Goal: Task Accomplishment & Management: Manage account settings

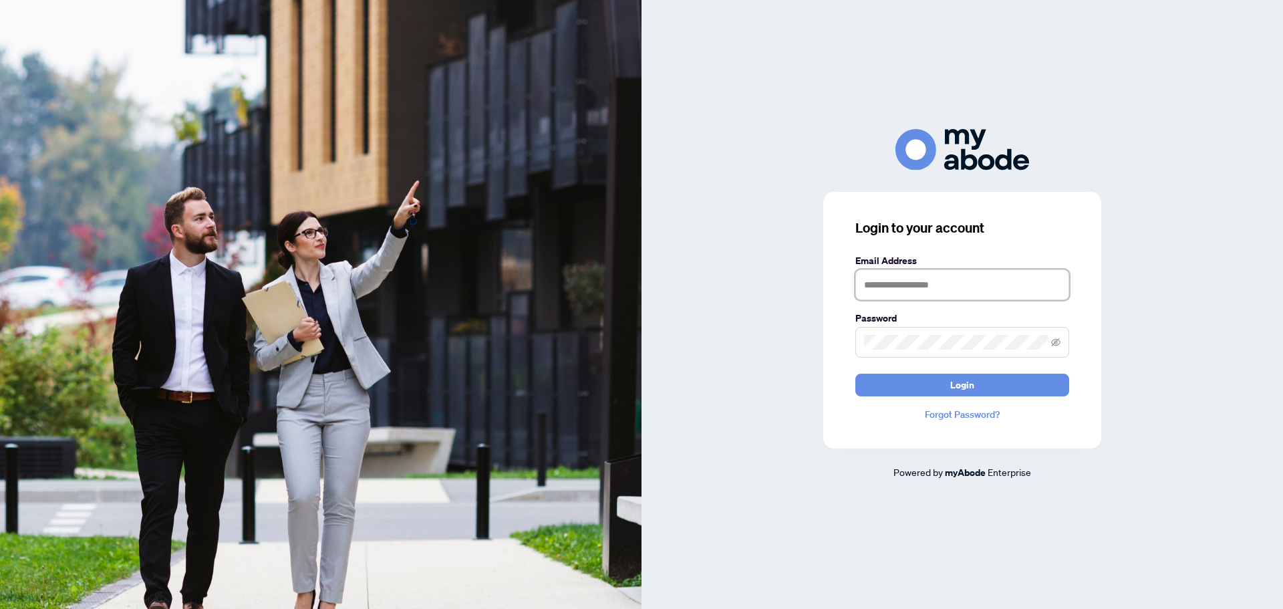
type input "**********"
click at [971, 382] on span "Login" at bounding box center [962, 384] width 24 height 21
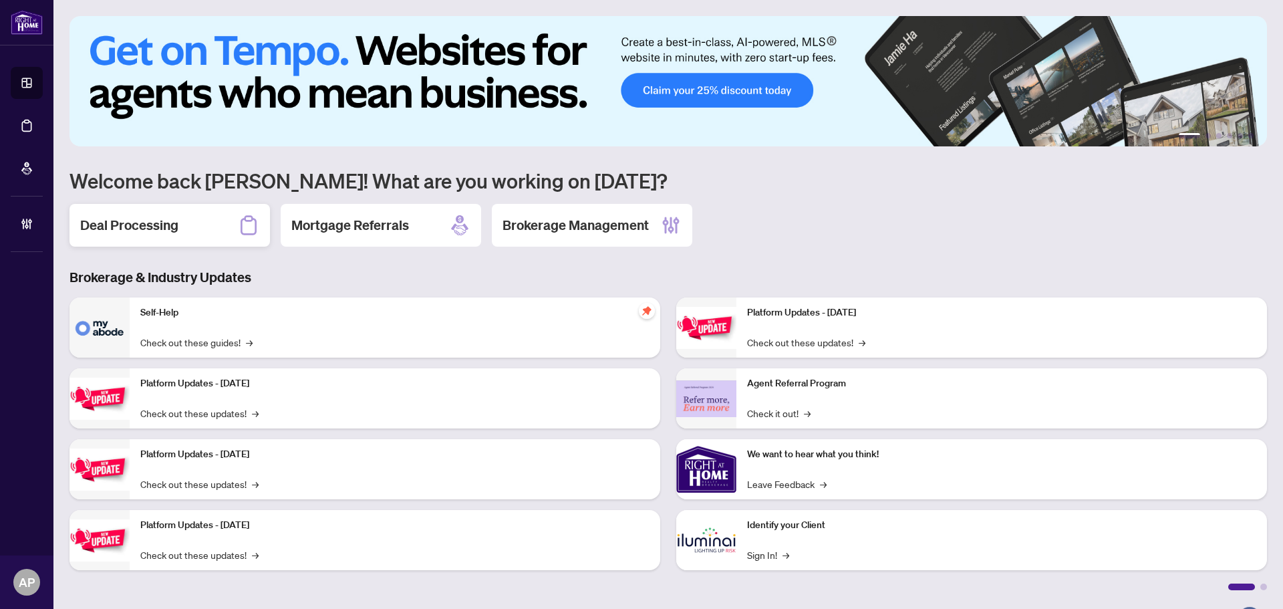
click at [200, 226] on div "Deal Processing" at bounding box center [170, 225] width 201 height 43
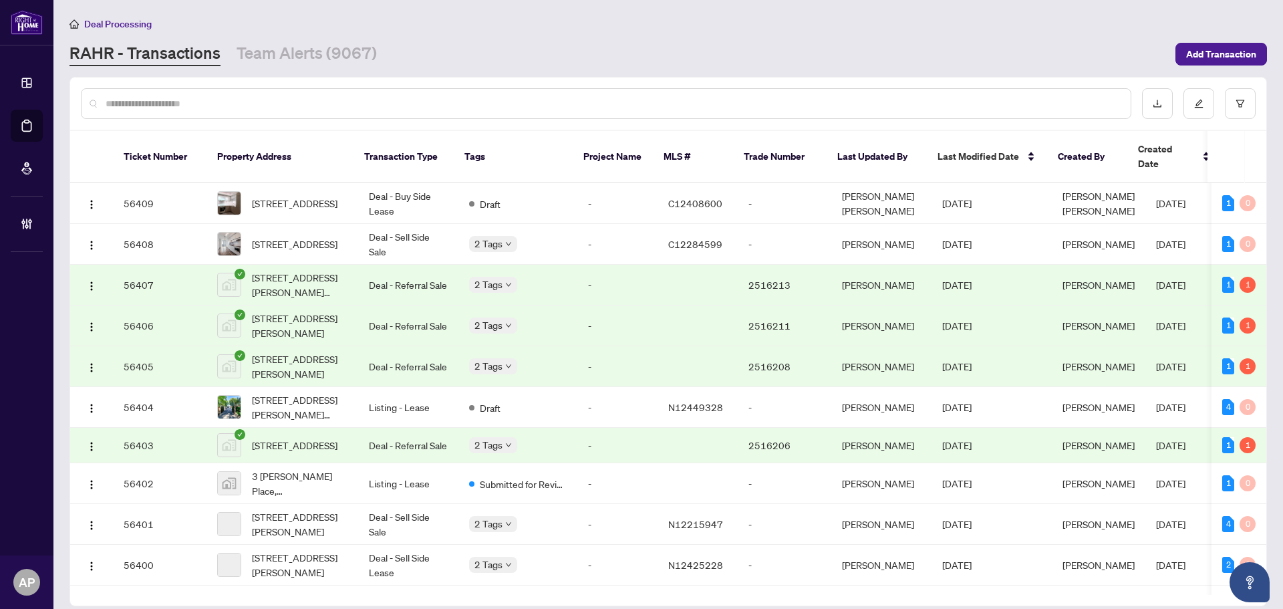
click at [340, 102] on input "text" at bounding box center [613, 103] width 1015 height 15
click at [396, 101] on input "text" at bounding box center [613, 103] width 1015 height 15
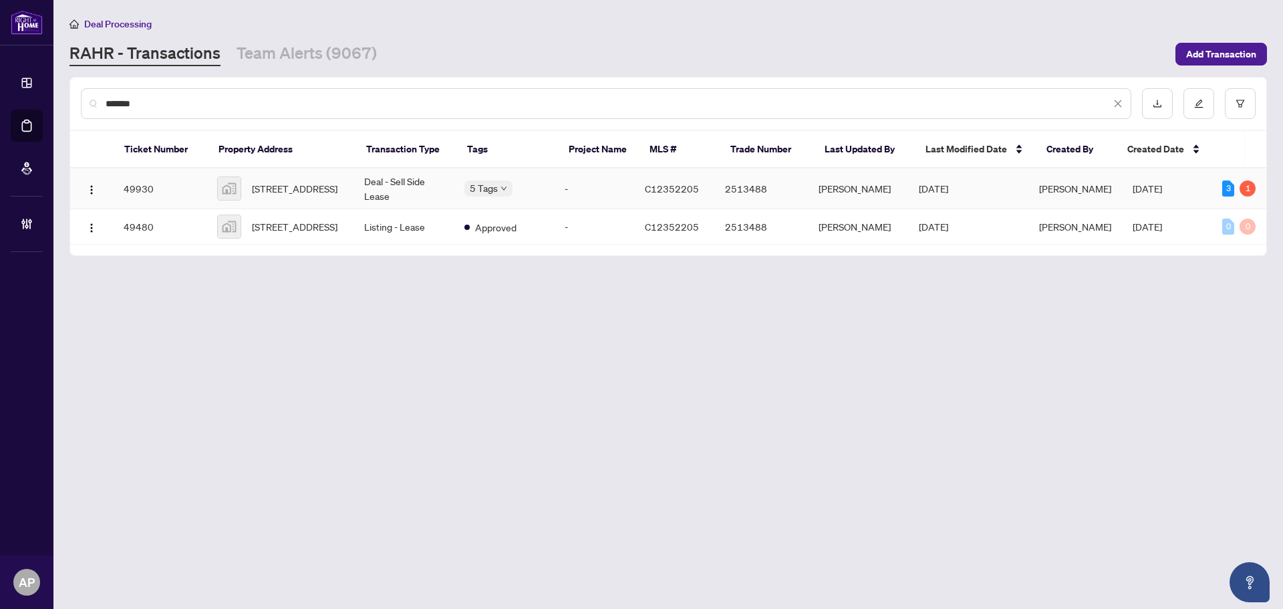
type input "*******"
click at [445, 188] on td "Deal - Sell Side Lease" at bounding box center [404, 188] width 100 height 41
click at [134, 100] on input "*******" at bounding box center [608, 103] width 1005 height 15
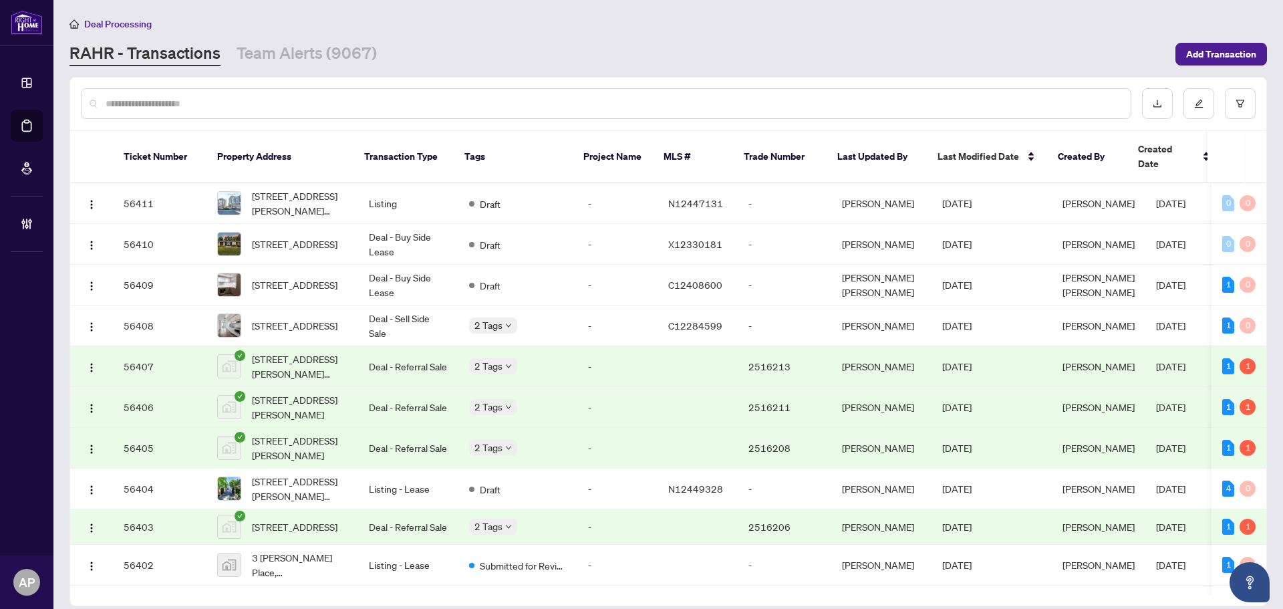
click at [219, 105] on input "text" at bounding box center [613, 103] width 1015 height 15
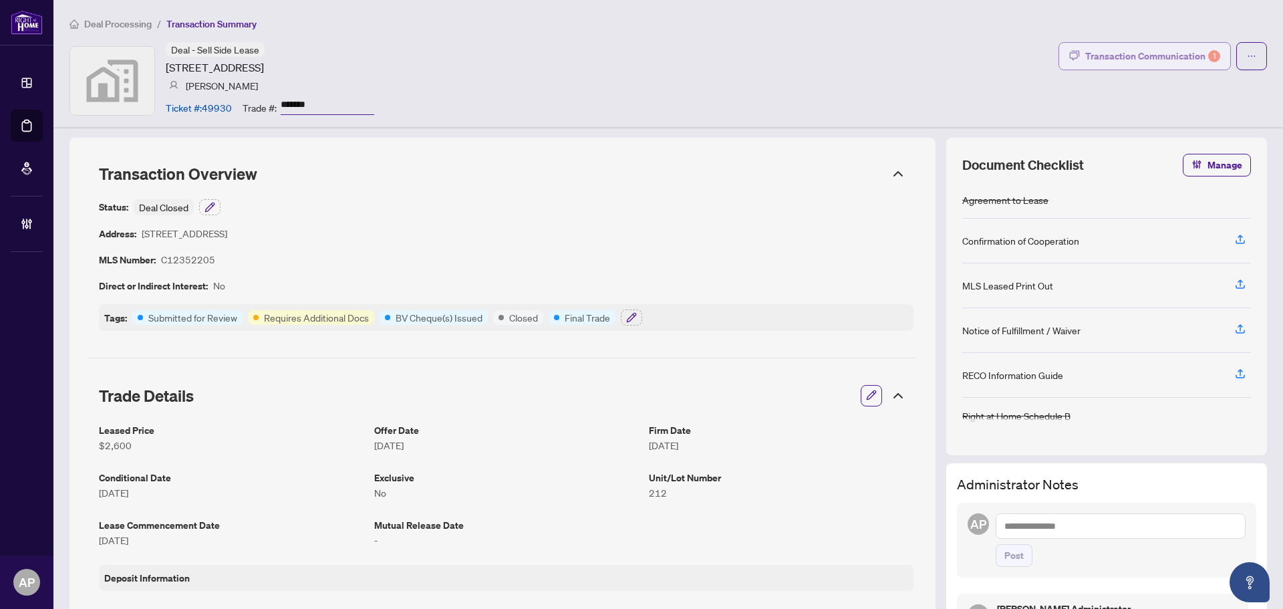
click at [1165, 55] on div "Transaction Communication 1" at bounding box center [1152, 55] width 135 height 21
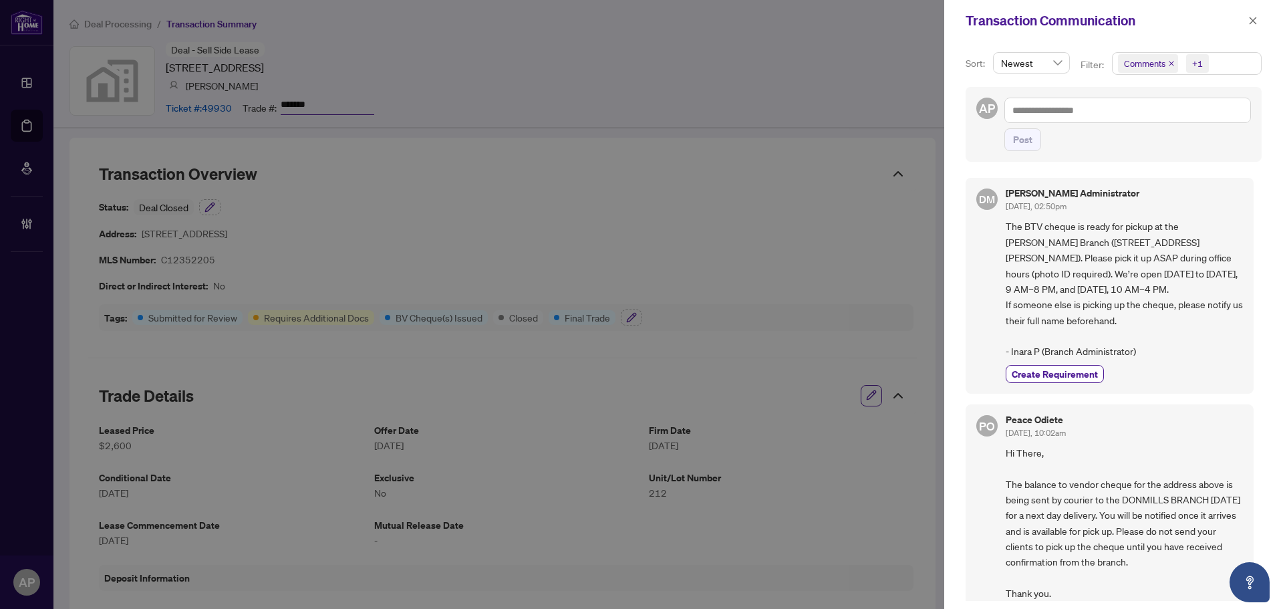
click at [1252, 17] on icon "close" at bounding box center [1252, 20] width 9 height 9
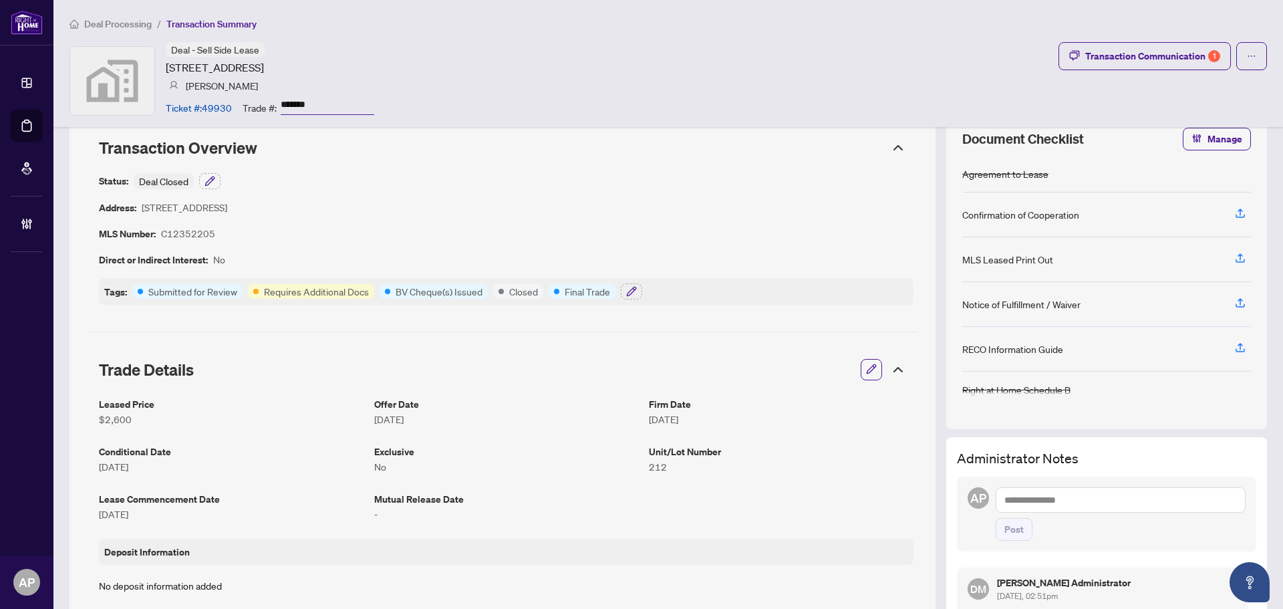
scroll to position [67, 0]
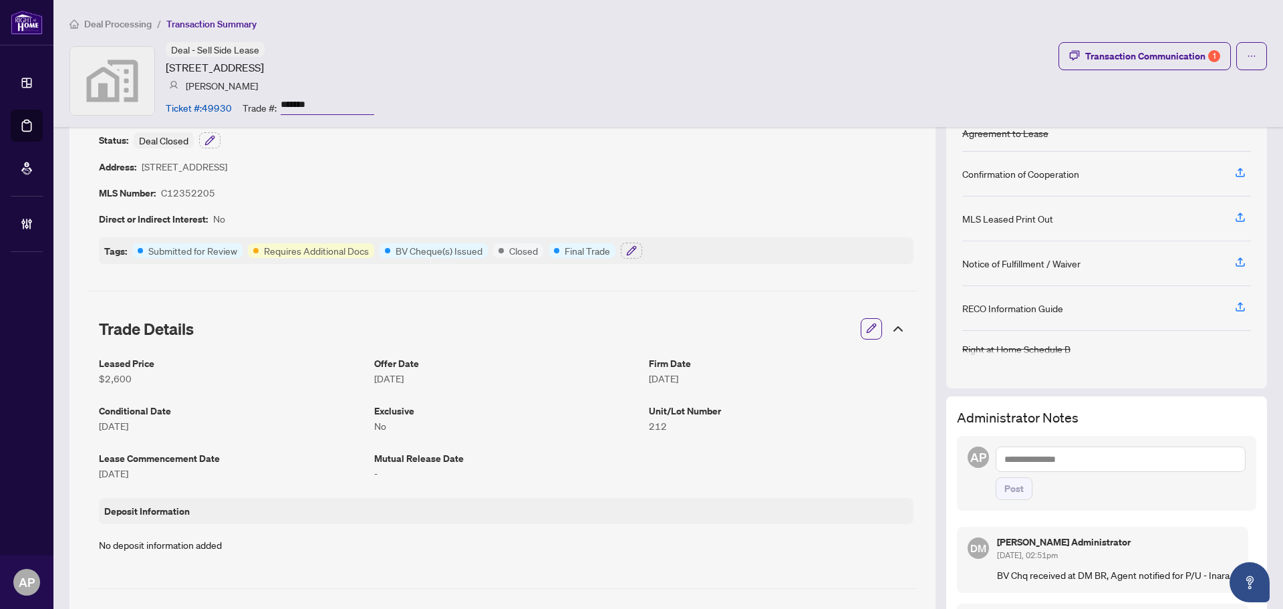
click at [1092, 454] on textarea at bounding box center [1121, 458] width 250 height 25
drag, startPoint x: 1081, startPoint y: 457, endPoint x: 1091, endPoint y: 457, distance: 9.4
click at [1082, 457] on textarea "**********" at bounding box center [1121, 458] width 250 height 25
click at [1146, 458] on textarea "**********" at bounding box center [1121, 458] width 250 height 25
type textarea "**********"
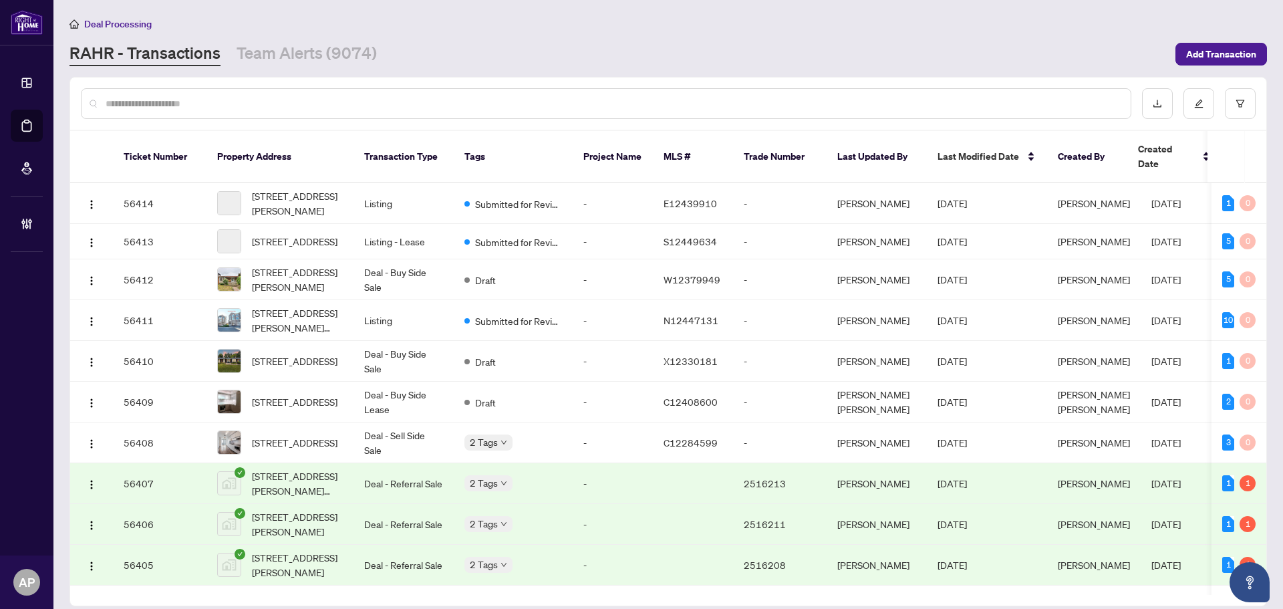
click at [218, 104] on input "text" at bounding box center [613, 103] width 1015 height 15
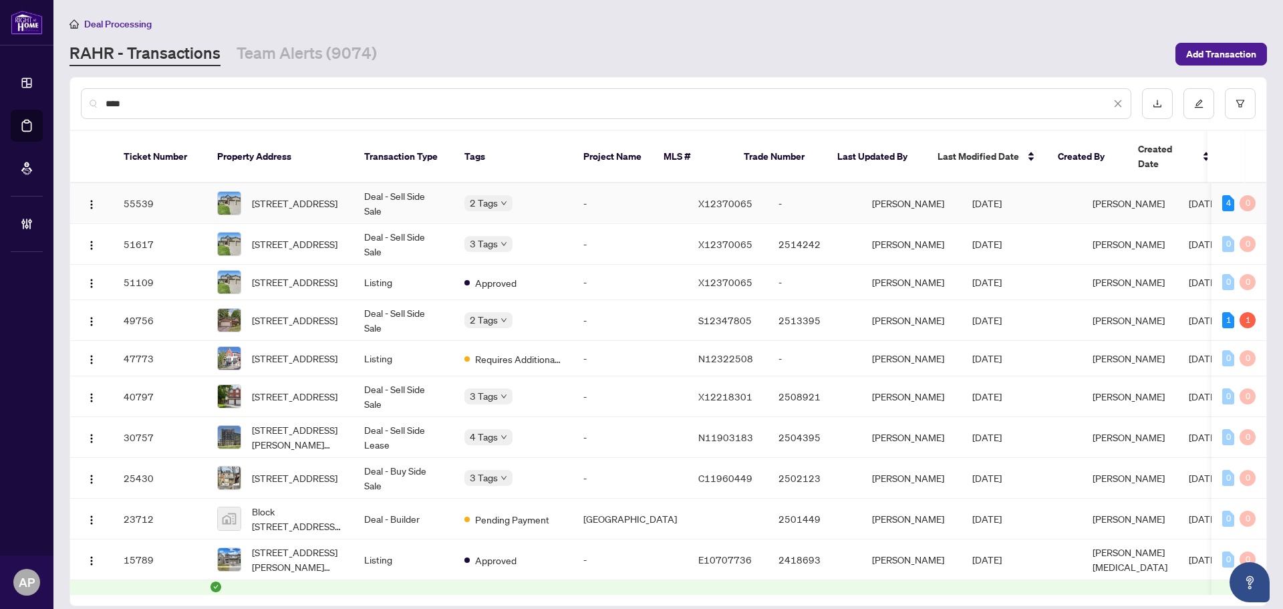
type input "****"
click at [423, 189] on td "Deal - Sell Side Sale" at bounding box center [404, 203] width 100 height 41
click at [411, 228] on td "Deal - Sell Side Sale" at bounding box center [404, 244] width 100 height 41
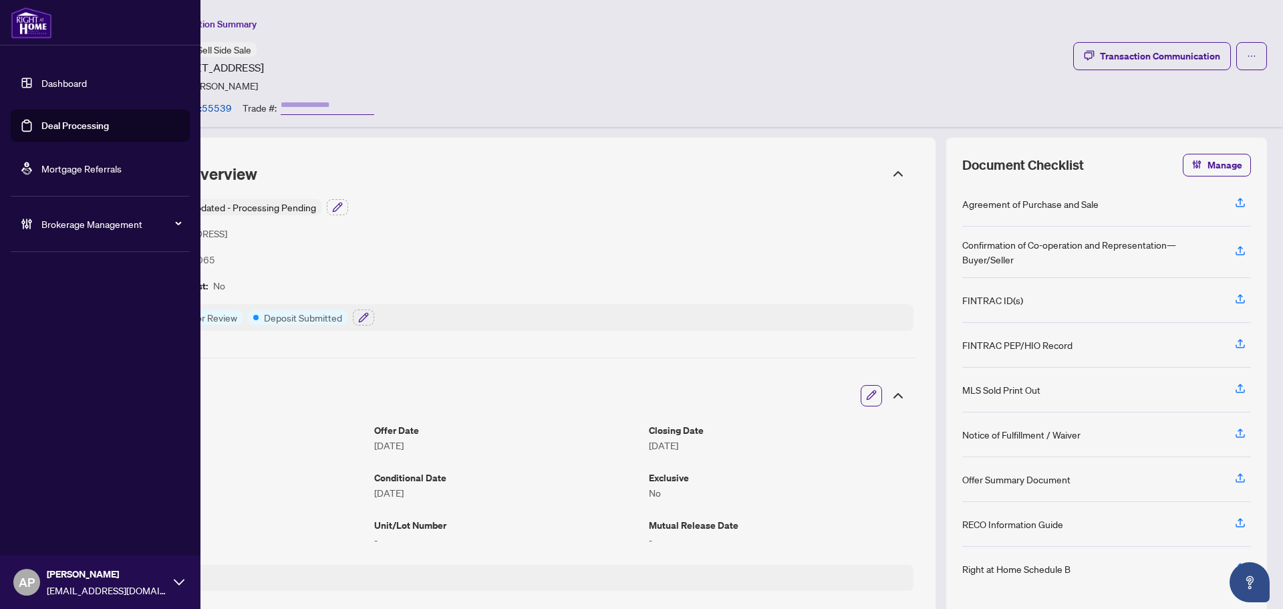
click at [41, 125] on link "Deal Processing" at bounding box center [75, 126] width 68 height 12
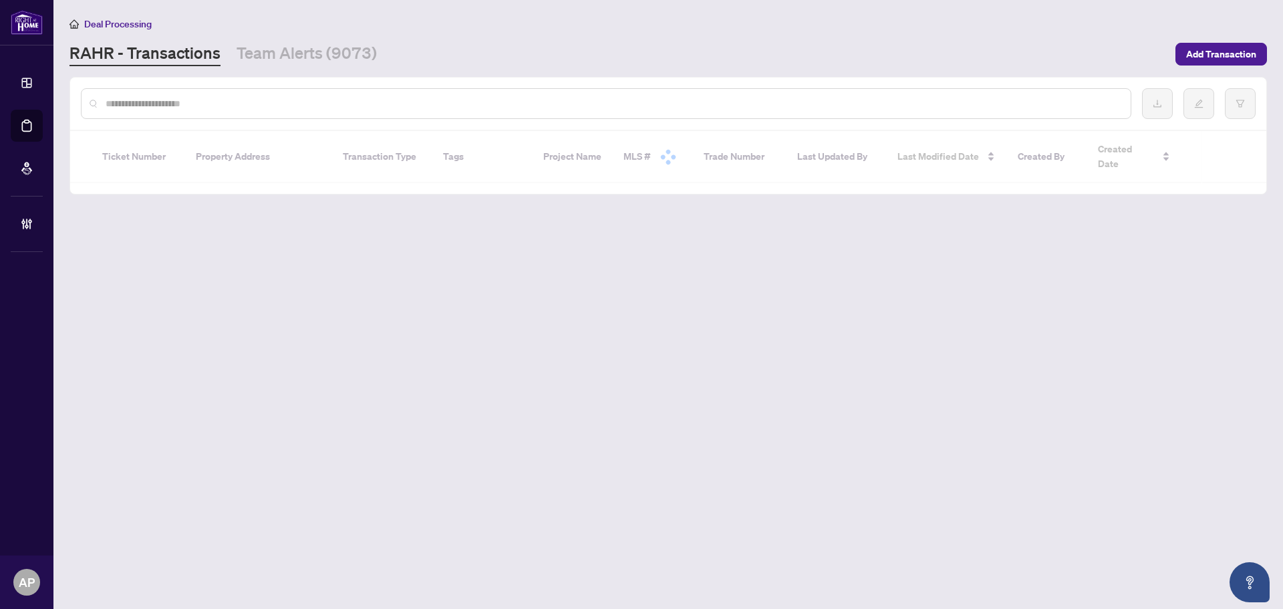
click at [237, 107] on input "text" at bounding box center [613, 103] width 1015 height 15
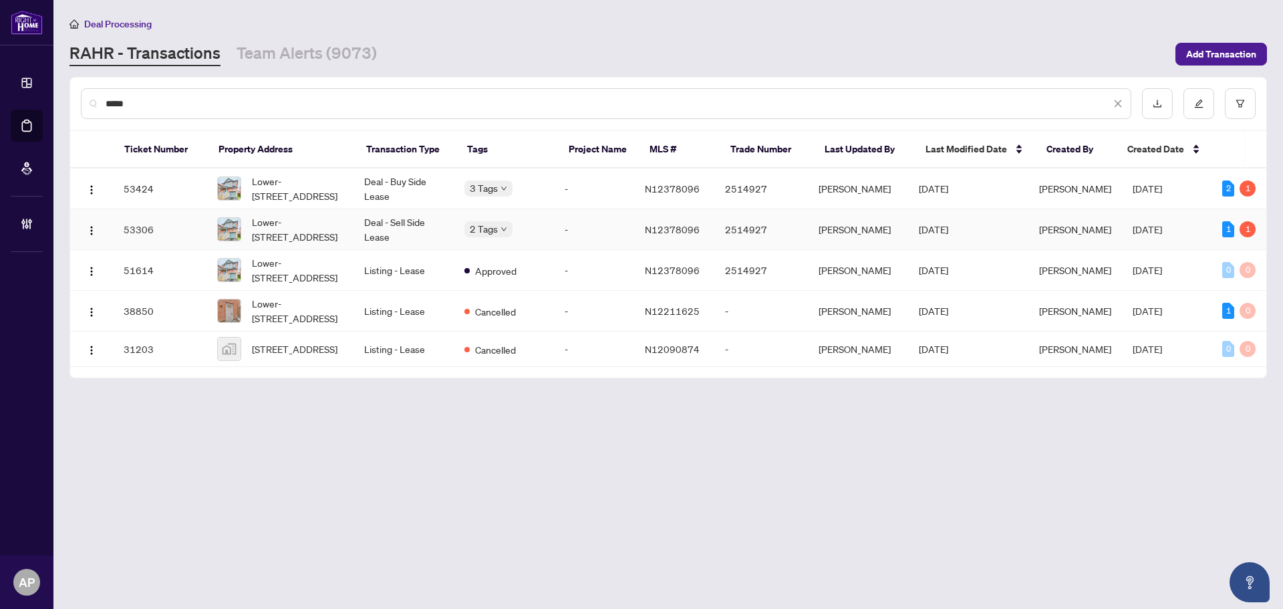
type input "*****"
click at [403, 235] on td "Deal - Sell Side Lease" at bounding box center [404, 229] width 100 height 41
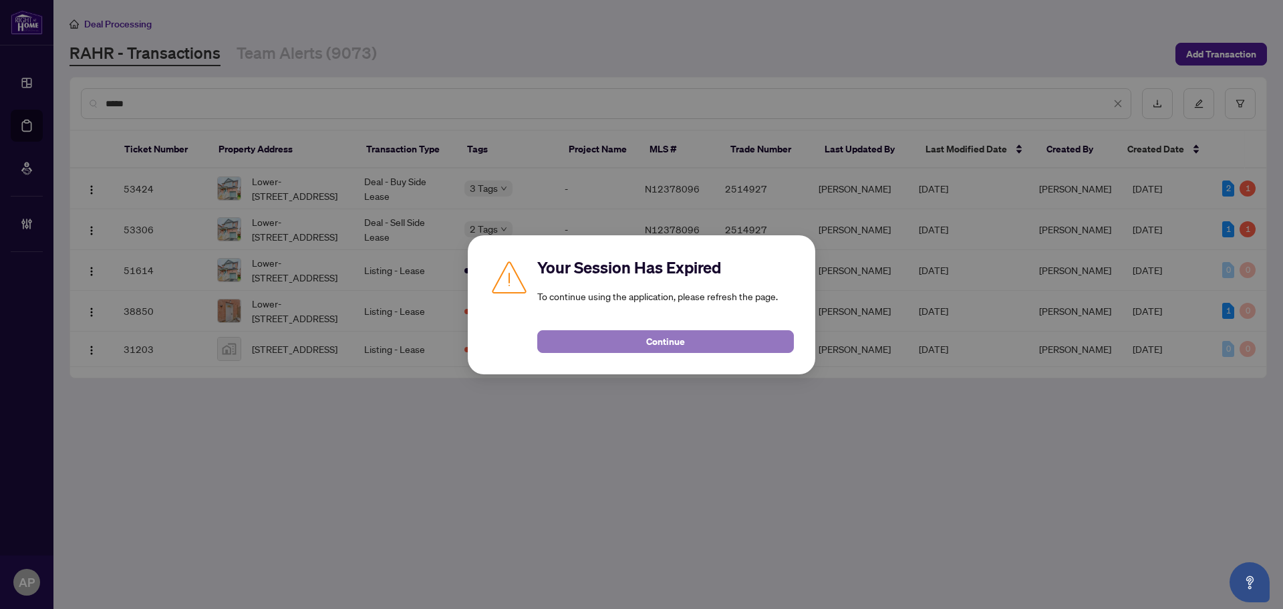
click at [749, 340] on button "Continue" at bounding box center [665, 341] width 257 height 23
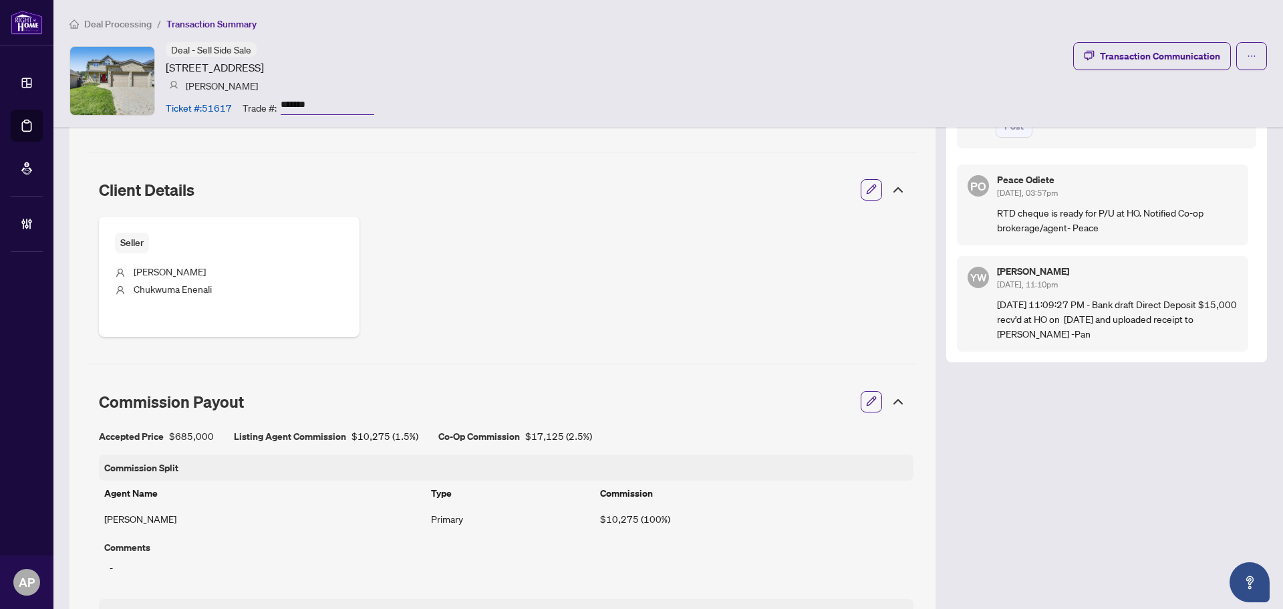
scroll to position [535, 0]
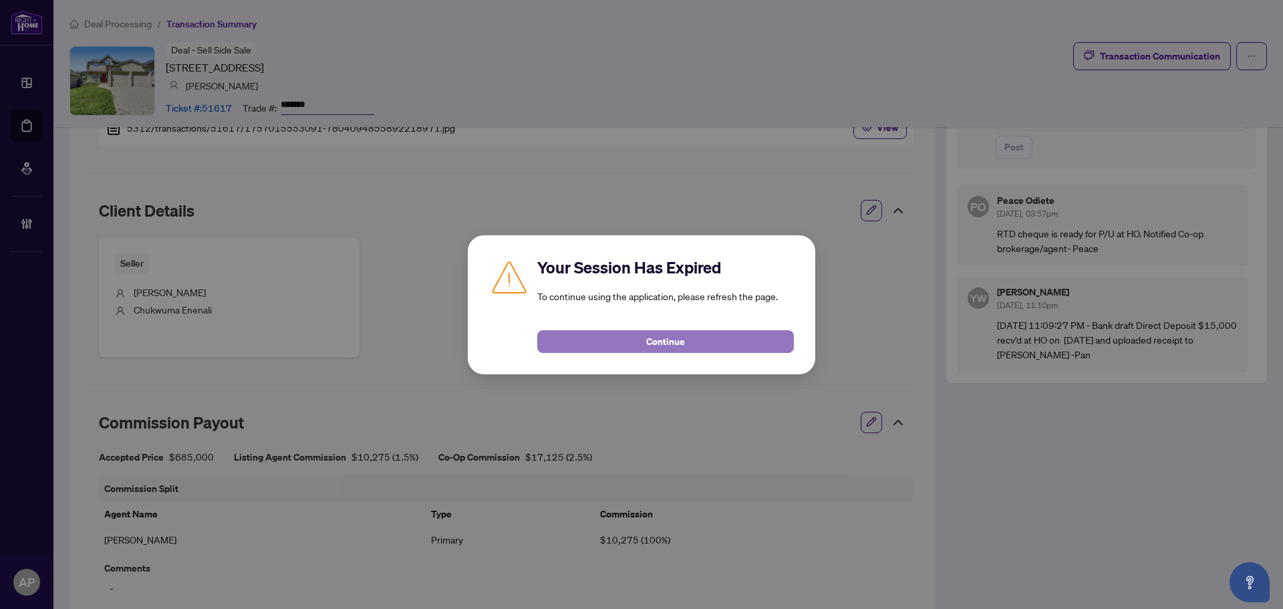
click at [716, 340] on button "Continue" at bounding box center [665, 341] width 257 height 23
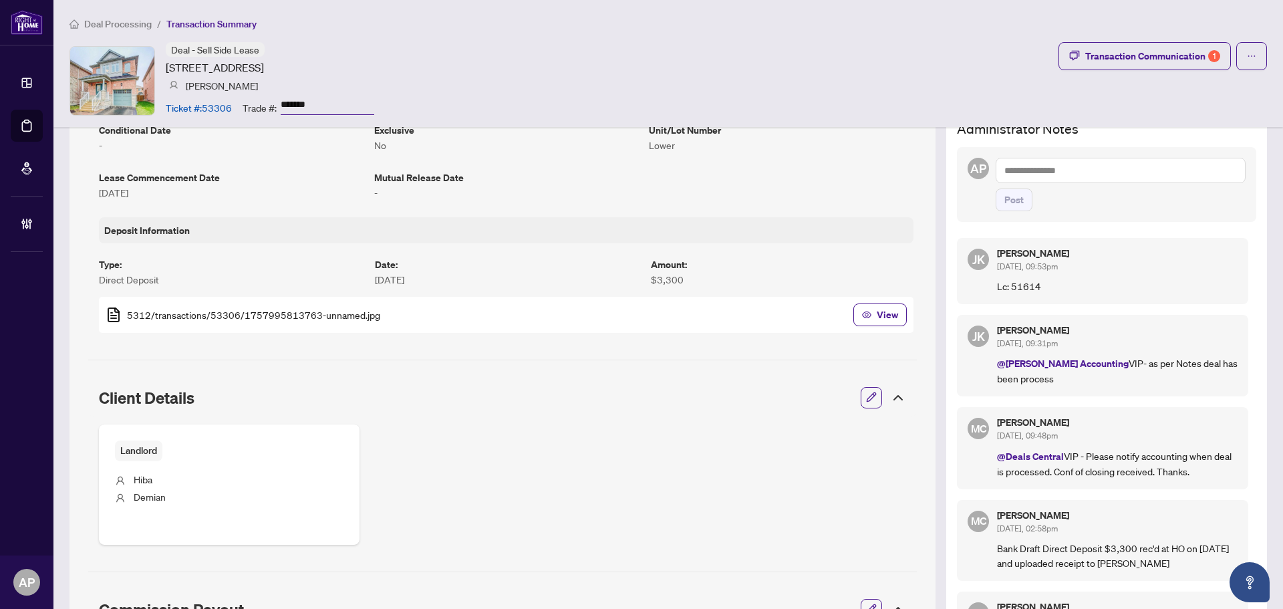
scroll to position [468, 0]
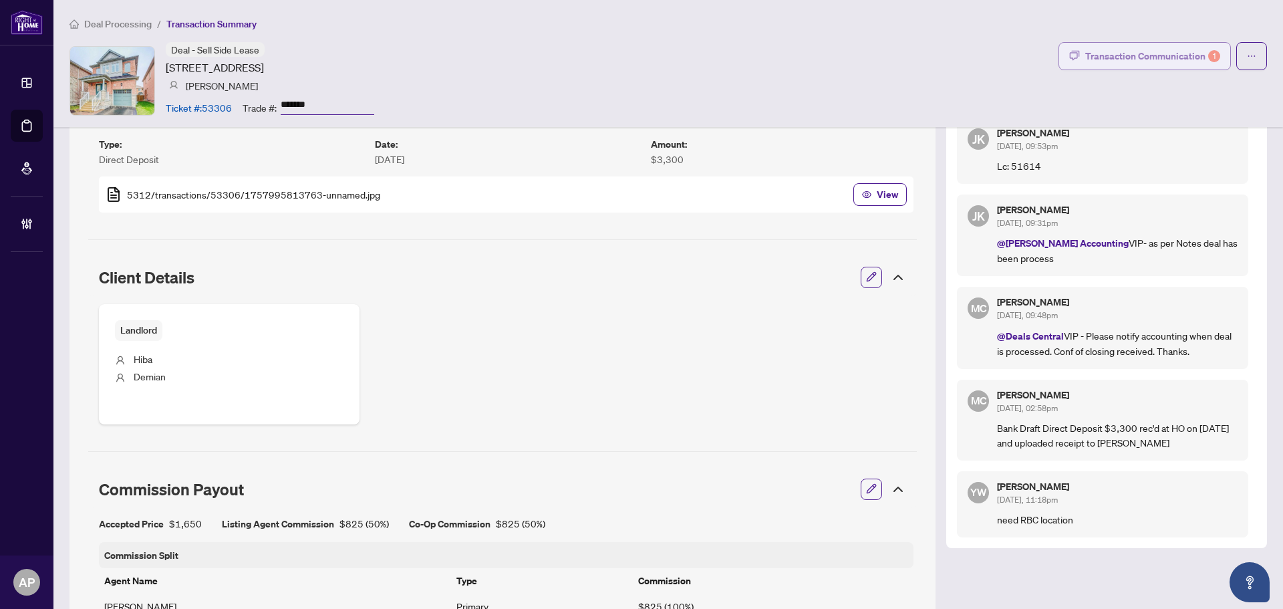
click at [1156, 59] on div "Transaction Communication 1" at bounding box center [1152, 55] width 135 height 21
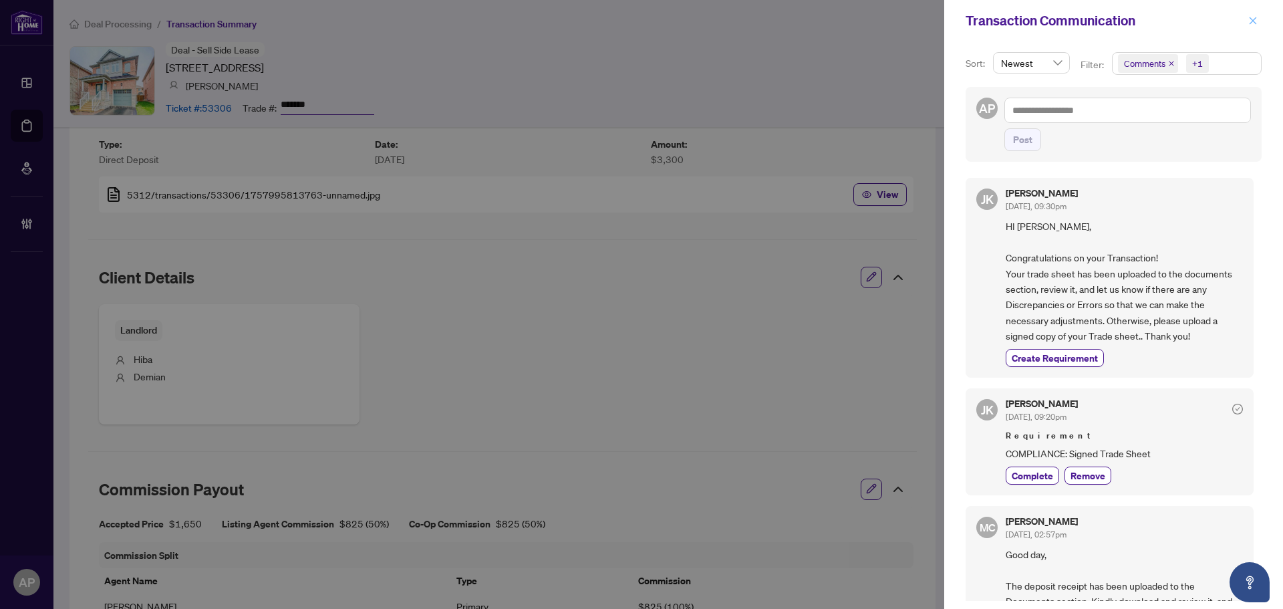
click at [1249, 25] on icon "close" at bounding box center [1252, 20] width 9 height 9
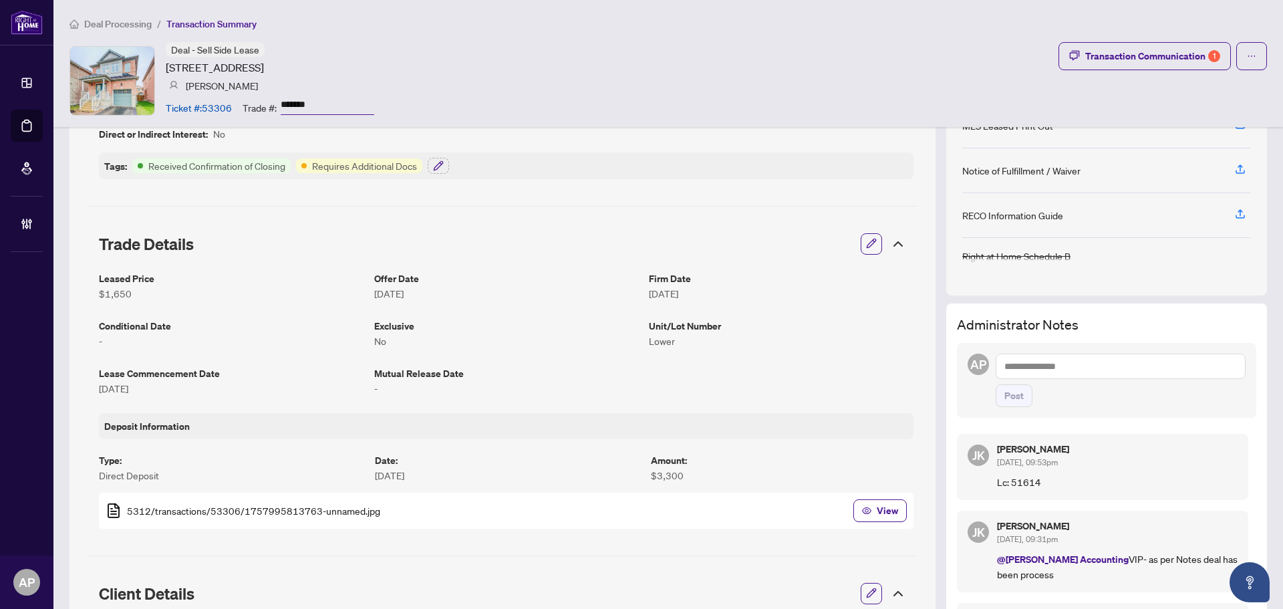
scroll to position [0, 0]
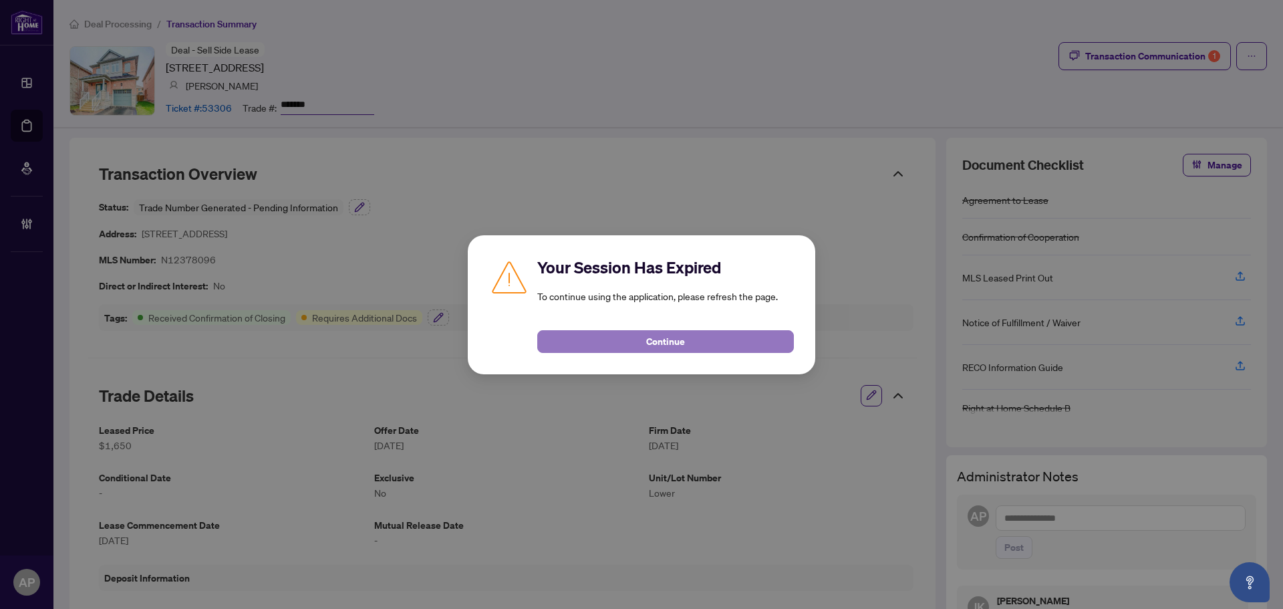
click at [746, 350] on button "Continue" at bounding box center [665, 341] width 257 height 23
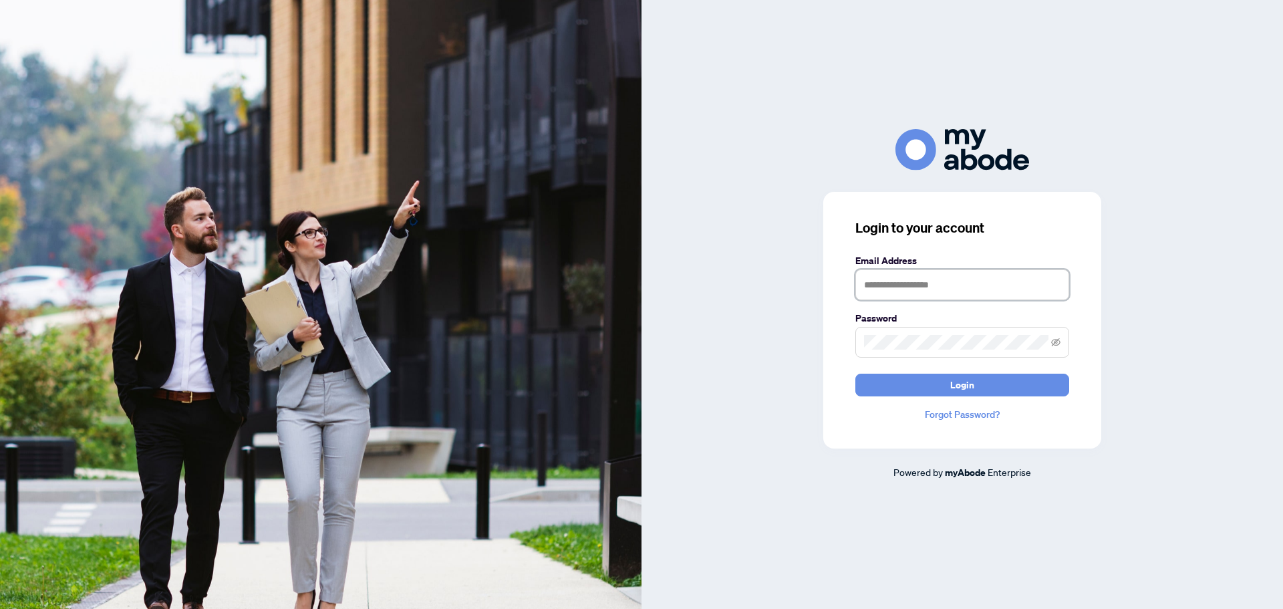
type input "**********"
click at [955, 379] on span "Login" at bounding box center [962, 384] width 24 height 21
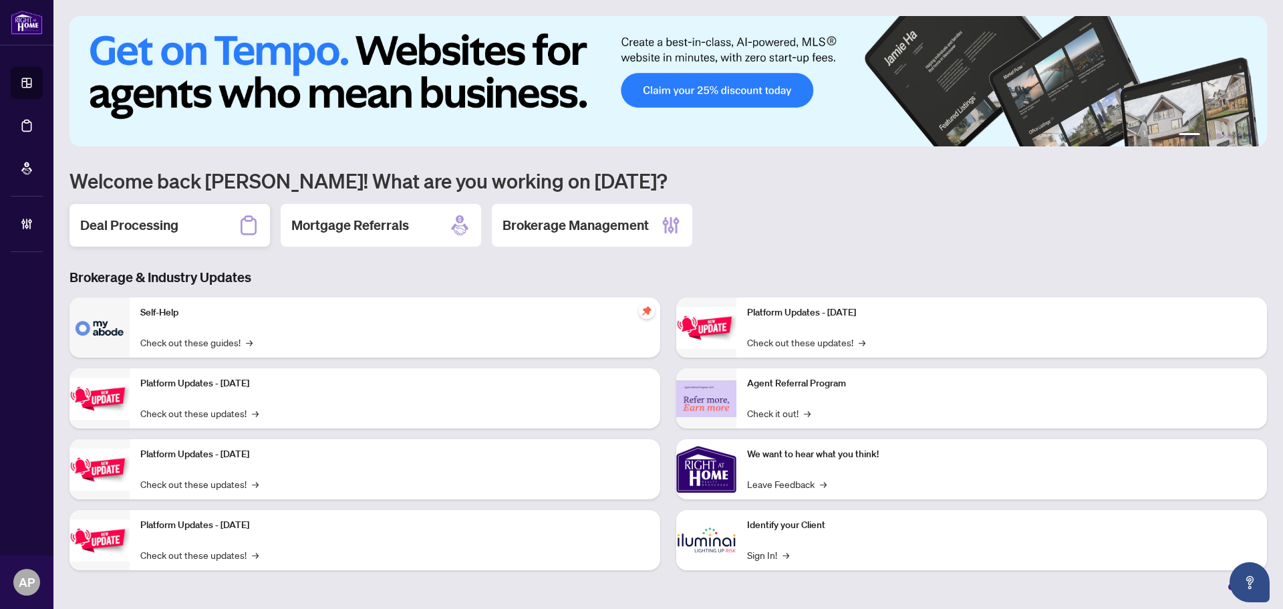
click at [154, 221] on h2 "Deal Processing" at bounding box center [129, 225] width 98 height 19
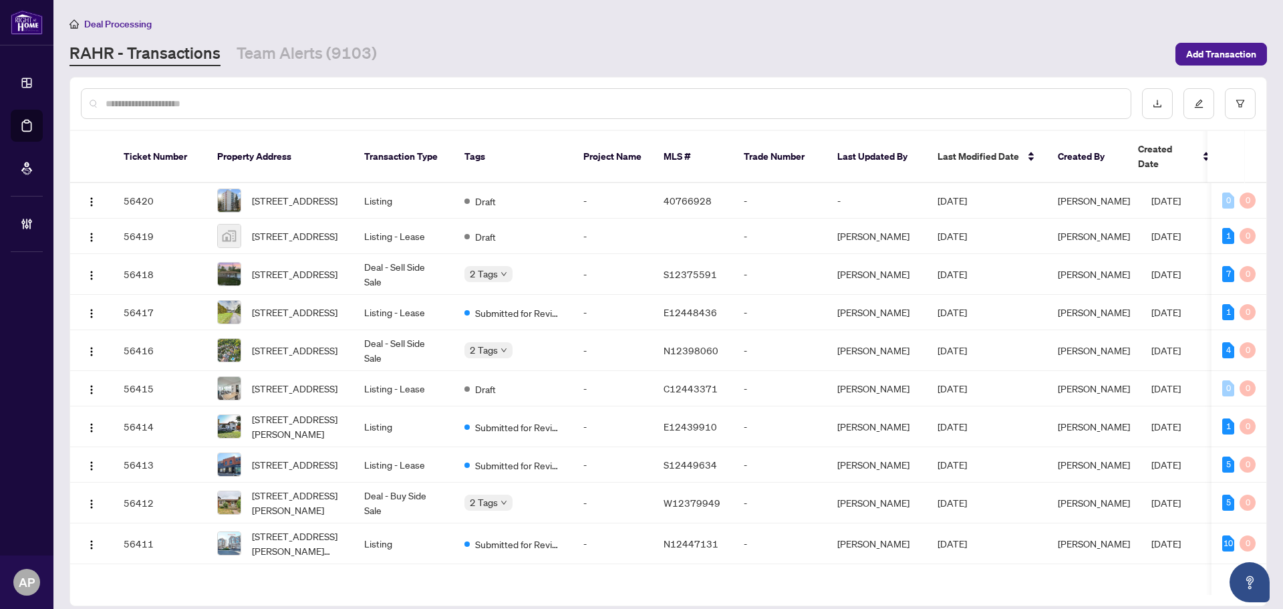
click at [338, 104] on input "text" at bounding box center [613, 103] width 1015 height 15
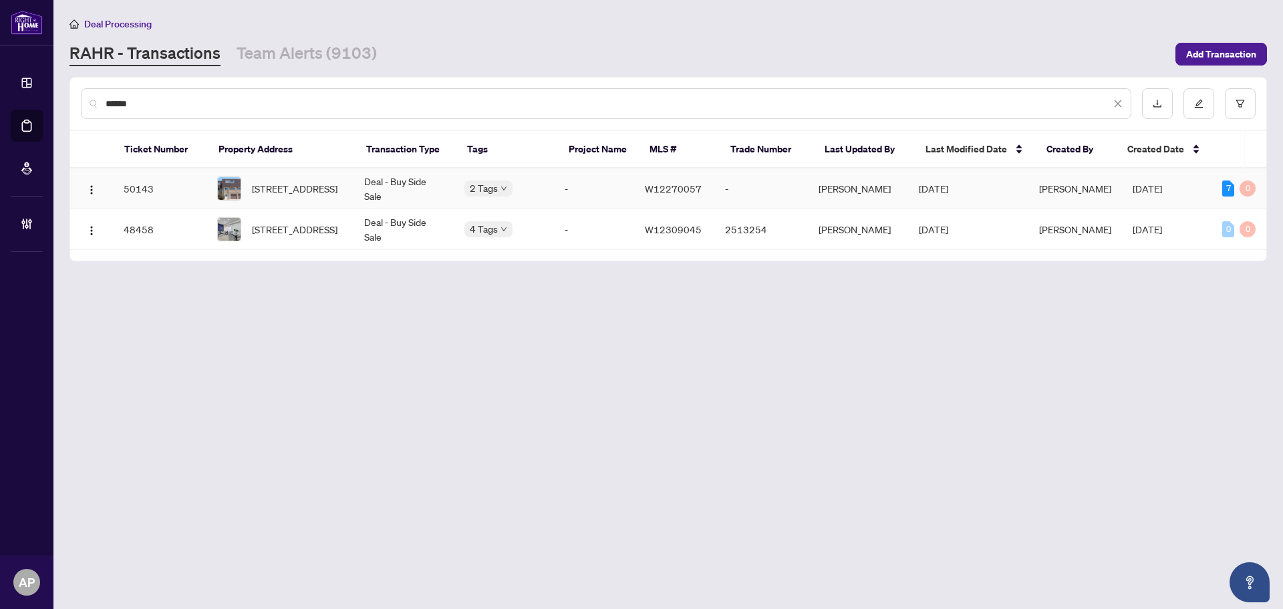
type input "******"
click at [370, 183] on td "Deal - Buy Side Sale" at bounding box center [404, 188] width 100 height 41
click at [127, 104] on input "******" at bounding box center [608, 103] width 1005 height 15
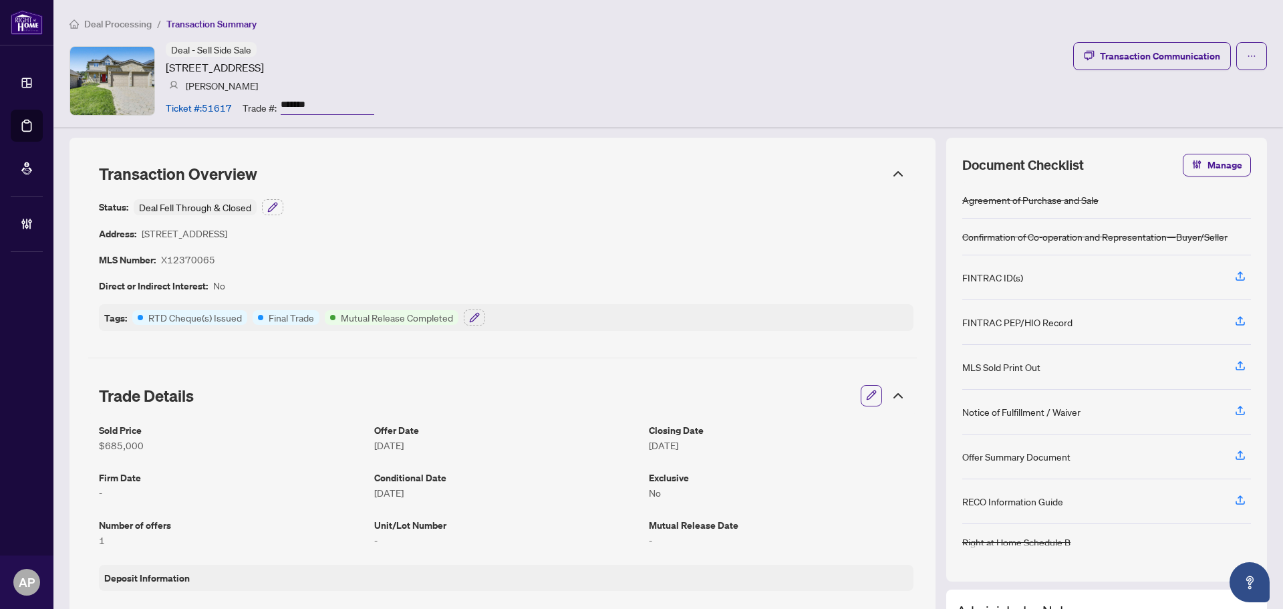
click at [224, 109] on article "Ticket #: 51617" at bounding box center [199, 107] width 66 height 15
copy article "51617"
click at [305, 98] on input "*******" at bounding box center [328, 105] width 94 height 19
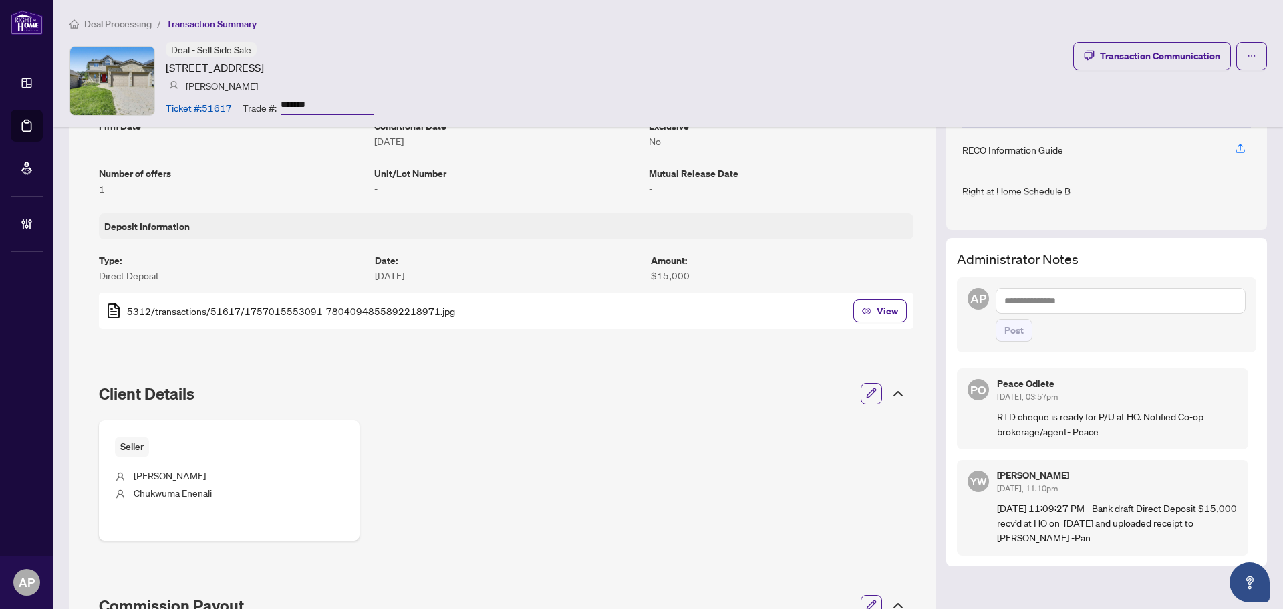
scroll to position [334, 0]
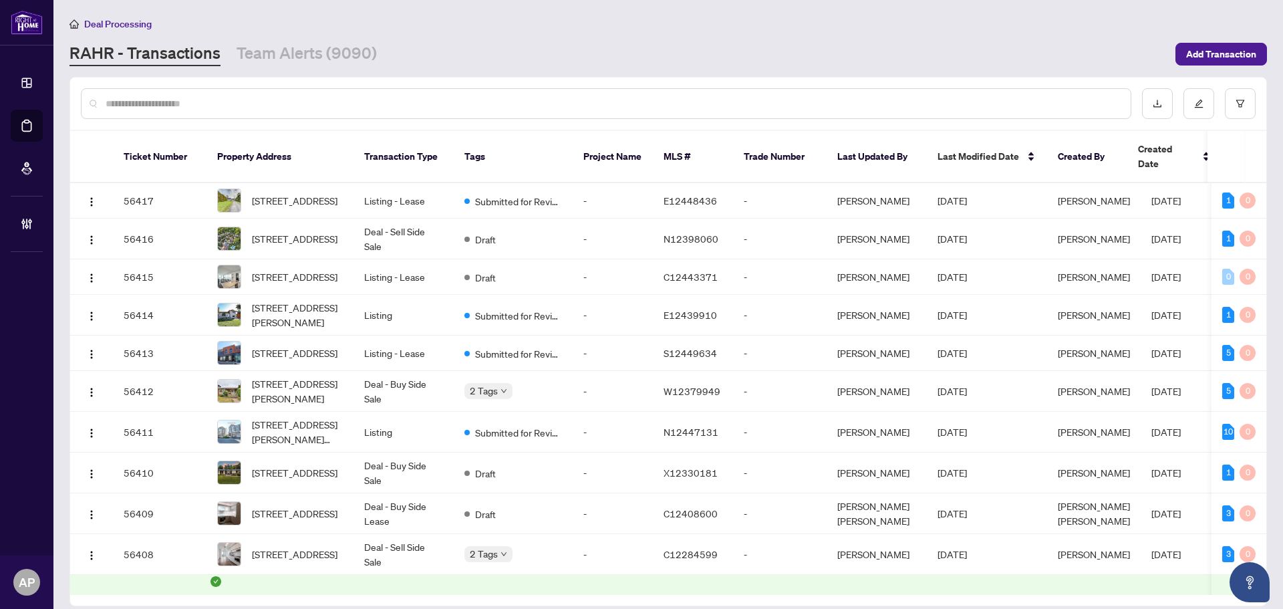
click at [411, 102] on input "text" at bounding box center [613, 103] width 1015 height 15
click at [608, 104] on input "text" at bounding box center [613, 103] width 1015 height 15
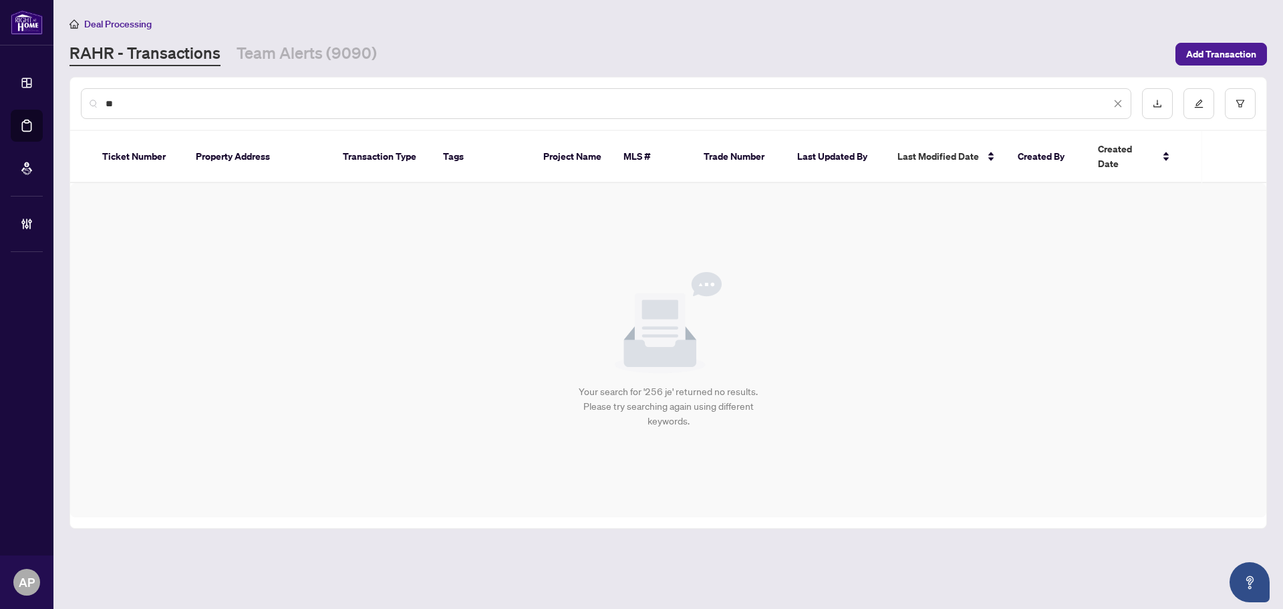
type input "*"
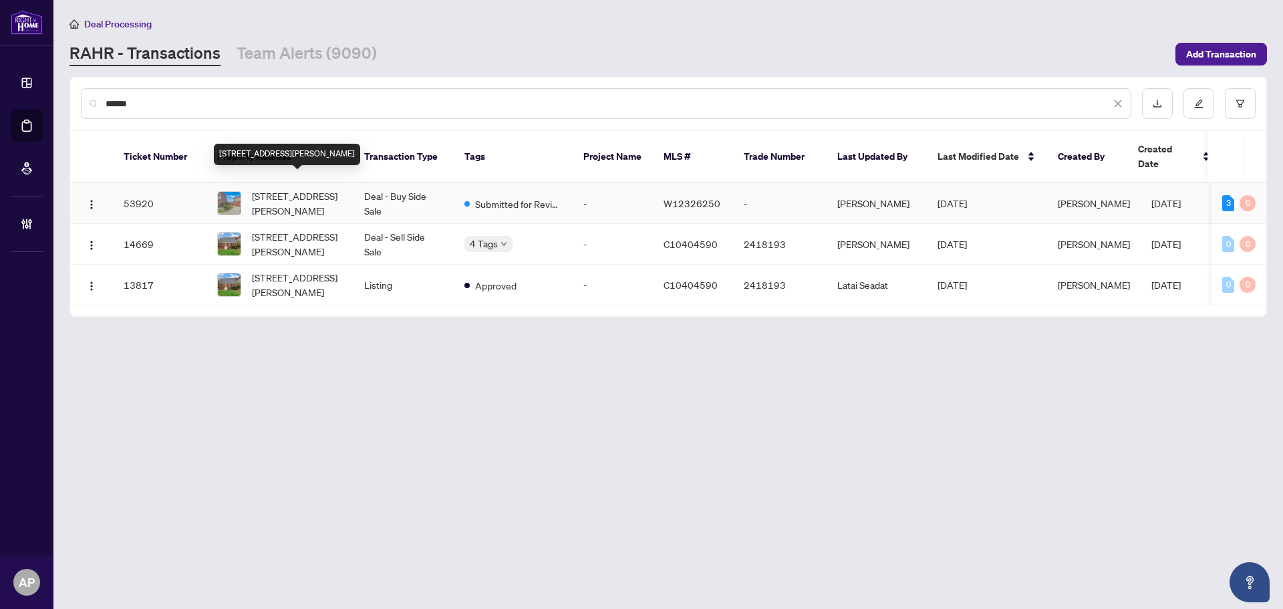
click at [337, 188] on span "133-256 John Garland Blvd, Toronto, Ontario M9V 1N8, Canada" at bounding box center [297, 202] width 91 height 29
click at [117, 107] on input "******" at bounding box center [608, 103] width 1005 height 15
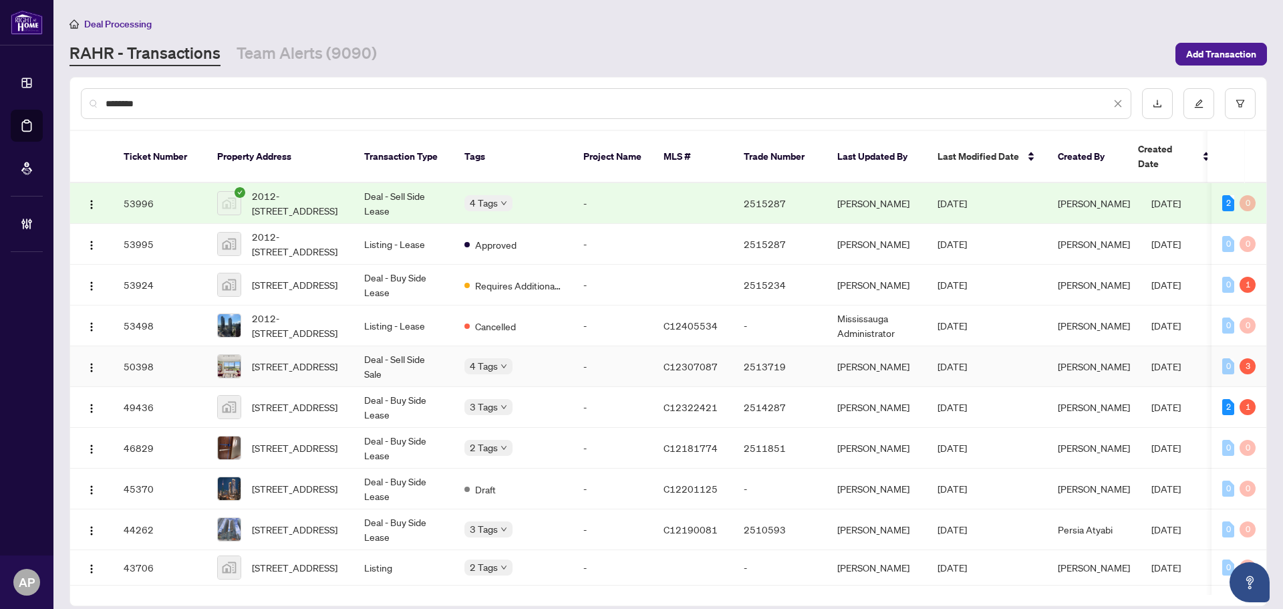
type input "********"
click at [380, 355] on td "Deal - Sell Side Sale" at bounding box center [404, 366] width 100 height 41
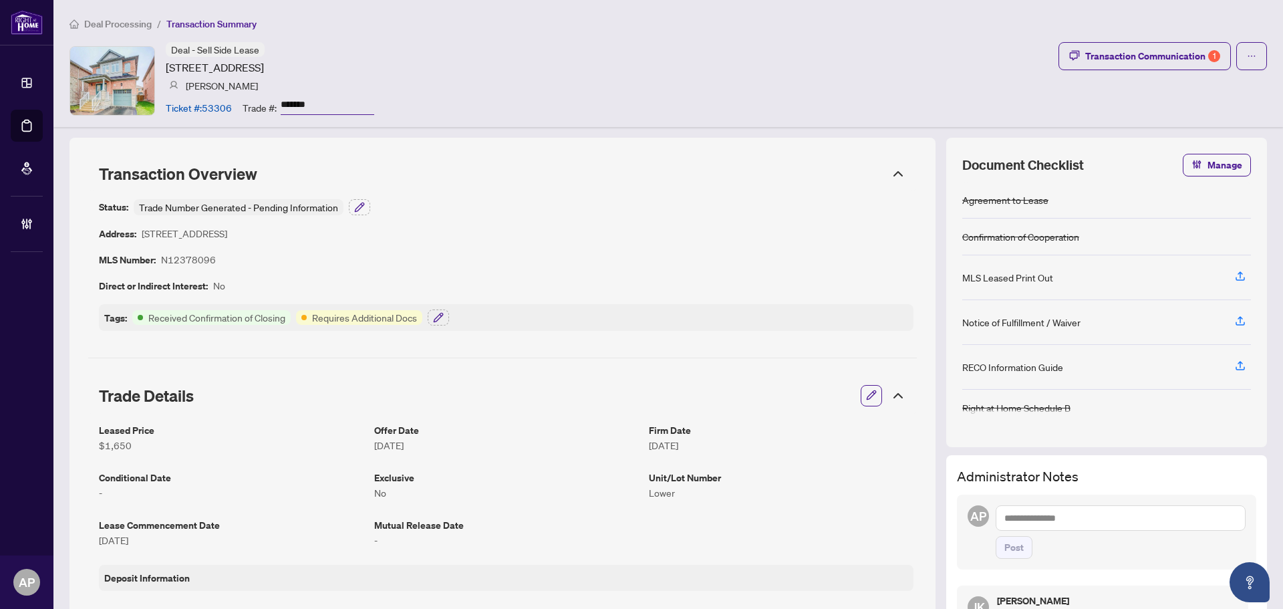
drag, startPoint x: 165, startPoint y: 64, endPoint x: 299, endPoint y: 64, distance: 134.3
click at [299, 64] on div "Deal - Sell Side Lease 87 Cabin Trail Cres, Whitchurch-Stouffville, Ontario L4A…" at bounding box center [222, 80] width 305 height 77
click at [1111, 47] on div "Transaction Communication 1" at bounding box center [1152, 55] width 135 height 21
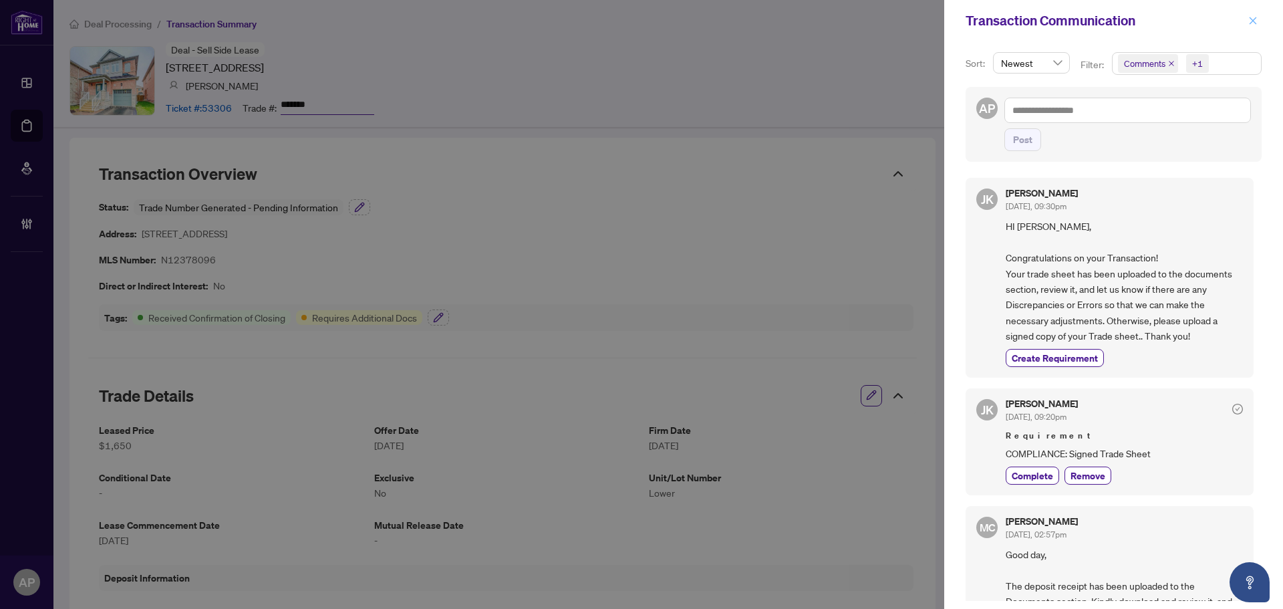
click at [1252, 22] on icon "close" at bounding box center [1253, 20] width 7 height 7
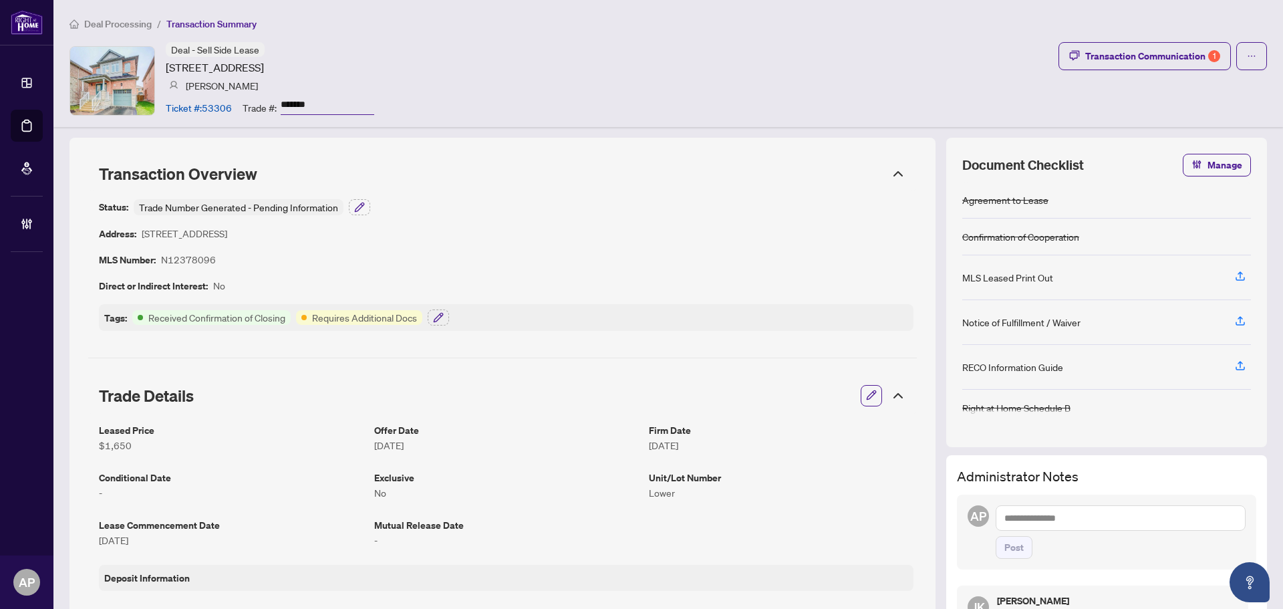
click at [264, 66] on article "87 Cabin Trail Cres, Whitchurch-Stouffville, Ontario L4A 0S7, Canada" at bounding box center [215, 67] width 98 height 16
drag, startPoint x: 252, startPoint y: 63, endPoint x: 165, endPoint y: 63, distance: 86.9
click at [165, 63] on div "Deal - Sell Side Lease 87 Cabin Trail Cres, Whitchurch-Stouffville, Ontario L4A…" at bounding box center [222, 80] width 305 height 77
copy article "87 Cabin Trail Cre"
click at [305, 102] on input "*******" at bounding box center [328, 105] width 94 height 19
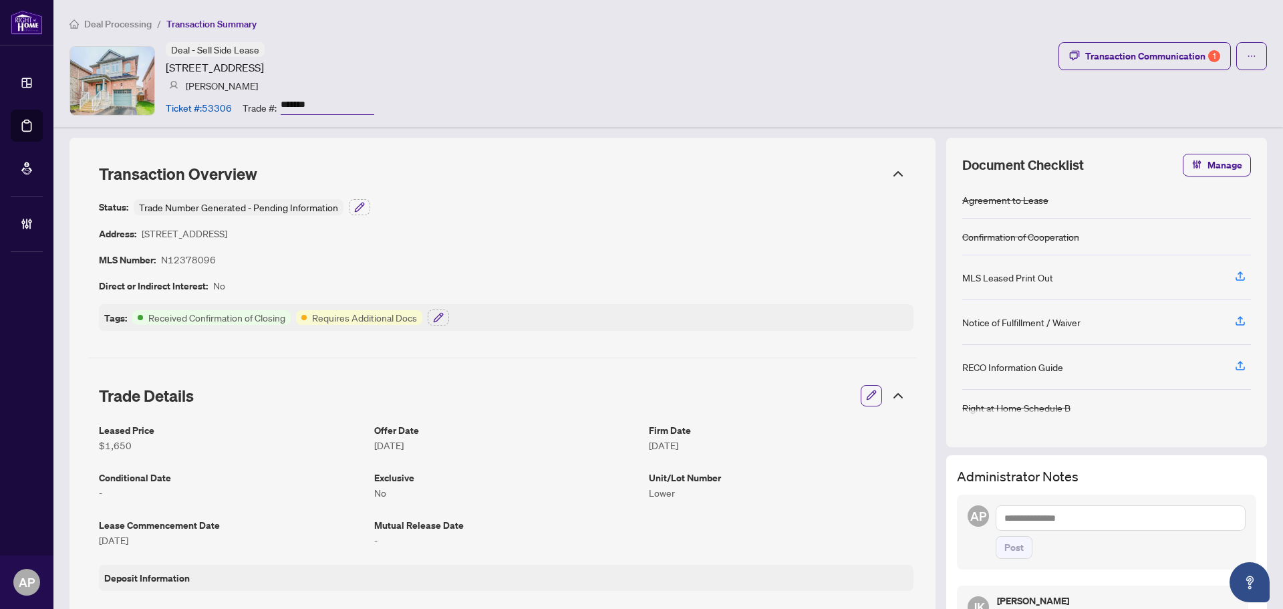
click at [305, 102] on input "*******" at bounding box center [328, 105] width 94 height 19
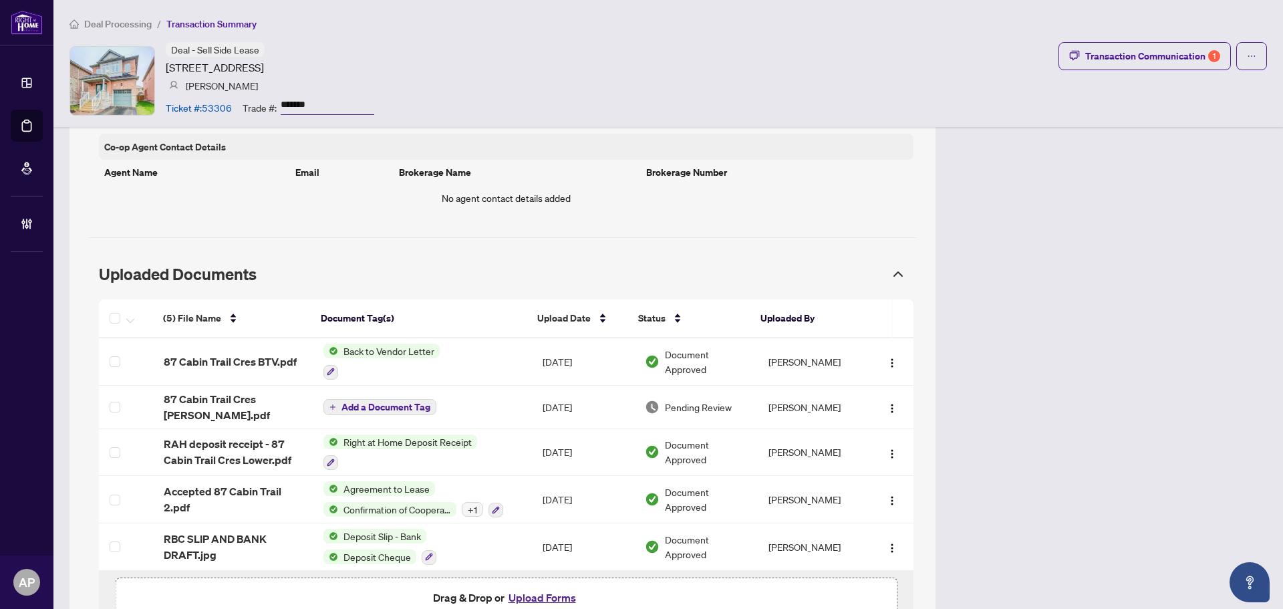
scroll to position [1087, 0]
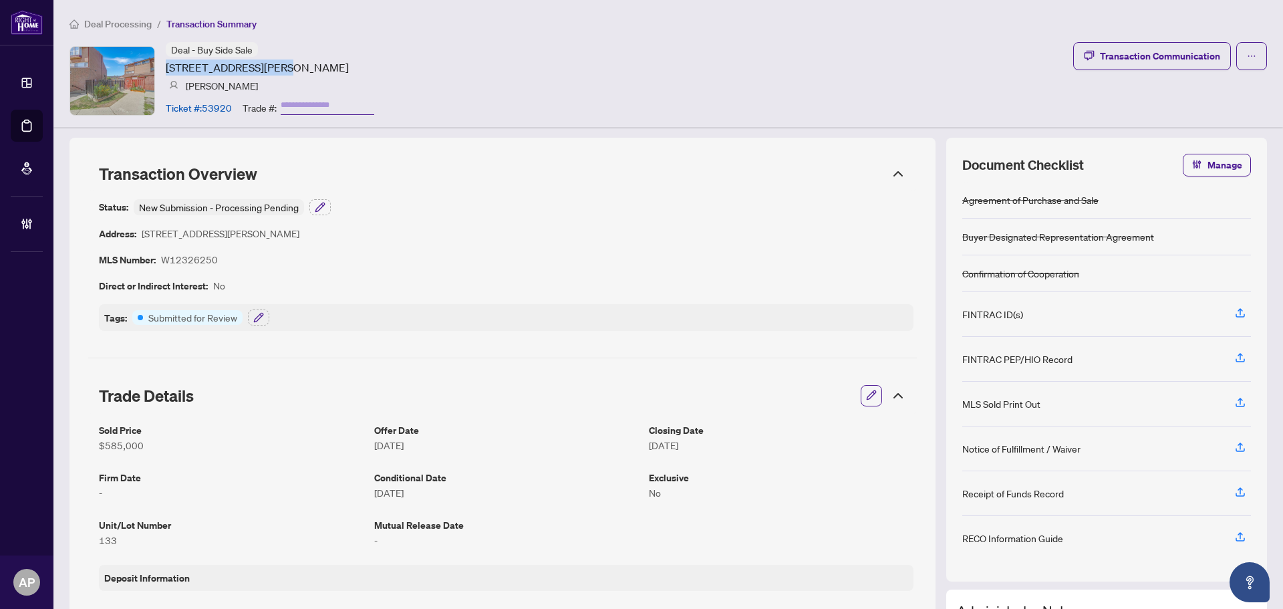
drag, startPoint x: 273, startPoint y: 65, endPoint x: 166, endPoint y: 65, distance: 106.9
click at [166, 65] on article "256 John Garland Blvd, Toronto, Ontario M9V 1N8, Canada" at bounding box center [257, 67] width 183 height 16
copy article "256 John Garland Blvd"
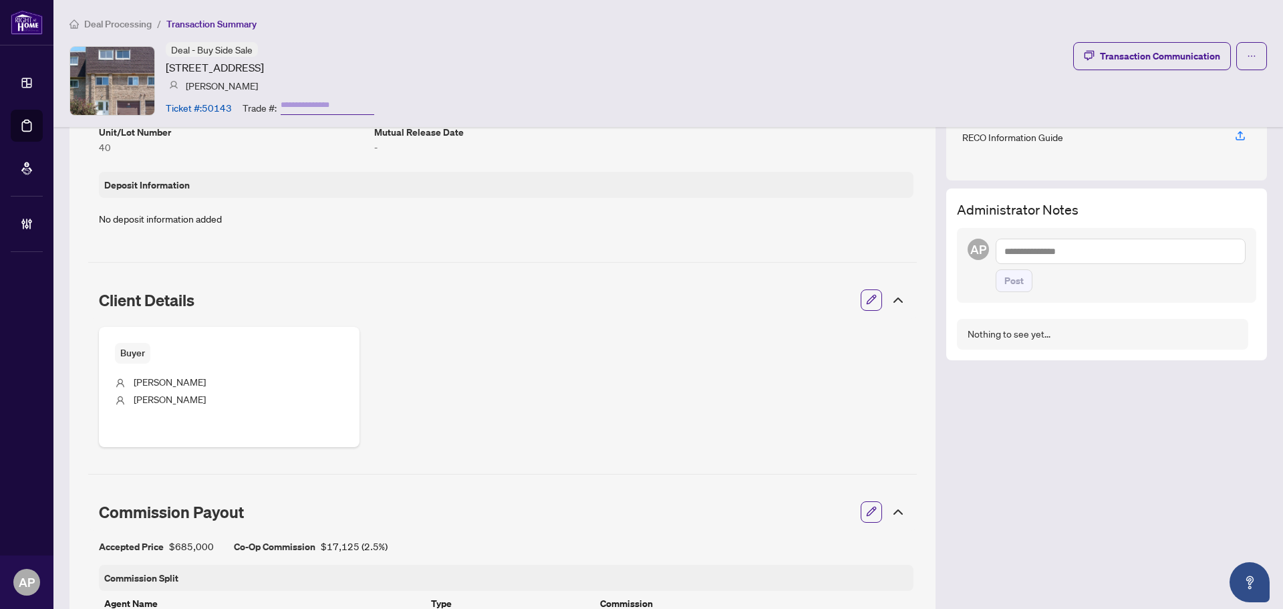
scroll to position [67, 0]
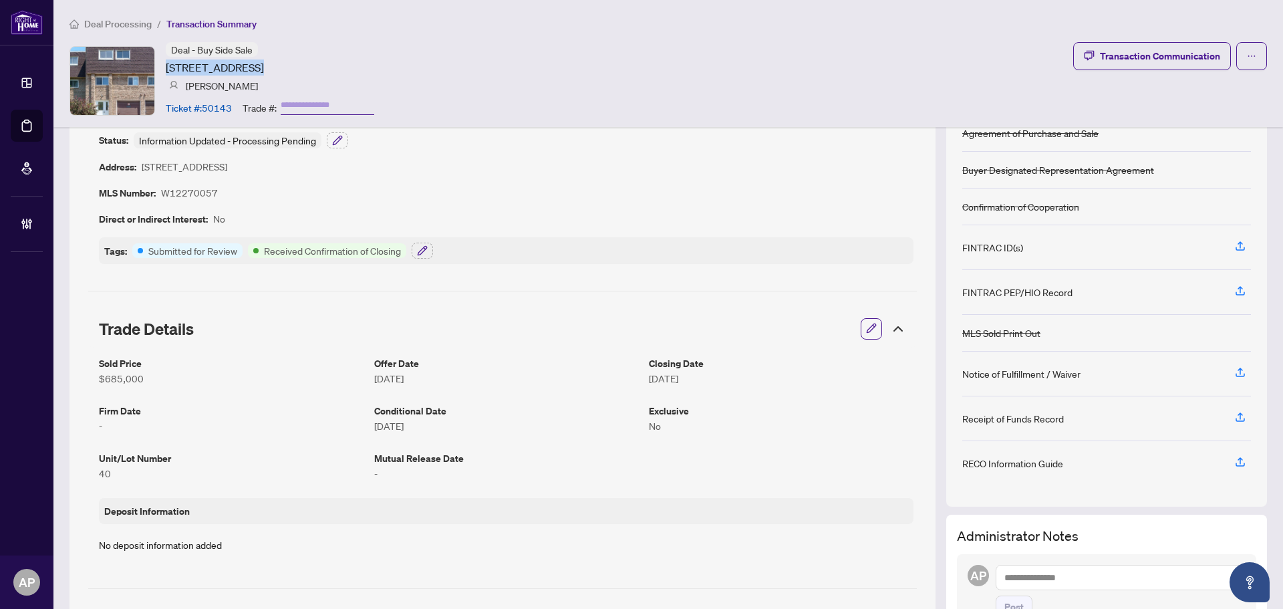
drag, startPoint x: 166, startPoint y: 65, endPoint x: 249, endPoint y: 65, distance: 82.9
click at [249, 65] on article "[STREET_ADDRESS]" at bounding box center [215, 67] width 98 height 16
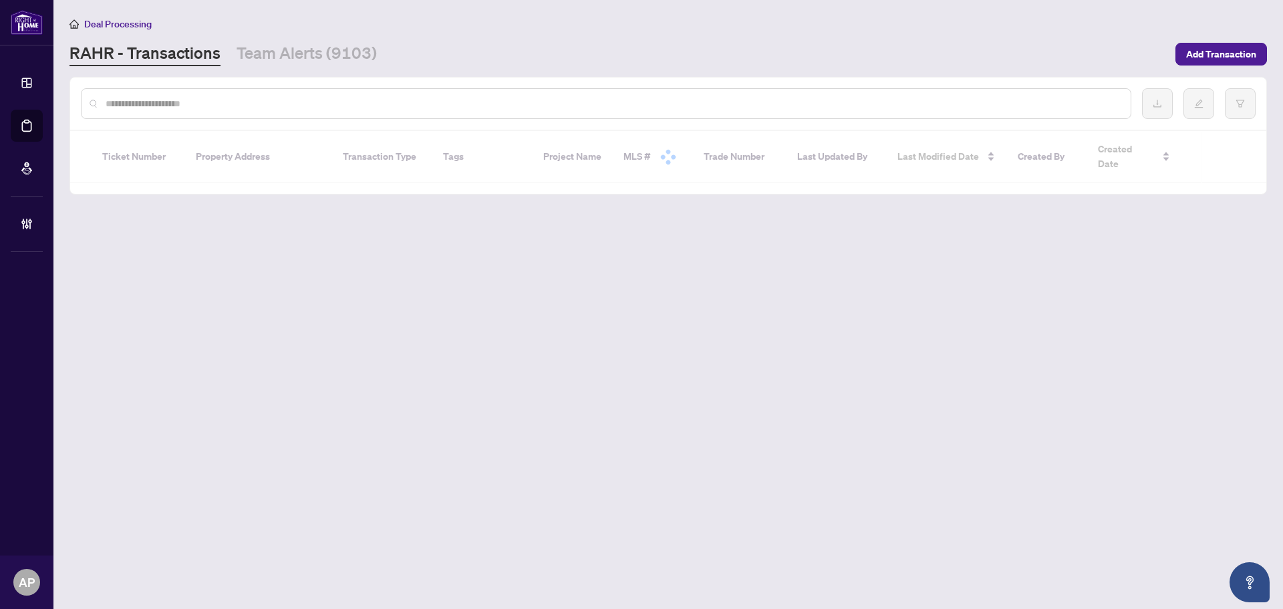
click at [287, 100] on input "text" at bounding box center [613, 103] width 1015 height 15
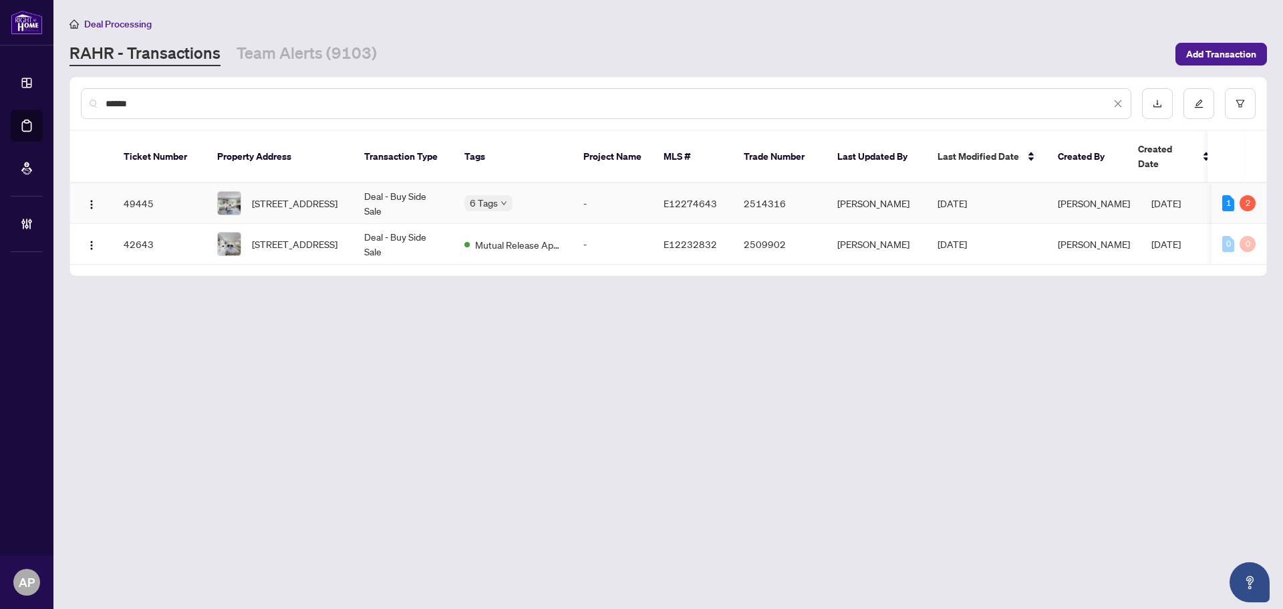
type input "******"
click at [358, 183] on td "Deal - Buy Side Sale" at bounding box center [404, 203] width 100 height 41
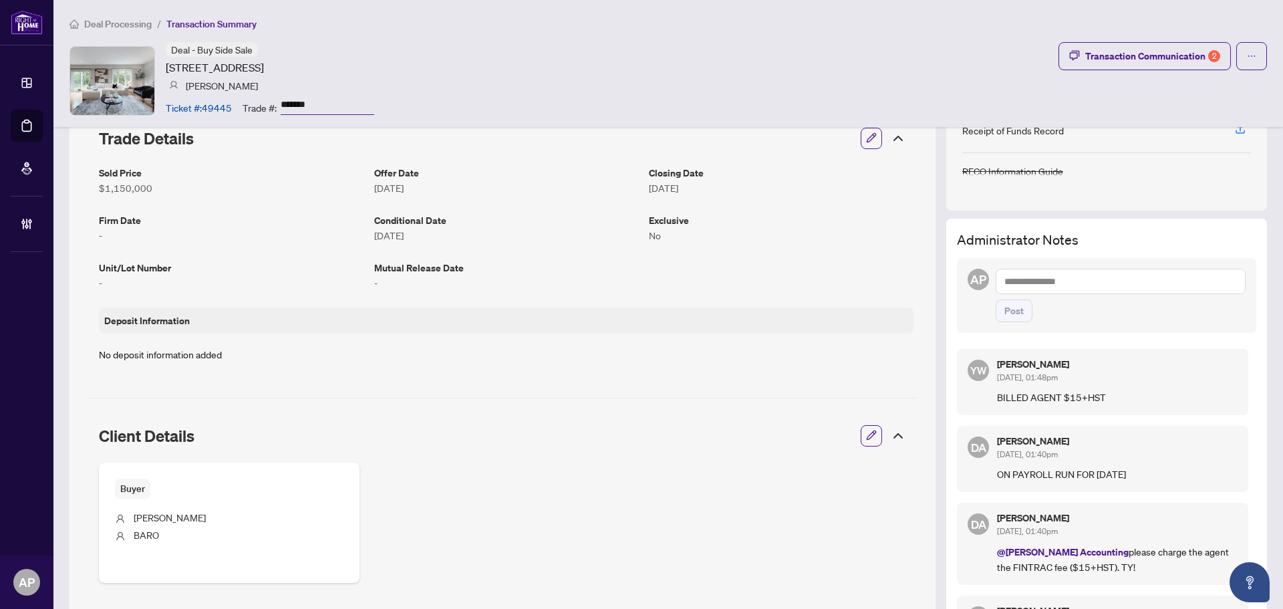
scroll to position [401, 0]
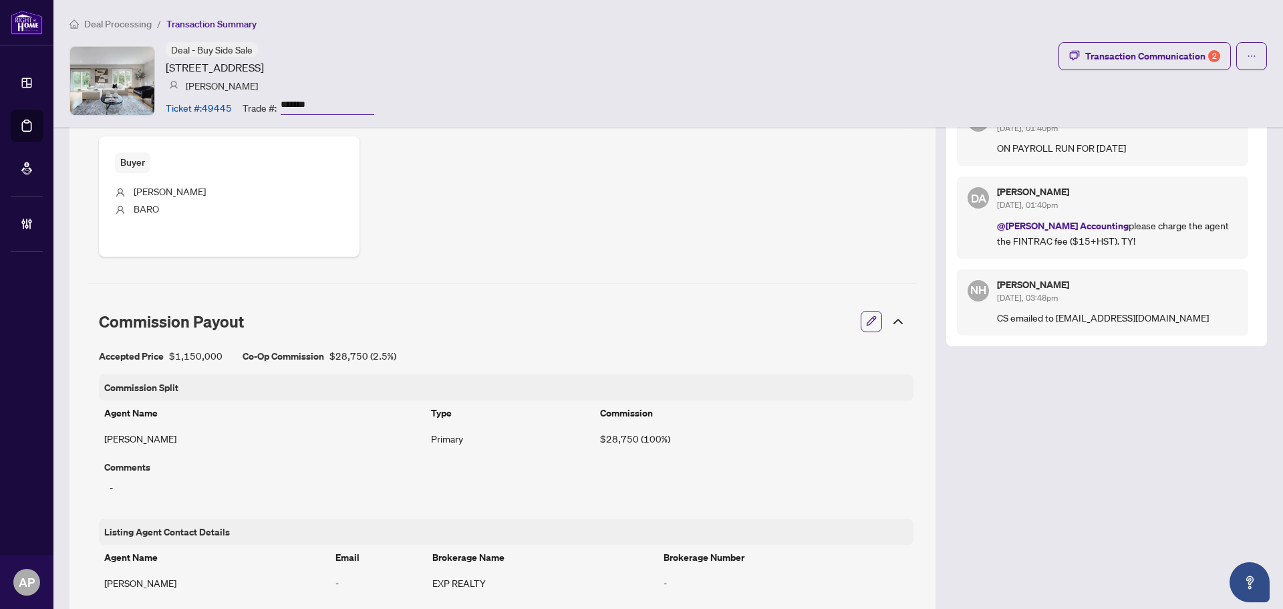
scroll to position [334, 0]
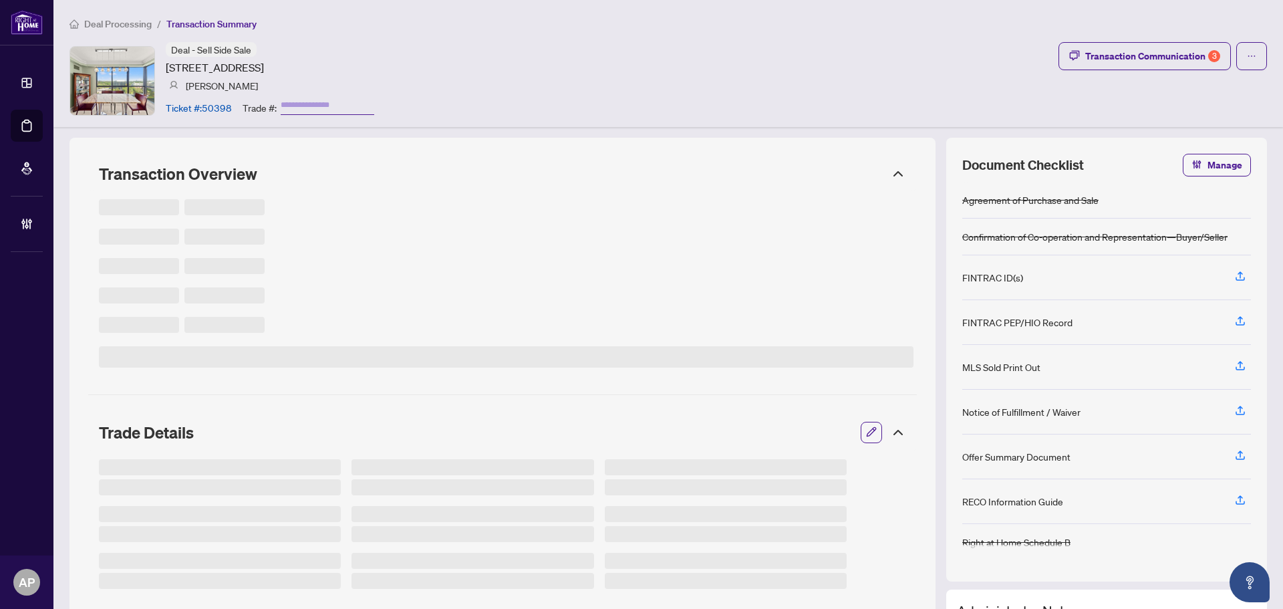
type input "*******"
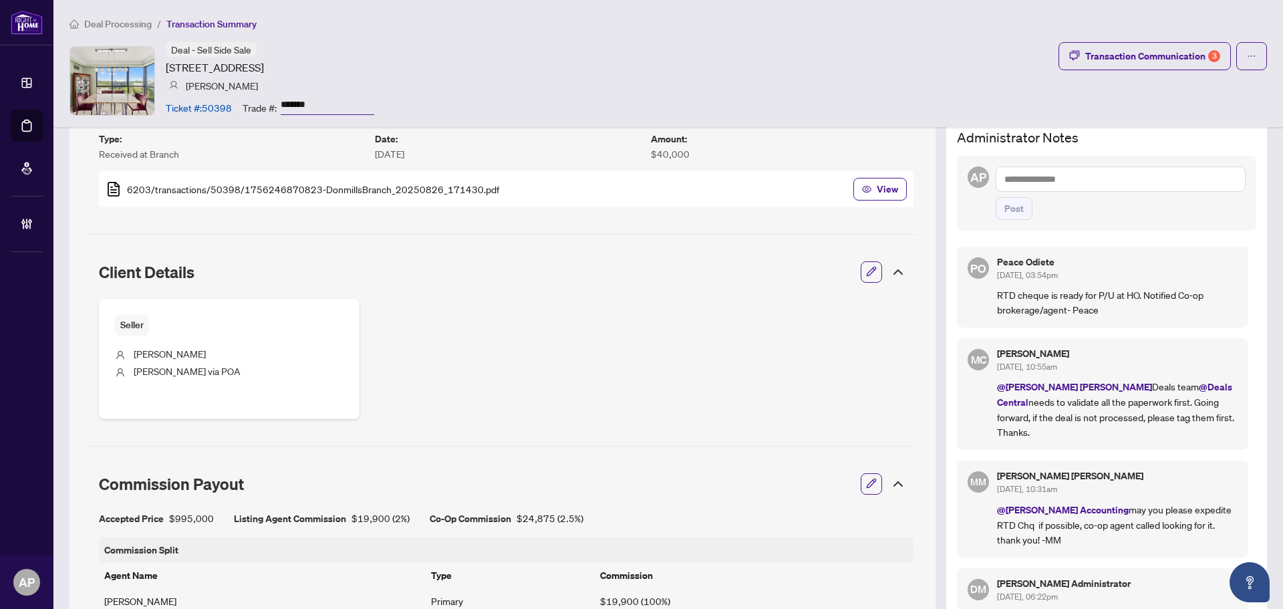
scroll to position [468, 0]
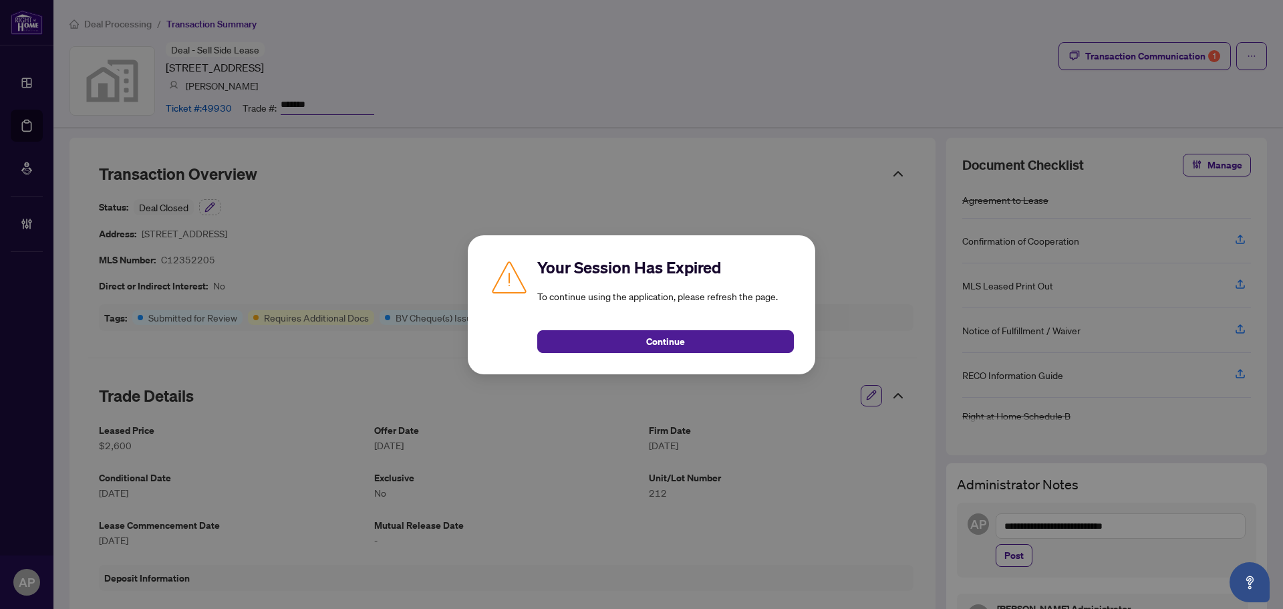
scroll to position [67, 0]
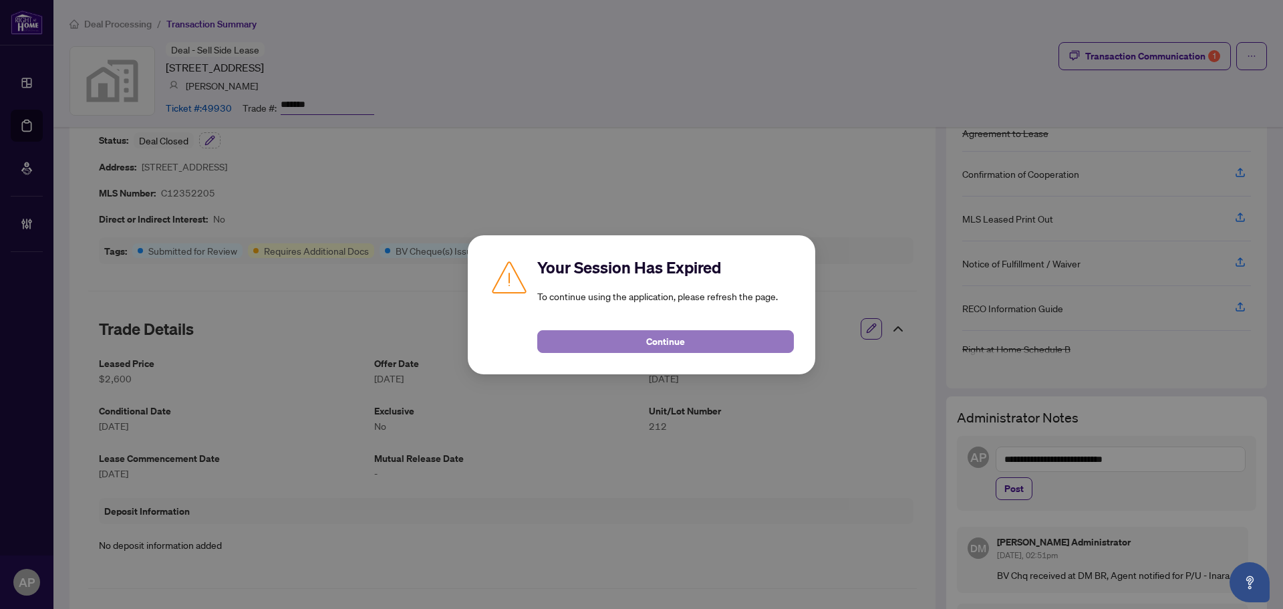
click at [682, 339] on span "Continue" at bounding box center [665, 341] width 39 height 21
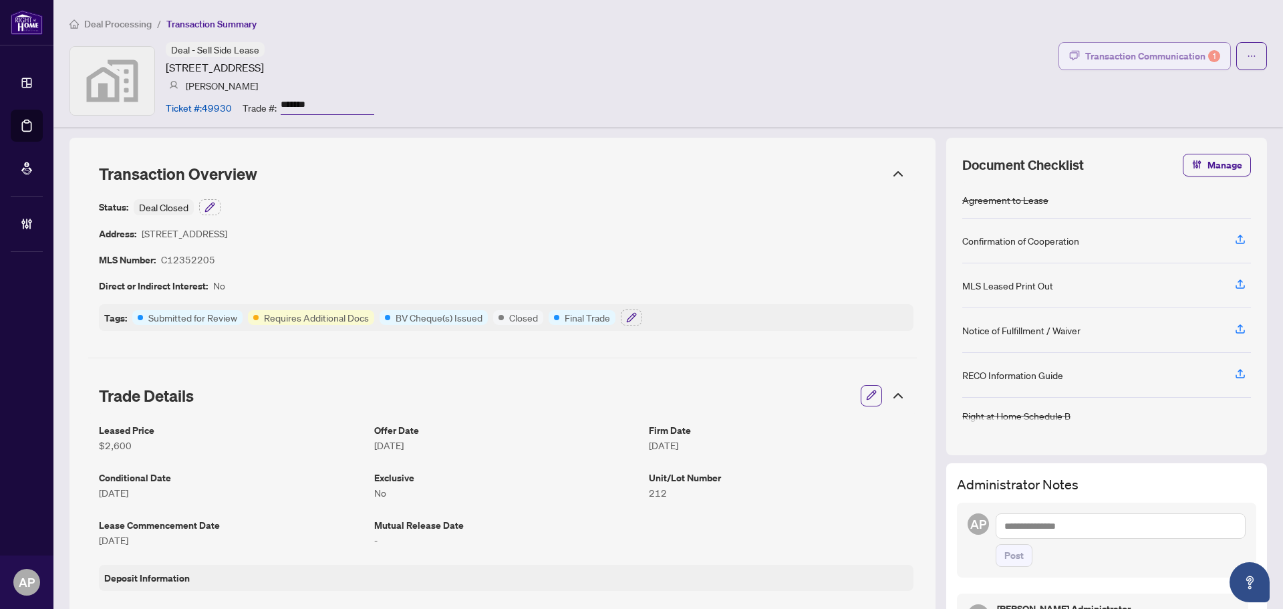
click at [1196, 48] on div "Transaction Communication 1" at bounding box center [1152, 55] width 135 height 21
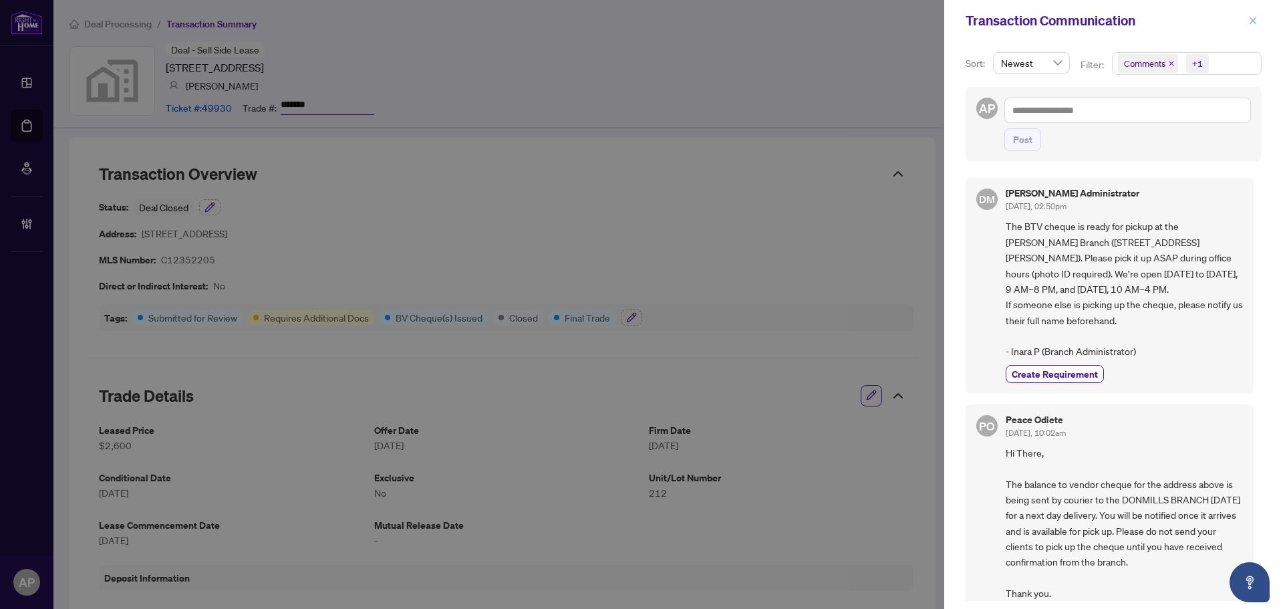
click at [1254, 15] on span "button" at bounding box center [1252, 20] width 9 height 21
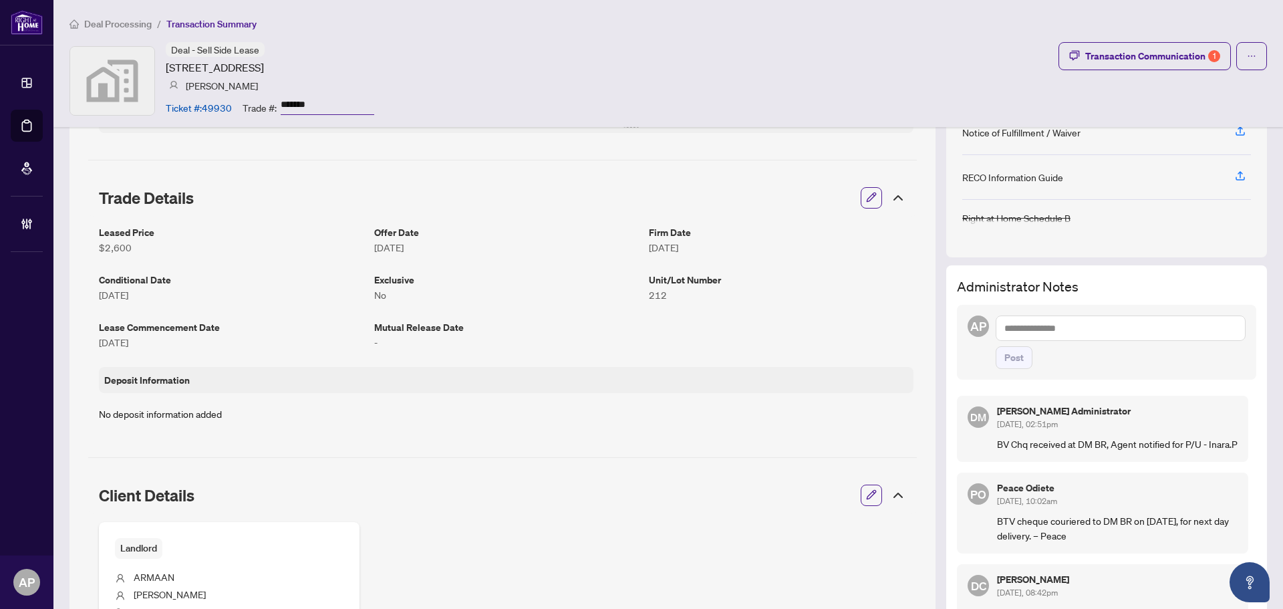
scroll to position [201, 0]
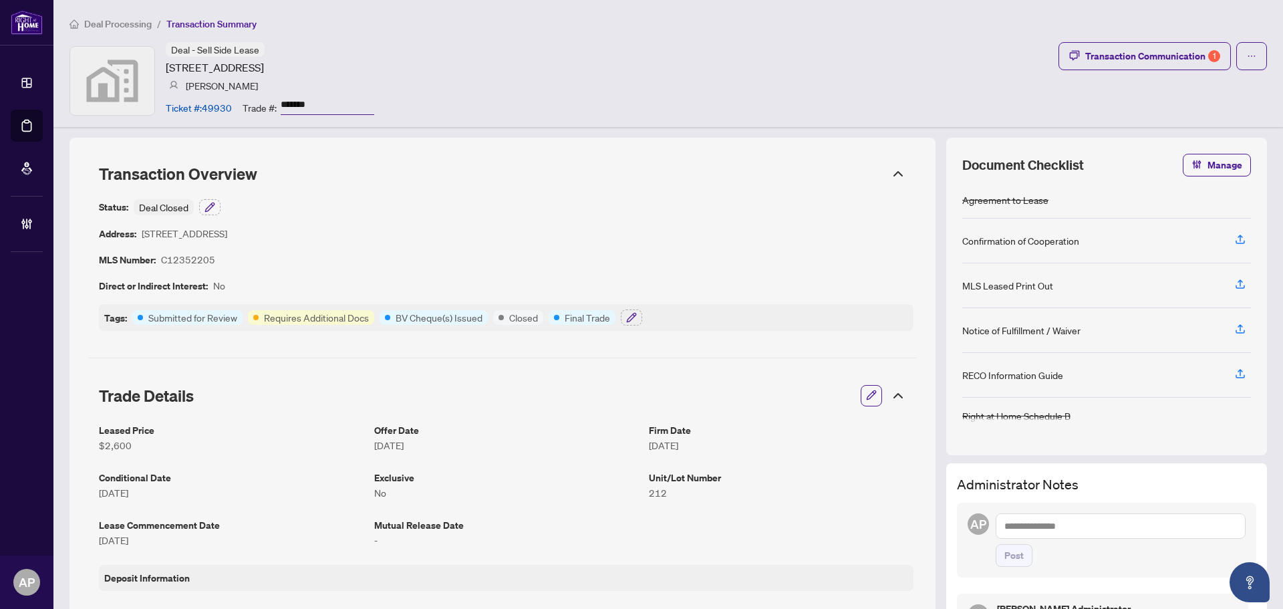
click at [296, 102] on input "*******" at bounding box center [328, 105] width 94 height 19
click at [1124, 49] on div "Transaction Communication 1" at bounding box center [1152, 55] width 135 height 21
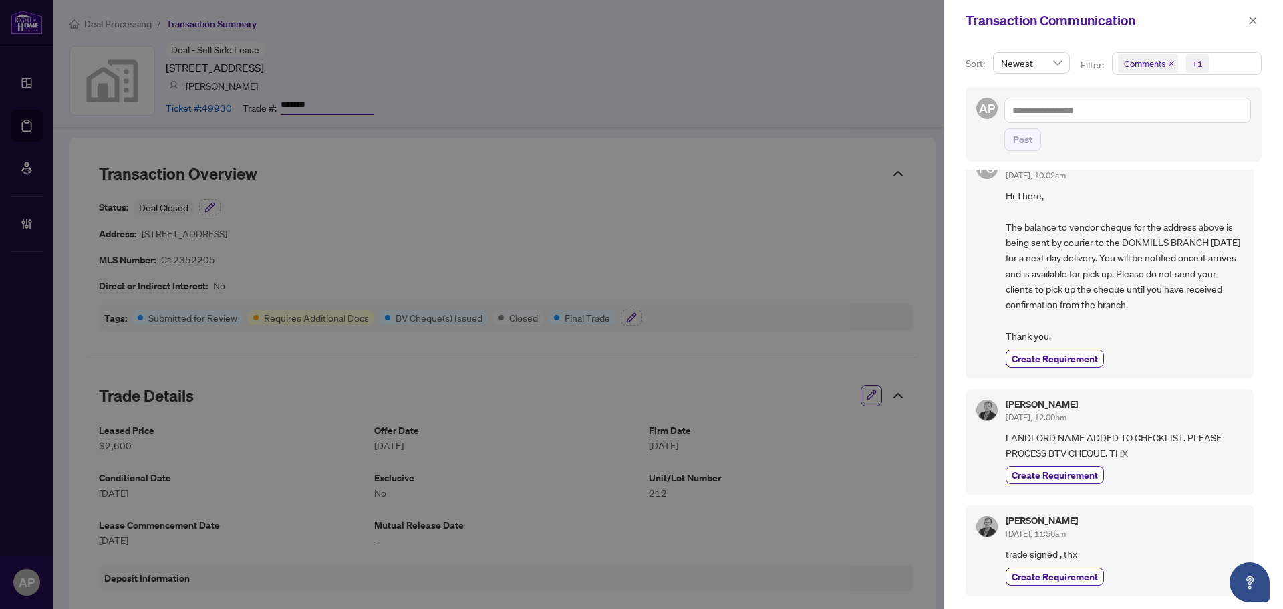
scroll to position [267, 0]
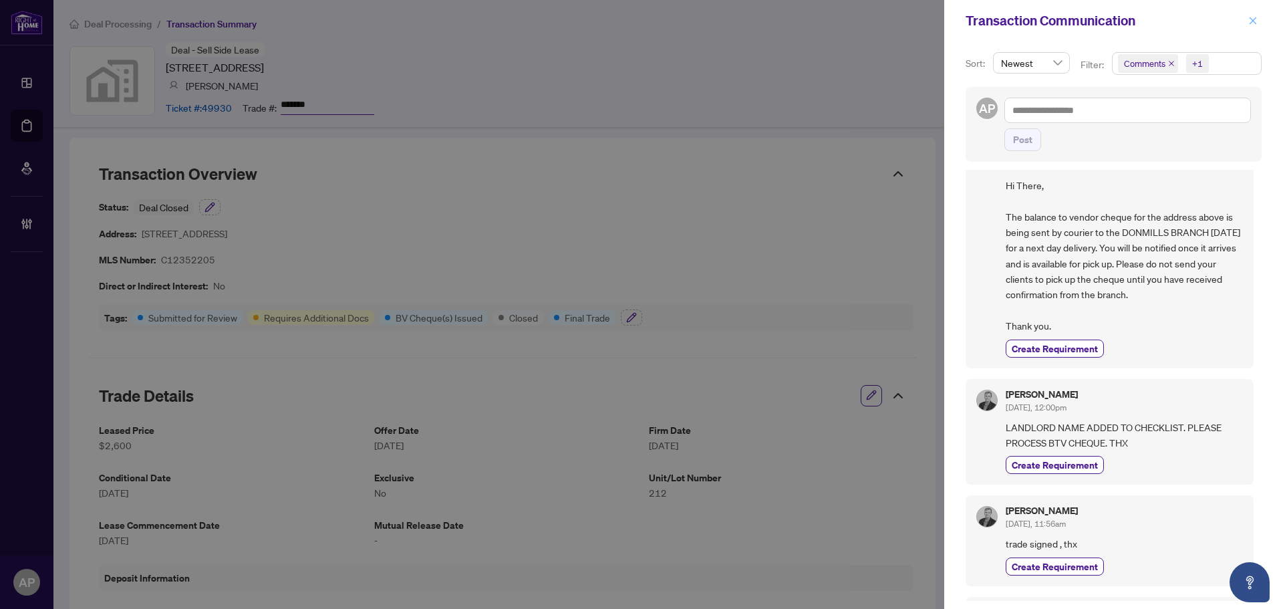
click at [1258, 15] on button "button" at bounding box center [1252, 21] width 17 height 16
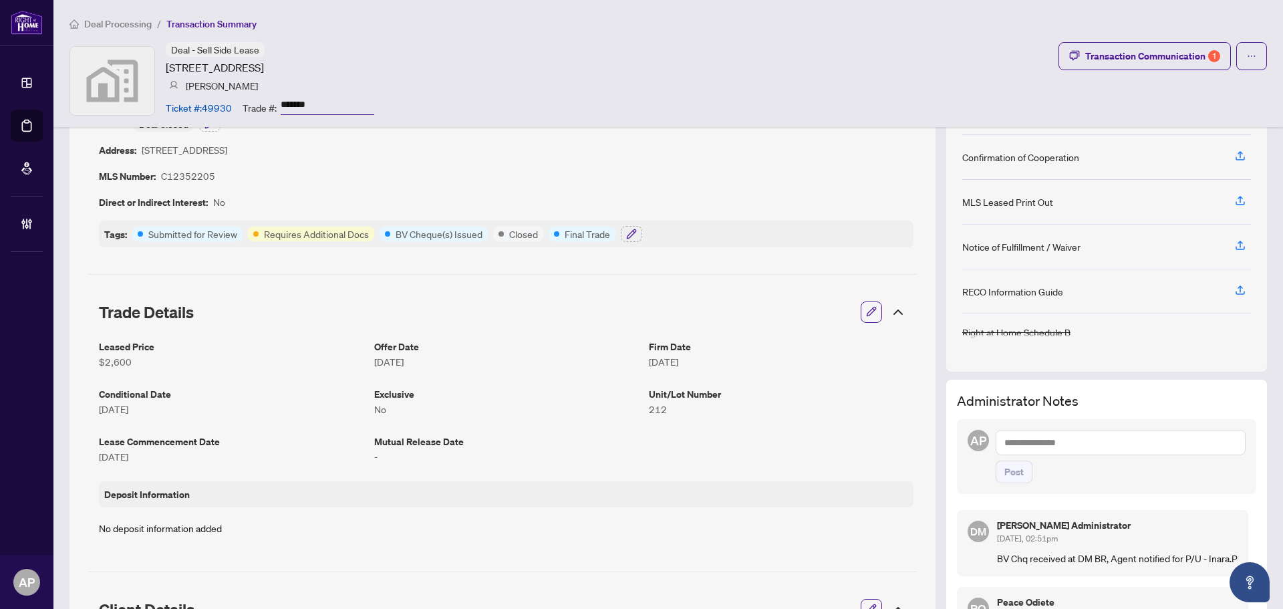
scroll to position [201, 0]
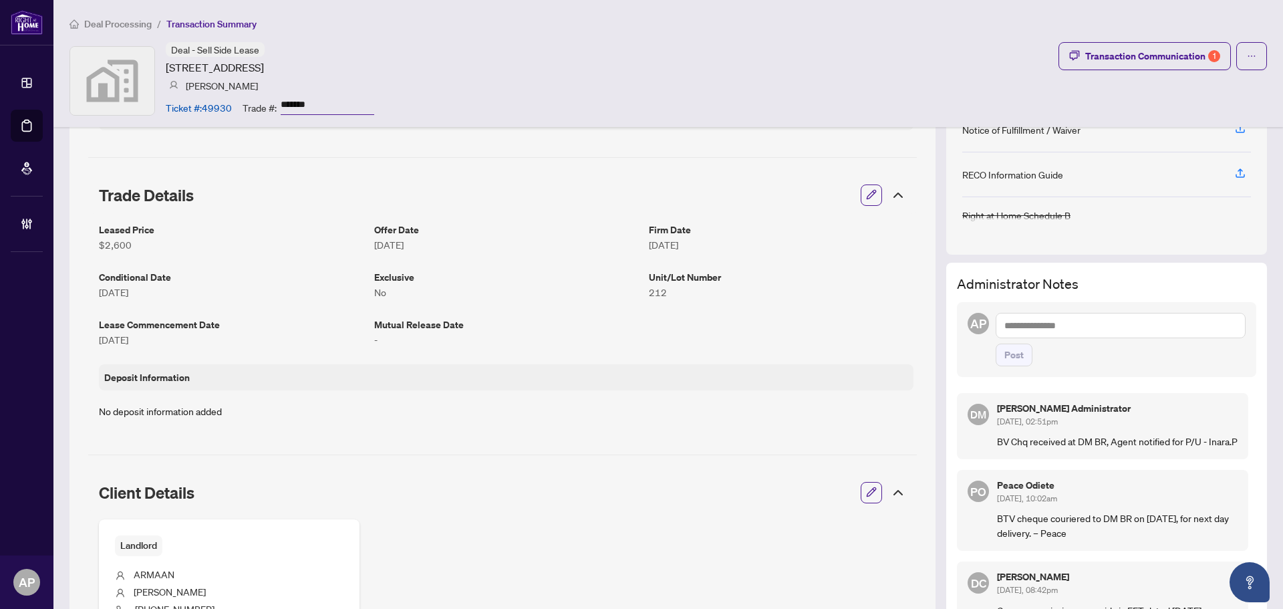
click at [1068, 335] on textarea at bounding box center [1121, 325] width 250 height 25
click at [1069, 327] on textarea at bounding box center [1121, 325] width 250 height 25
type textarea "**********"
click at [1012, 354] on span "Post" at bounding box center [1014, 354] width 19 height 21
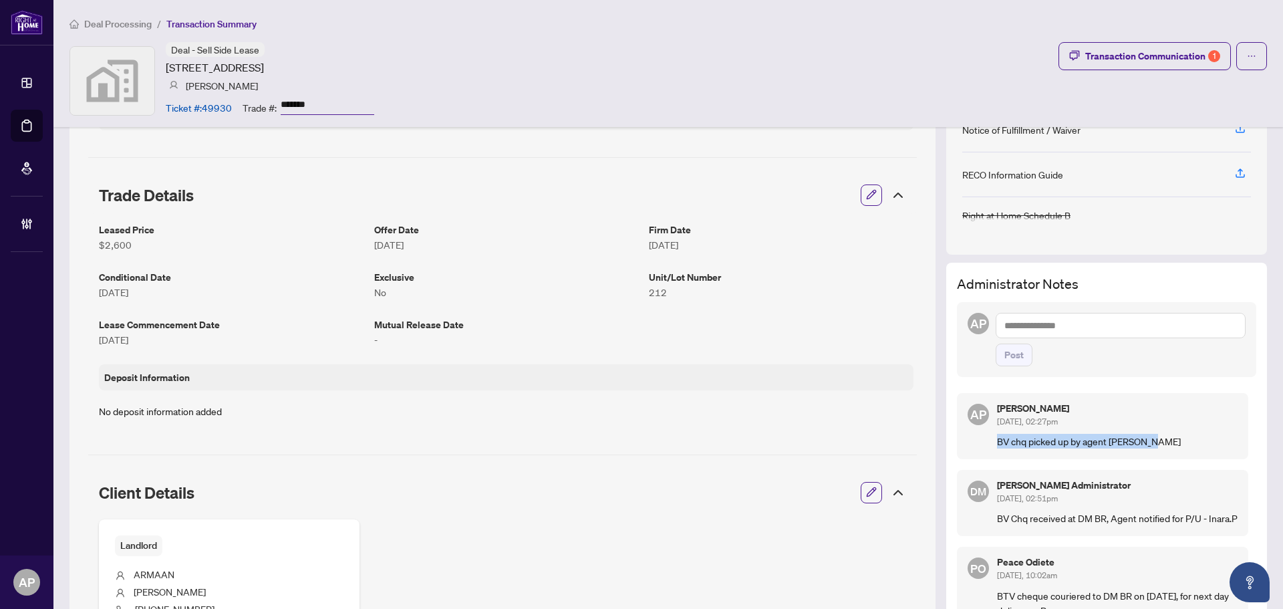
drag, startPoint x: 1146, startPoint y: 439, endPoint x: 989, endPoint y: 436, distance: 156.4
click at [997, 436] on p "BV chq picked up by agent John Bell" at bounding box center [1117, 441] width 241 height 15
copy p "BV chq picked up by agent John Bell"
click at [1160, 371] on div "AP Post" at bounding box center [1106, 339] width 299 height 75
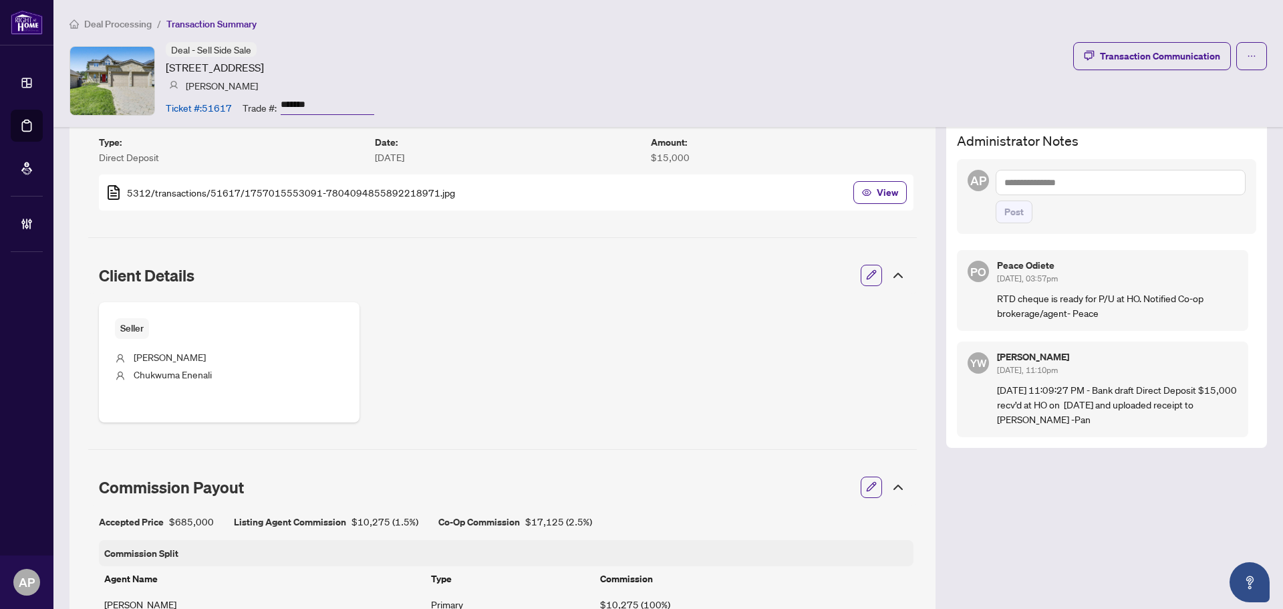
scroll to position [326, 0]
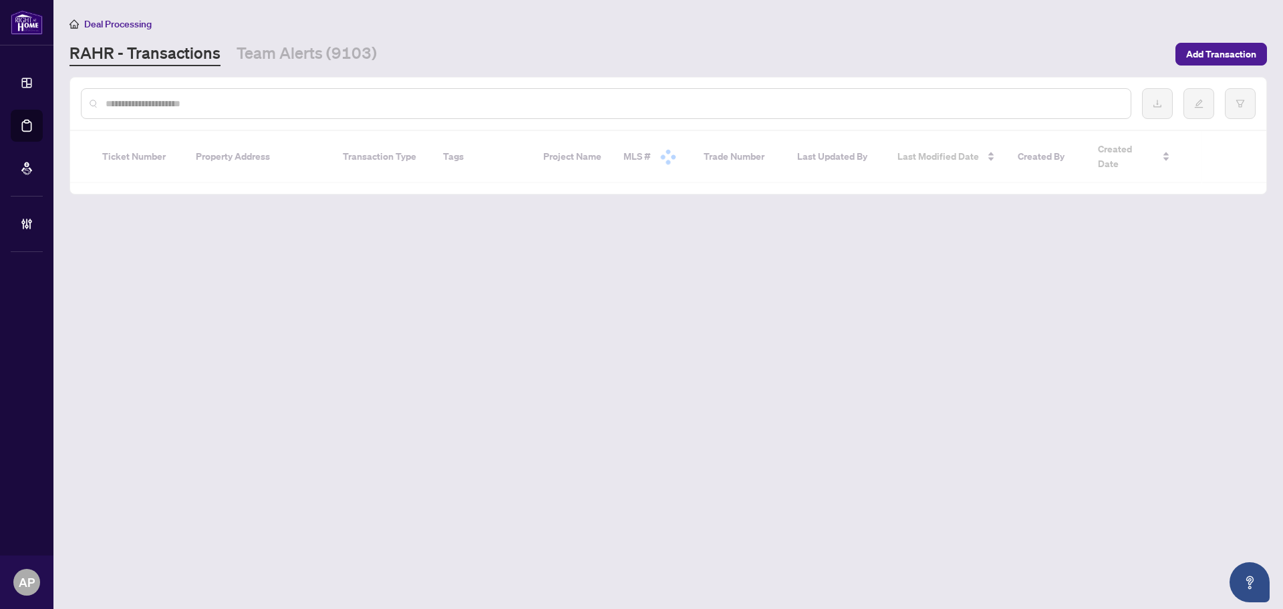
click at [320, 103] on input "text" at bounding box center [613, 103] width 1015 height 15
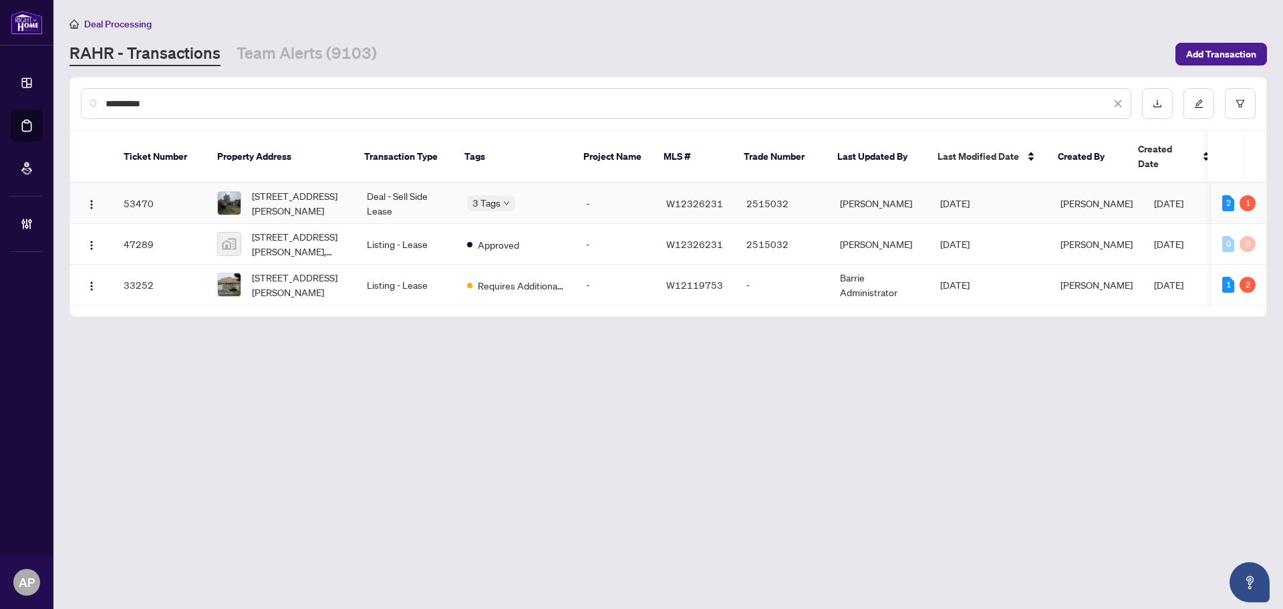
type input "*********"
click at [351, 183] on td "1407 Glen Rutley Circ, Mississauga, Ontario L4X 1Z5, Canada" at bounding box center [282, 203] width 150 height 41
click at [119, 106] on input "*********" at bounding box center [608, 103] width 1005 height 15
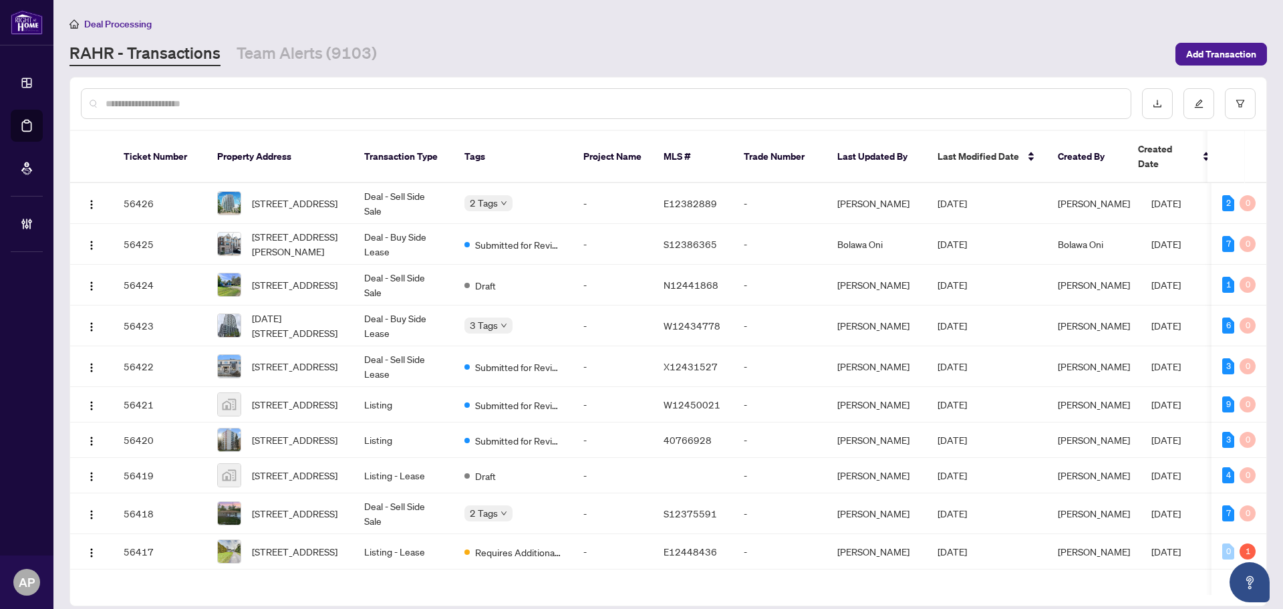
click at [151, 109] on input "text" at bounding box center [613, 103] width 1015 height 15
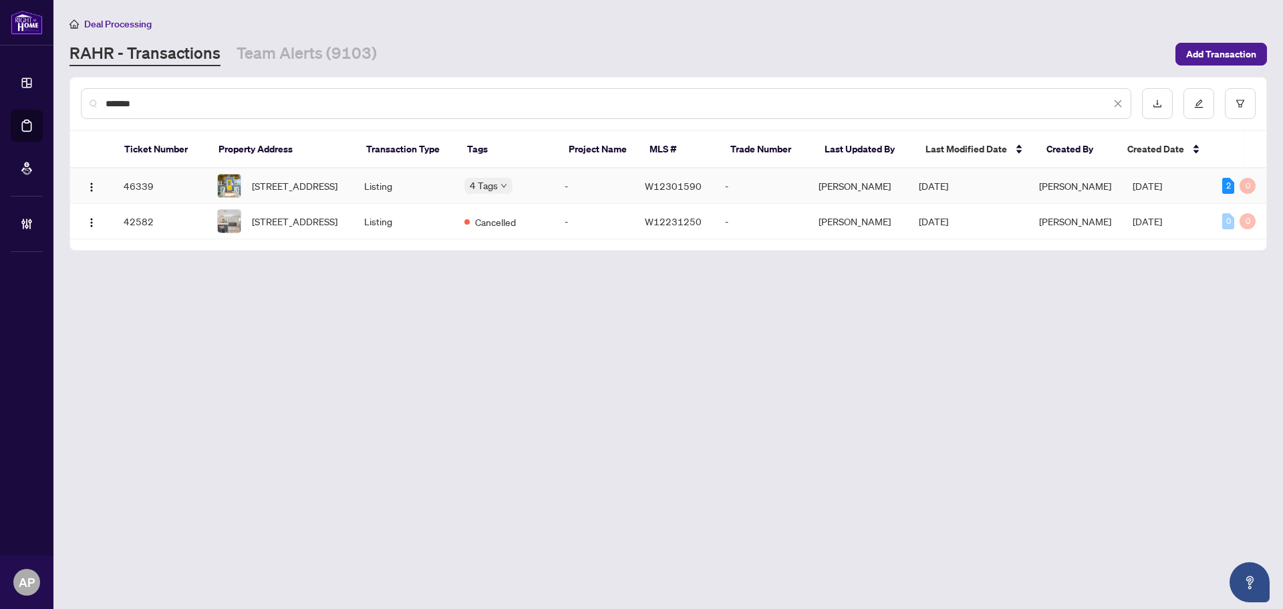
type input "*******"
click at [402, 187] on td "Listing" at bounding box center [404, 185] width 100 height 35
click at [338, 193] on span "57 Twenty Fifth St, Toronto, Ontario M8V 3P6, Canada" at bounding box center [295, 185] width 86 height 15
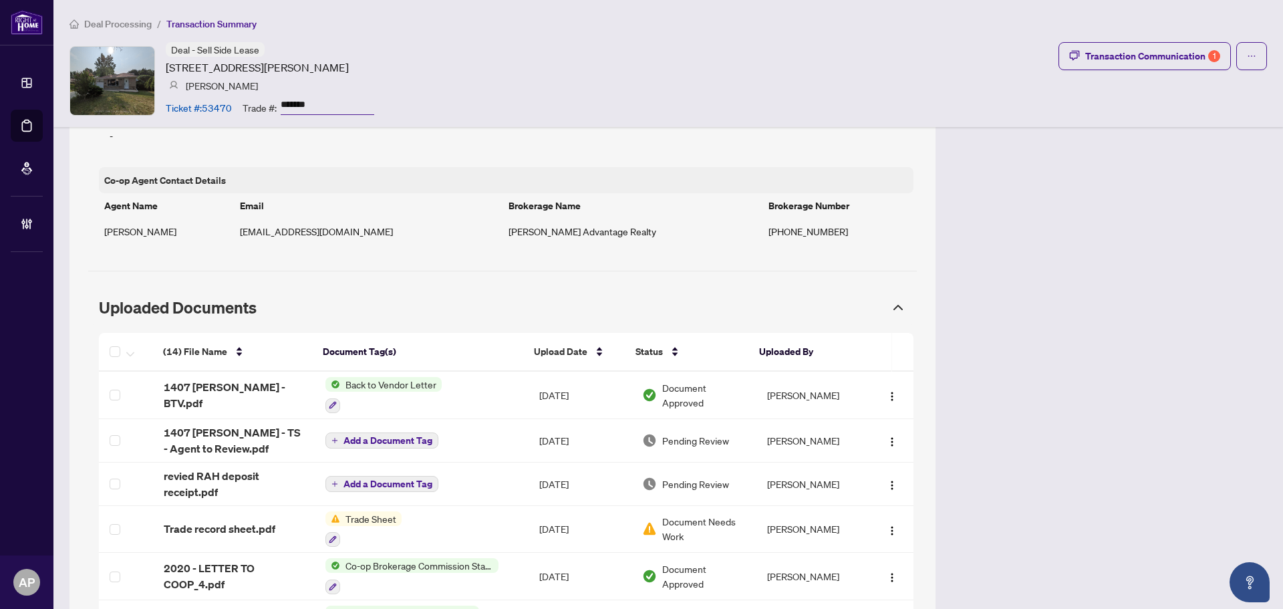
scroll to position [1136, 0]
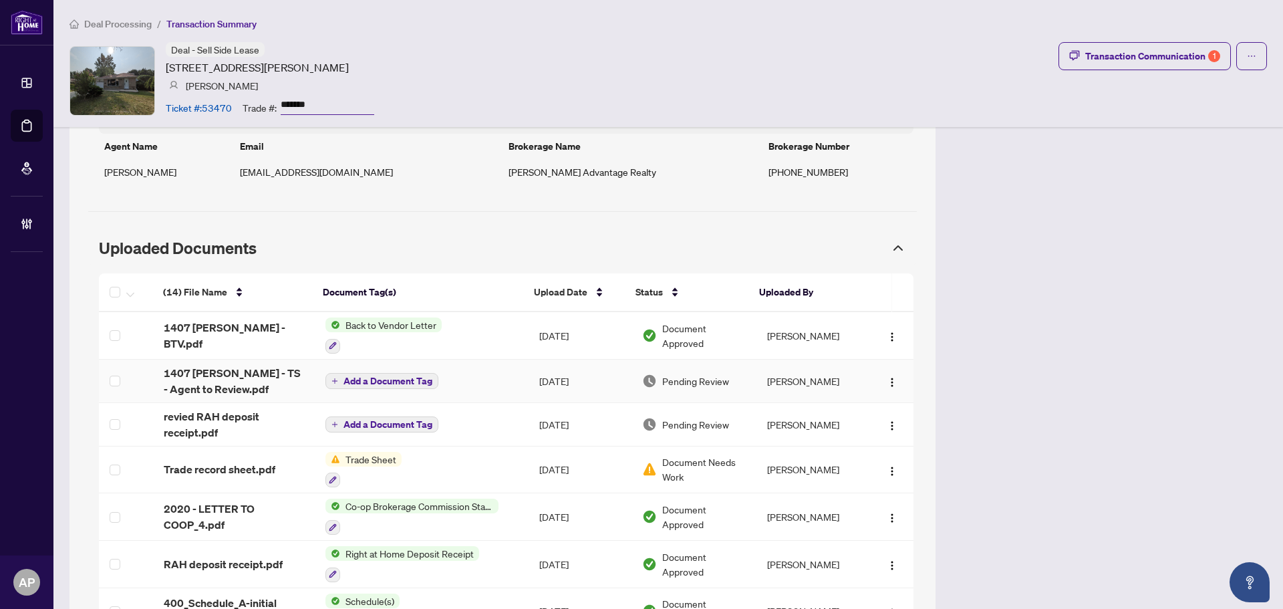
click at [529, 384] on td "[DATE]" at bounding box center [580, 381] width 103 height 43
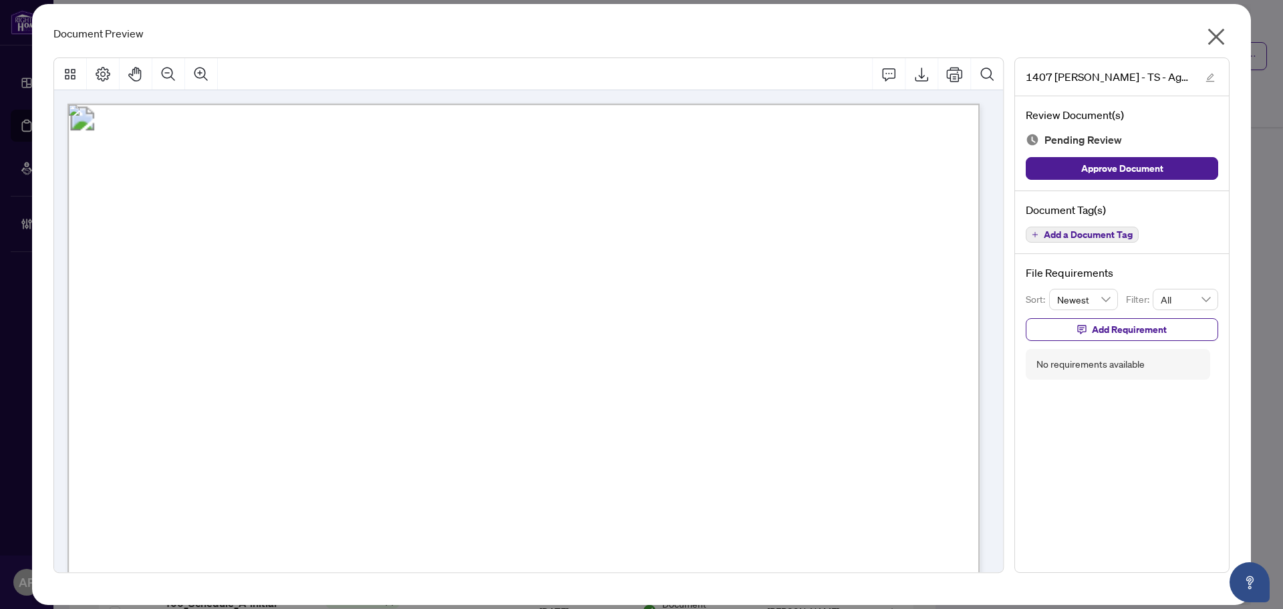
click at [1218, 23] on div "Document Preview 1407 [PERSON_NAME] - TS - Agent to Review.pdf Review Document(…" at bounding box center [641, 304] width 1219 height 601
click at [1218, 42] on icon "close" at bounding box center [1216, 36] width 21 height 21
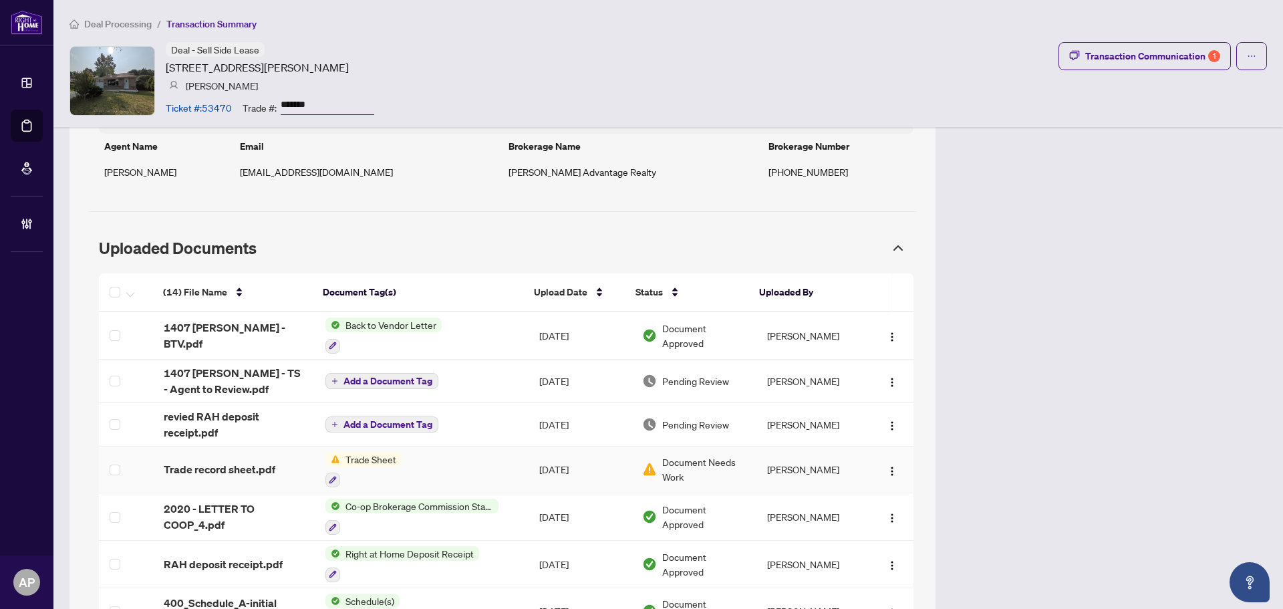
click at [271, 475] on span "Trade record sheet.pdf" at bounding box center [220, 469] width 112 height 16
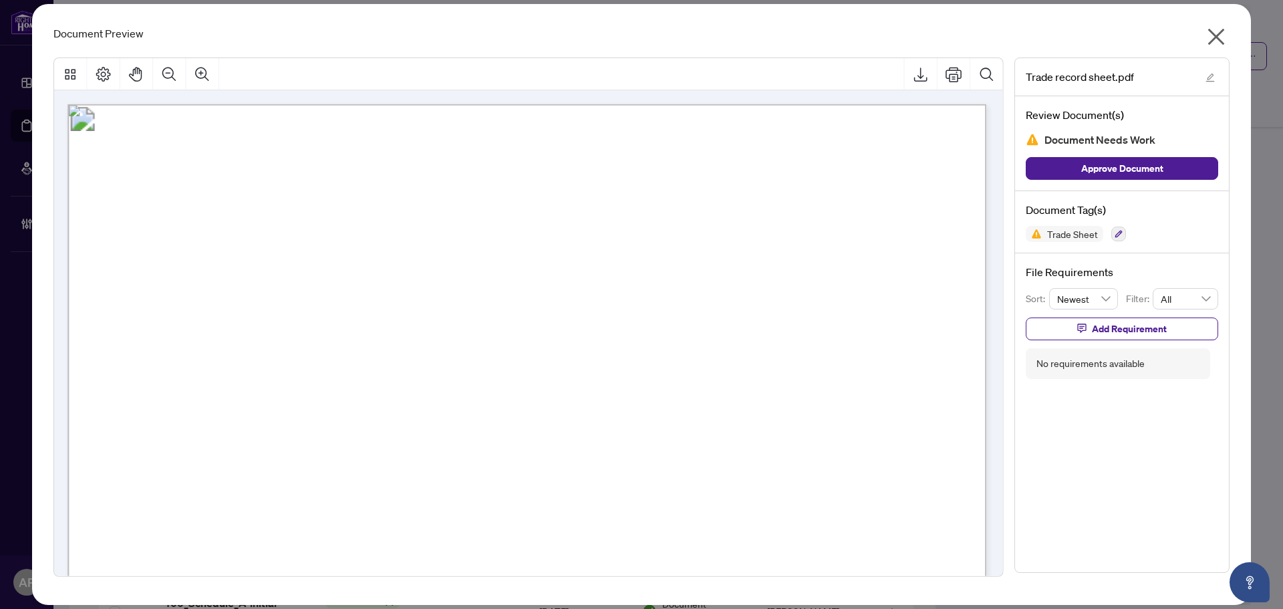
click at [1214, 33] on icon "close" at bounding box center [1216, 36] width 21 height 21
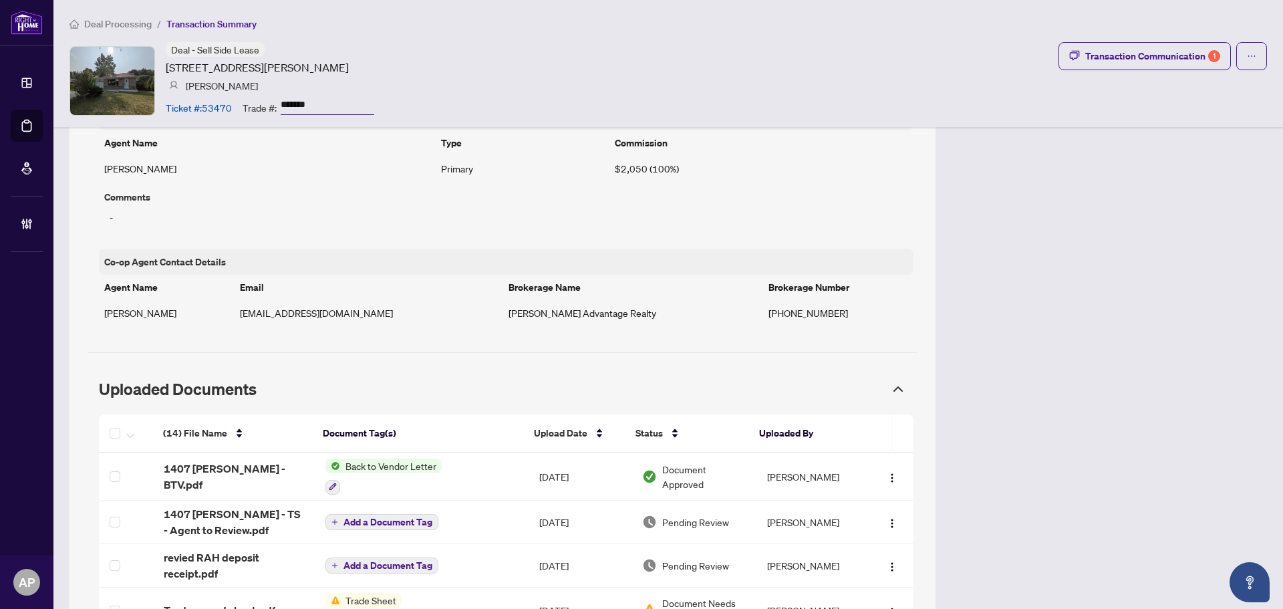
scroll to position [1069, 0]
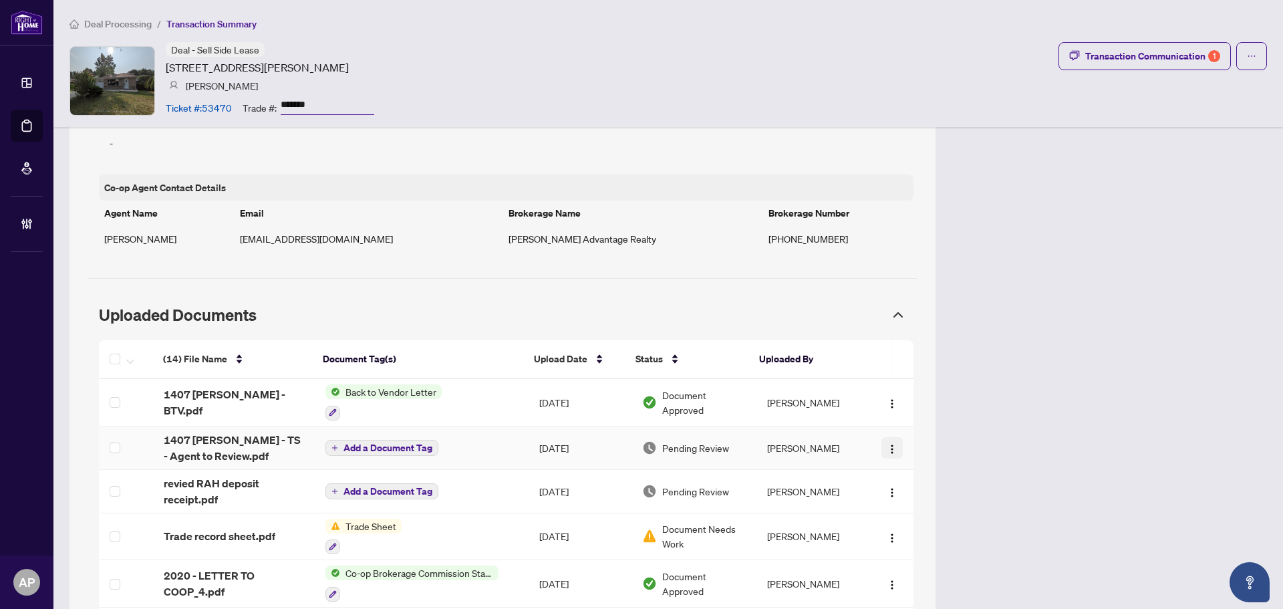
click at [887, 446] on img "button" at bounding box center [892, 449] width 11 height 11
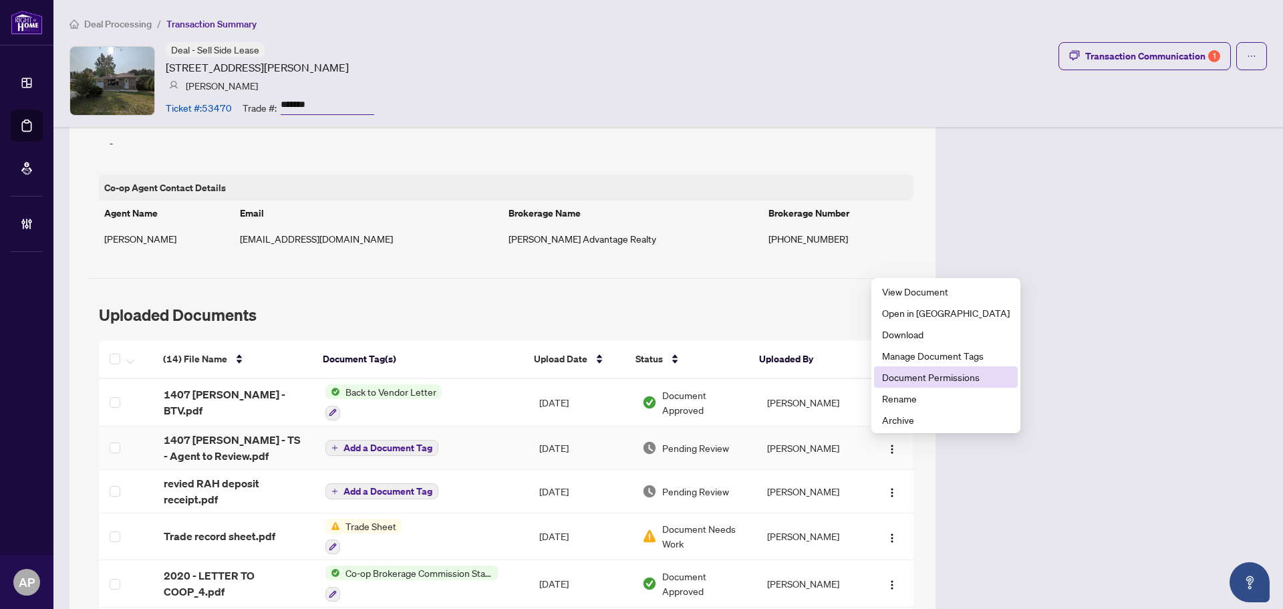
click at [950, 376] on span "Document Permissions" at bounding box center [946, 377] width 128 height 15
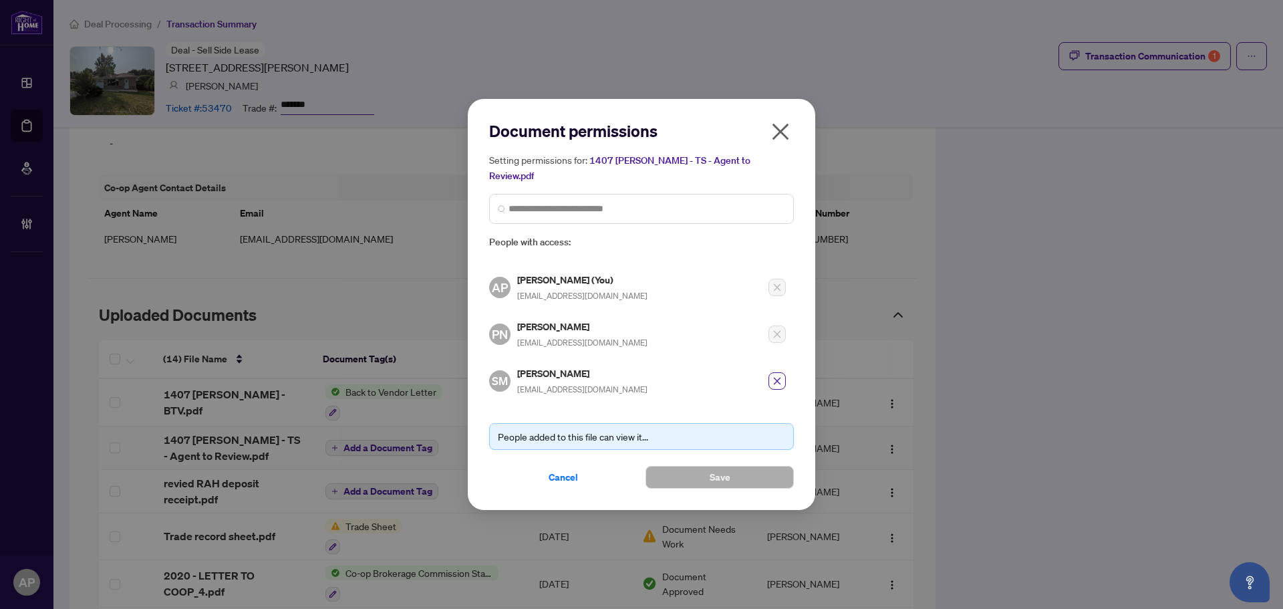
click at [783, 136] on icon "close" at bounding box center [780, 131] width 21 height 21
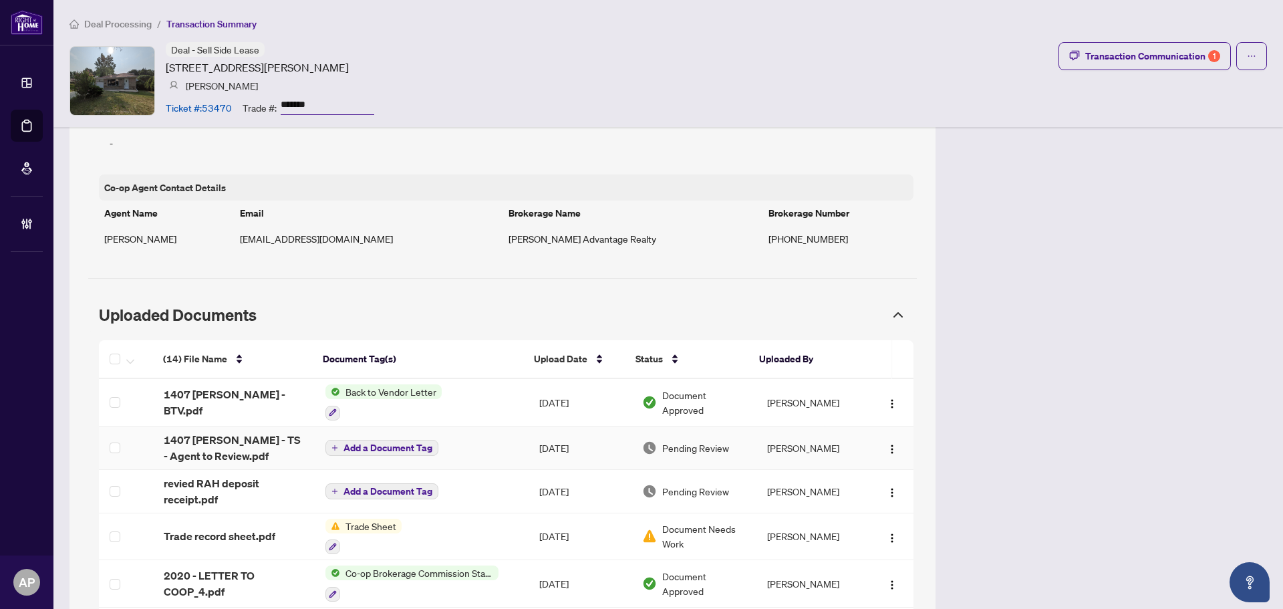
click at [468, 447] on td "Add a Document Tag" at bounding box center [422, 447] width 214 height 43
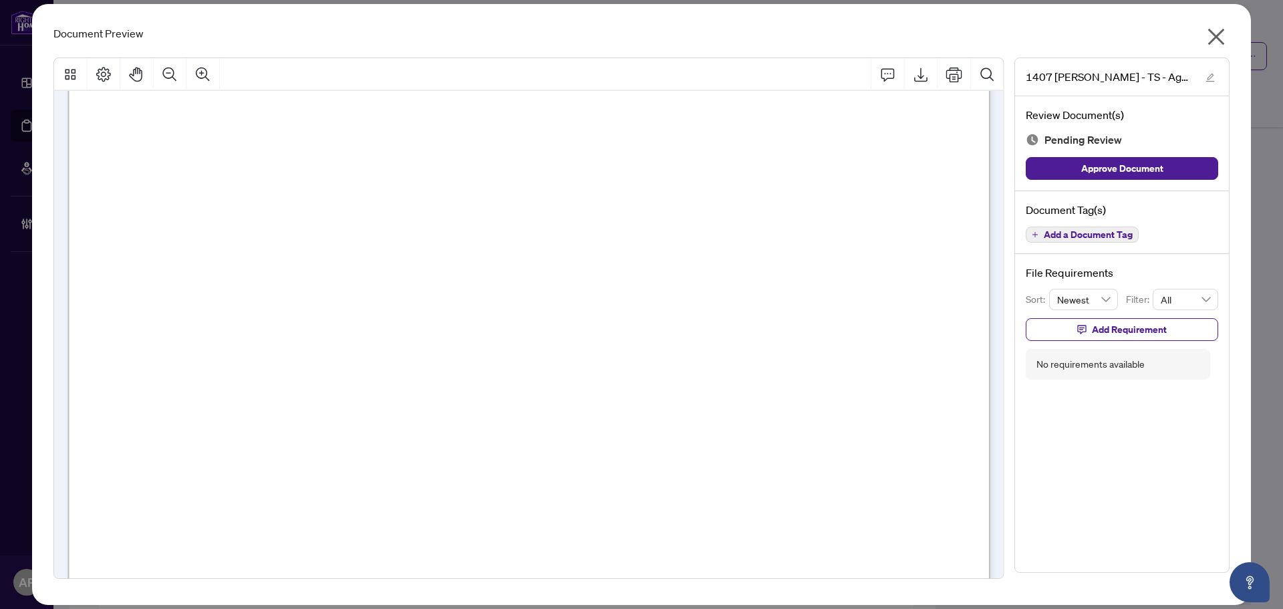
scroll to position [0, 0]
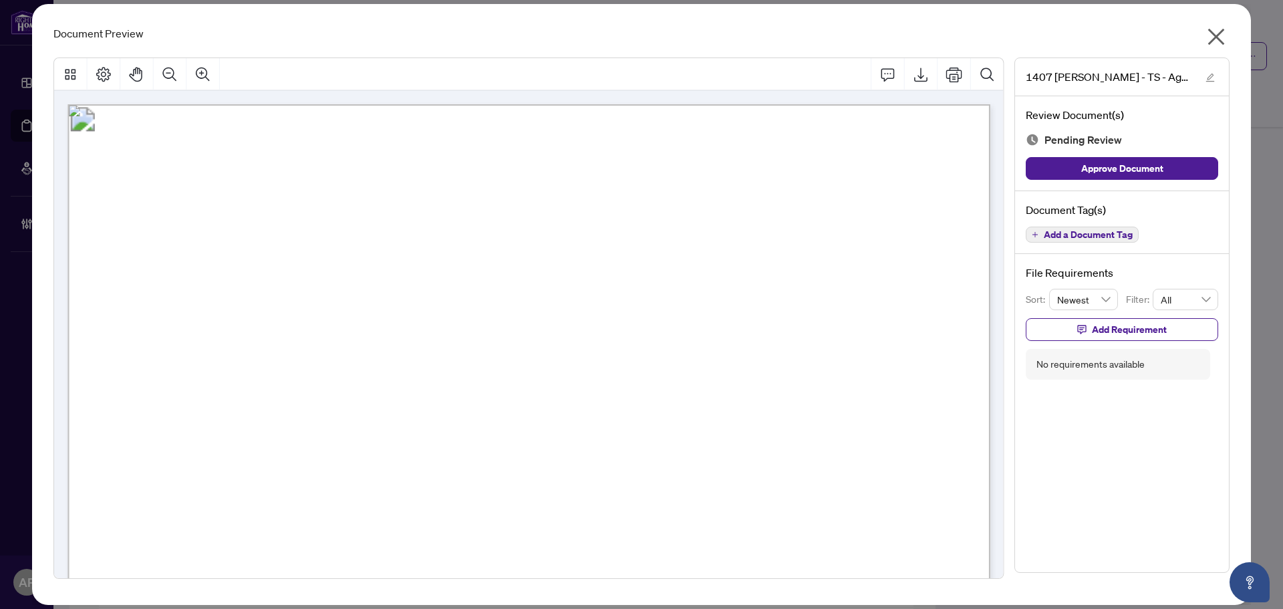
click at [1216, 40] on icon "close" at bounding box center [1216, 36] width 21 height 21
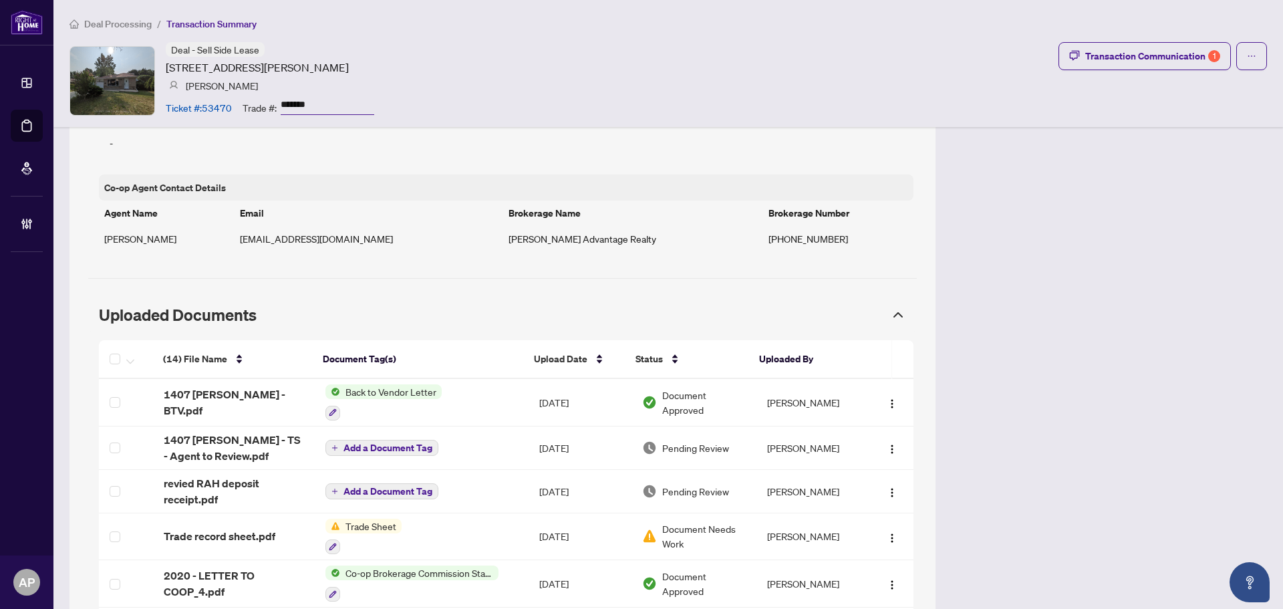
click at [304, 108] on input "*******" at bounding box center [328, 105] width 94 height 19
click at [239, 443] on span "1407 Glen Rutley - TS - Agent to Review.pdf" at bounding box center [234, 448] width 140 height 32
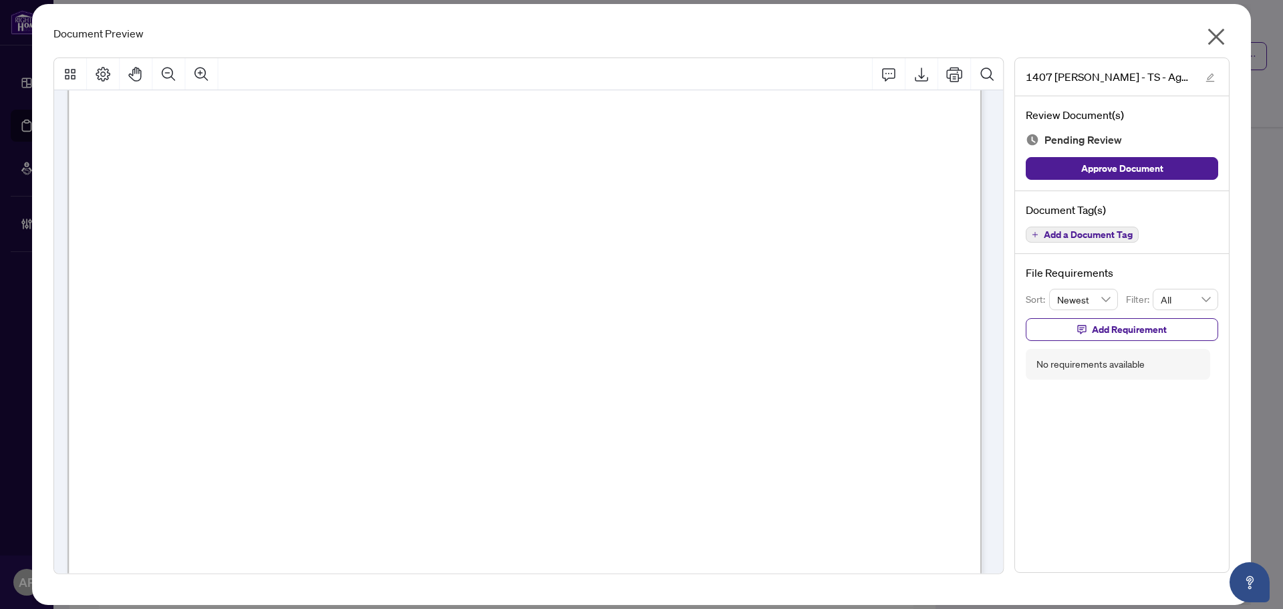
scroll to position [724, 0]
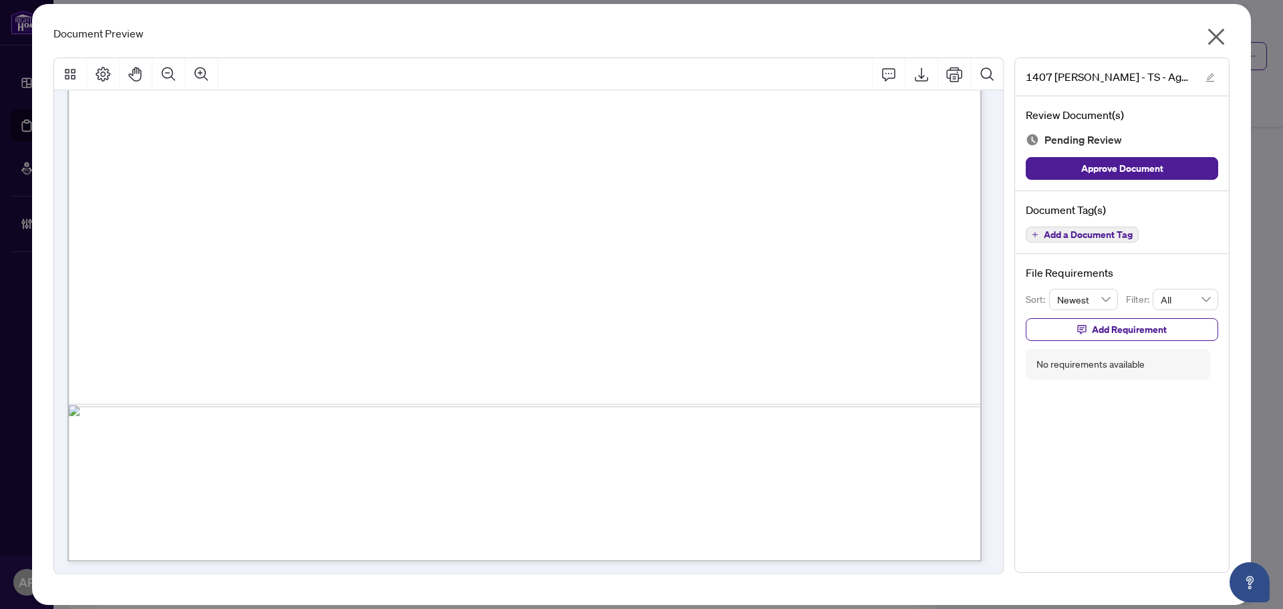
click at [1215, 39] on icon "close" at bounding box center [1216, 37] width 17 height 17
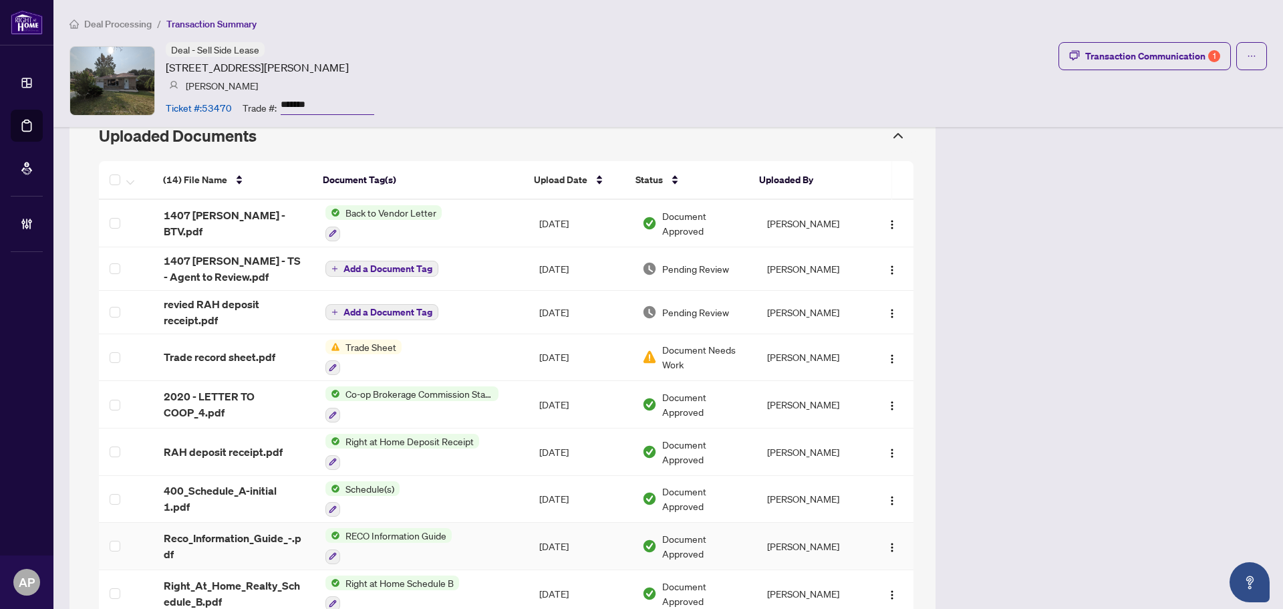
scroll to position [1128, 0]
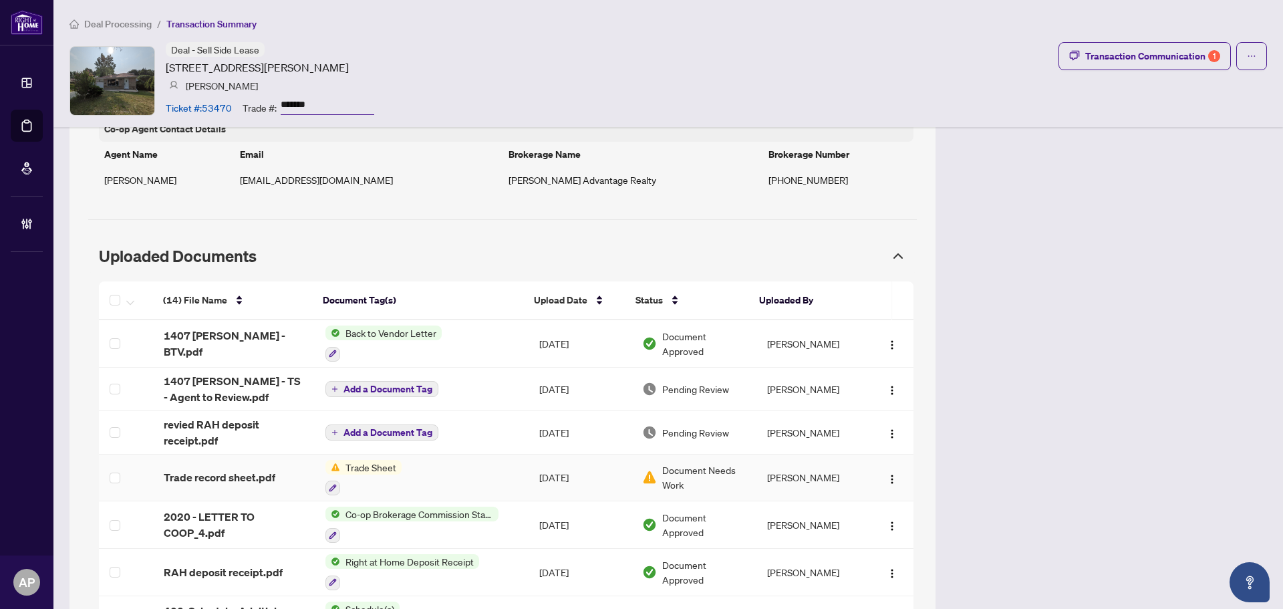
click at [482, 464] on td "Trade Sheet" at bounding box center [422, 477] width 214 height 47
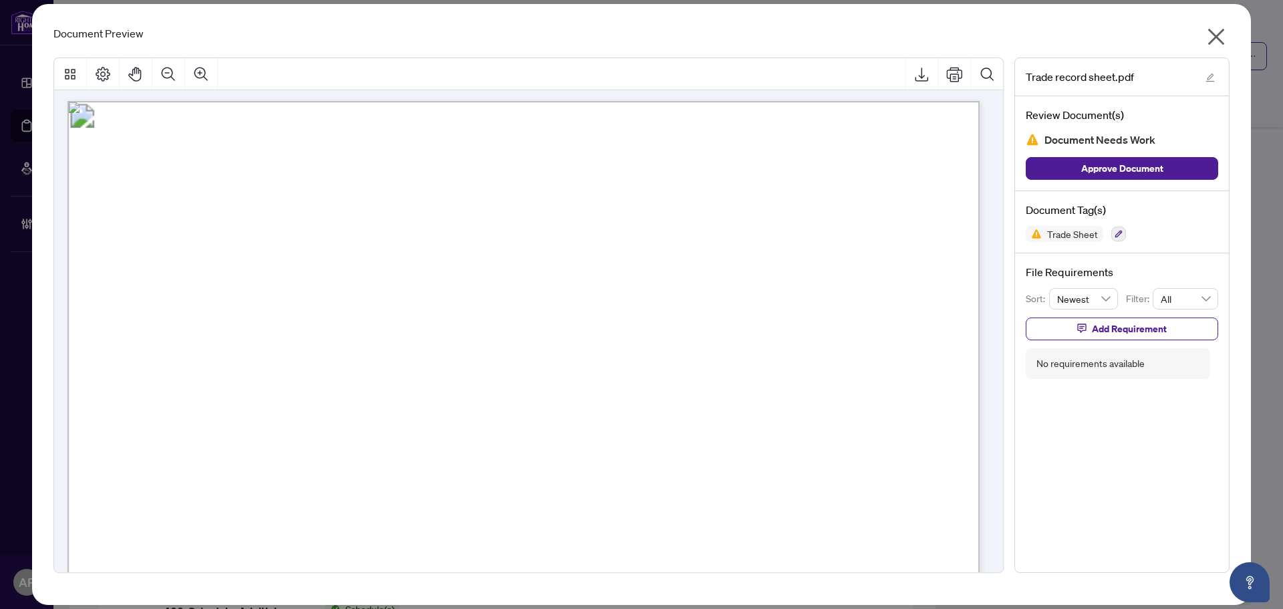
scroll to position [0, 0]
click at [1216, 33] on icon "close" at bounding box center [1216, 36] width 21 height 21
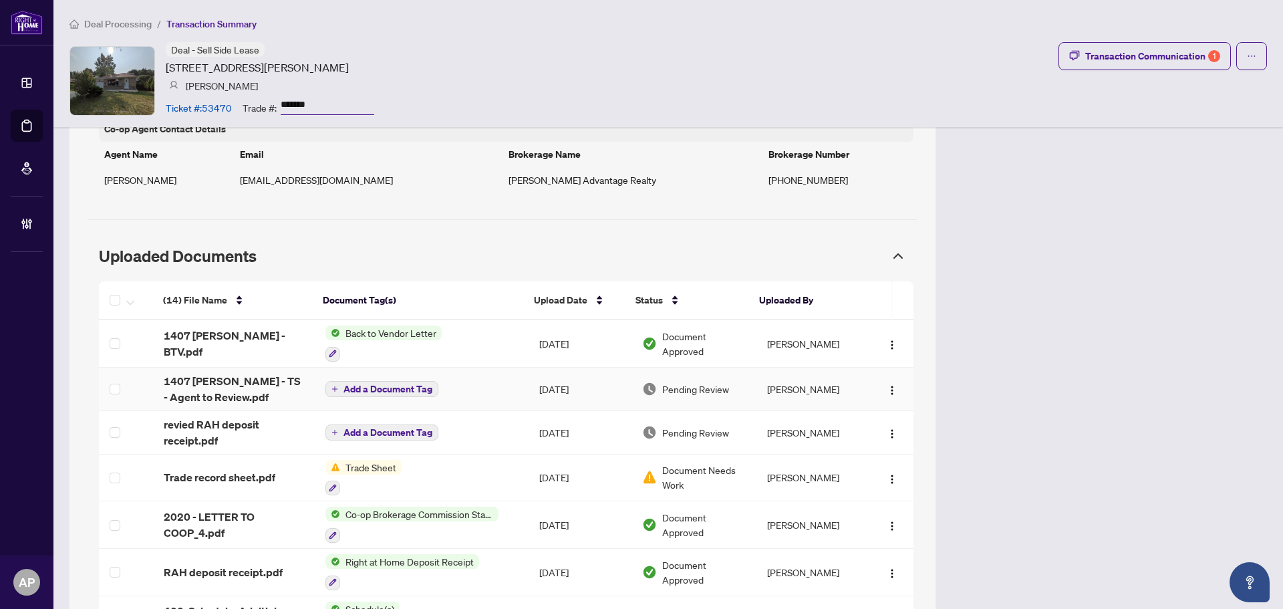
click at [303, 384] on td "1407 Glen Rutley - TS - Agent to Review.pdf" at bounding box center [234, 389] width 162 height 43
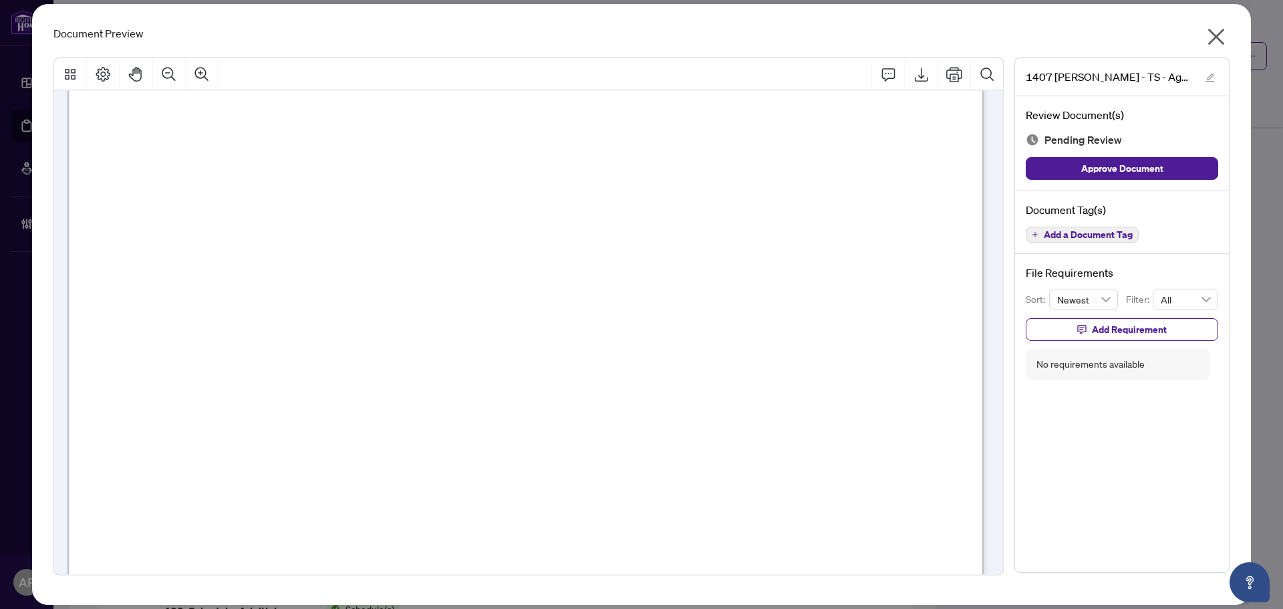
scroll to position [188, 0]
click at [1216, 31] on icon "close" at bounding box center [1216, 36] width 21 height 21
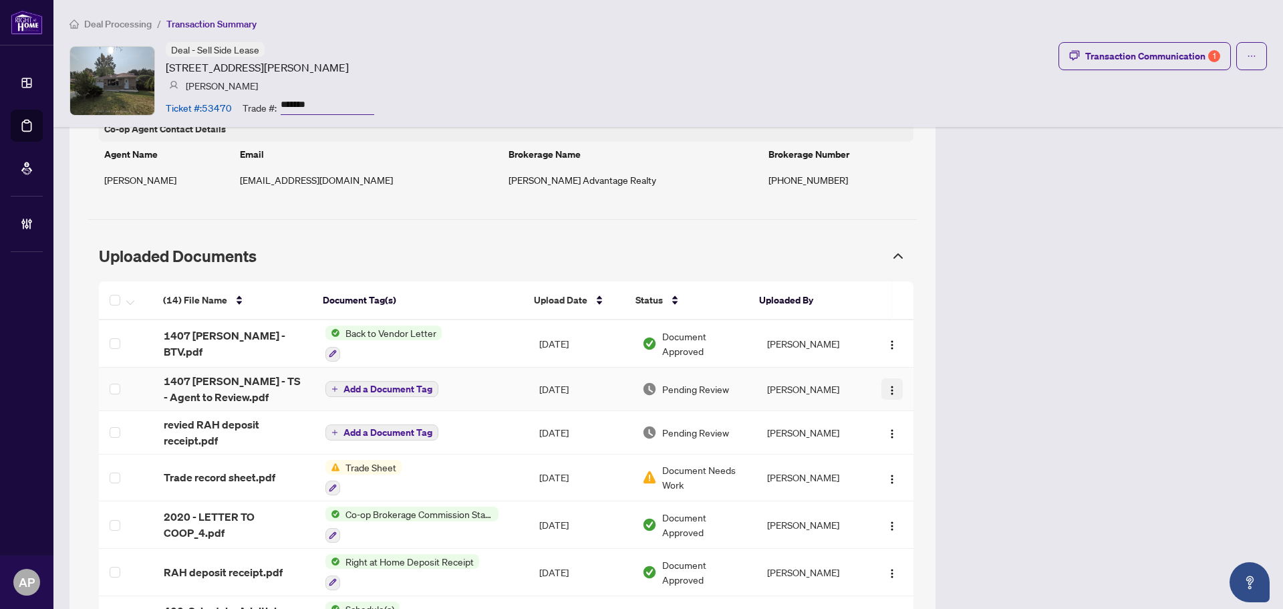
click at [887, 392] on img "button" at bounding box center [892, 390] width 11 height 11
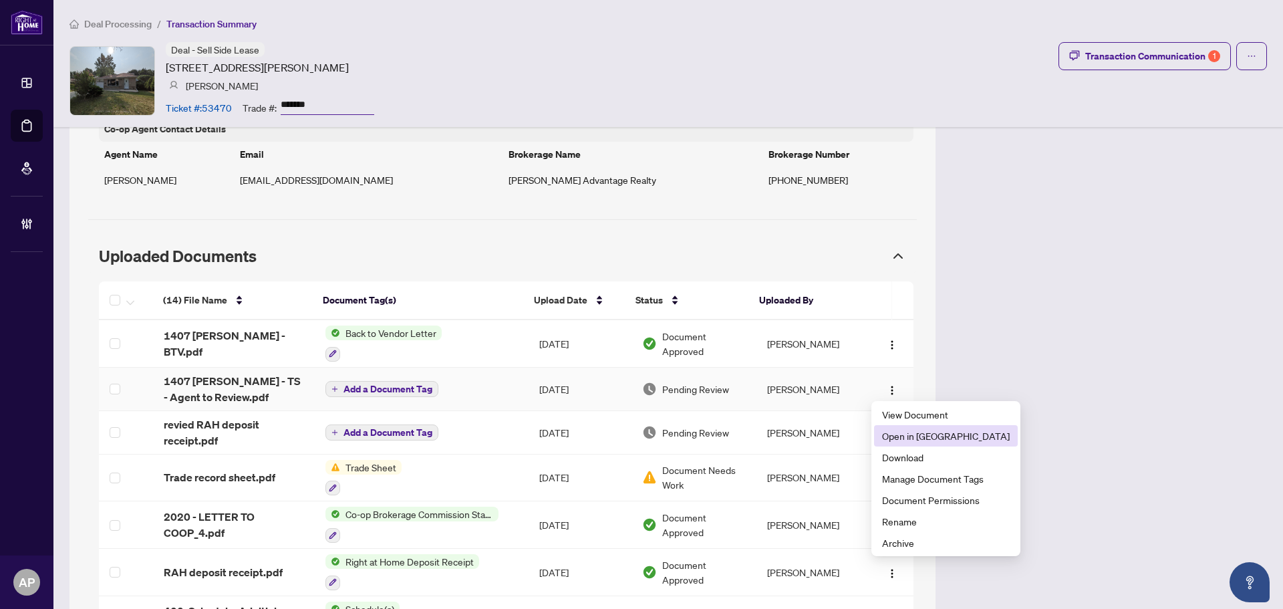
click at [948, 442] on span "Open in New Tab" at bounding box center [946, 435] width 128 height 15
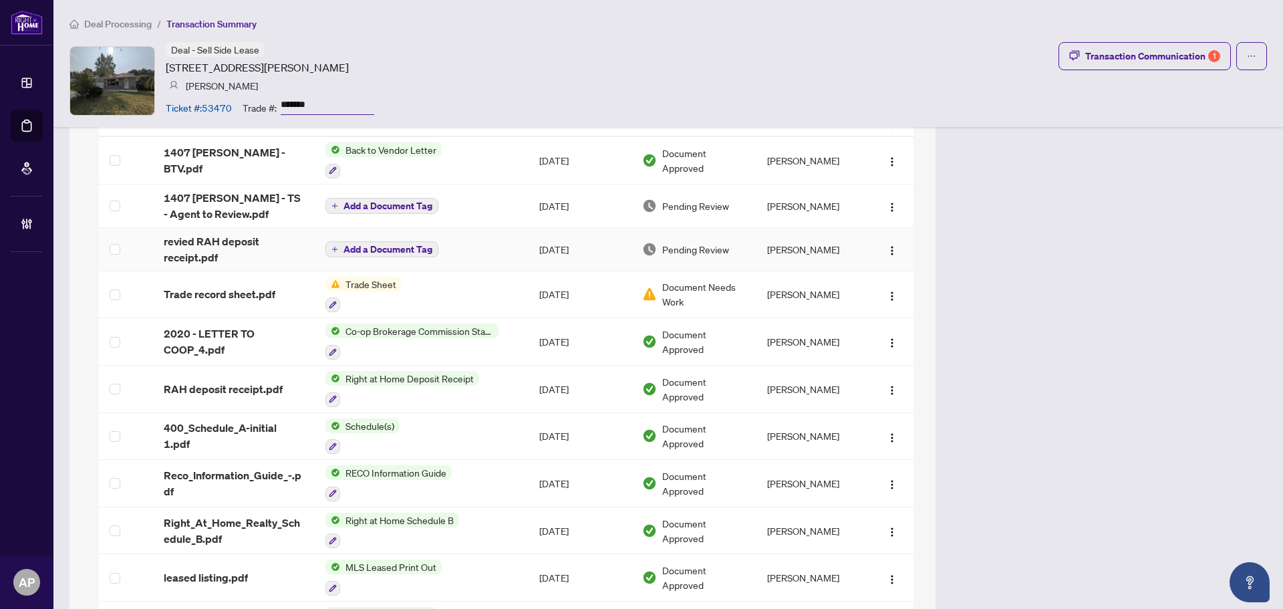
scroll to position [1329, 0]
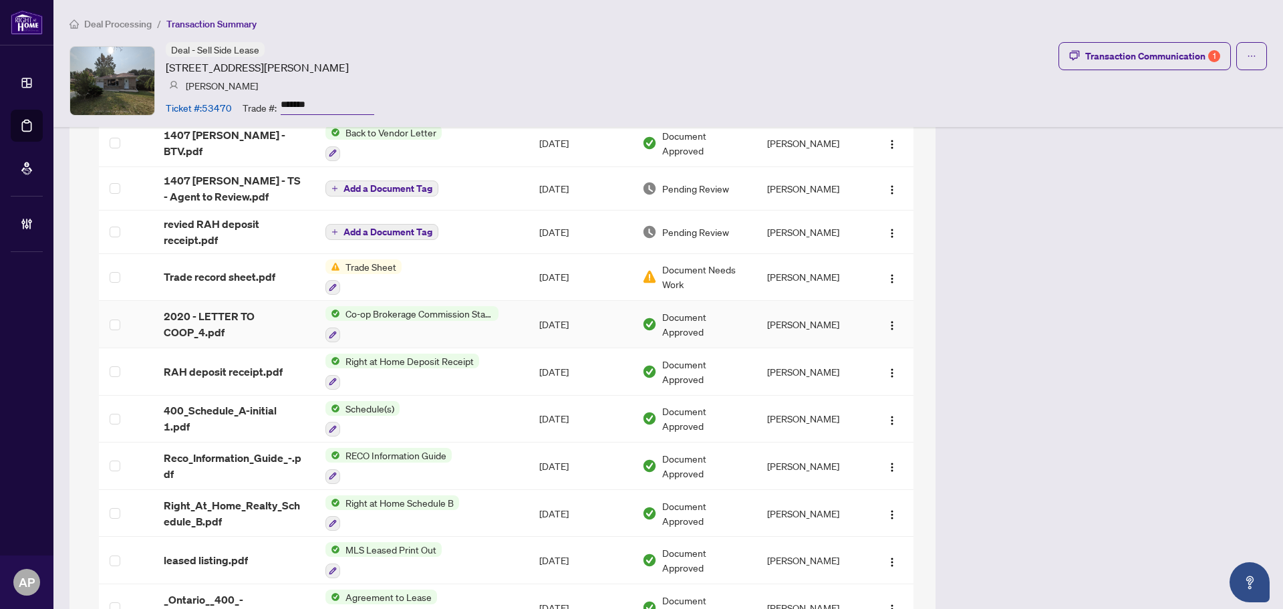
click at [532, 313] on td "Sep/22/2025" at bounding box center [580, 324] width 103 height 47
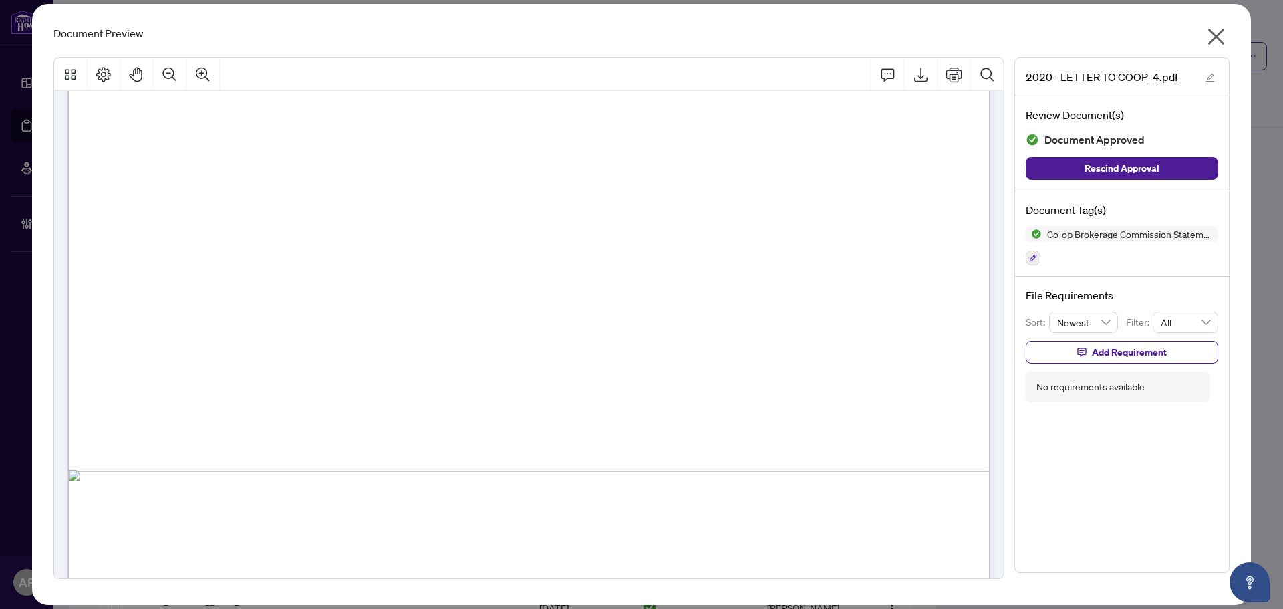
scroll to position [668, 0]
click at [1223, 39] on icon "close" at bounding box center [1216, 36] width 21 height 21
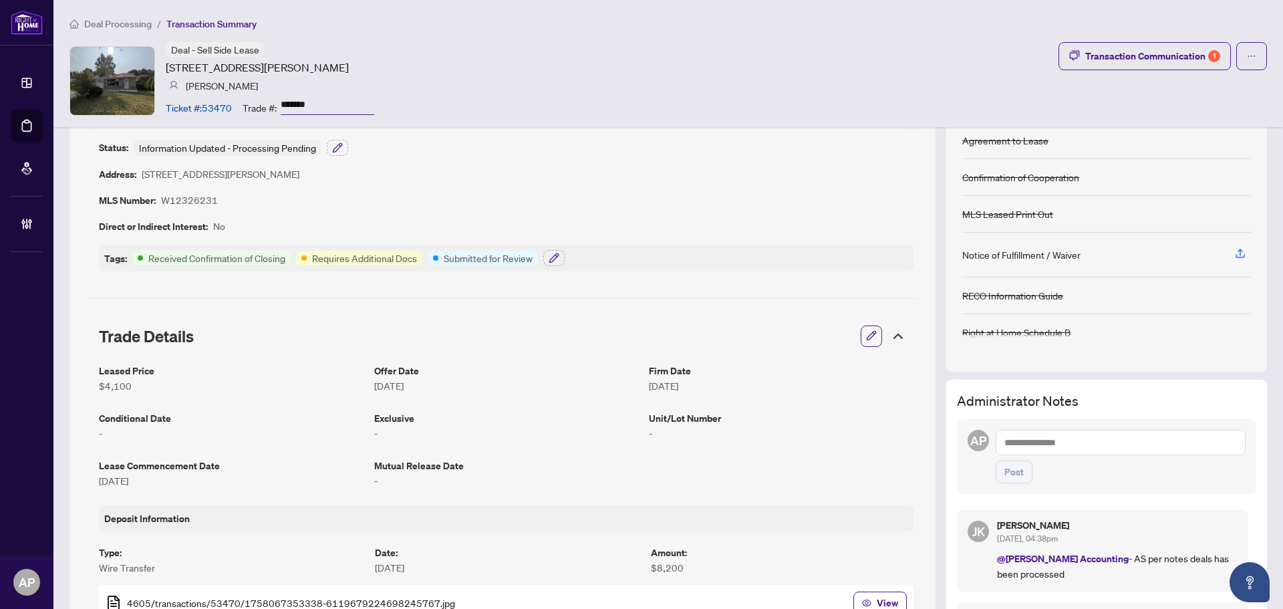
scroll to position [0, 0]
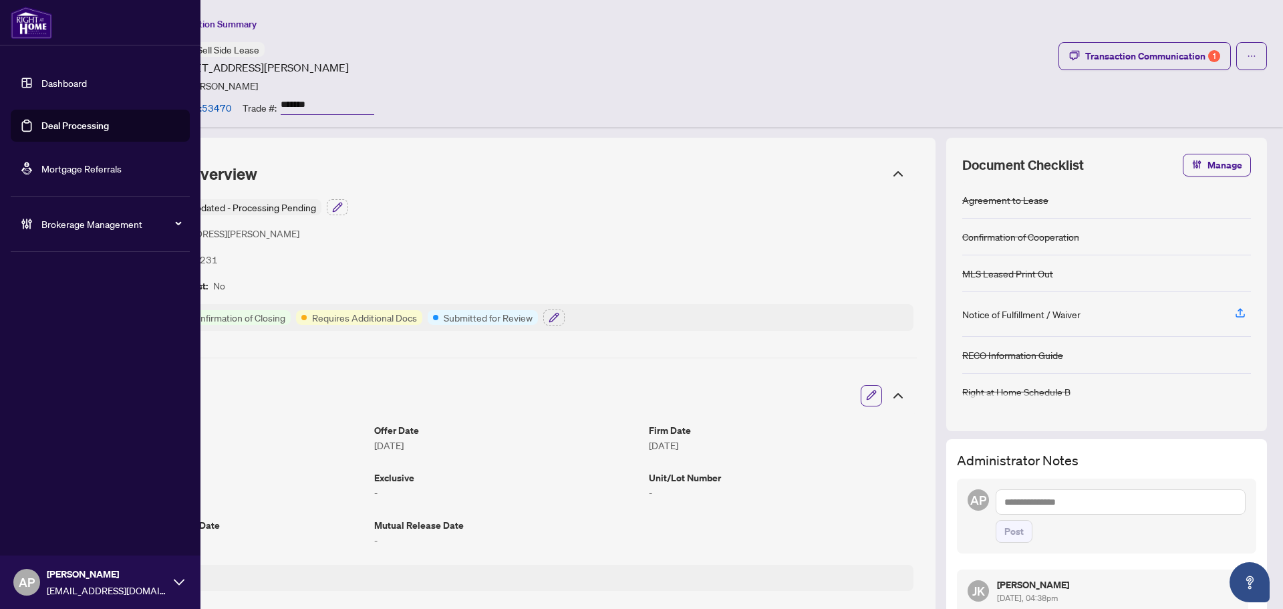
click at [59, 223] on span "Brokerage Management" at bounding box center [110, 224] width 139 height 15
click at [91, 319] on link "Manage Agents" at bounding box center [61, 320] width 66 height 12
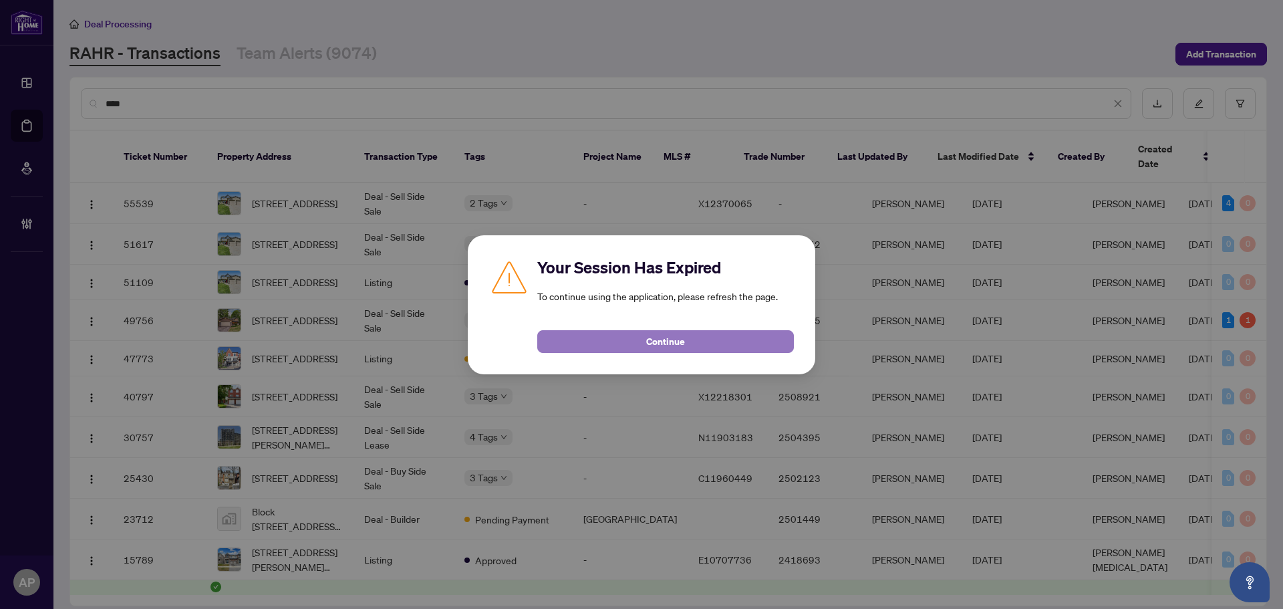
click at [707, 337] on button "Continue" at bounding box center [665, 341] width 257 height 23
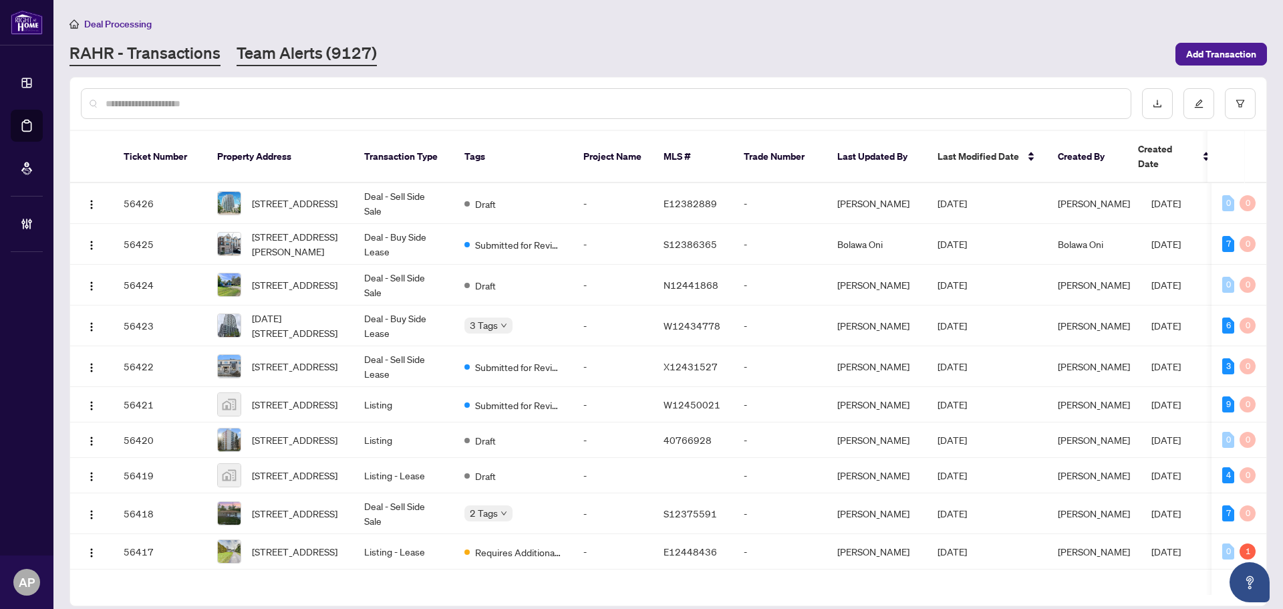
click at [298, 62] on link "Team Alerts (9127)" at bounding box center [307, 54] width 140 height 24
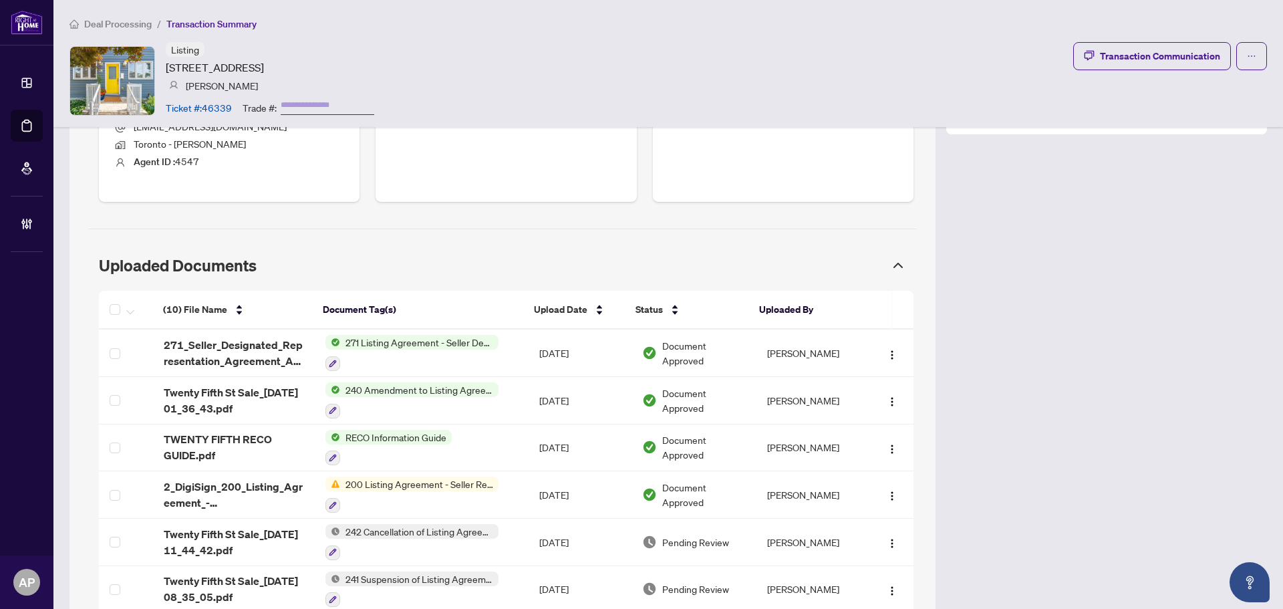
scroll to position [735, 0]
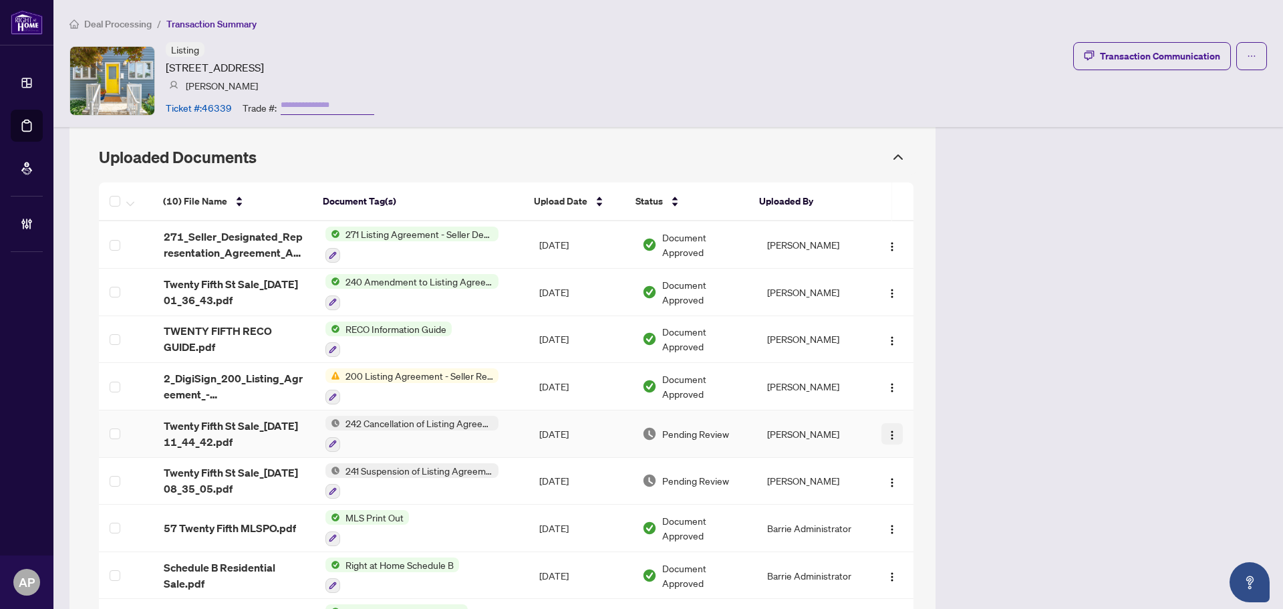
click at [887, 432] on img "button" at bounding box center [892, 435] width 11 height 11
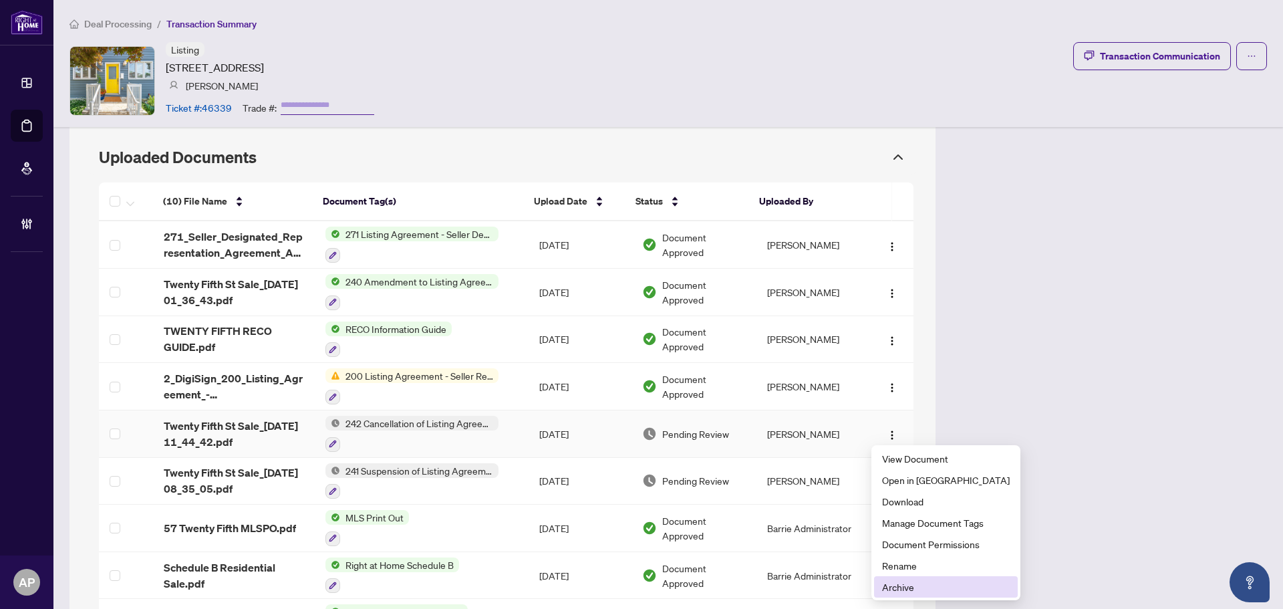
click at [916, 587] on span "Archive" at bounding box center [946, 586] width 128 height 15
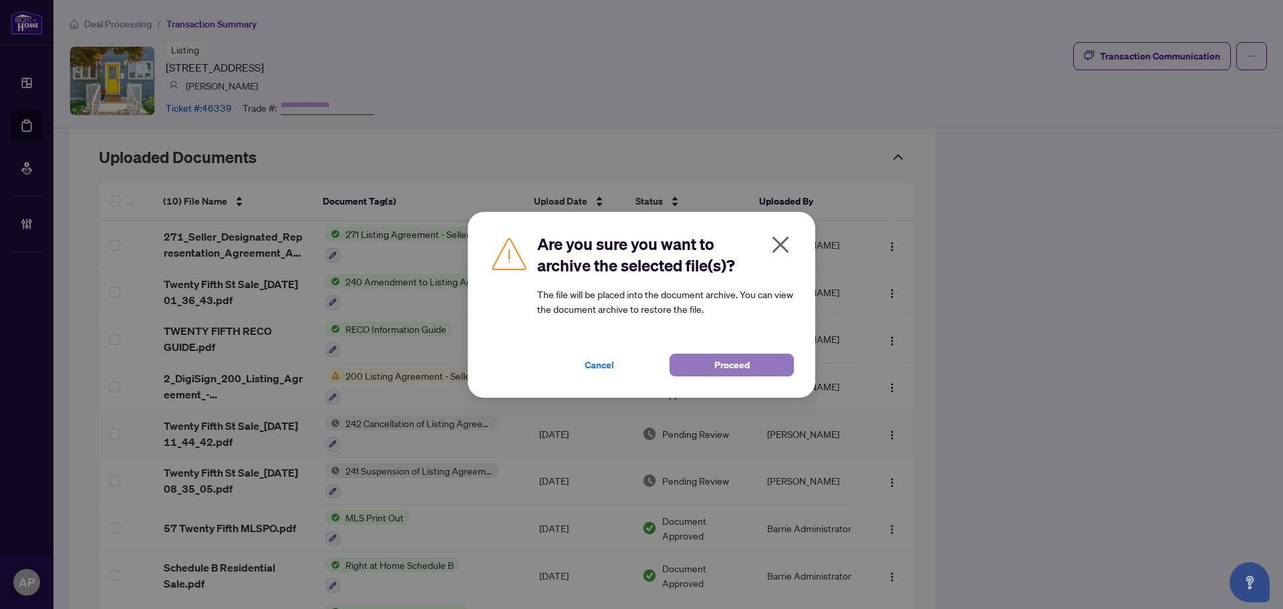
click at [756, 364] on button "Proceed" at bounding box center [732, 365] width 124 height 23
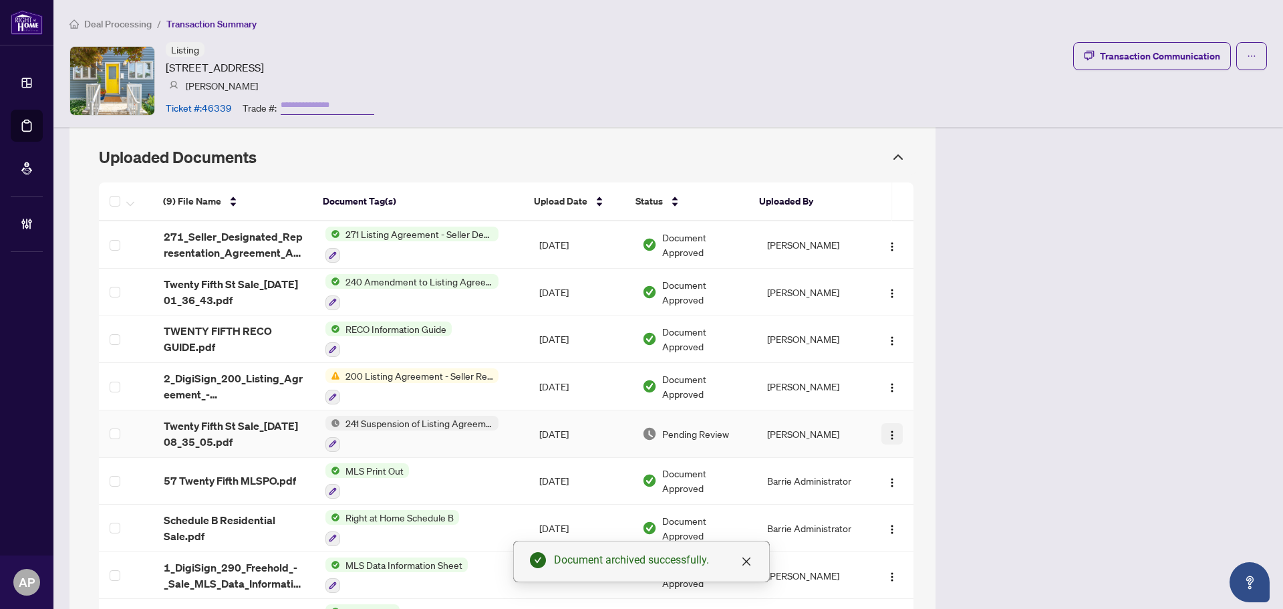
click at [887, 426] on span "button" at bounding box center [892, 433] width 11 height 15
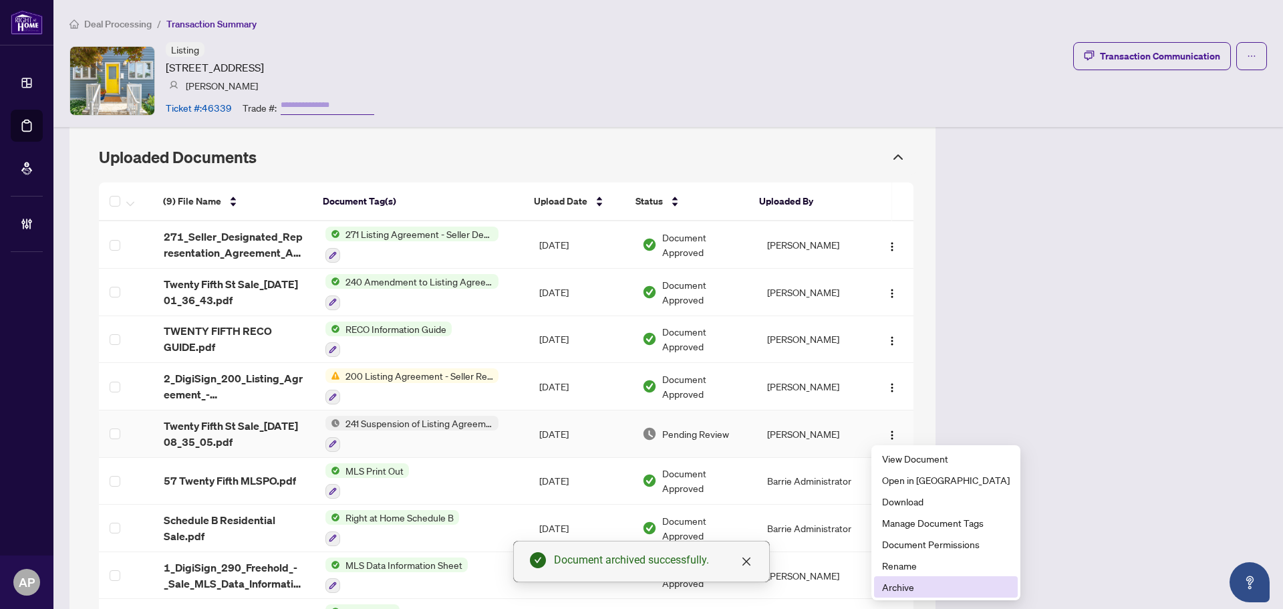
click at [922, 580] on span "Archive" at bounding box center [946, 586] width 128 height 15
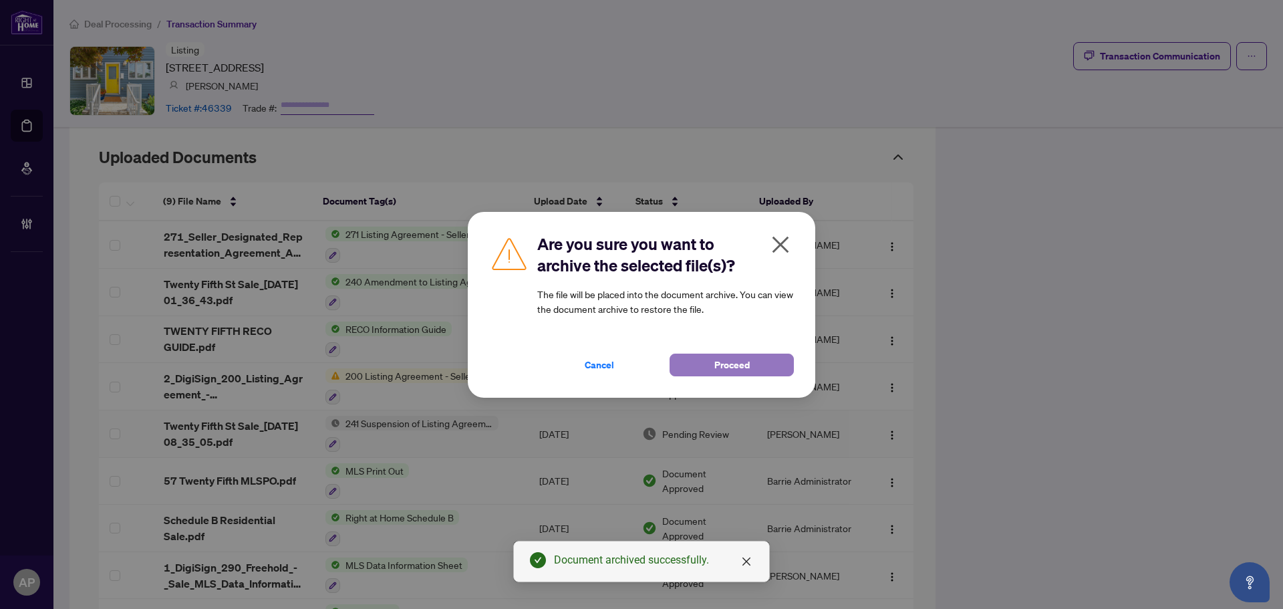
click at [745, 364] on span "Proceed" at bounding box center [731, 364] width 35 height 21
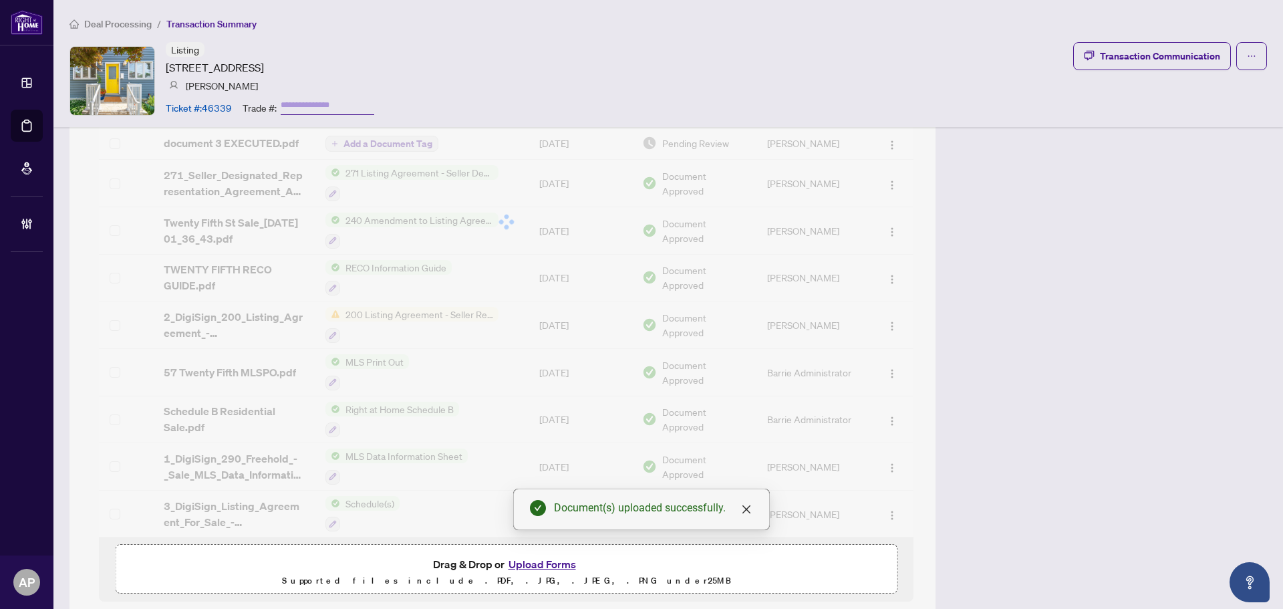
scroll to position [562, 0]
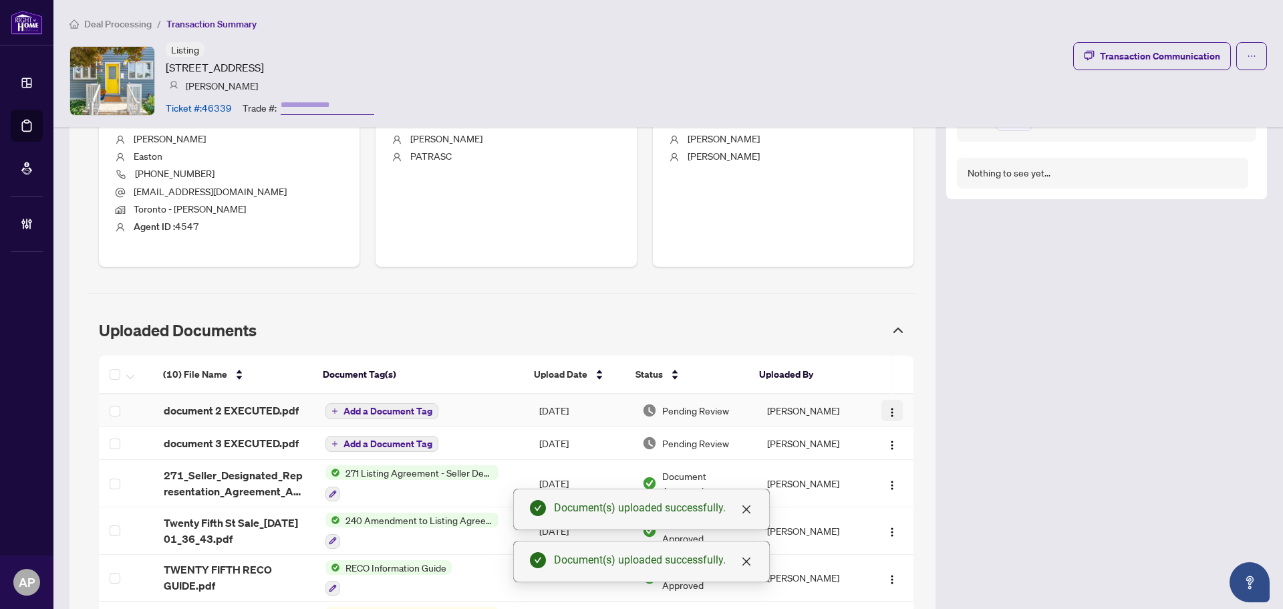
click at [887, 410] on img "button" at bounding box center [892, 412] width 11 height 11
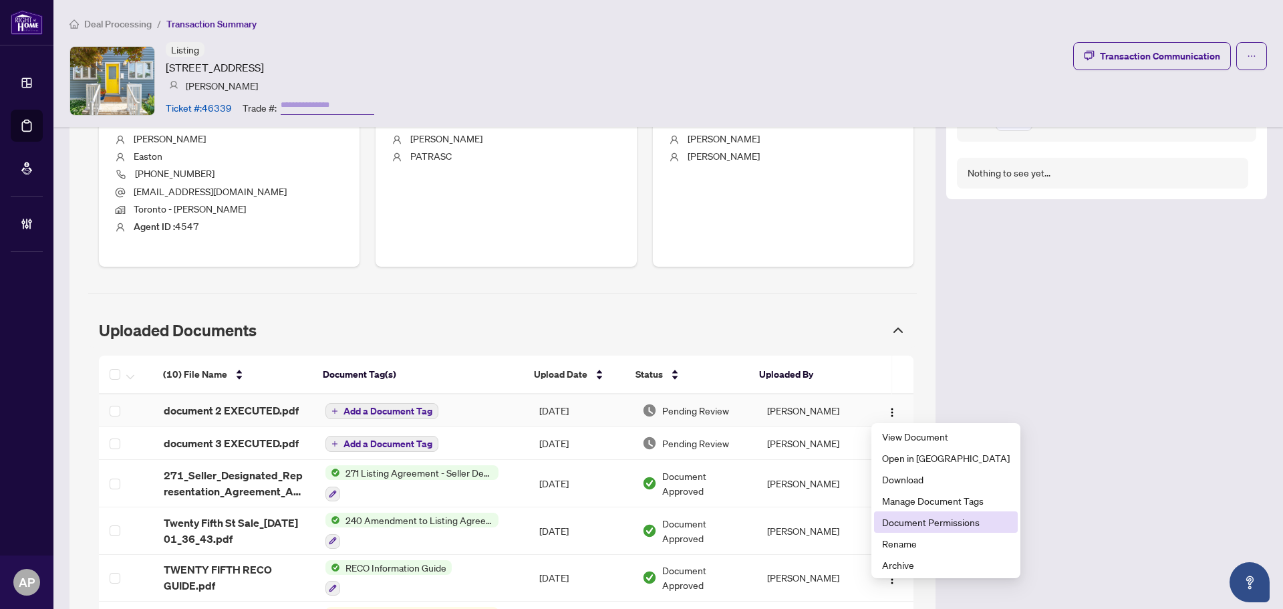
click at [952, 521] on span "Document Permissions" at bounding box center [946, 522] width 128 height 15
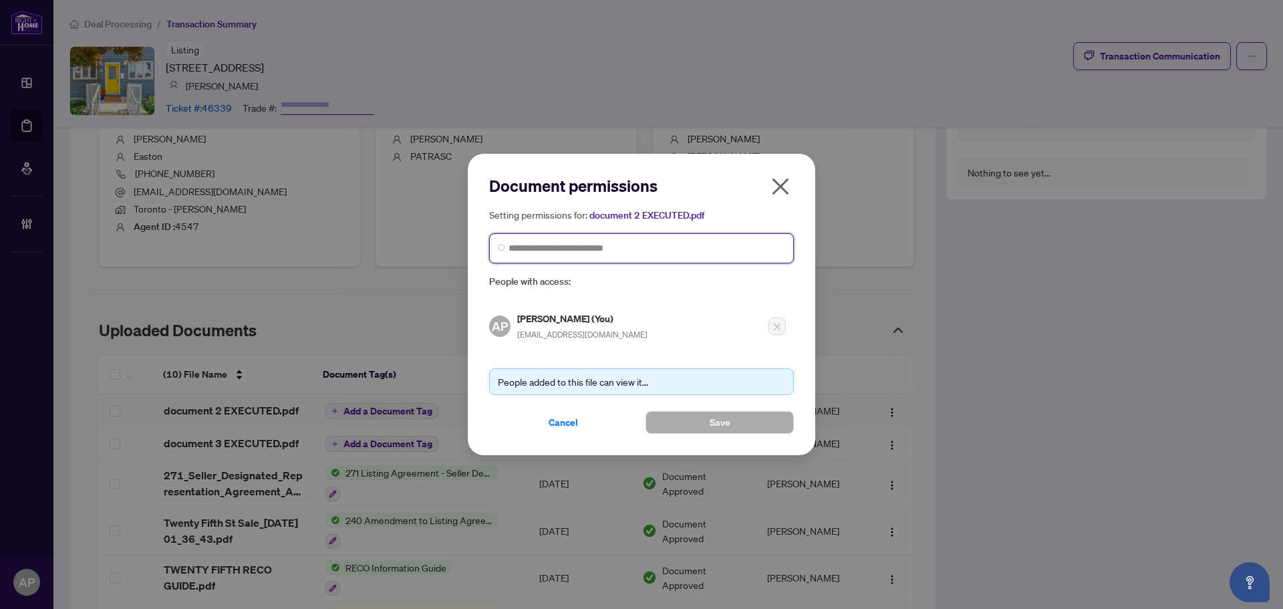
click at [624, 247] on input "search" at bounding box center [647, 248] width 277 height 14
type input "****"
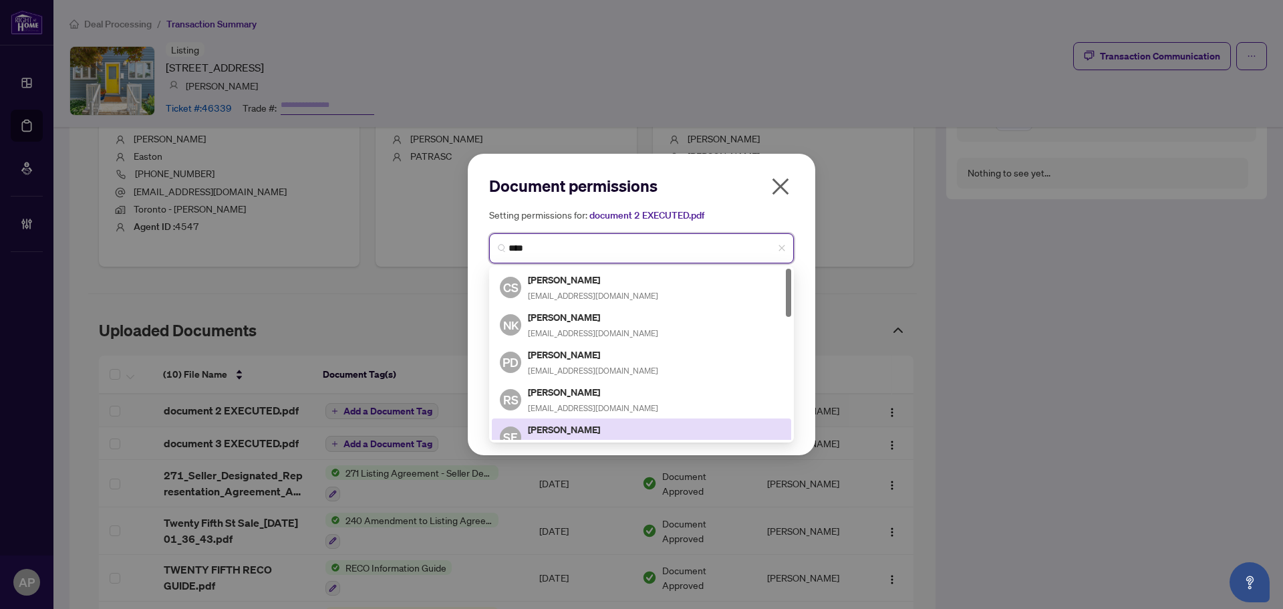
click at [601, 432] on h5 "[PERSON_NAME]" at bounding box center [593, 429] width 130 height 15
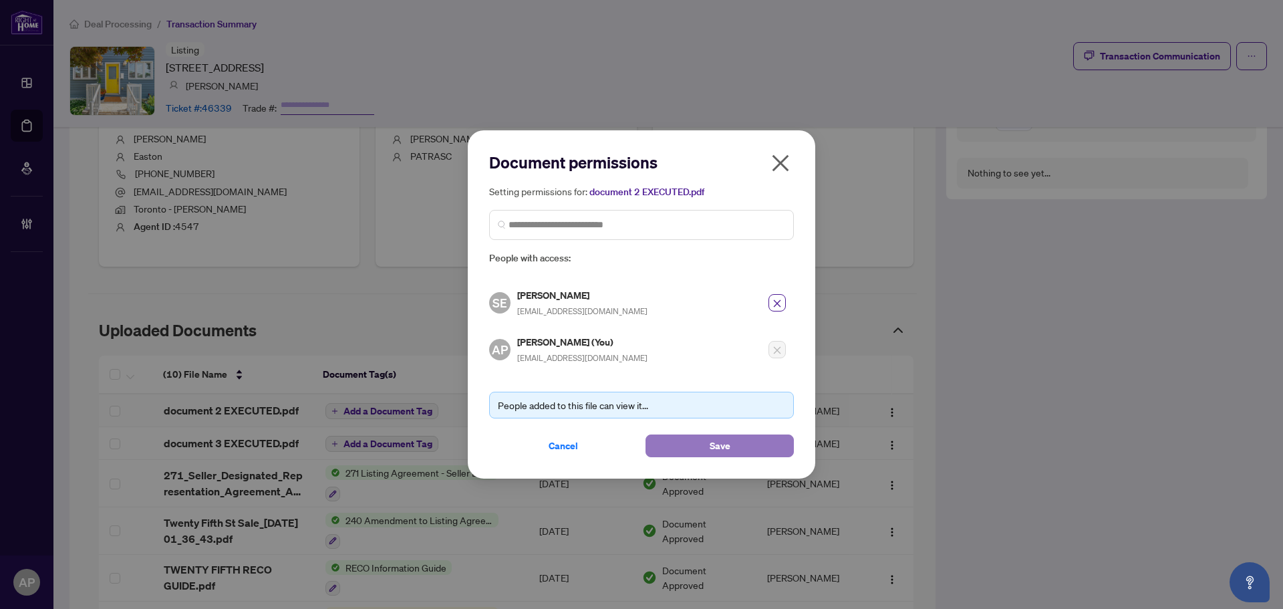
click at [712, 443] on span "Save" at bounding box center [720, 445] width 21 height 21
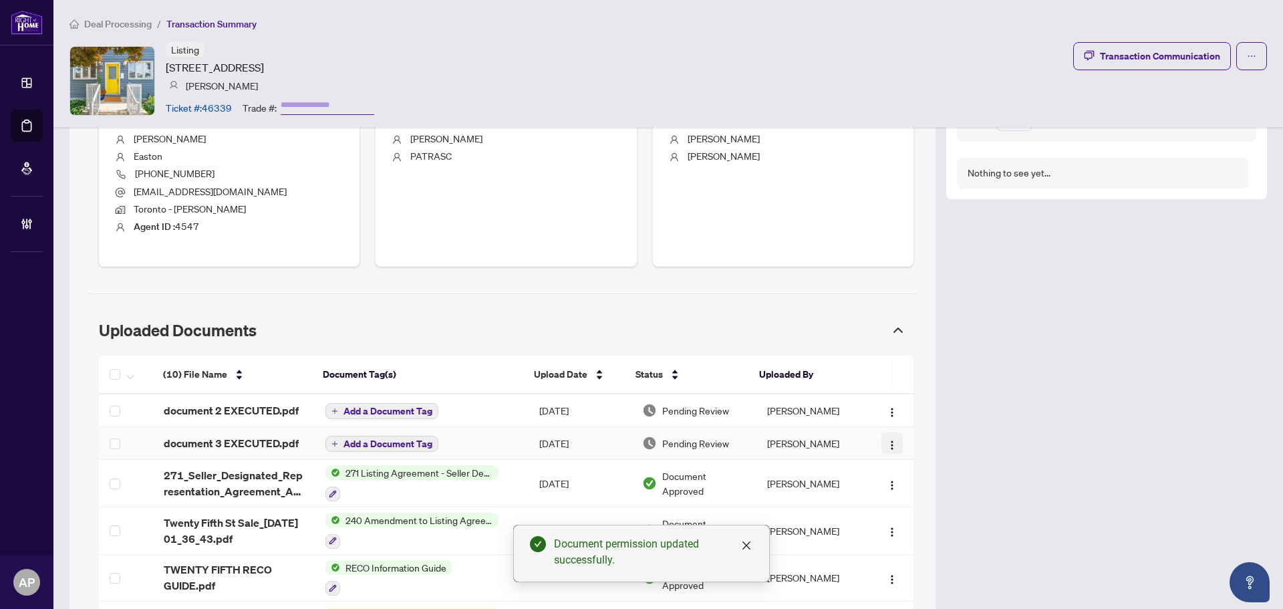
click at [887, 444] on img "button" at bounding box center [892, 445] width 11 height 11
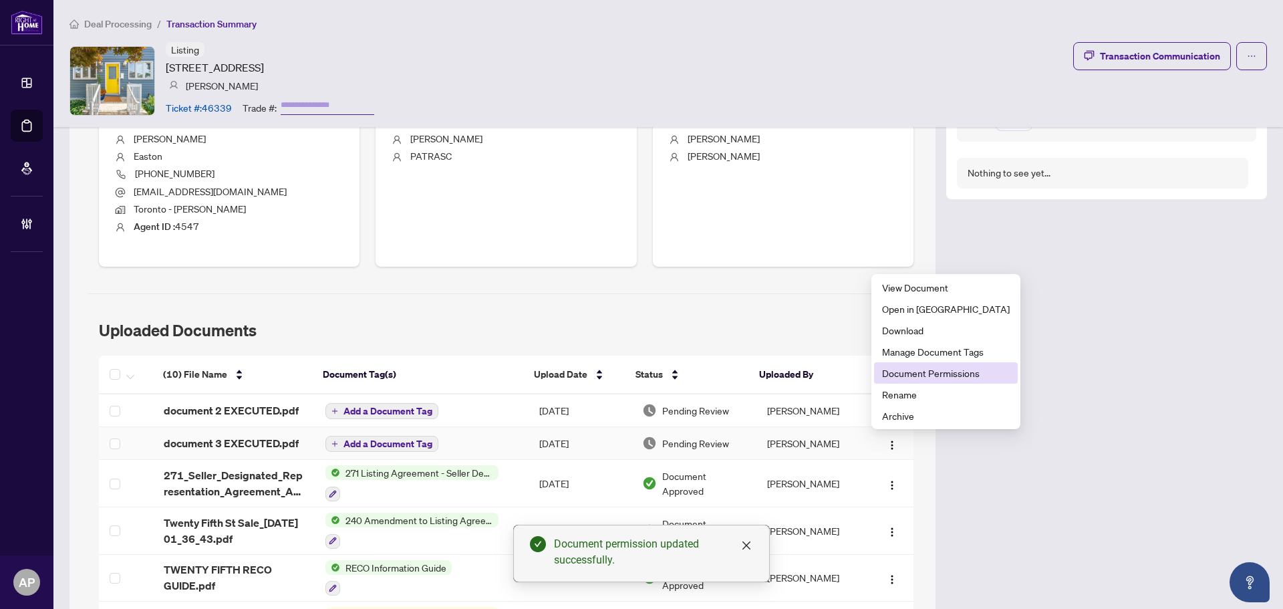
click at [938, 371] on span "Document Permissions" at bounding box center [946, 373] width 128 height 15
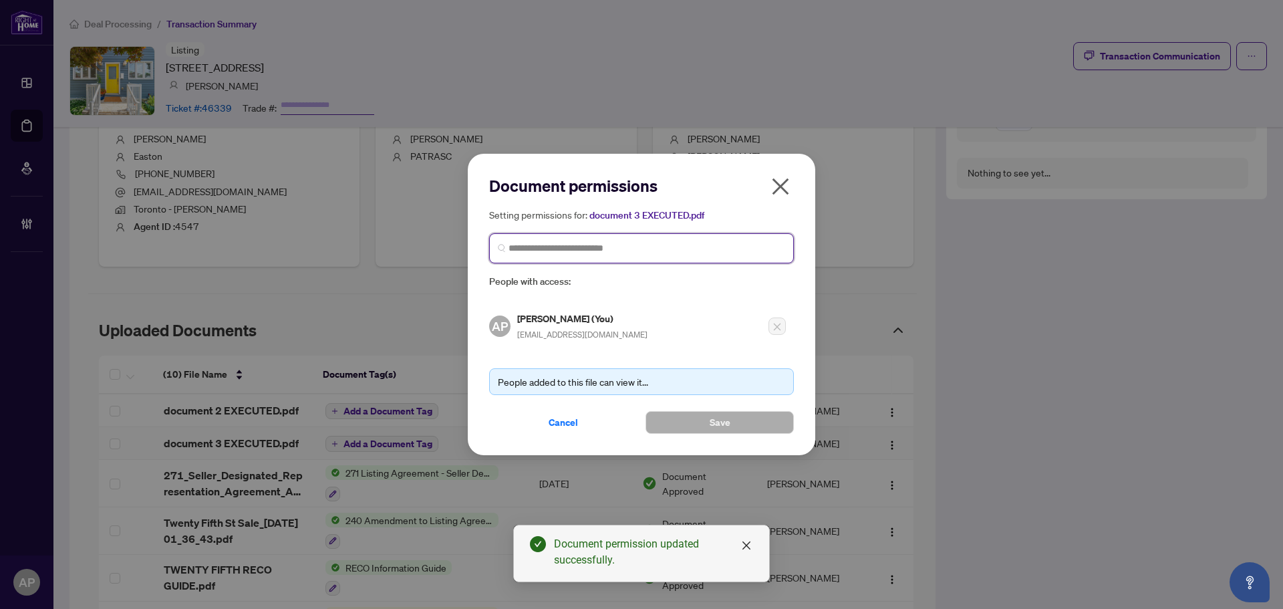
click at [608, 247] on input "search" at bounding box center [647, 248] width 277 height 14
type input "**********"
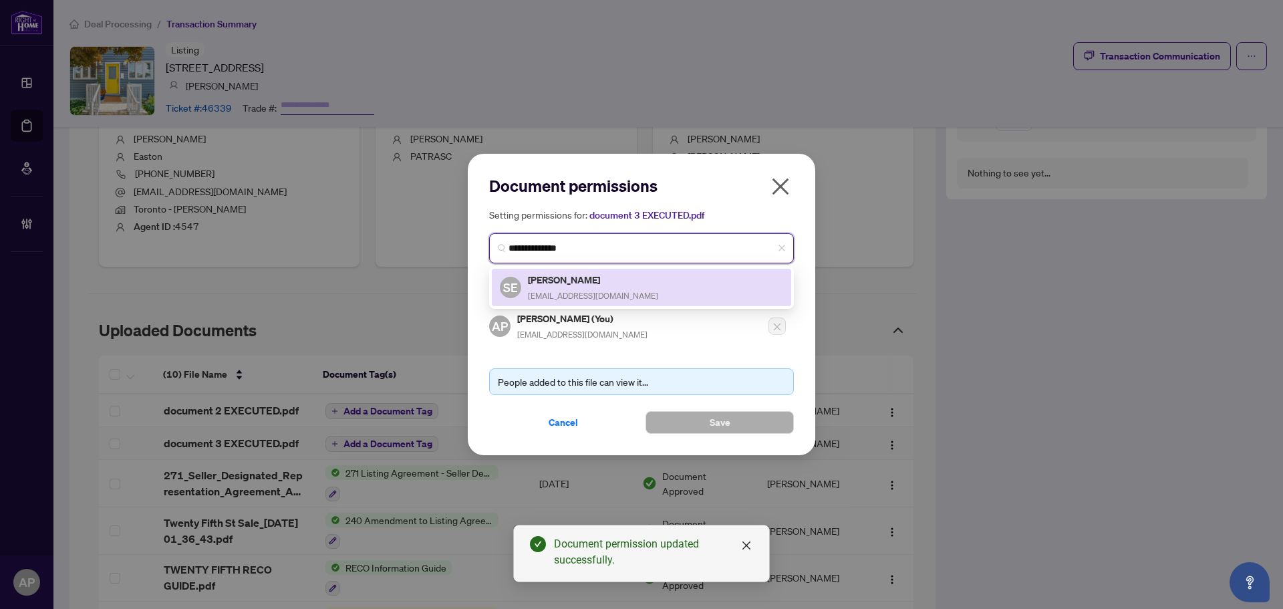
click at [612, 281] on h5 "[PERSON_NAME]" at bounding box center [593, 279] width 130 height 15
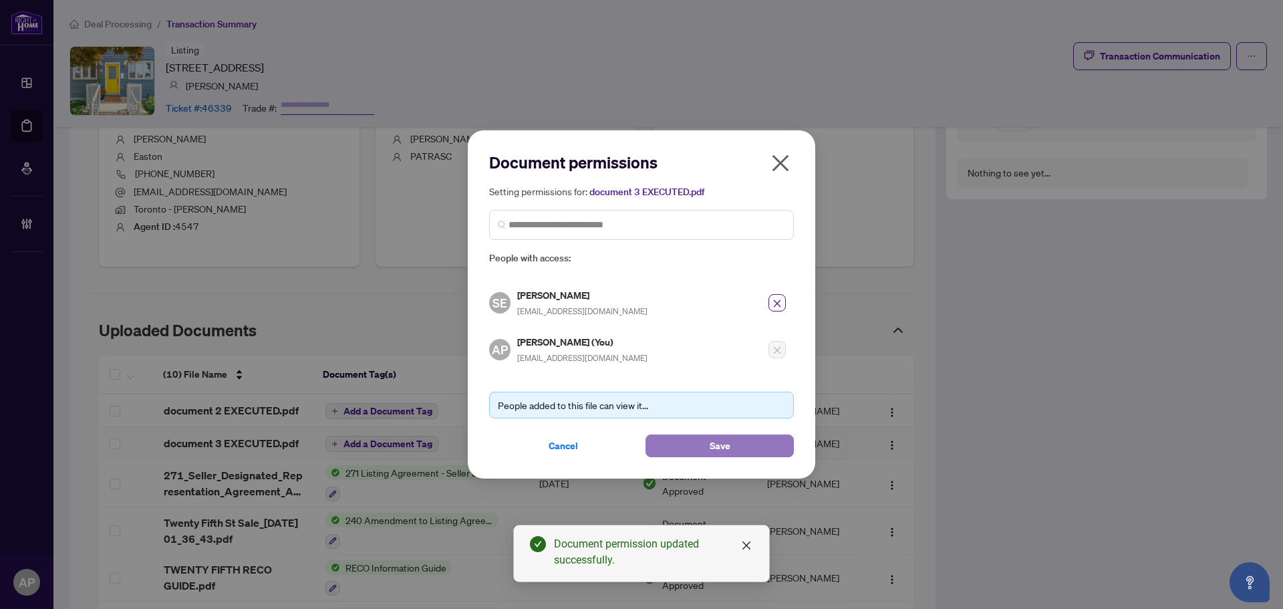
click at [720, 438] on span "Save" at bounding box center [720, 445] width 21 height 21
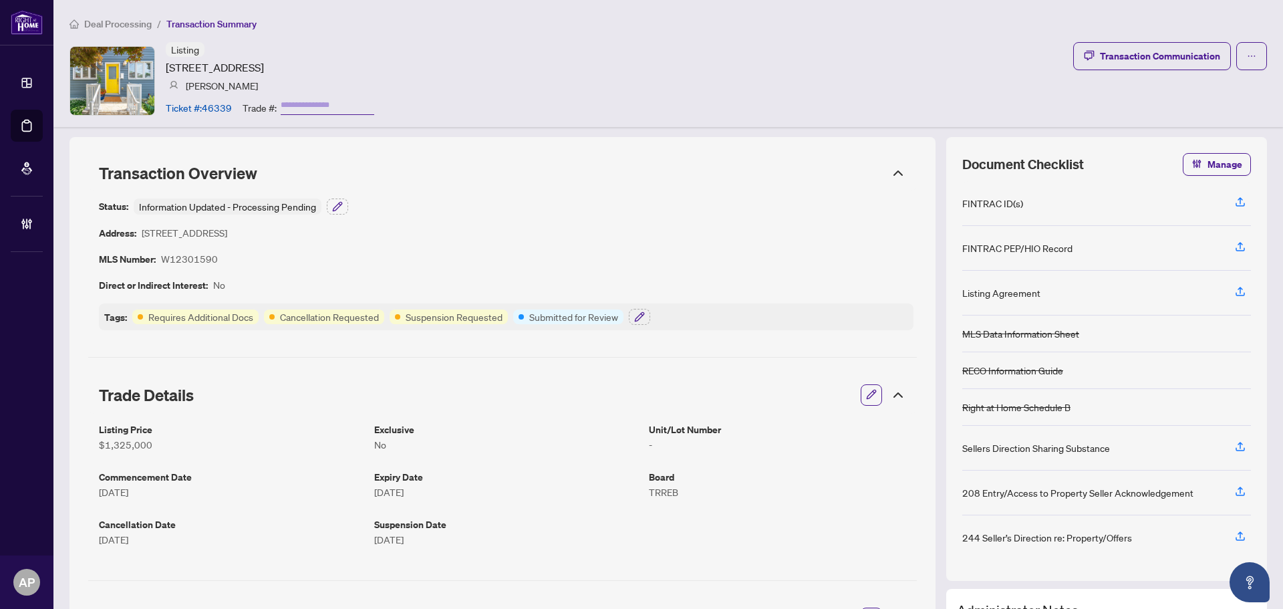
scroll to position [0, 0]
click at [638, 315] on icon "button" at bounding box center [639, 317] width 9 height 9
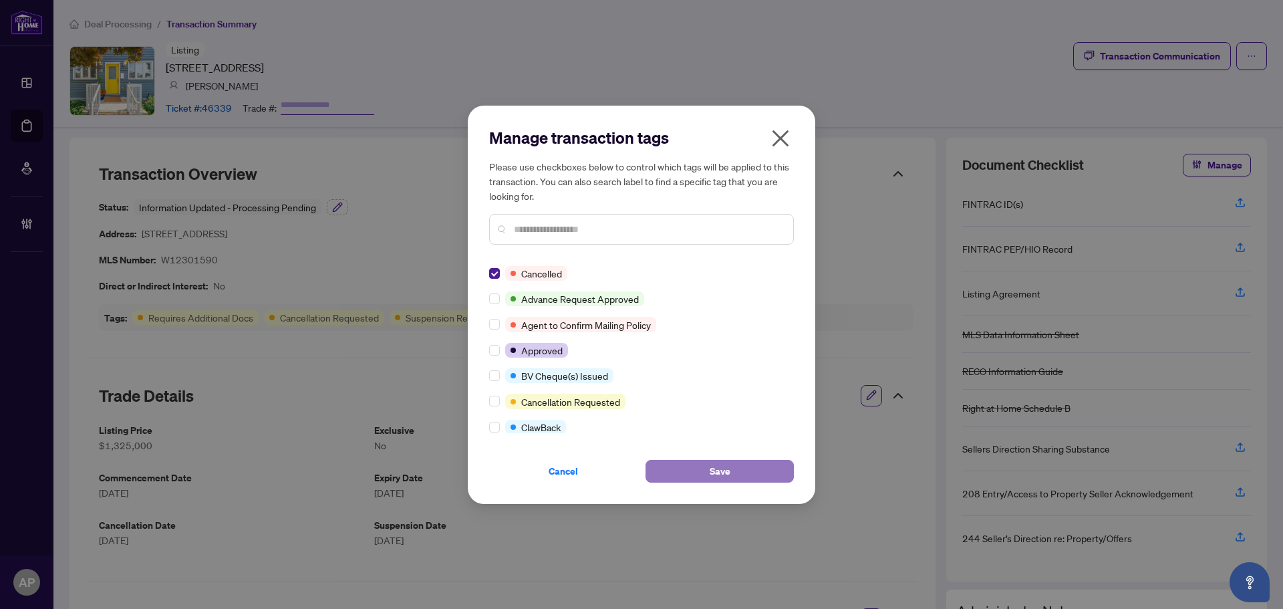
click at [704, 473] on button "Save" at bounding box center [720, 471] width 148 height 23
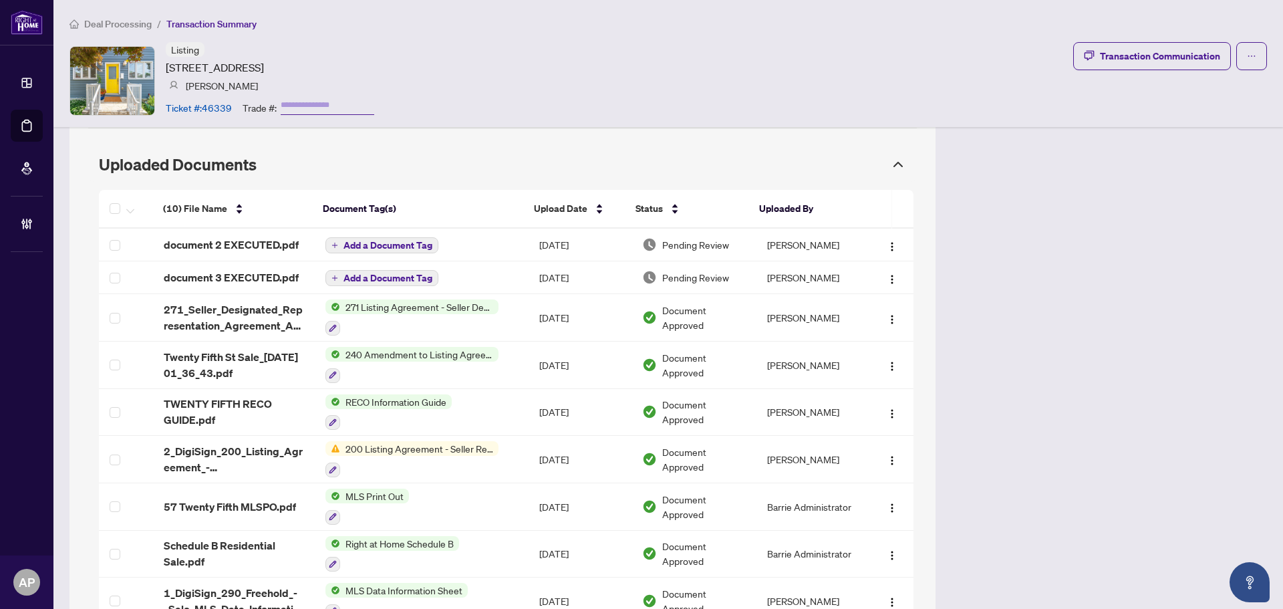
scroll to position [535, 0]
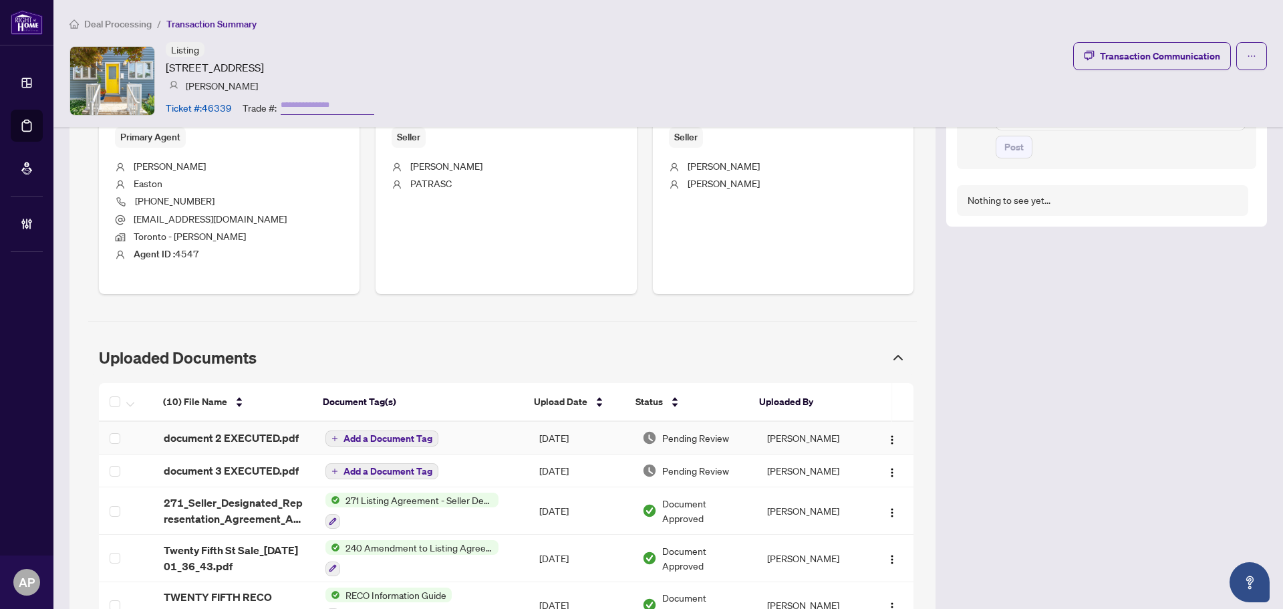
click at [352, 438] on span "Add a Document Tag" at bounding box center [388, 438] width 89 height 9
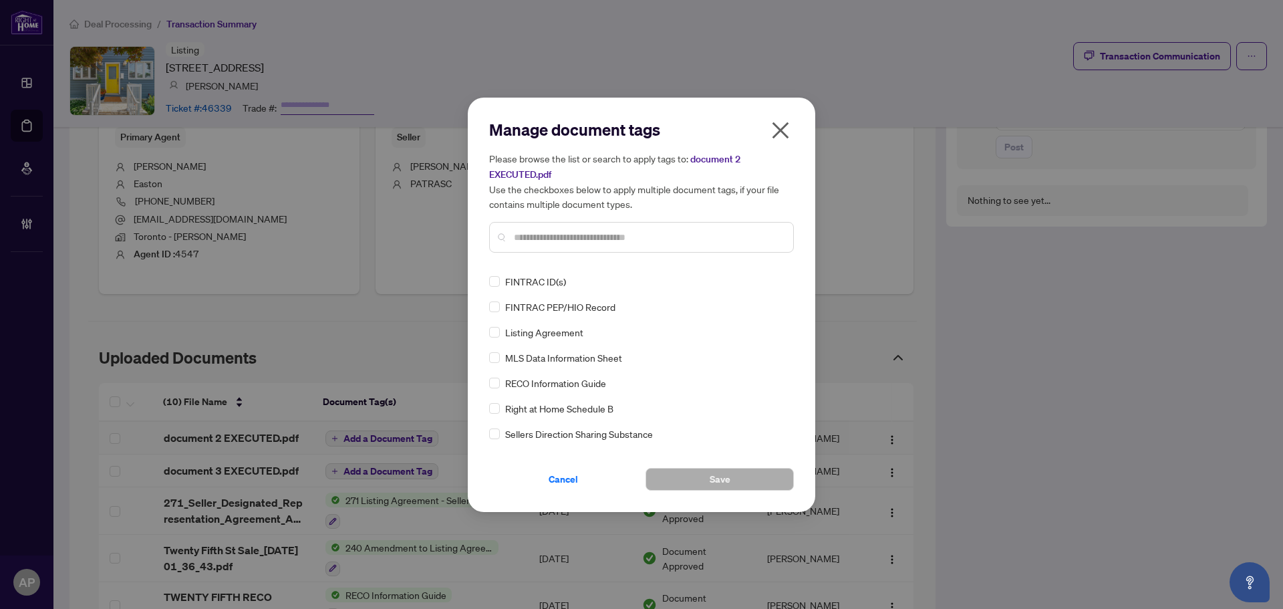
click at [591, 225] on div at bounding box center [641, 237] width 305 height 31
click at [591, 238] on input "text" at bounding box center [648, 237] width 269 height 15
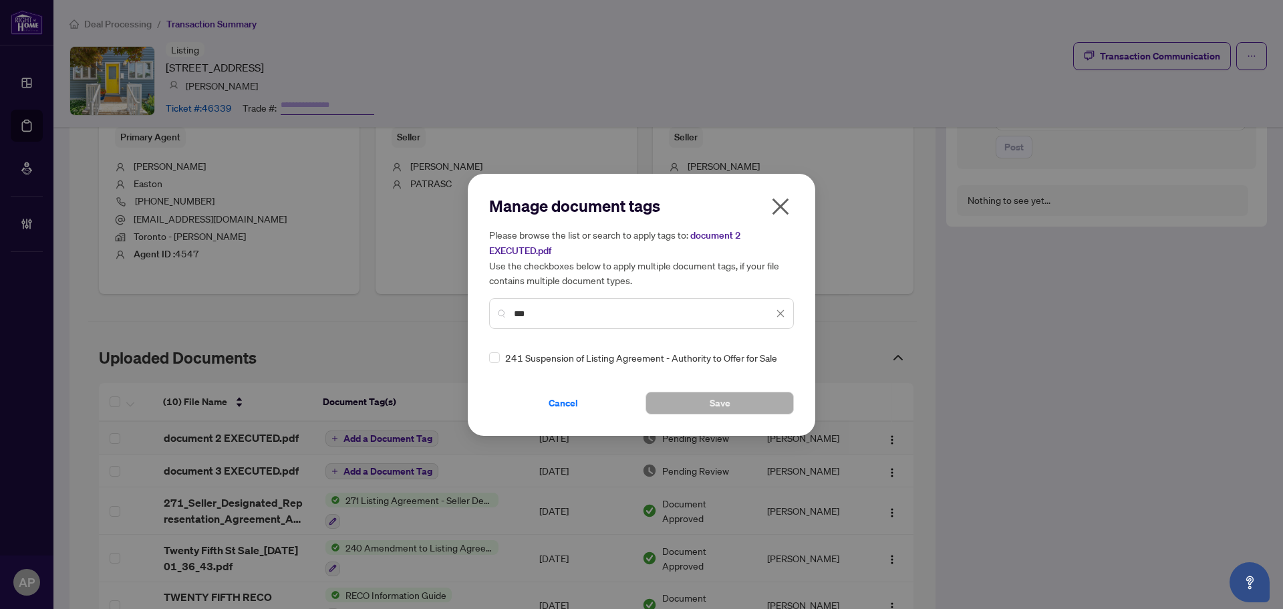
type input "***"
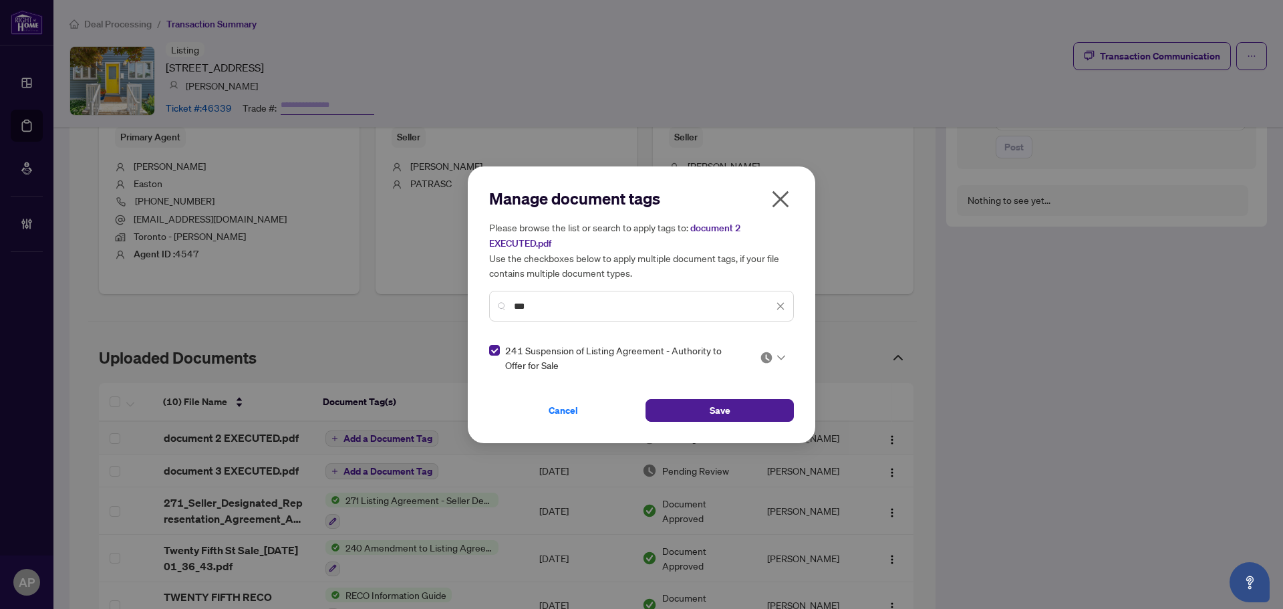
click at [779, 357] on icon at bounding box center [781, 357] width 8 height 5
click at [747, 422] on div "Approved" at bounding box center [733, 422] width 86 height 15
click at [743, 410] on button "Save" at bounding box center [720, 410] width 148 height 23
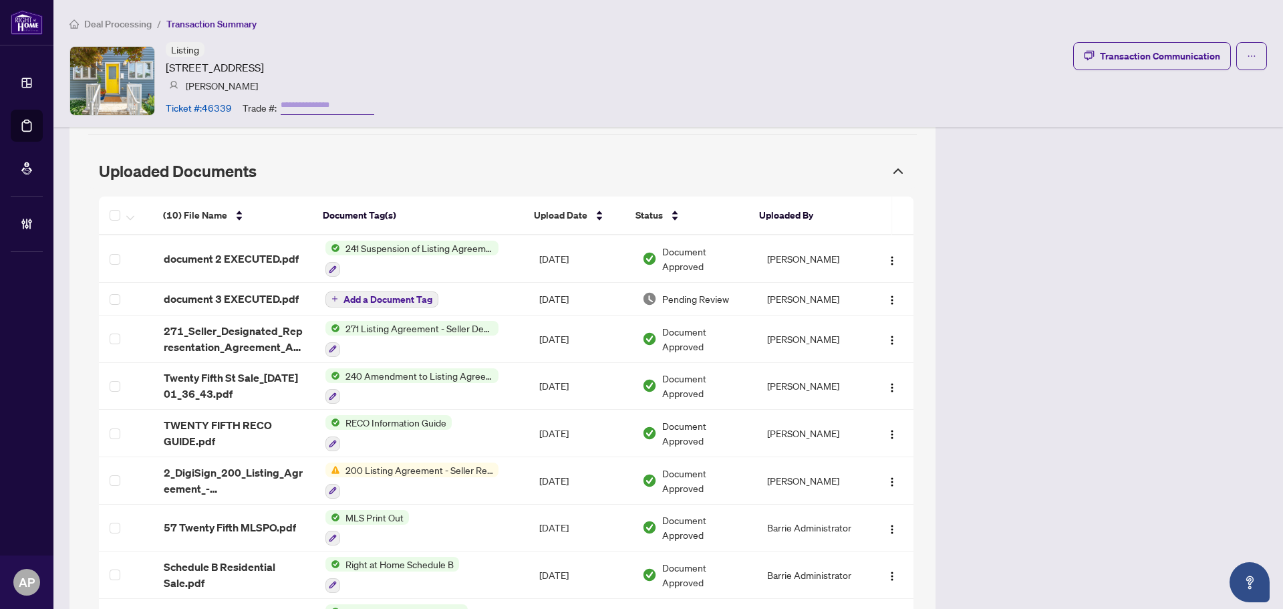
scroll to position [735, 0]
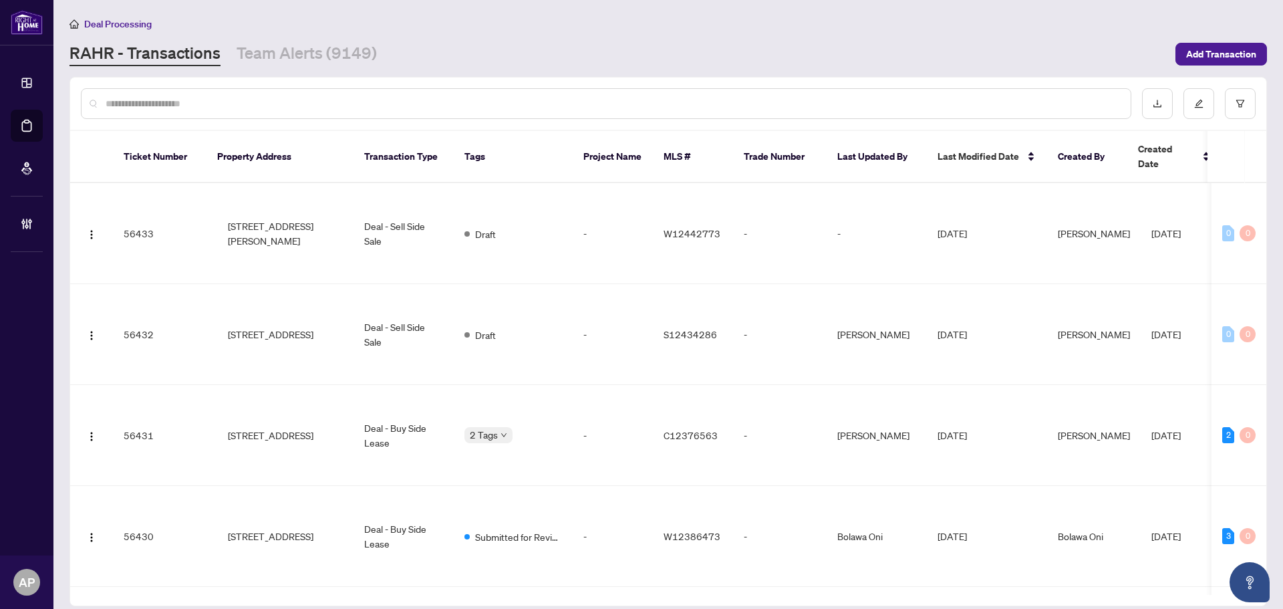
click at [275, 100] on input "text" at bounding box center [613, 103] width 1015 height 15
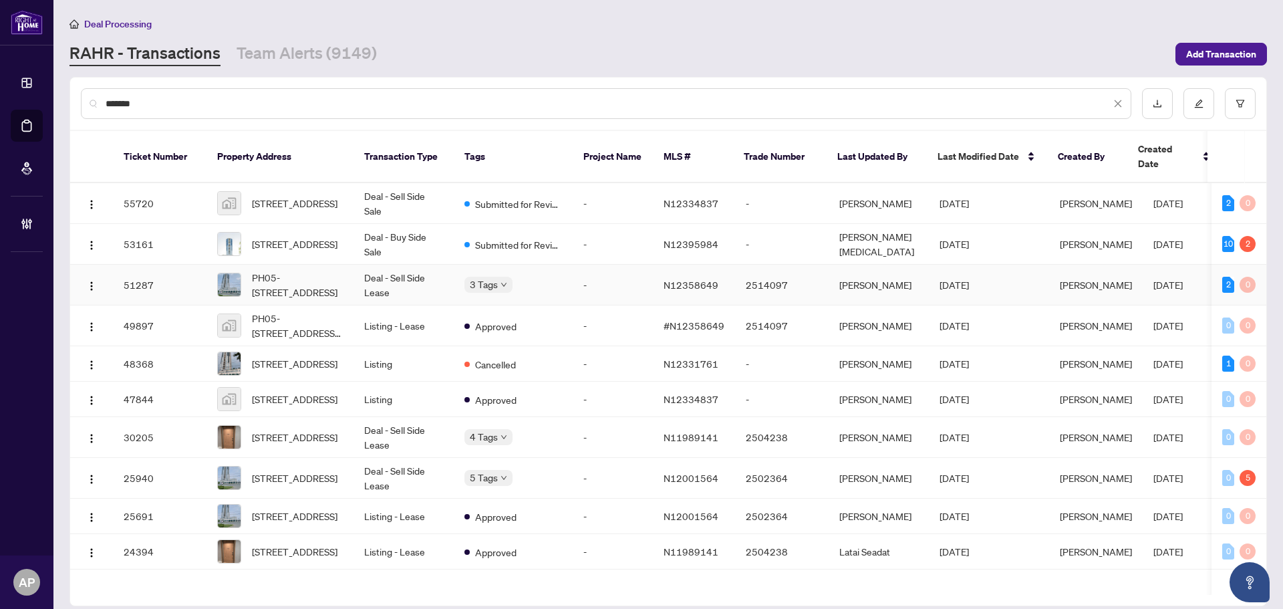
click at [439, 266] on td "Deal - Sell Side Lease" at bounding box center [404, 285] width 100 height 41
drag, startPoint x: 144, startPoint y: 110, endPoint x: 78, endPoint y: 111, distance: 66.2
click at [79, 110] on div "*******" at bounding box center [668, 104] width 1196 height 52
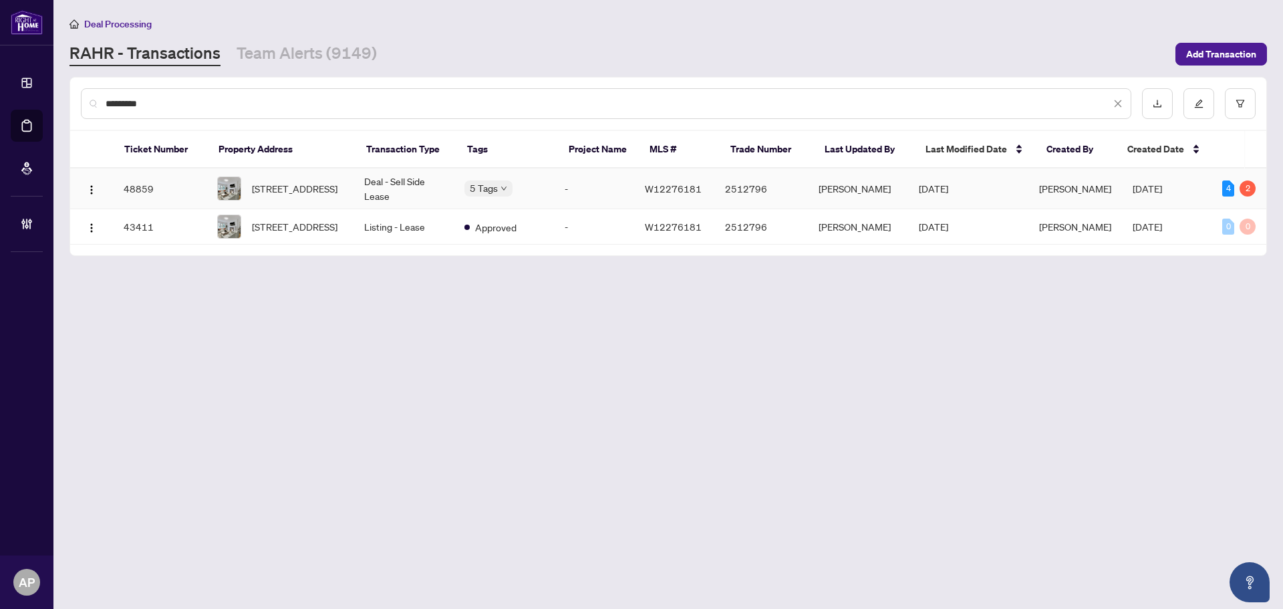
type input "*********"
drag, startPoint x: 390, startPoint y: 185, endPoint x: 388, endPoint y: 192, distance: 6.8
click at [388, 192] on td "Deal - Sell Side Lease" at bounding box center [404, 188] width 100 height 41
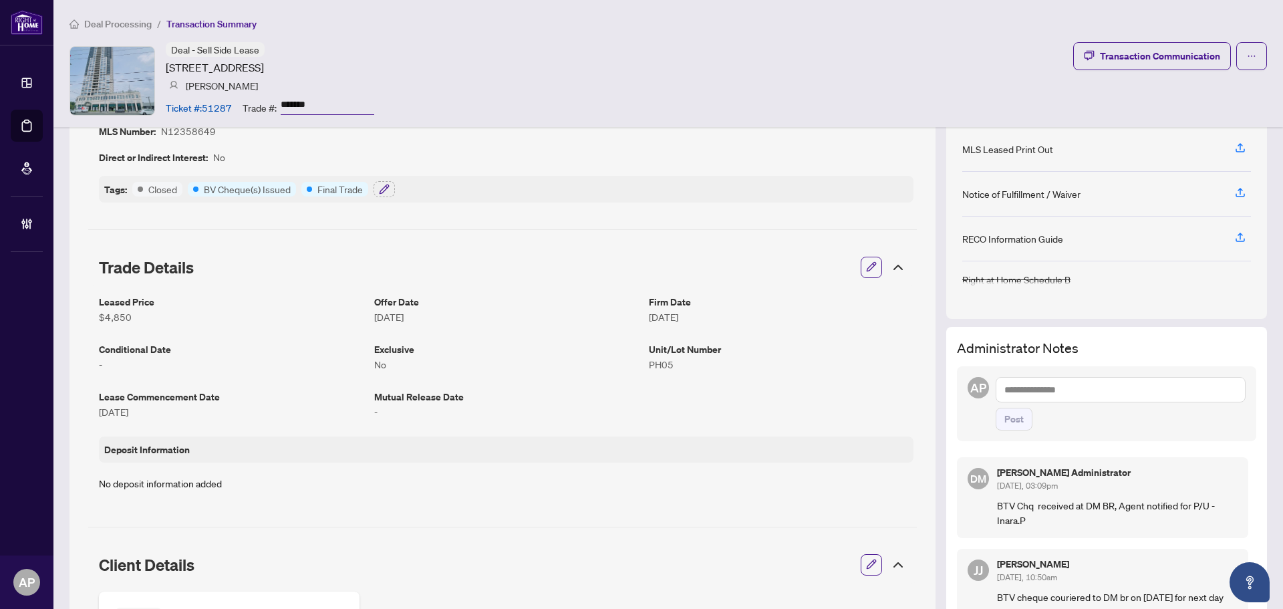
scroll to position [134, 0]
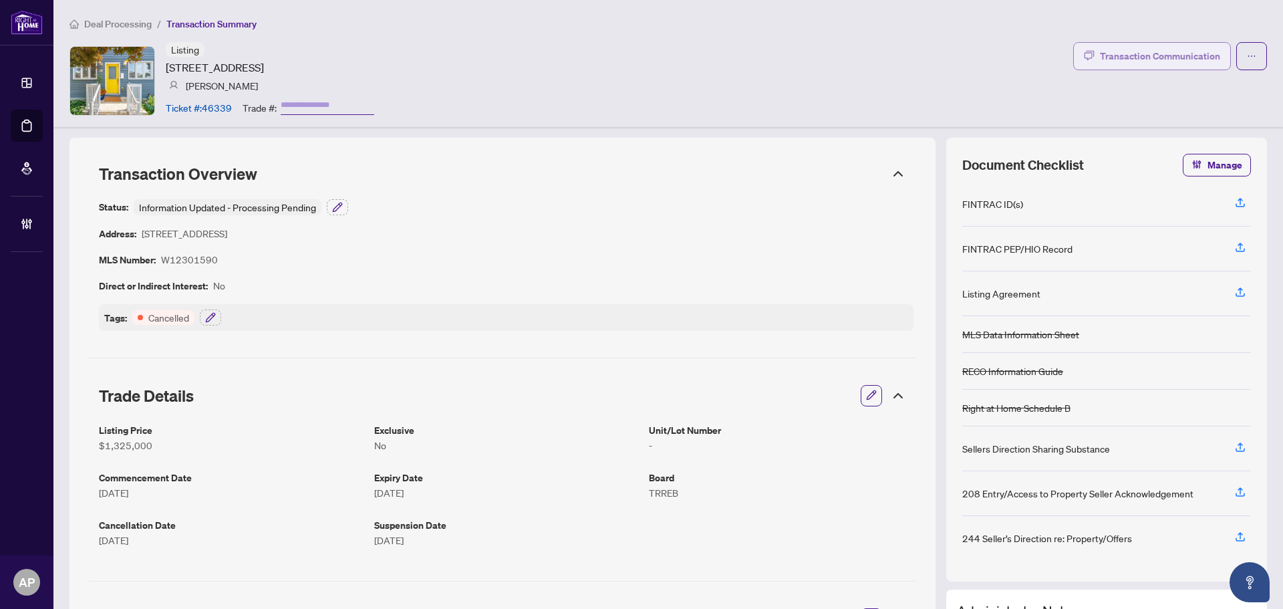
click at [1120, 59] on div "Transaction Communication" at bounding box center [1160, 55] width 120 height 21
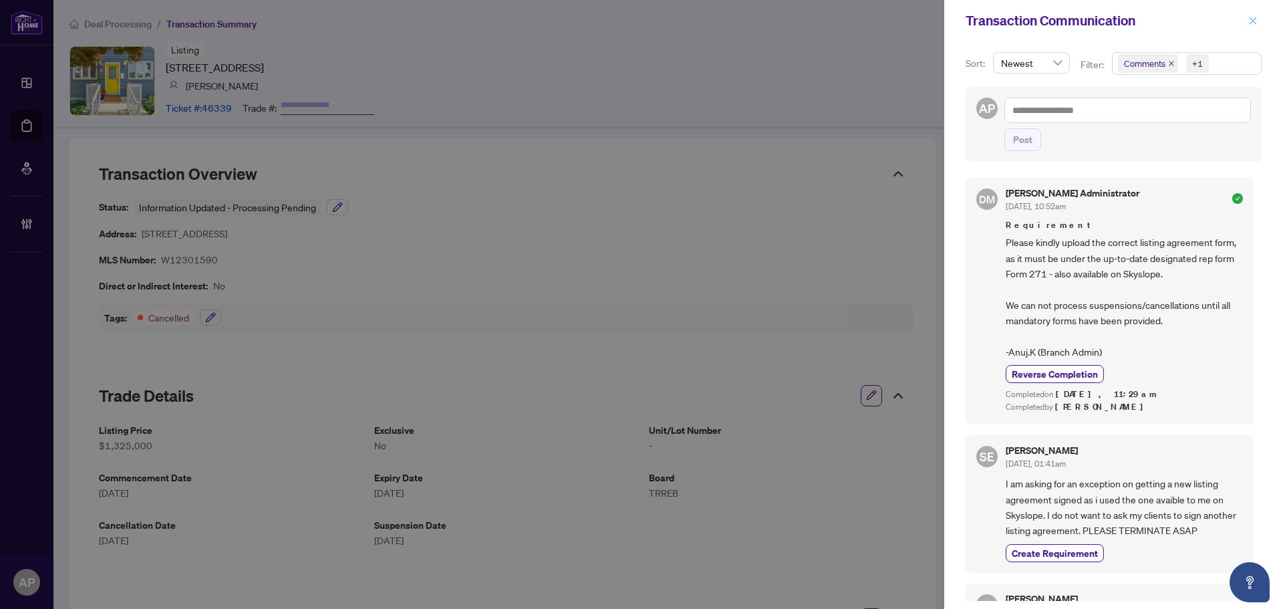
click at [1256, 21] on icon "close" at bounding box center [1252, 20] width 9 height 9
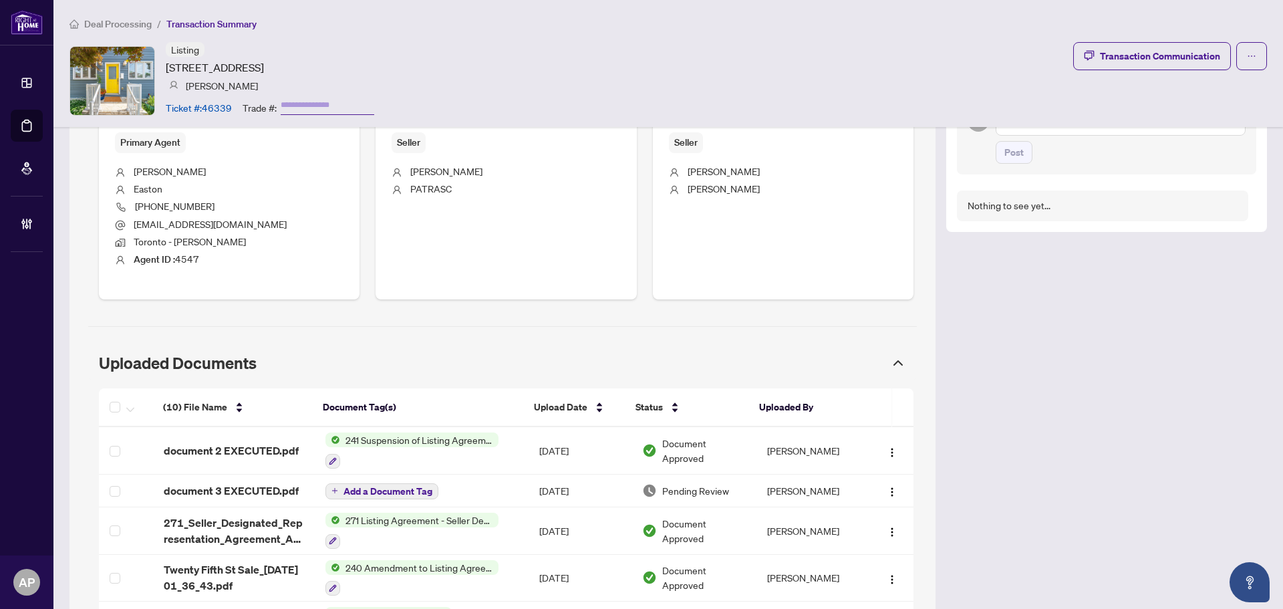
scroll to position [535, 0]
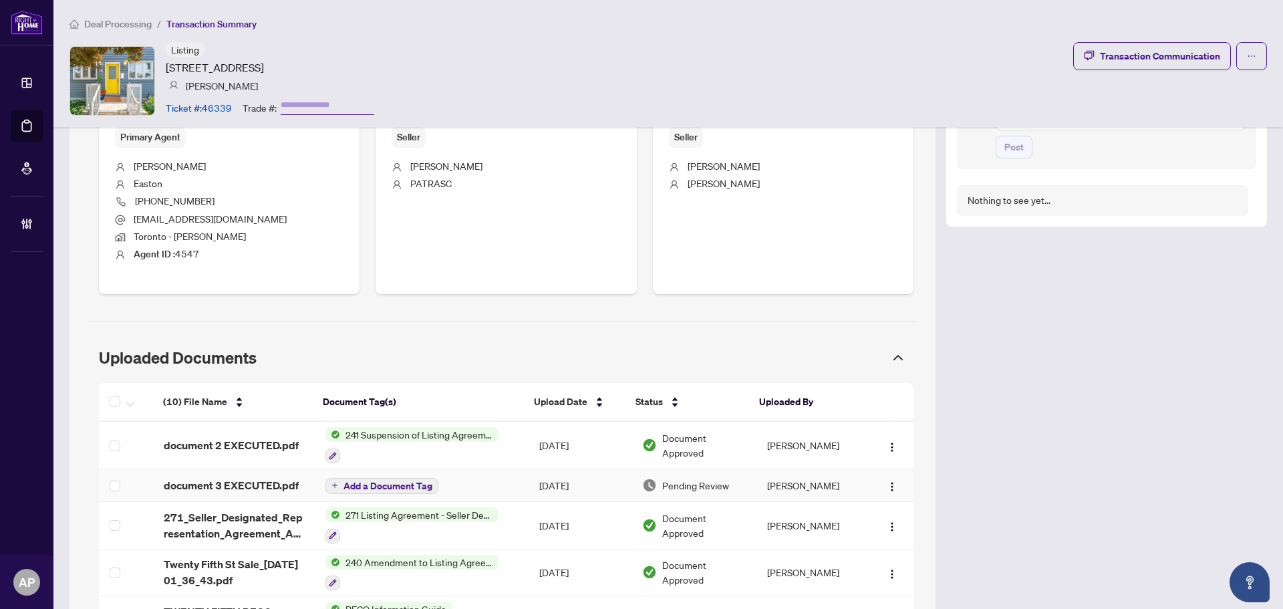
click at [370, 488] on span "Add a Document Tag" at bounding box center [388, 485] width 89 height 9
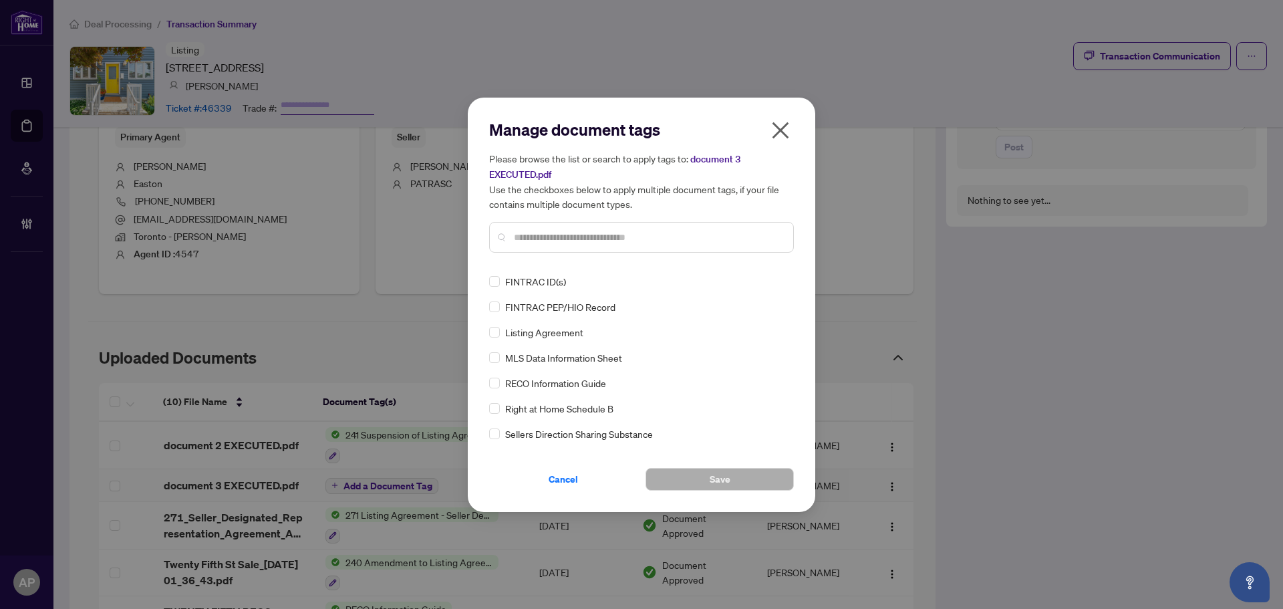
drag, startPoint x: 781, startPoint y: 129, endPoint x: 598, endPoint y: 241, distance: 214.8
click at [781, 129] on icon "close" at bounding box center [781, 130] width 17 height 17
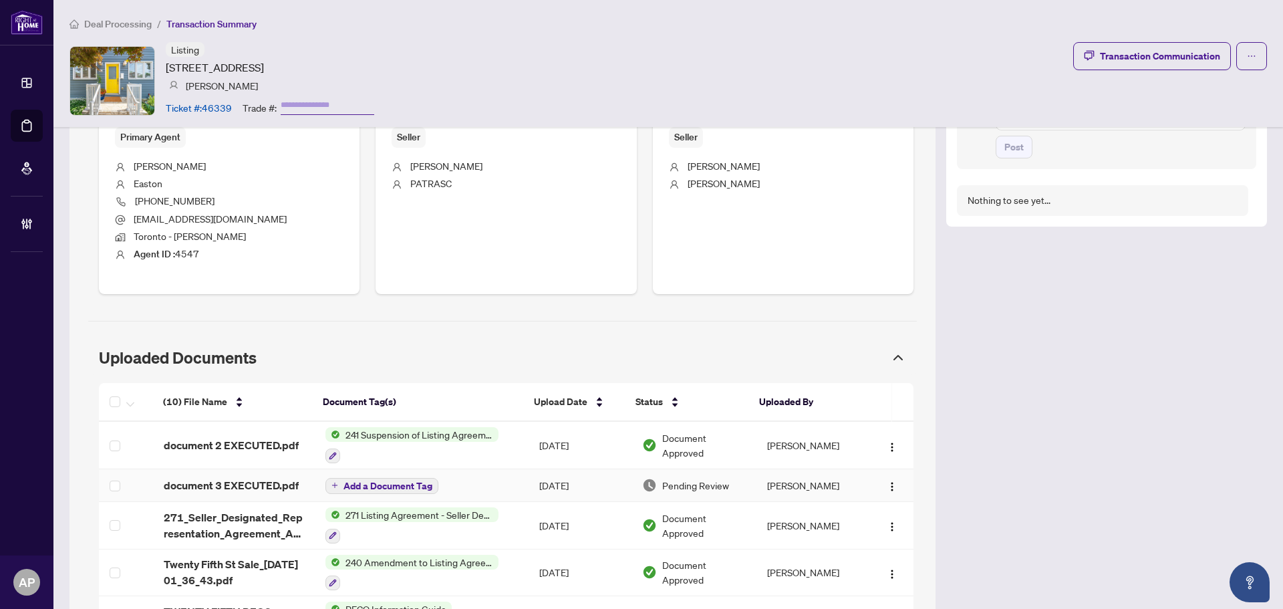
click at [270, 477] on span "document 3 EXECUTED.pdf" at bounding box center [231, 485] width 135 height 16
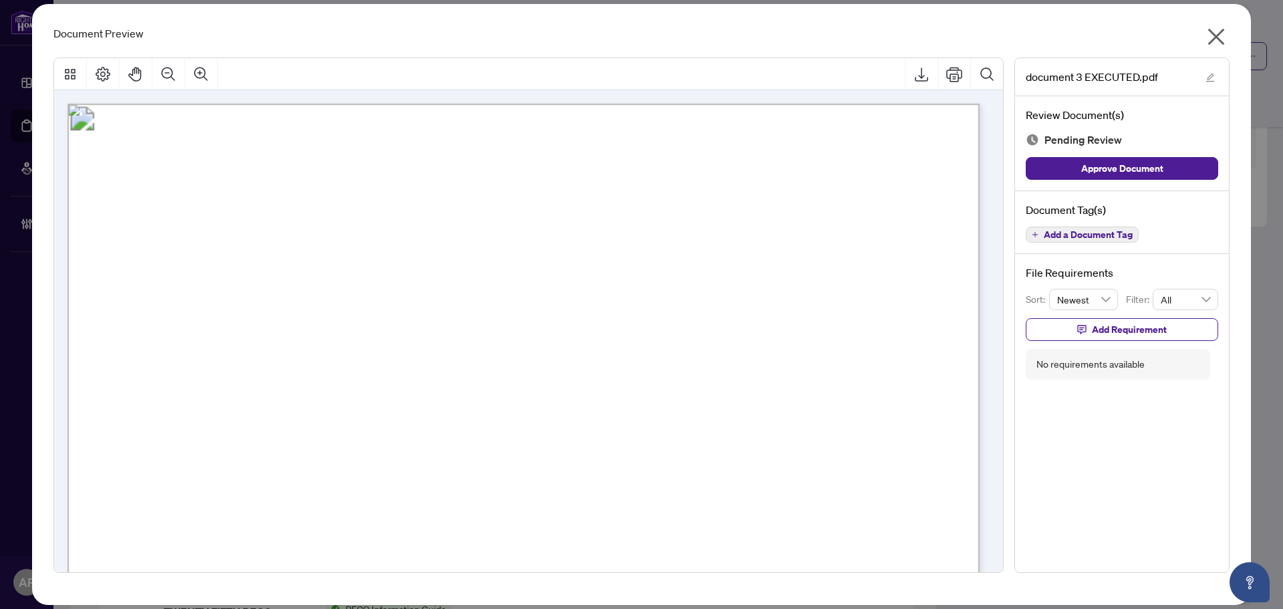
click at [1069, 237] on span "Add a Document Tag" at bounding box center [1088, 234] width 89 height 9
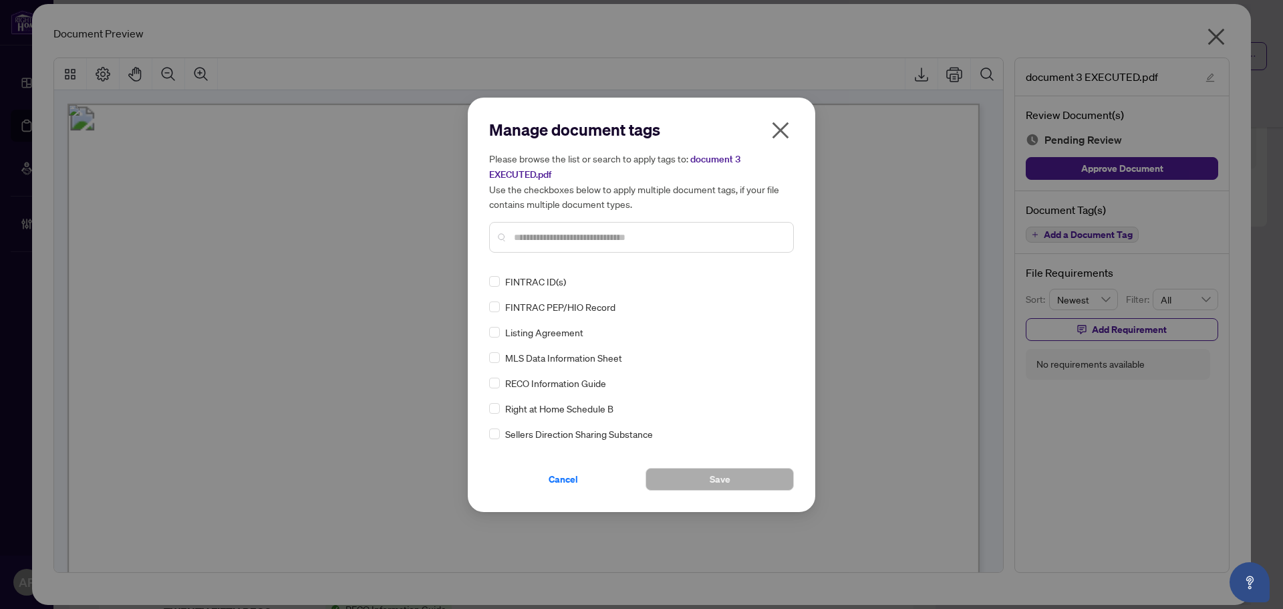
click at [592, 237] on input "text" at bounding box center [648, 237] width 269 height 15
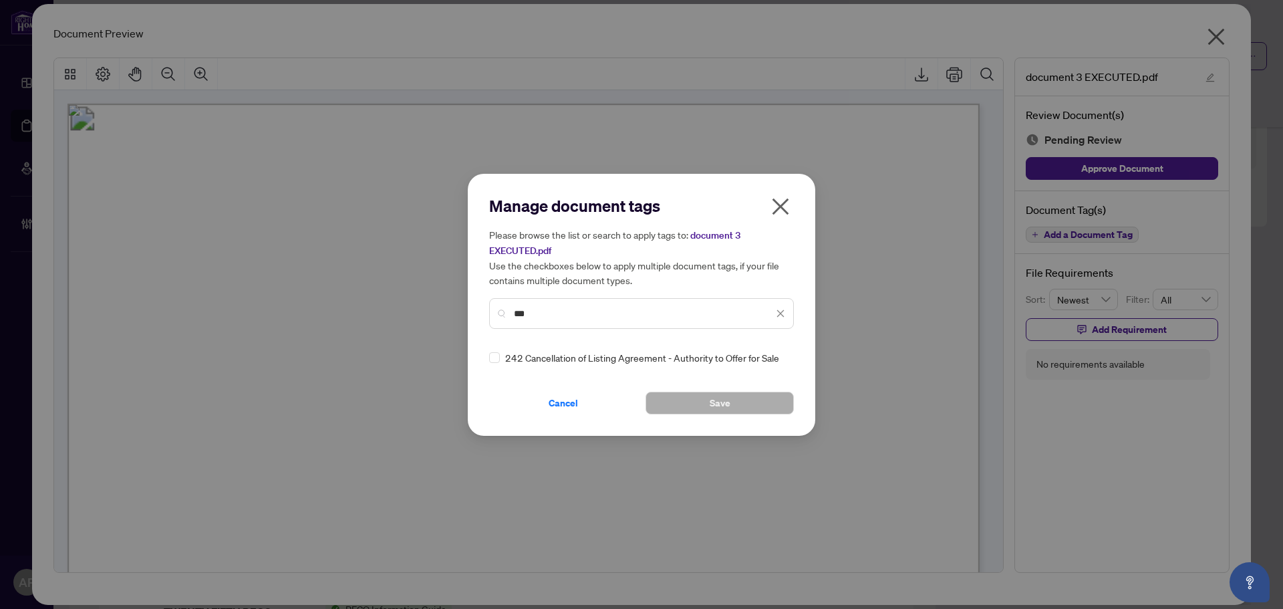
type input "***"
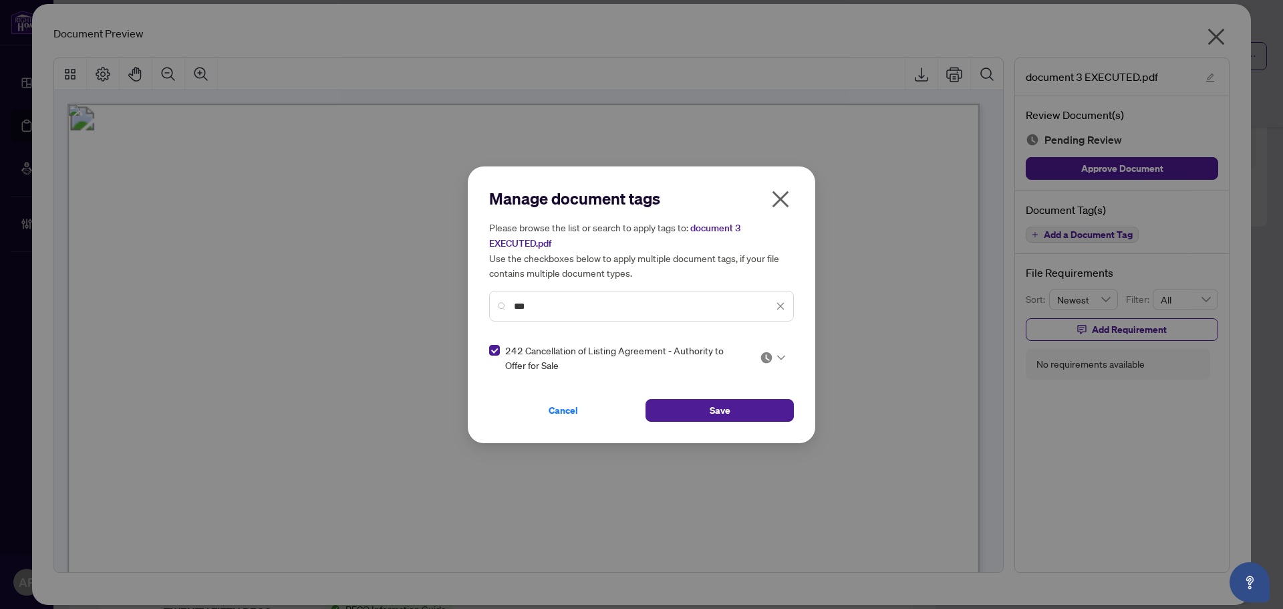
click at [782, 356] on icon at bounding box center [781, 357] width 8 height 5
click at [747, 426] on div "Approved" at bounding box center [733, 422] width 86 height 15
click at [769, 407] on button "Save" at bounding box center [720, 410] width 148 height 23
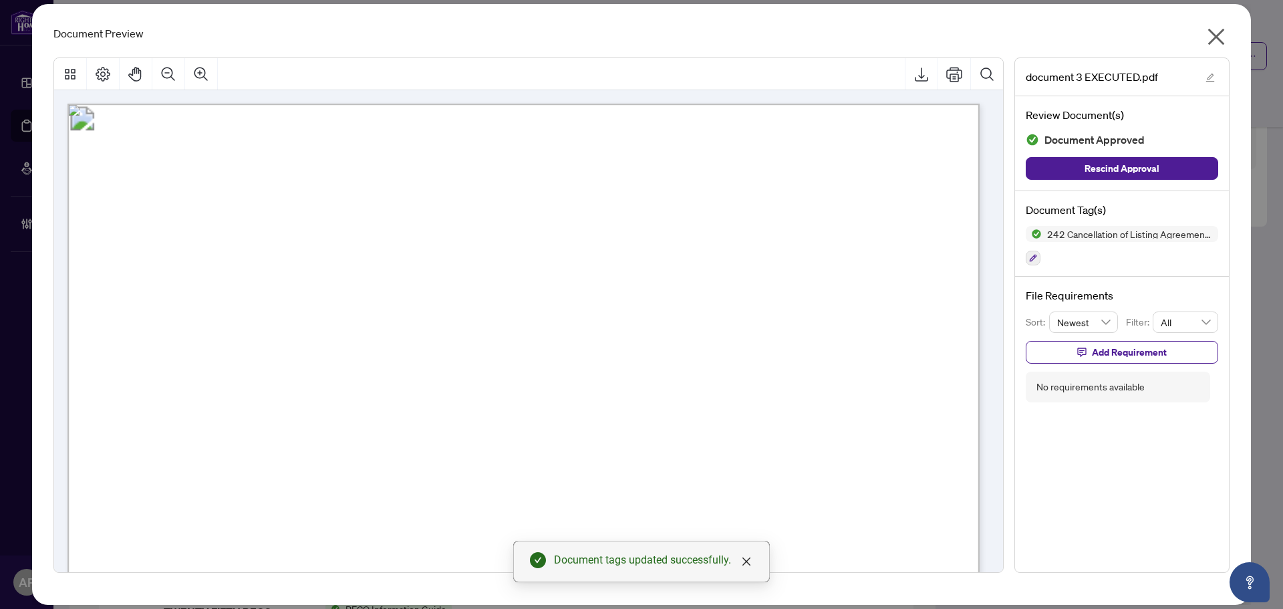
click at [1216, 40] on icon "close" at bounding box center [1216, 36] width 21 height 21
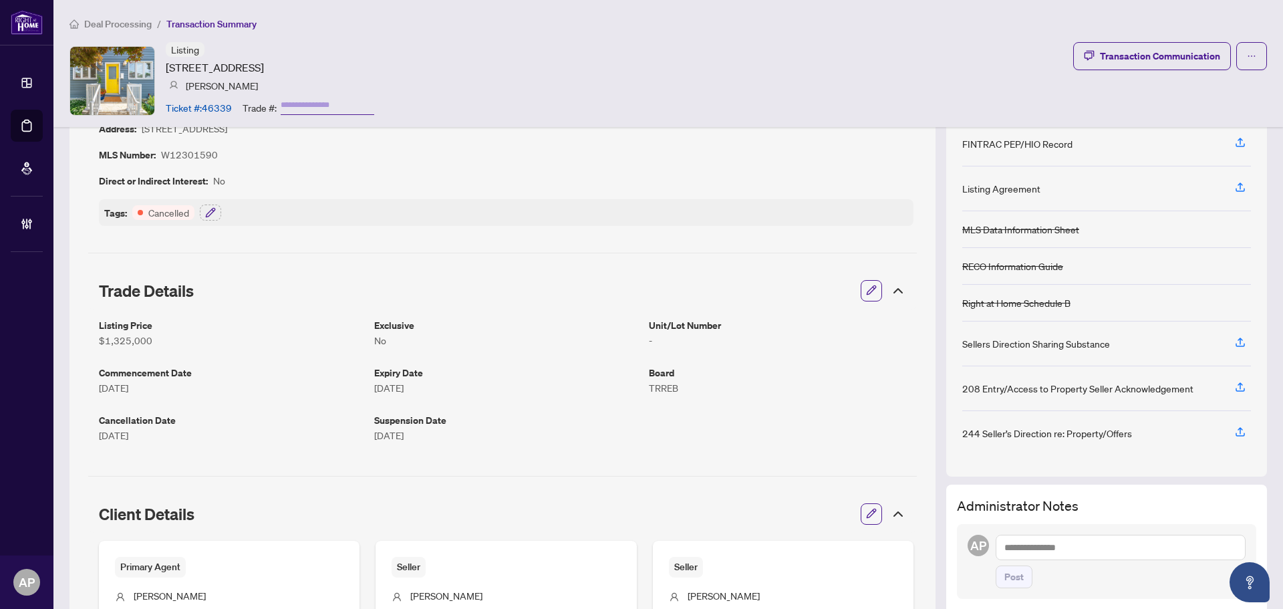
scroll to position [0, 0]
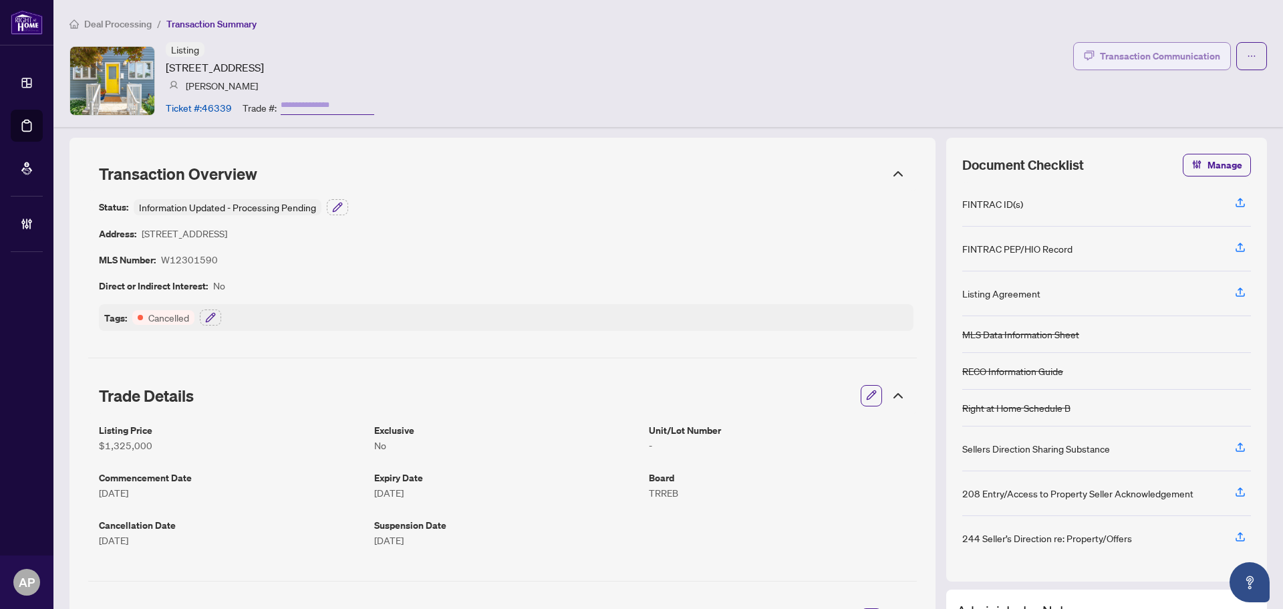
click at [1119, 53] on div "Transaction Communication" at bounding box center [1160, 55] width 120 height 21
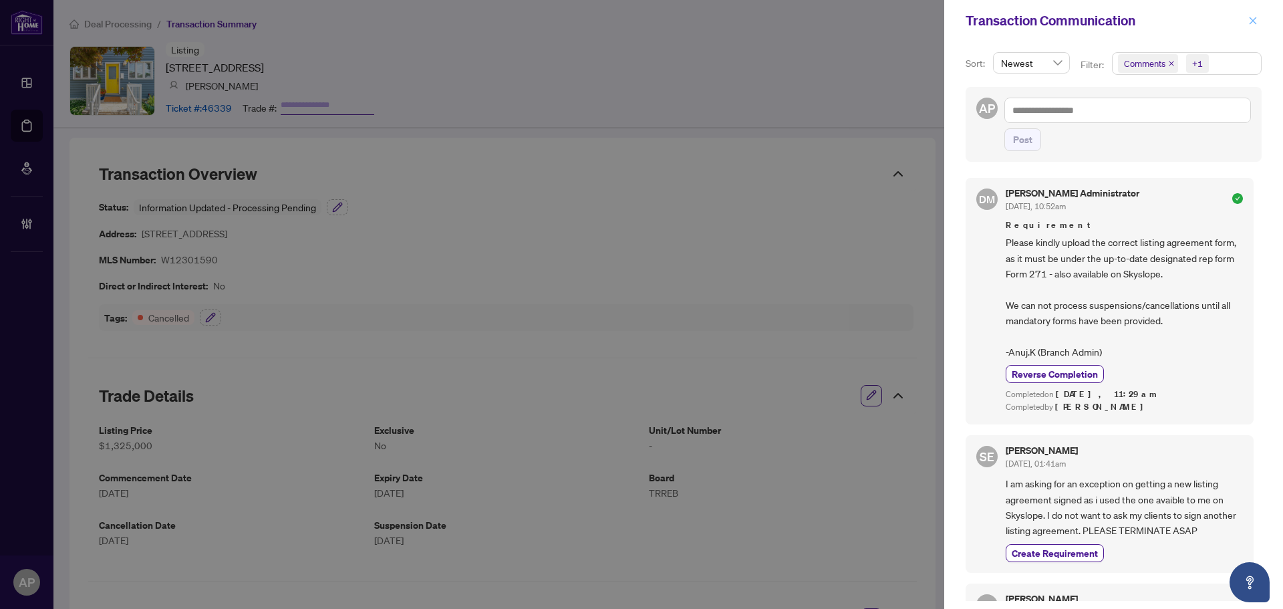
click at [1259, 16] on button "button" at bounding box center [1252, 21] width 17 height 16
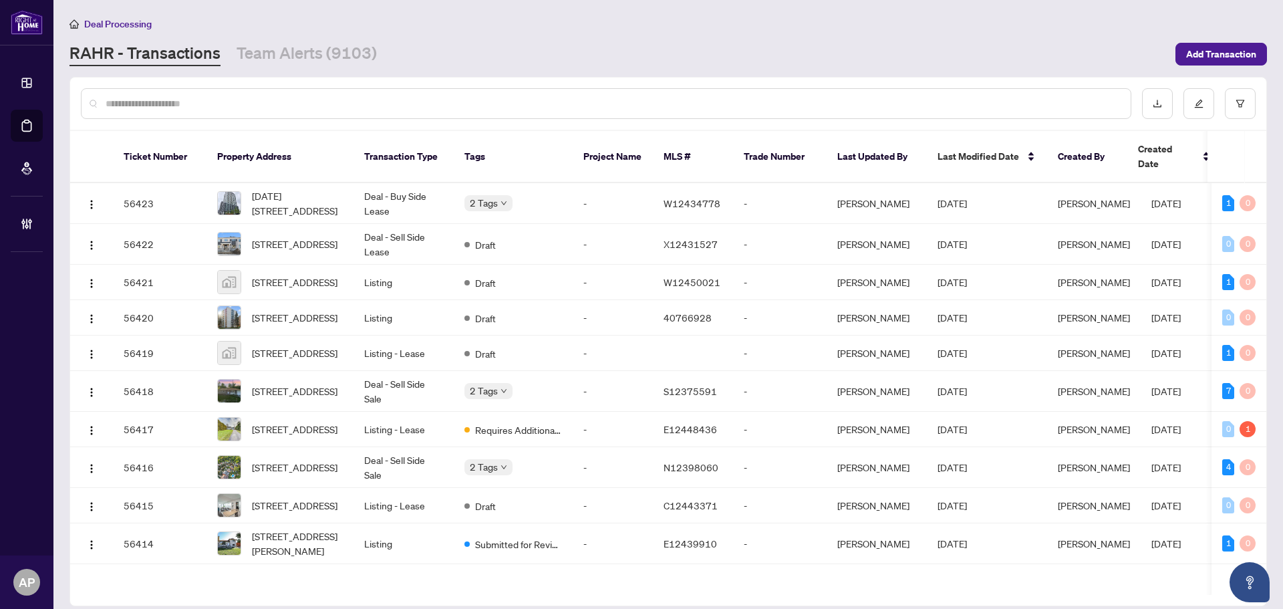
click at [206, 101] on input "text" at bounding box center [613, 103] width 1015 height 15
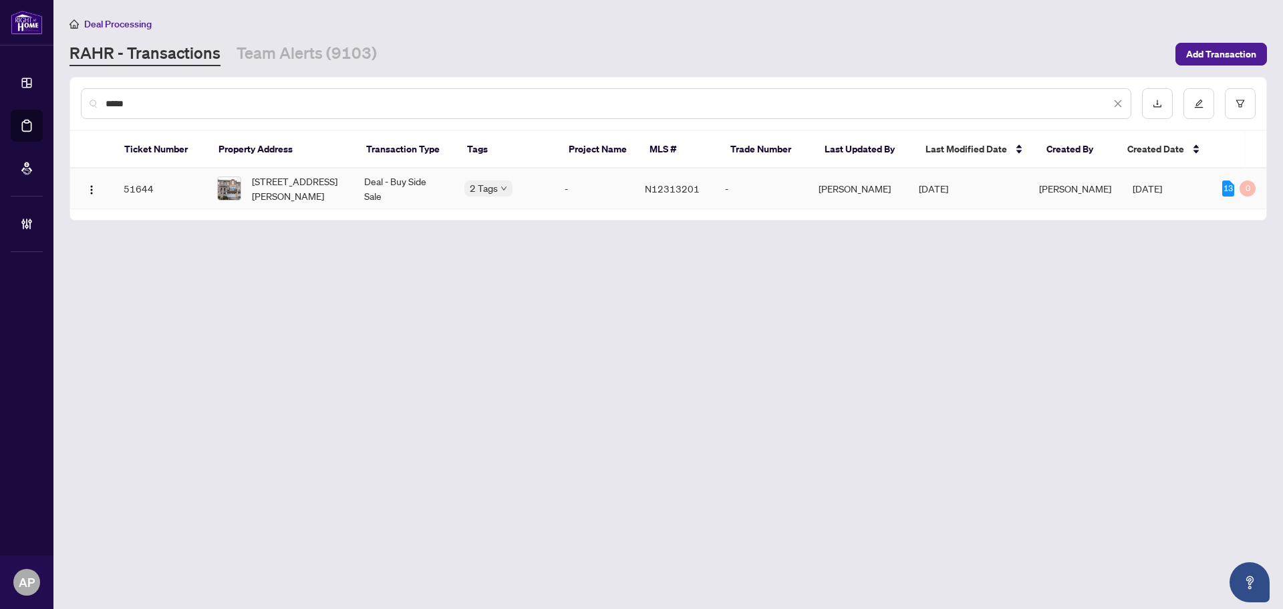
click at [354, 186] on td "[STREET_ADDRESS][PERSON_NAME]" at bounding box center [280, 188] width 147 height 41
click at [125, 102] on input "*****" at bounding box center [608, 103] width 1005 height 15
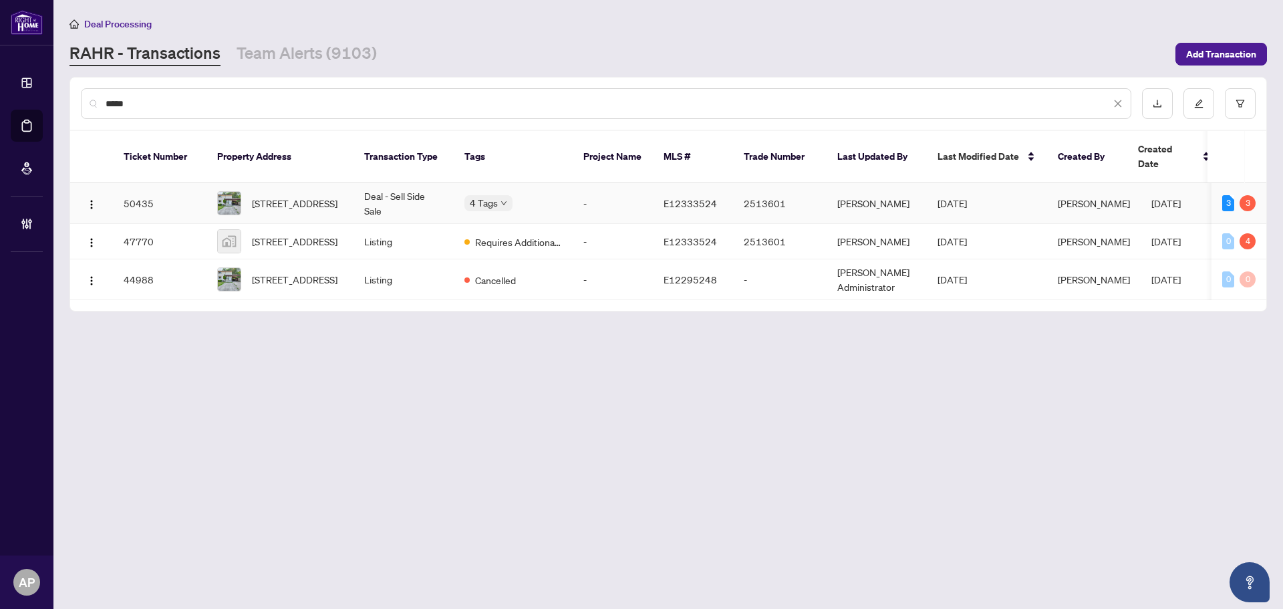
click at [393, 183] on td "Deal - Sell Side Sale" at bounding box center [404, 203] width 100 height 41
click at [124, 97] on input "*****" at bounding box center [608, 103] width 1005 height 15
click at [124, 98] on input "*****" at bounding box center [608, 103] width 1005 height 15
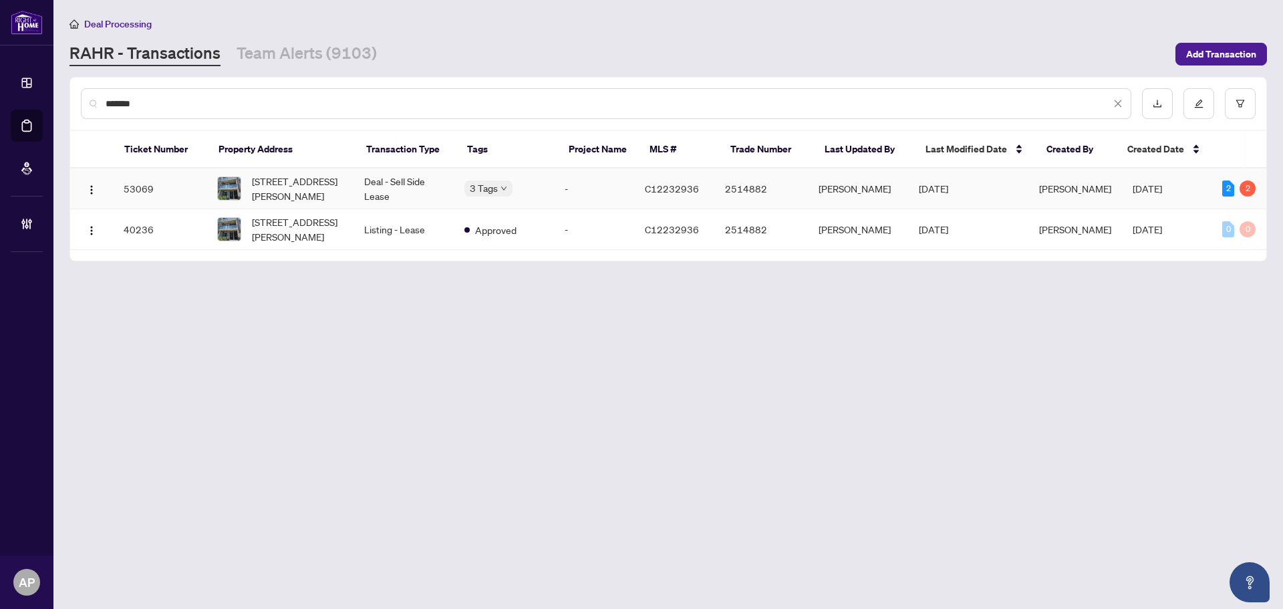
type input "*******"
click at [617, 181] on td "-" at bounding box center [594, 188] width 80 height 41
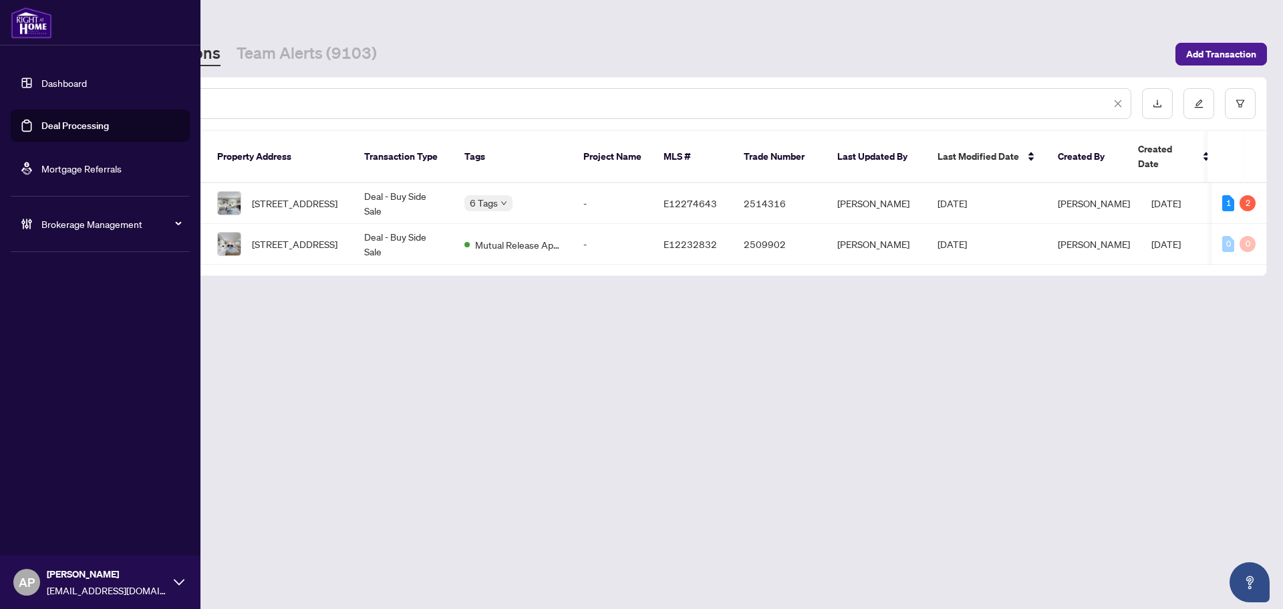
click at [28, 219] on icon at bounding box center [26, 223] width 13 height 13
click at [61, 319] on link "Manage Agents" at bounding box center [61, 320] width 66 height 12
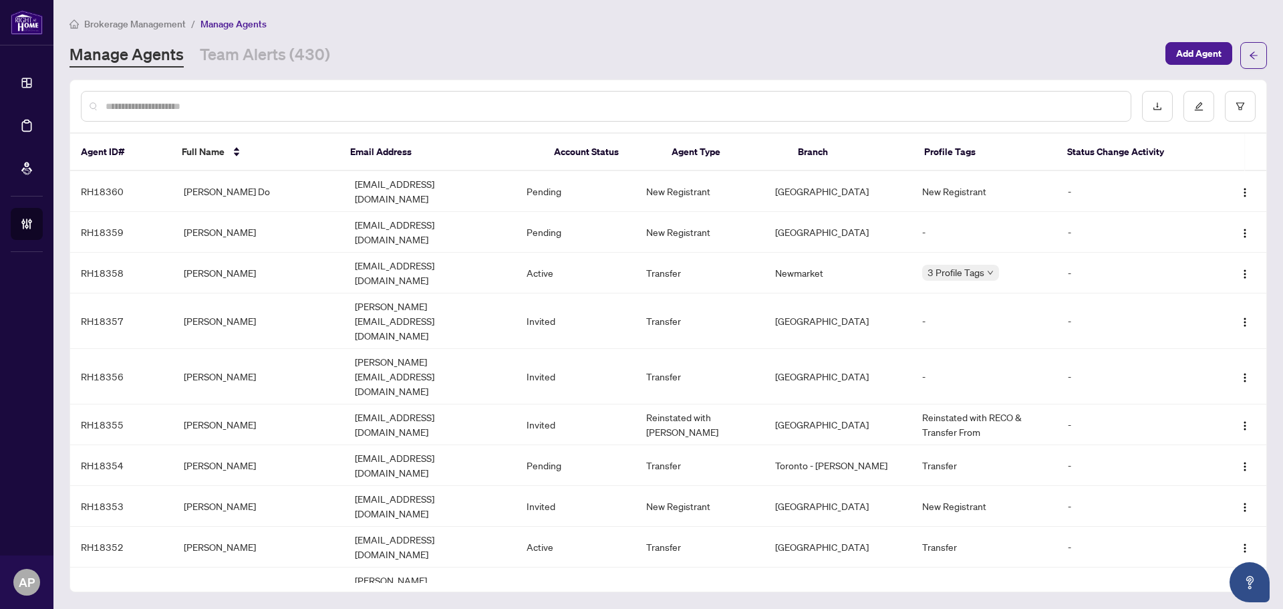
click at [328, 99] on input "text" at bounding box center [613, 106] width 1015 height 15
click at [723, 106] on input "text" at bounding box center [613, 106] width 1015 height 15
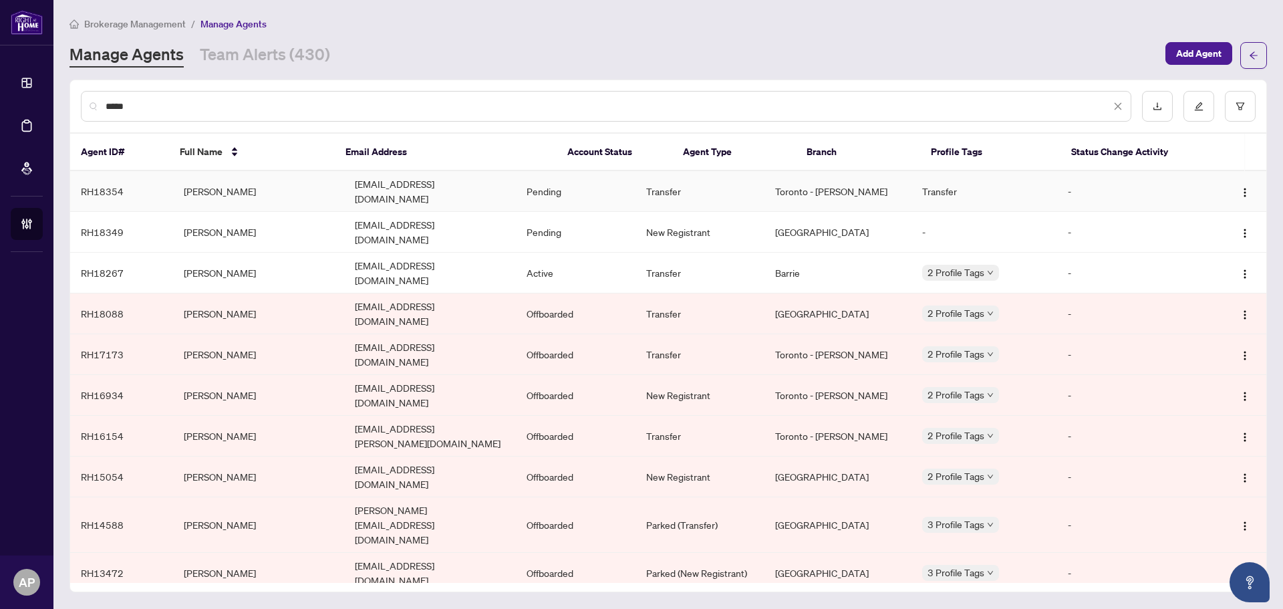
type input "*****"
click at [274, 188] on td "[PERSON_NAME]" at bounding box center [258, 191] width 171 height 41
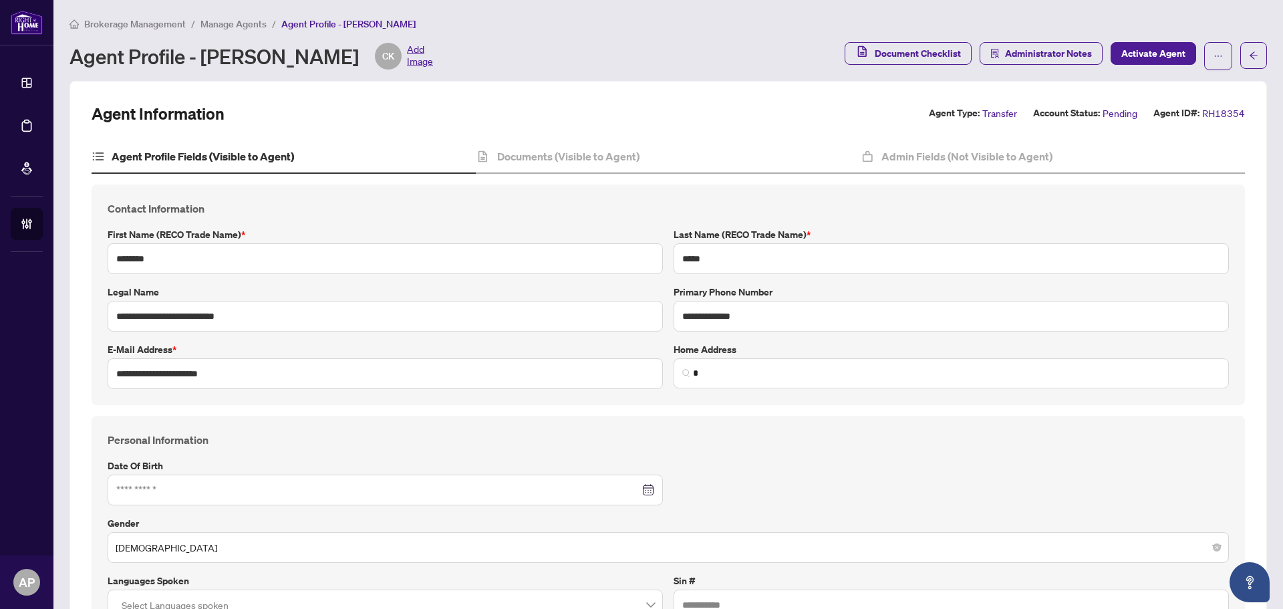
type input "**********"
click at [541, 154] on h4 "Documents (Visible to Agent)" at bounding box center [568, 156] width 142 height 16
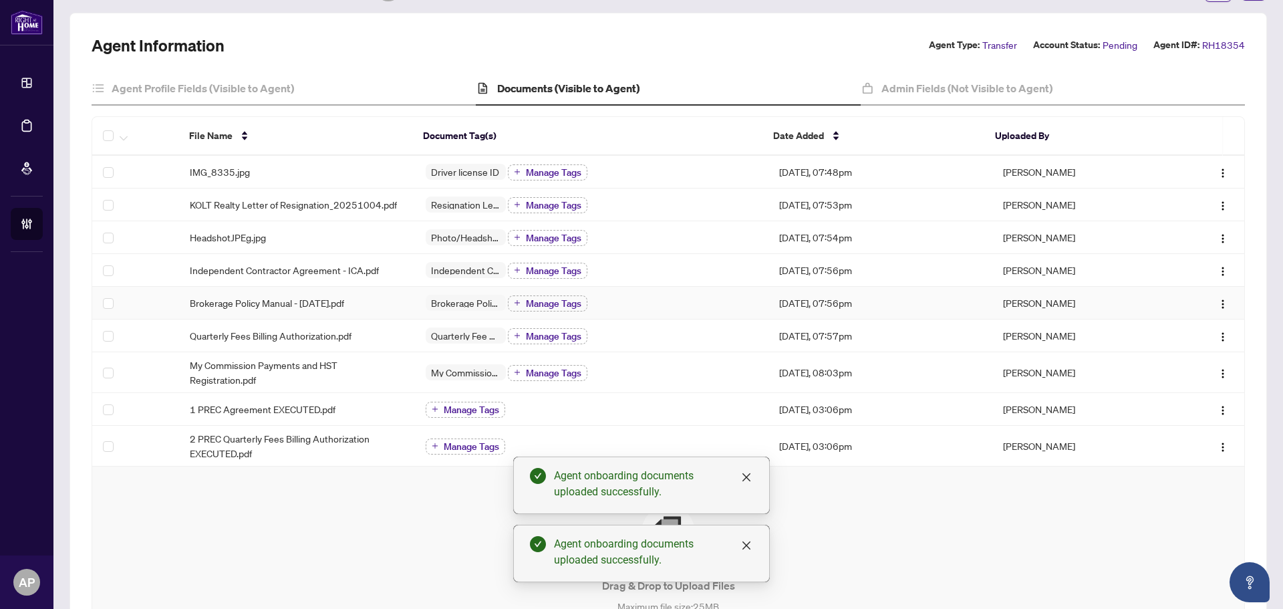
scroll to position [134, 0]
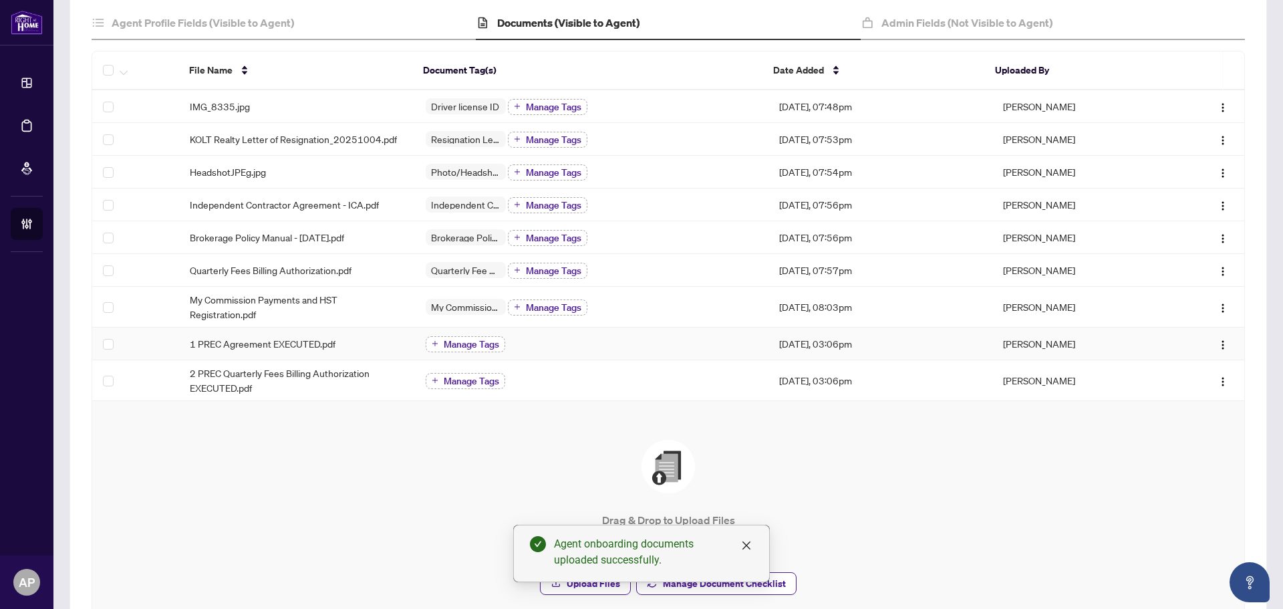
click at [483, 342] on span "Manage Tags" at bounding box center [471, 344] width 55 height 9
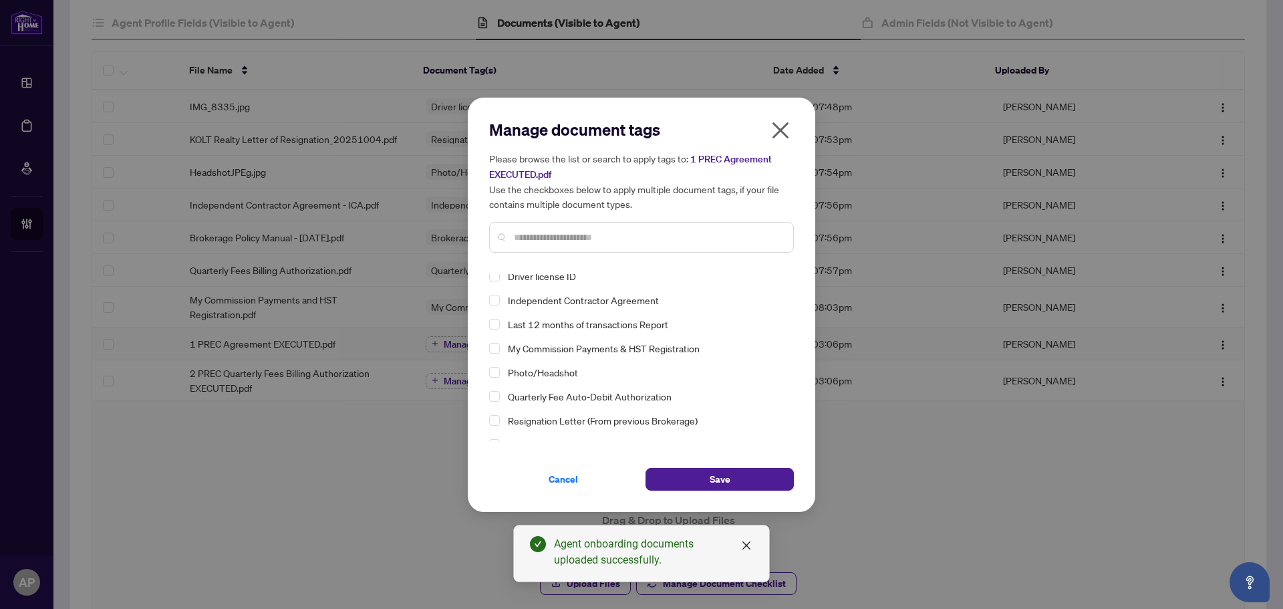
scroll to position [44, 0]
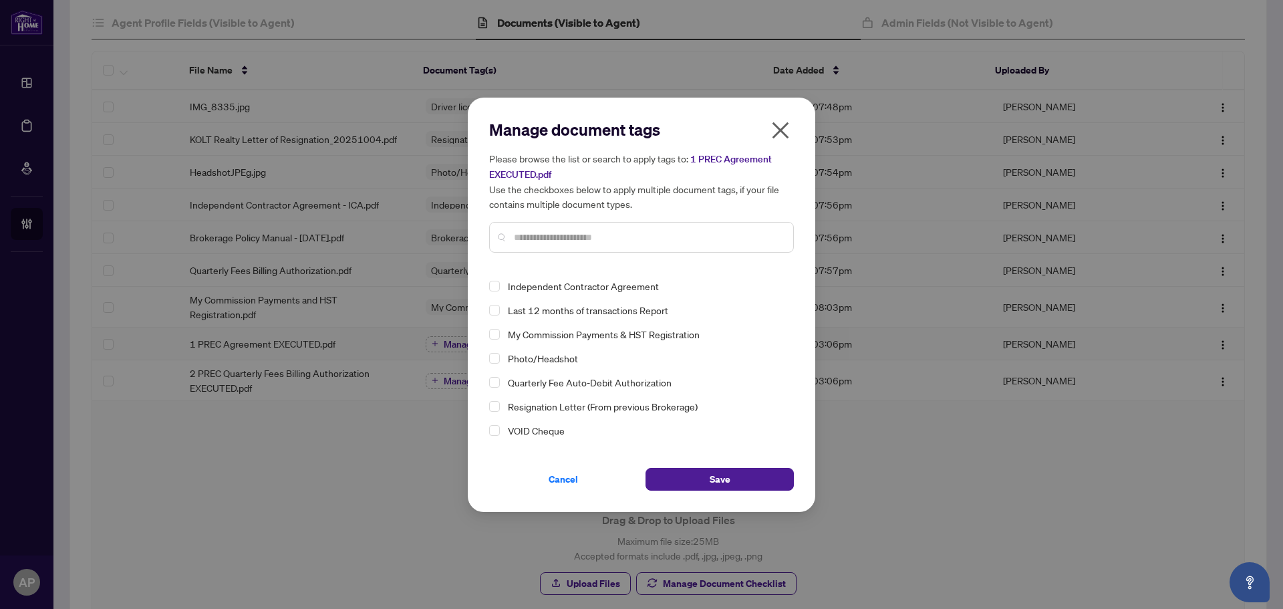
click at [776, 136] on icon "close" at bounding box center [781, 130] width 17 height 17
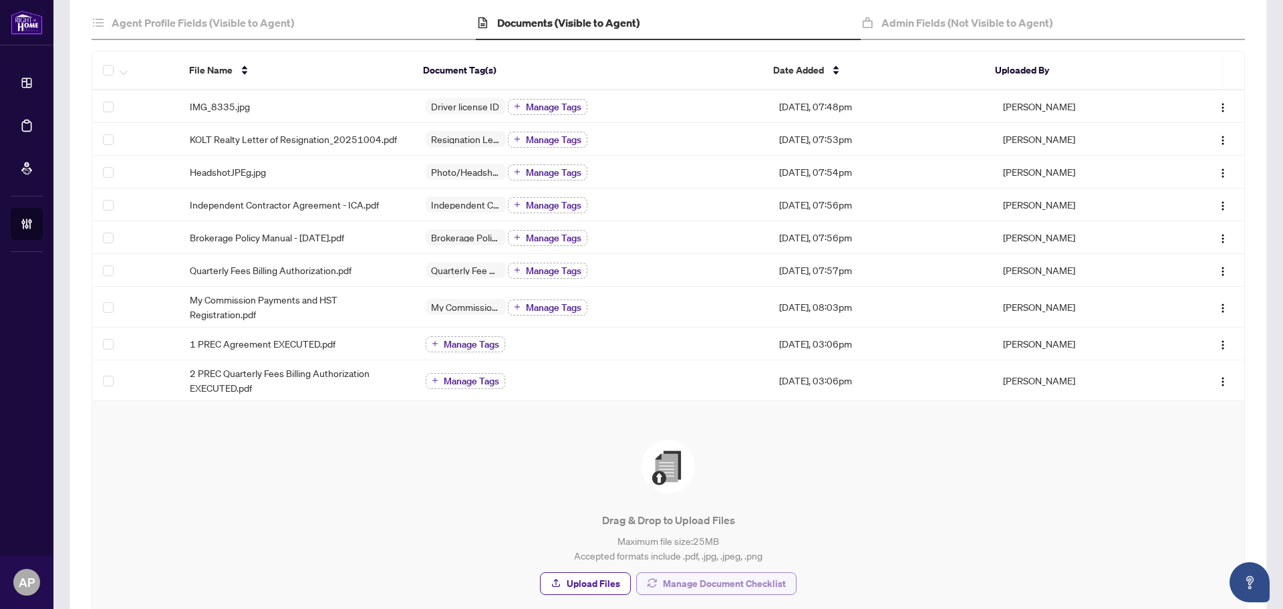
click at [728, 588] on span "Manage Document Checklist" at bounding box center [724, 583] width 123 height 21
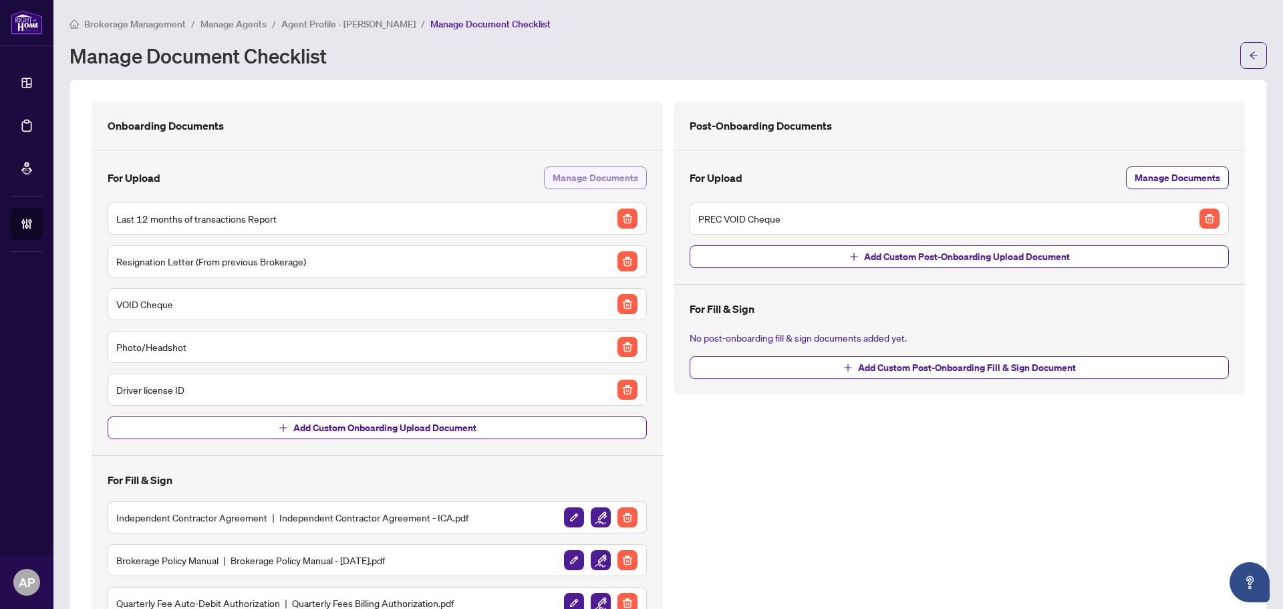
click at [578, 175] on span "Manage Documents" at bounding box center [596, 177] width 86 height 21
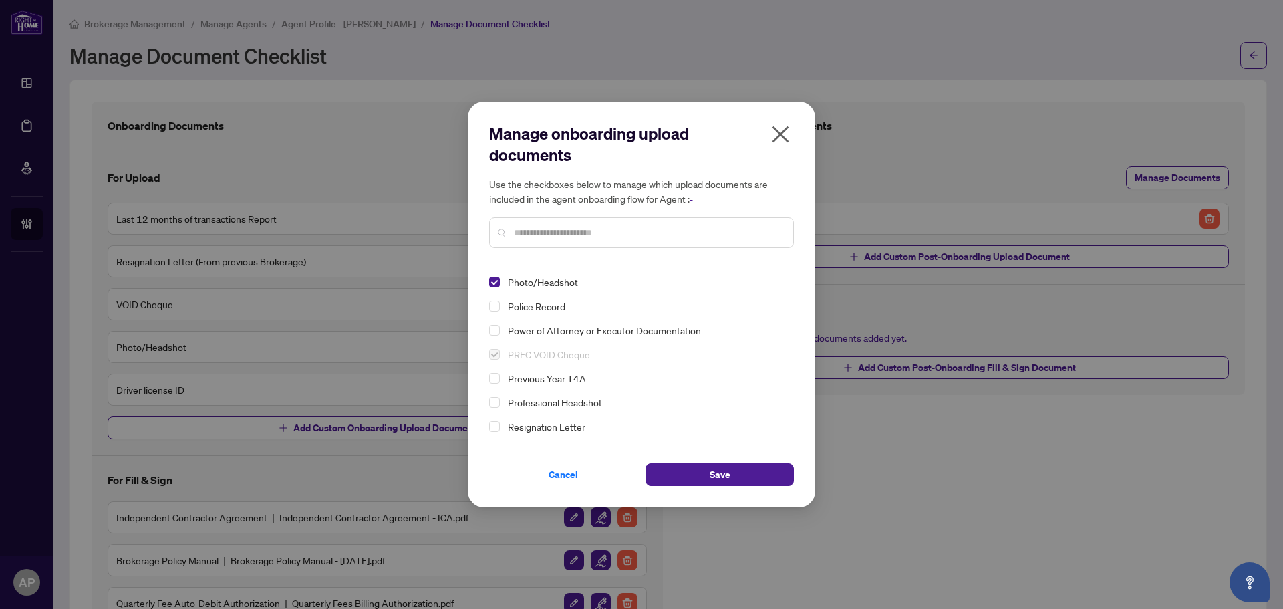
scroll to position [194, 0]
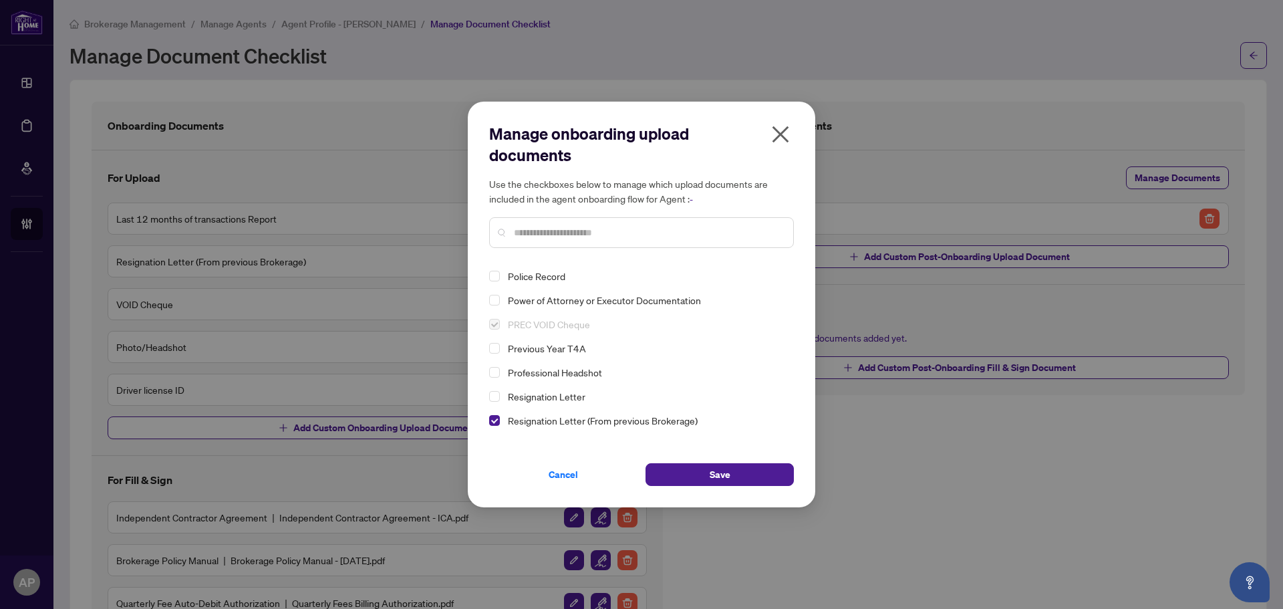
click at [786, 138] on icon "close" at bounding box center [780, 134] width 21 height 21
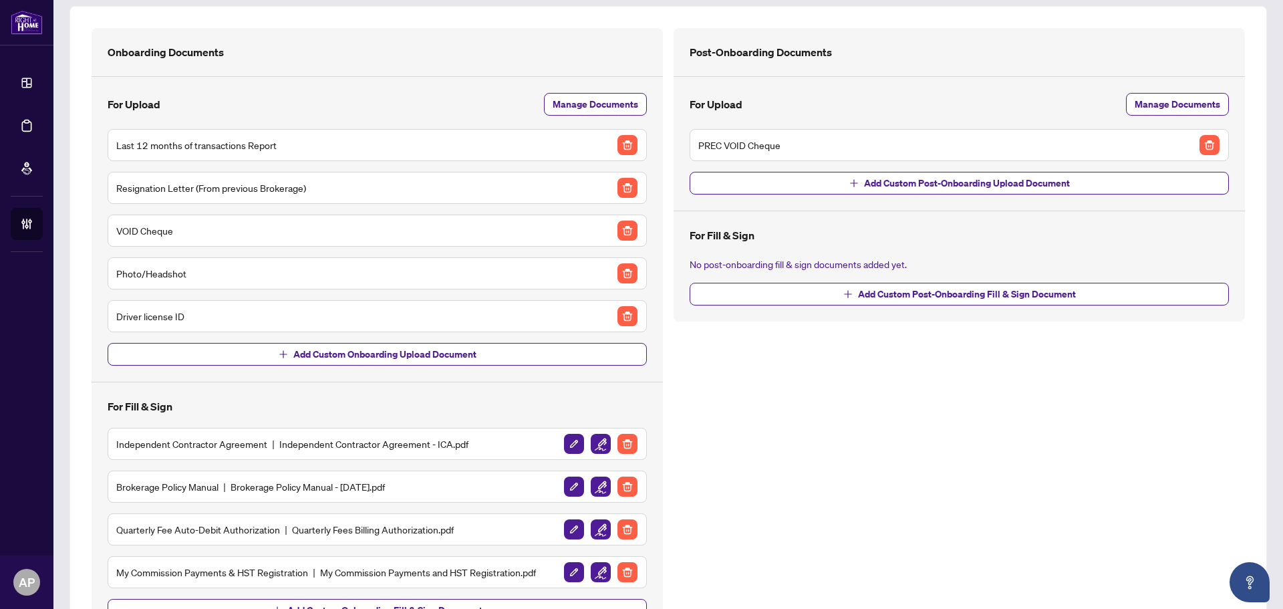
scroll to position [0, 0]
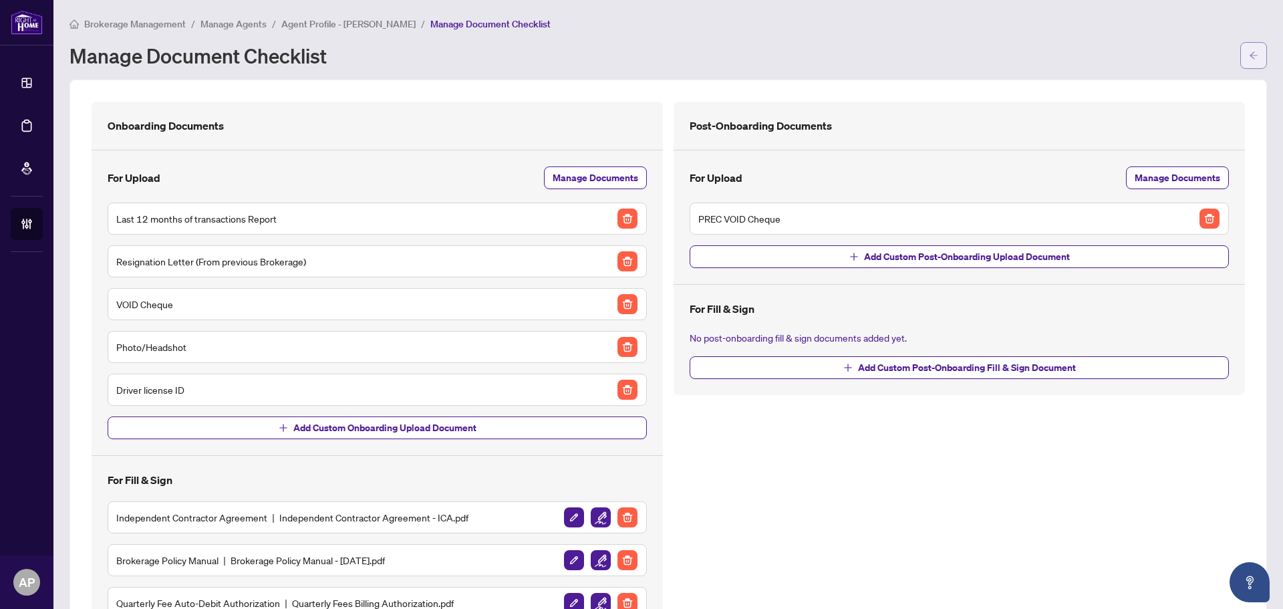
click at [1249, 61] on span "button" at bounding box center [1253, 55] width 9 height 21
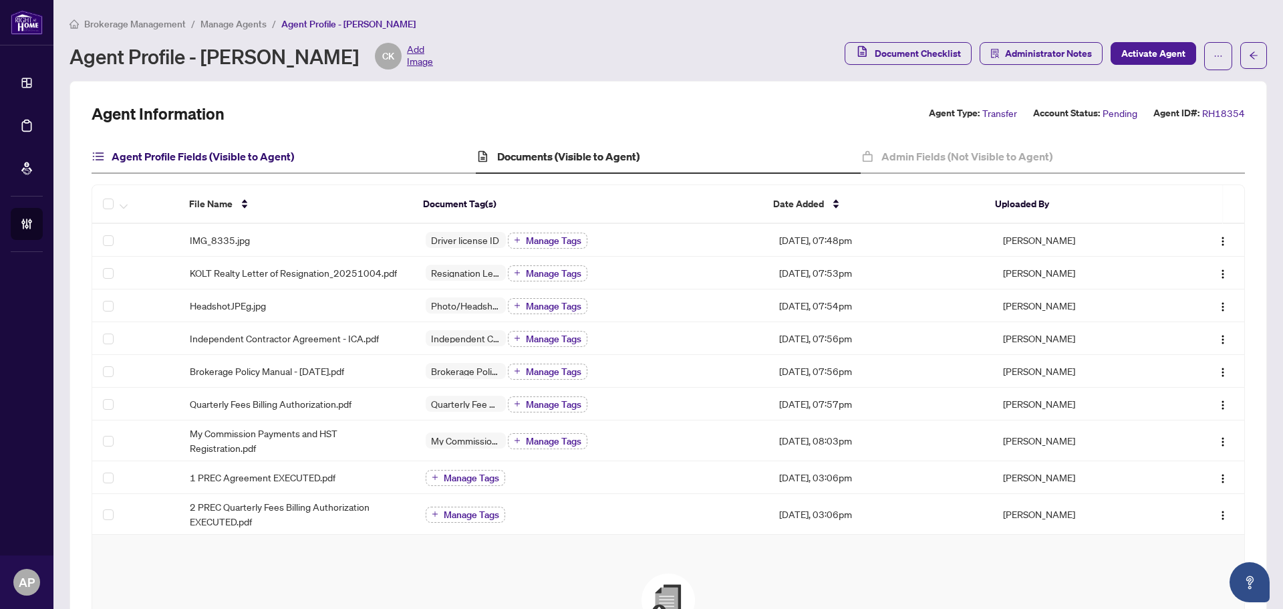
click at [273, 151] on h4 "Agent Profile Fields (Visible to Agent)" at bounding box center [203, 156] width 182 height 16
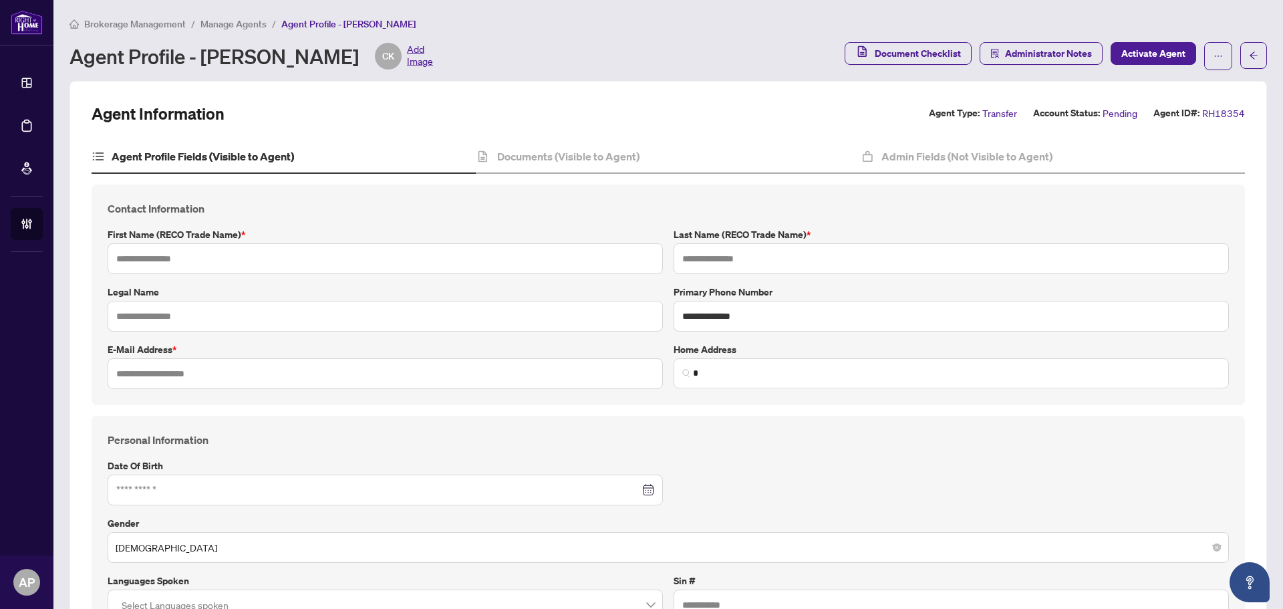
type input "********"
type input "*****"
type input "**********"
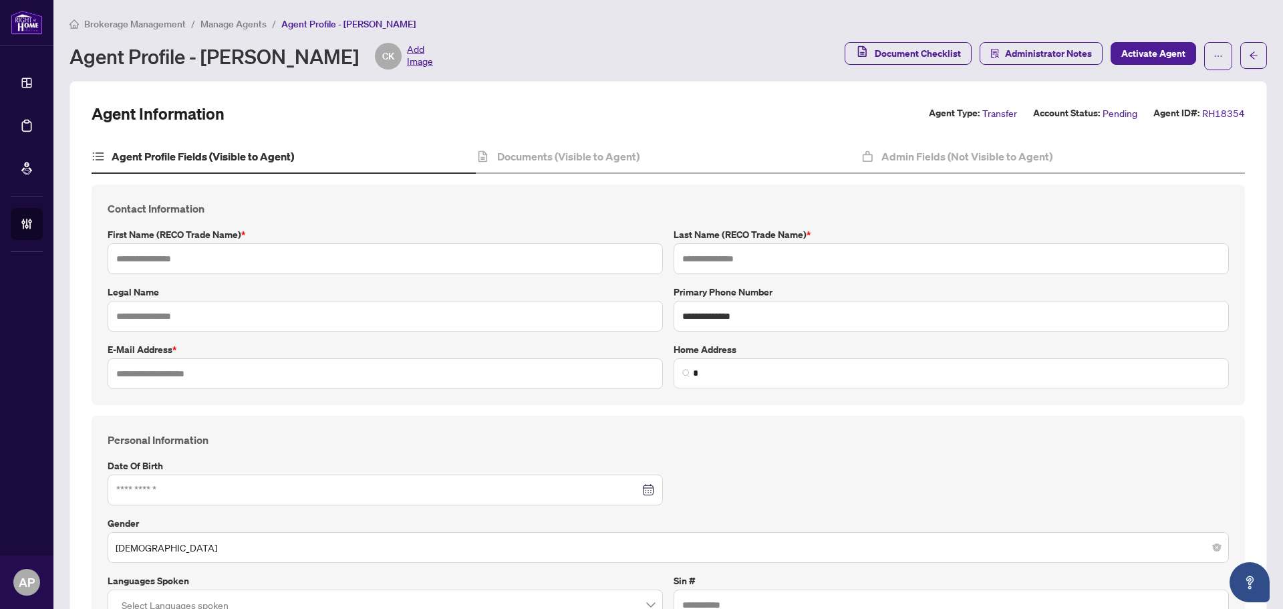
type input "**********"
type input "*"
type input "*******"
type input "**********"
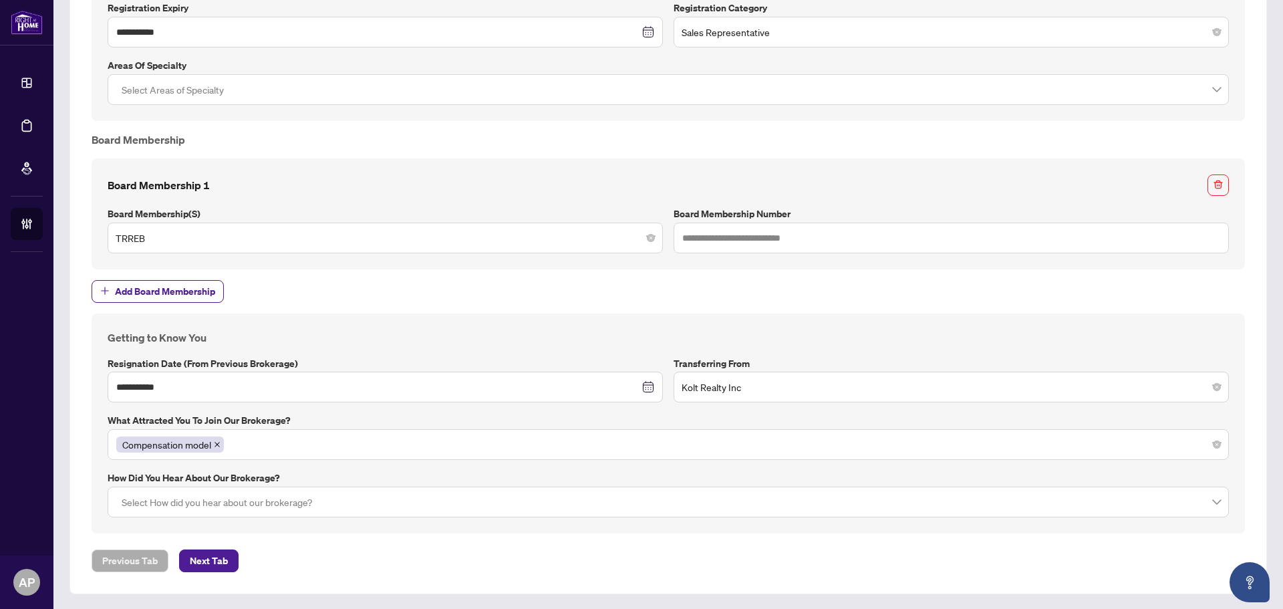
scroll to position [1236, 0]
click at [397, 501] on div at bounding box center [668, 501] width 1104 height 24
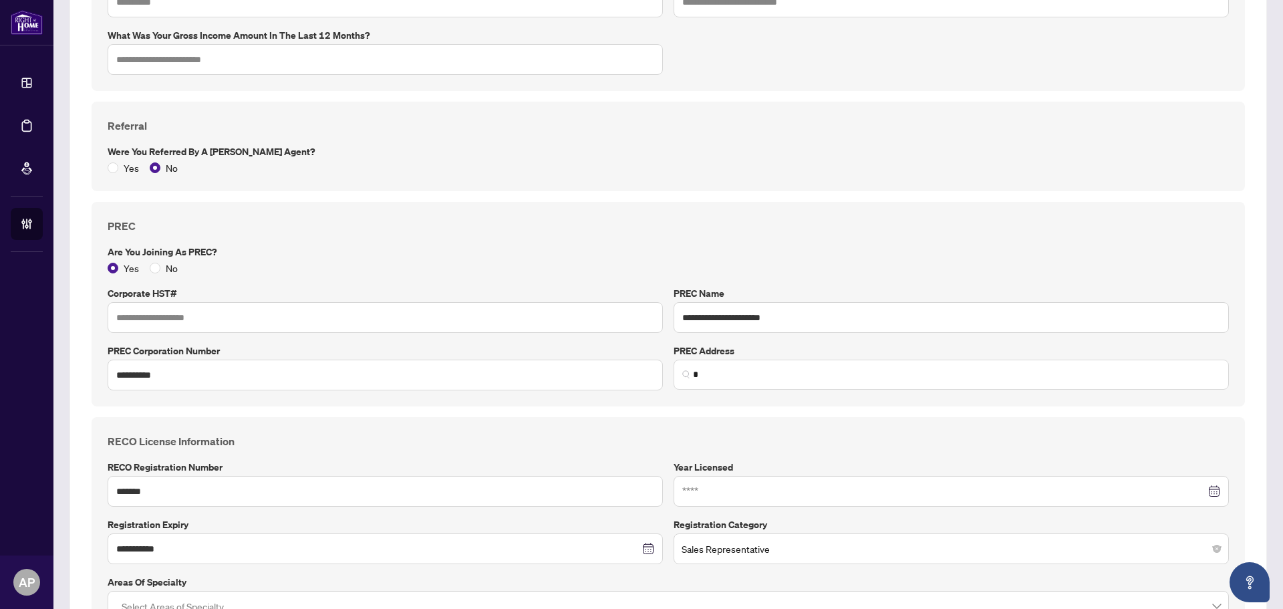
scroll to position [635, 0]
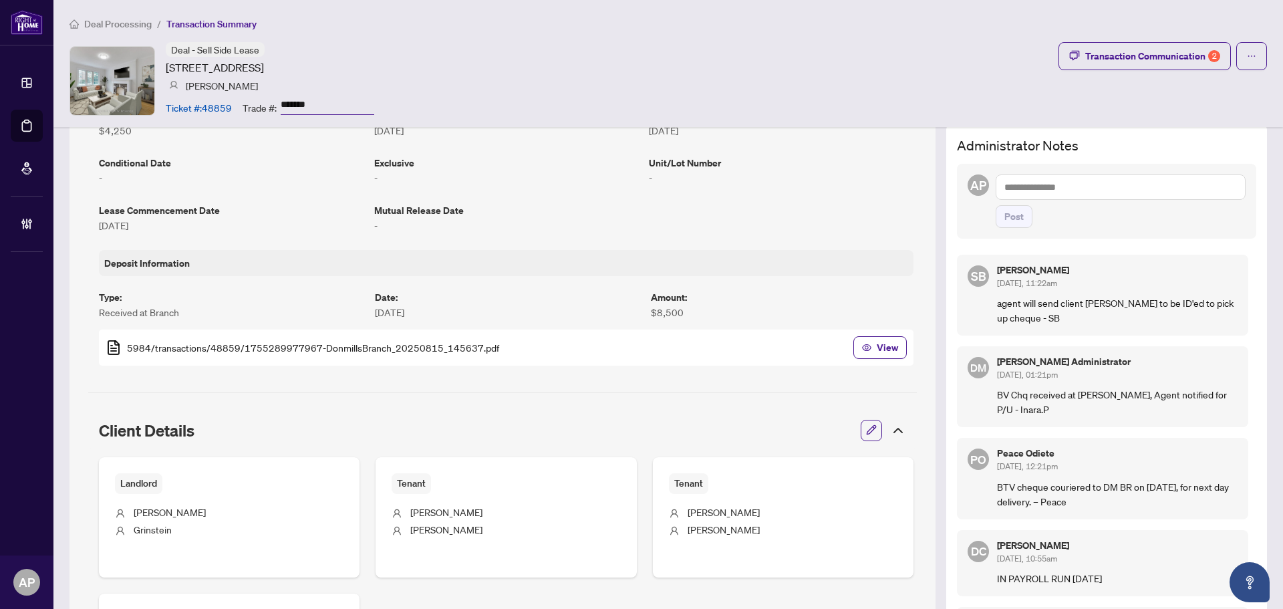
scroll to position [267, 0]
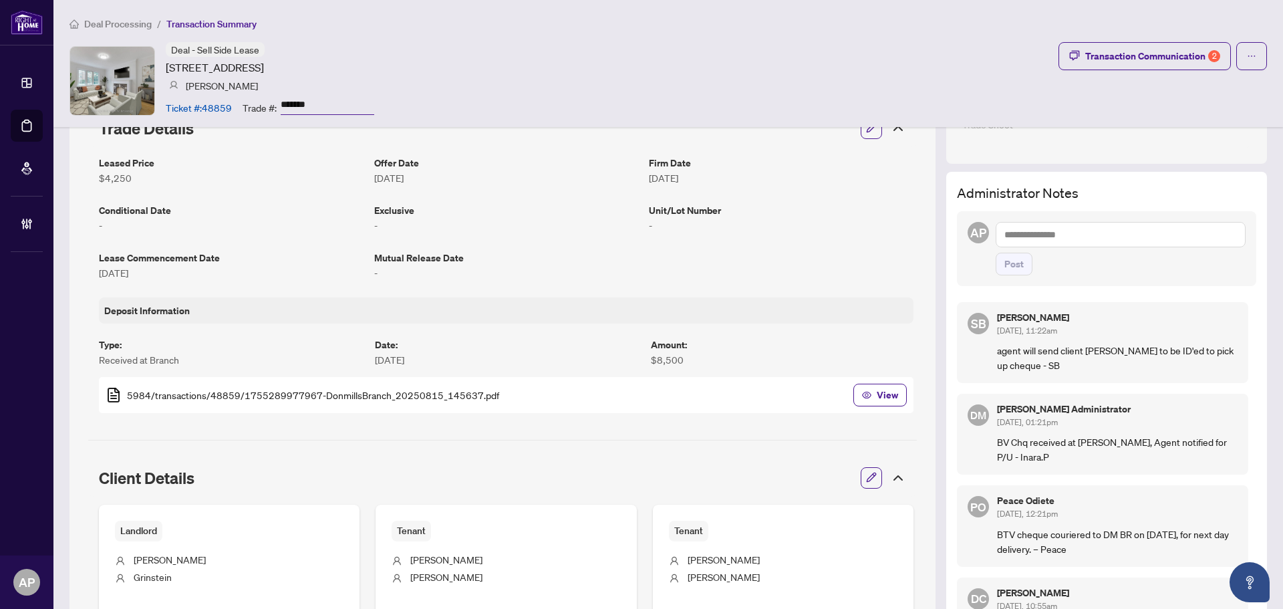
click at [1117, 233] on textarea at bounding box center [1121, 234] width 250 height 25
click at [996, 235] on textarea "**********" at bounding box center [1121, 234] width 250 height 25
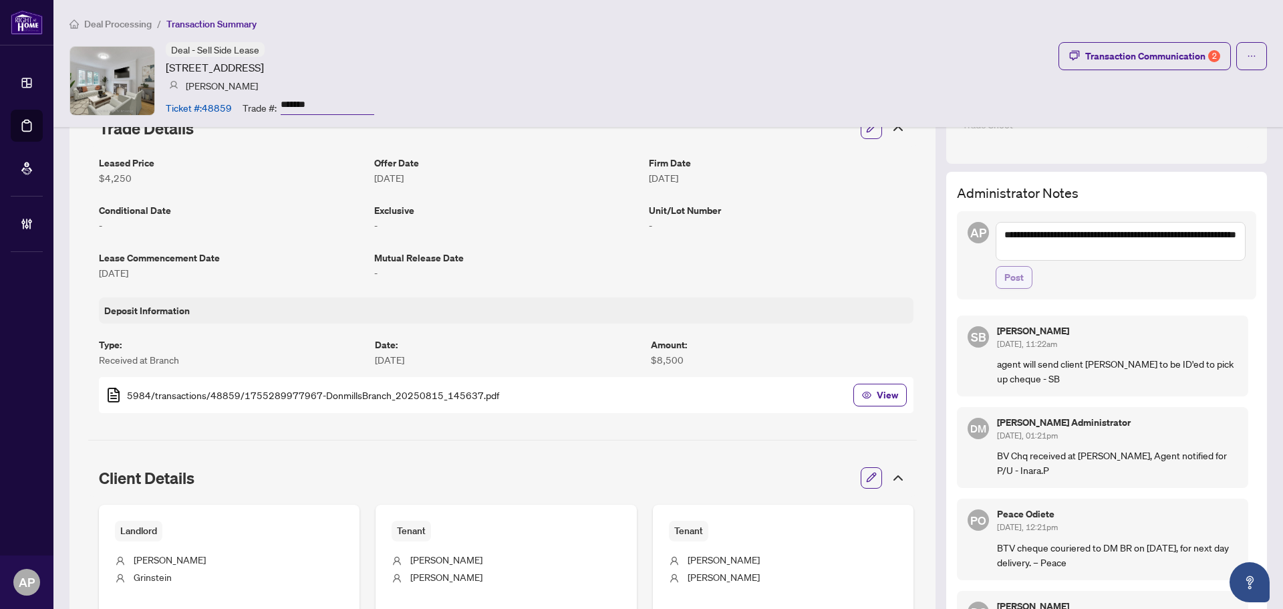
type textarea "**********"
click at [1017, 276] on button "Post" at bounding box center [1014, 277] width 37 height 23
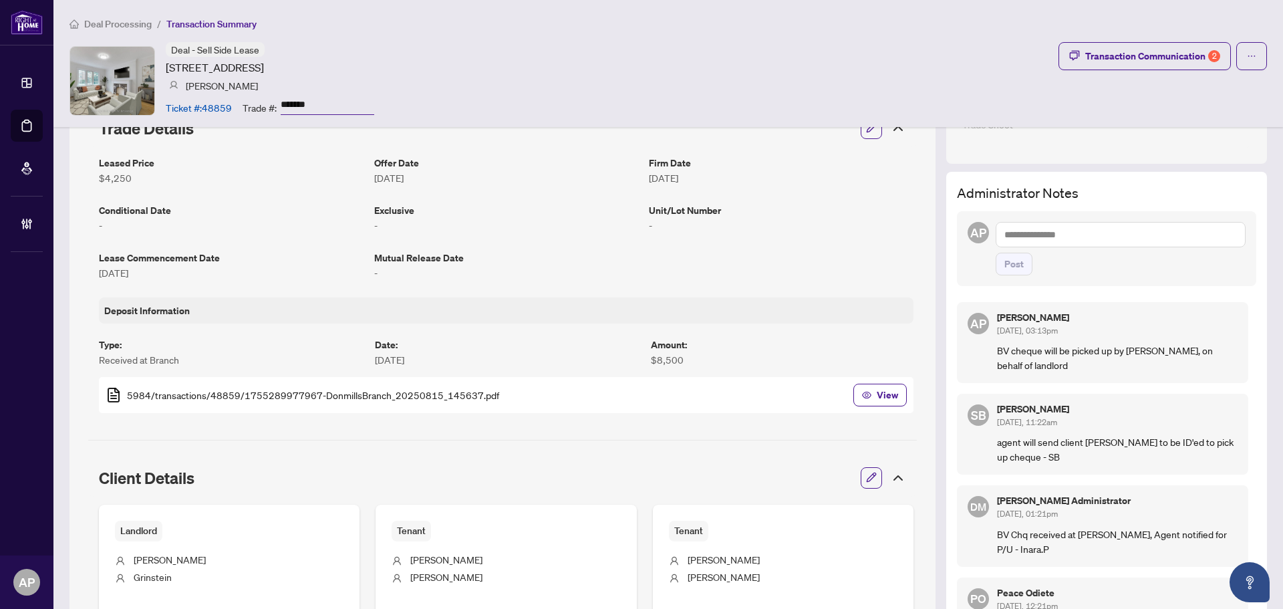
click at [292, 104] on input "*******" at bounding box center [328, 105] width 94 height 19
drag, startPoint x: 1064, startPoint y: 363, endPoint x: 986, endPoint y: 350, distance: 78.7
click at [986, 350] on div "AP Aninda Paul Oct/07/2025, 03:13pm BV cheque will be picked up by Daniela Geap…" at bounding box center [1102, 342] width 291 height 81
copy p "BV cheque will be picked up by Daniela Geapana, on behalf of landlord"
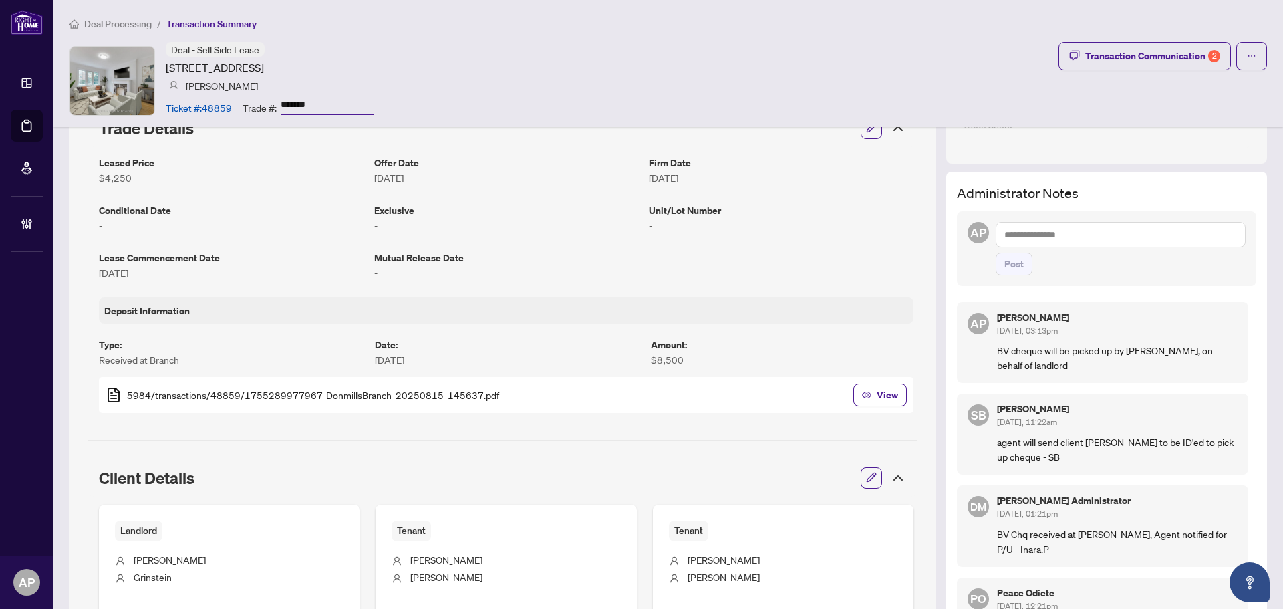
click at [1109, 281] on div "AP Post" at bounding box center [1106, 248] width 299 height 75
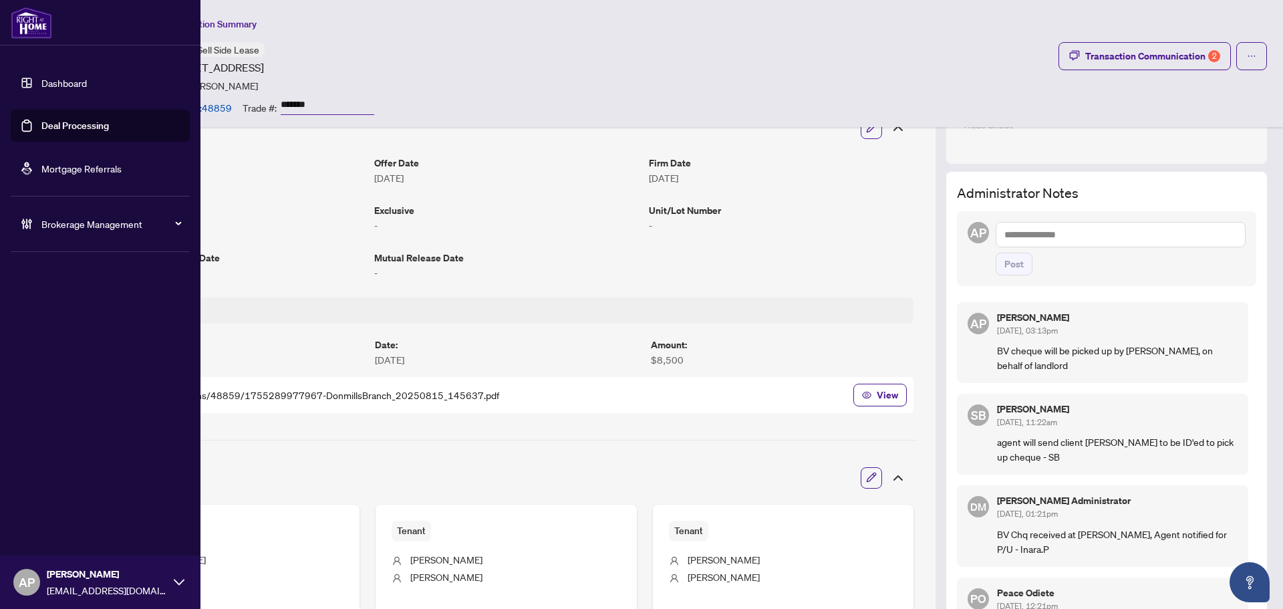
click at [41, 132] on link "Deal Processing" at bounding box center [75, 126] width 68 height 12
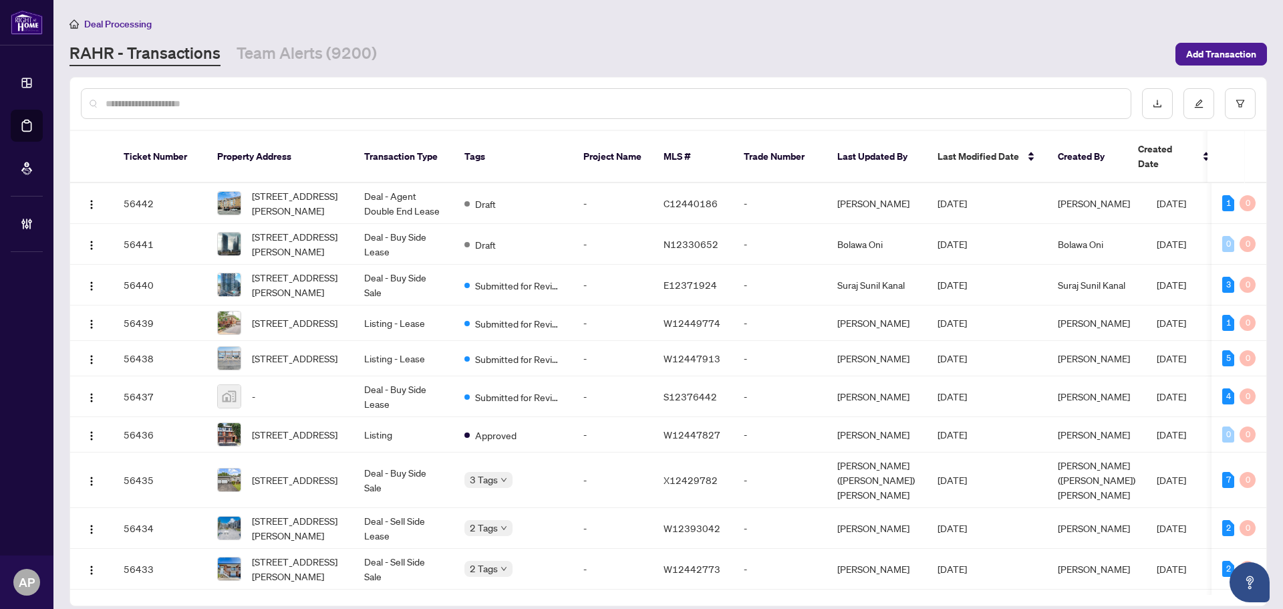
click at [312, 106] on input "text" at bounding box center [613, 103] width 1015 height 15
click at [255, 99] on input "text" at bounding box center [613, 103] width 1015 height 15
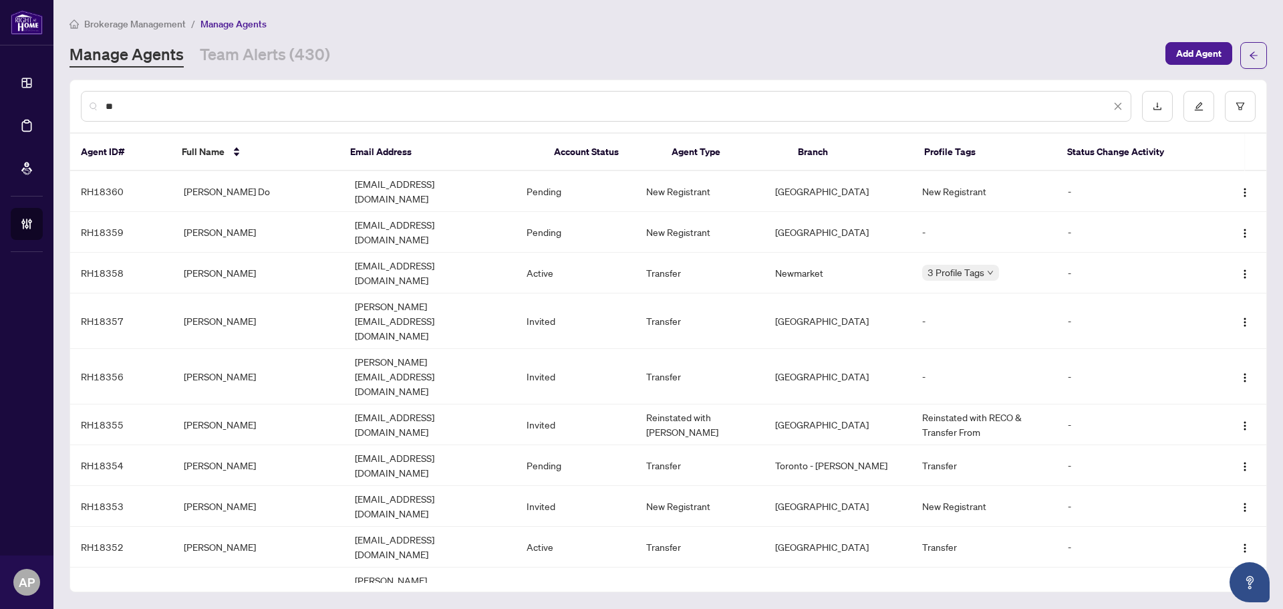
click at [327, 102] on input "*" at bounding box center [608, 106] width 1005 height 15
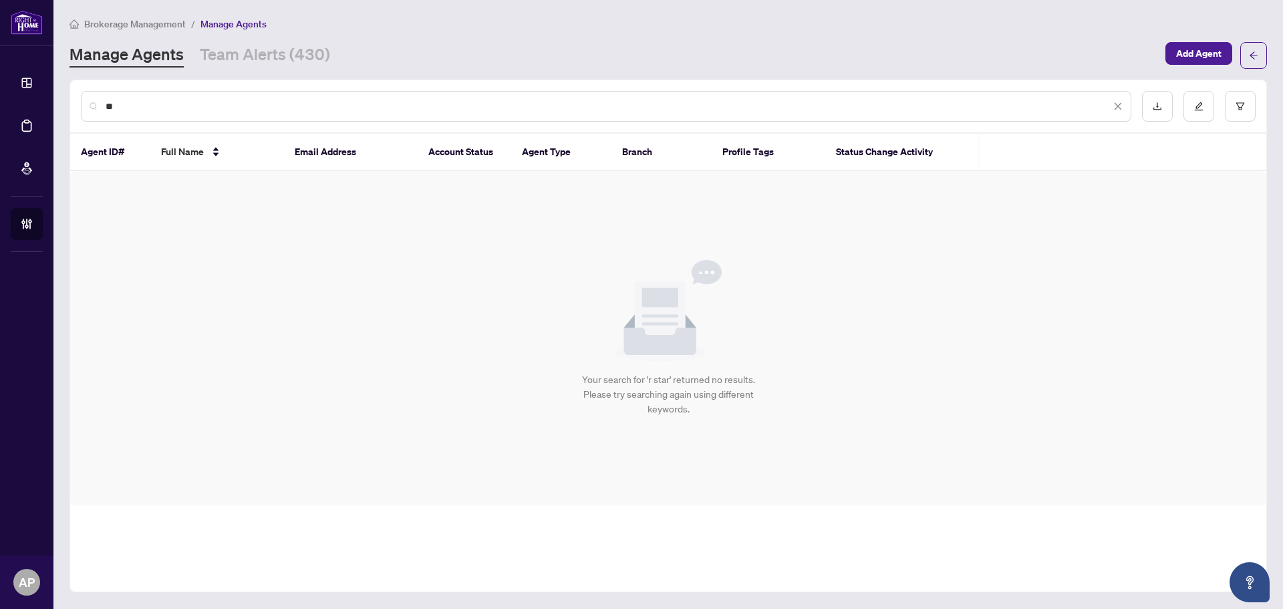
type input "*"
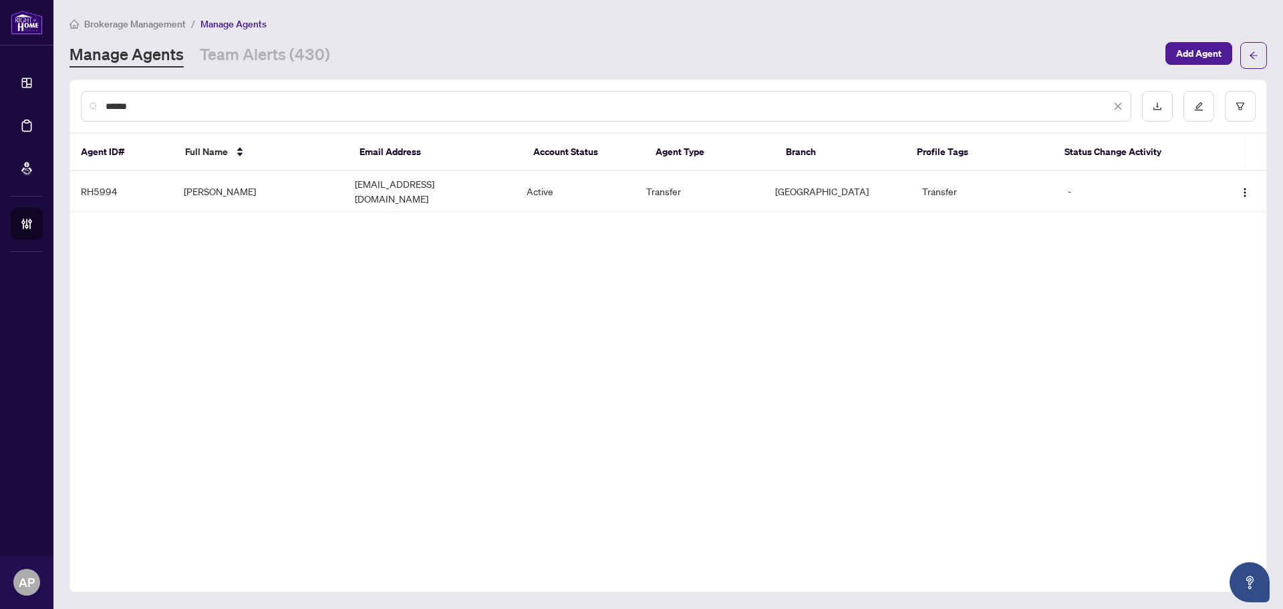
type input "******"
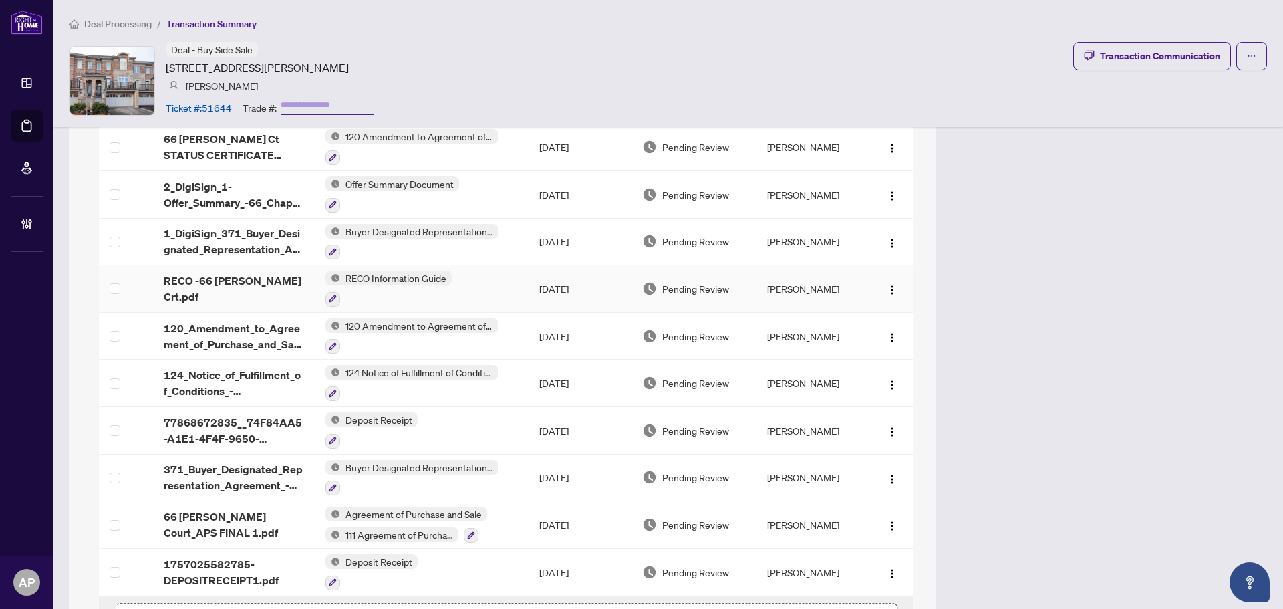
scroll to position [1454, 0]
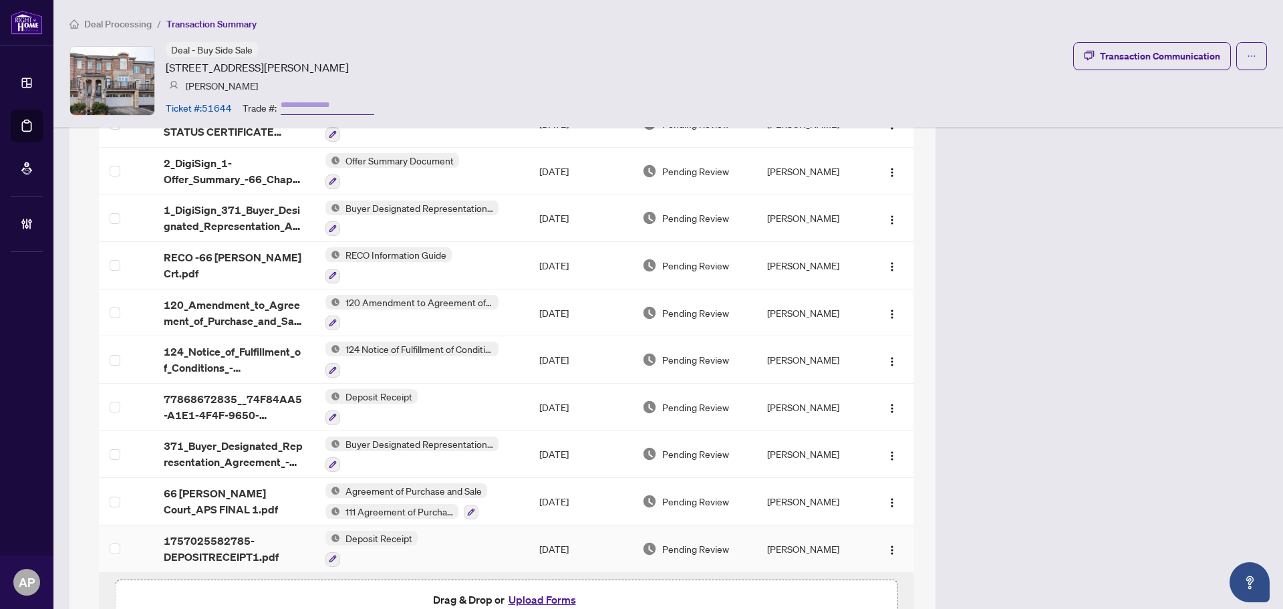
click at [430, 551] on td "Deposit Receipt" at bounding box center [422, 548] width 214 height 47
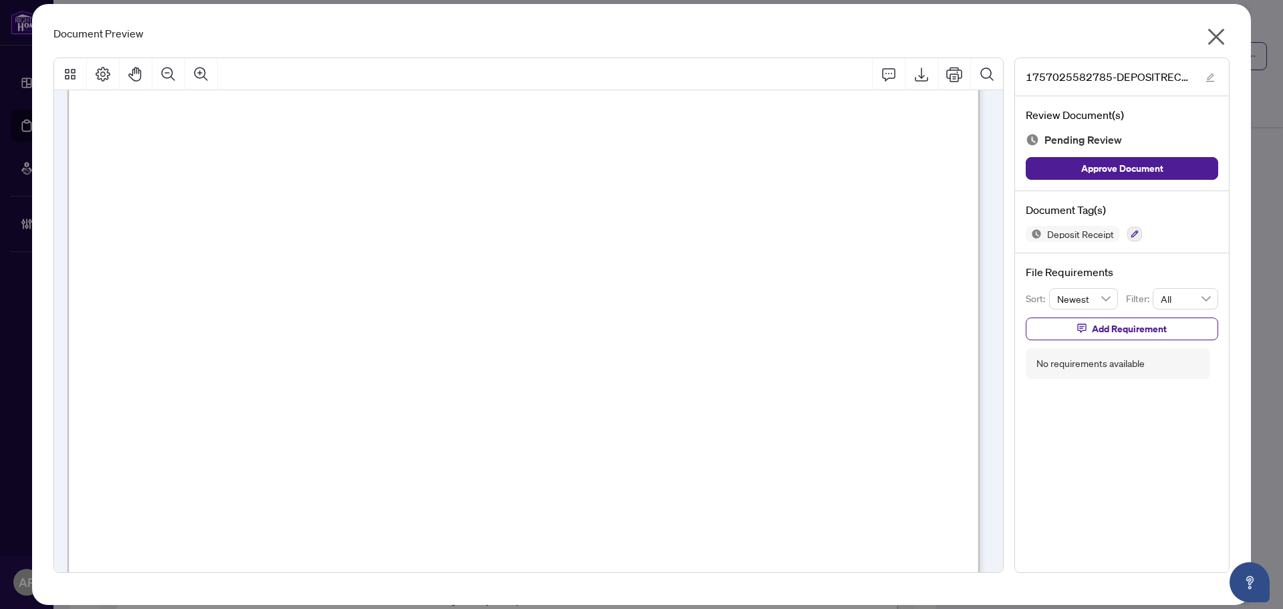
scroll to position [401, 0]
click at [1216, 35] on icon "close" at bounding box center [1216, 36] width 21 height 21
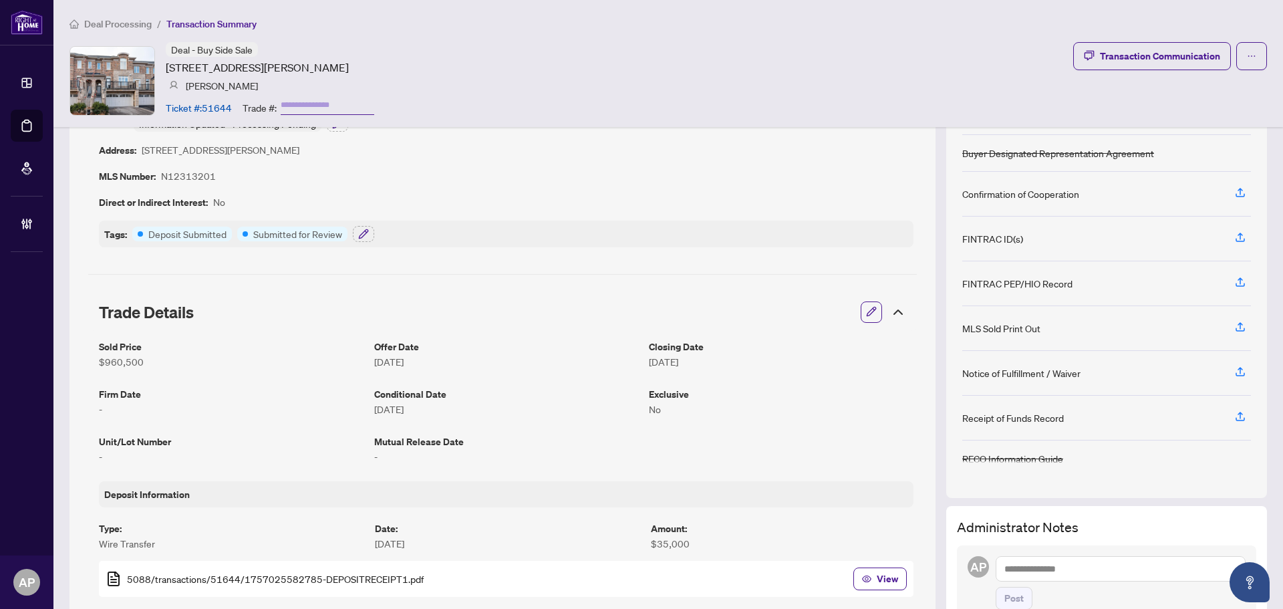
scroll to position [0, 0]
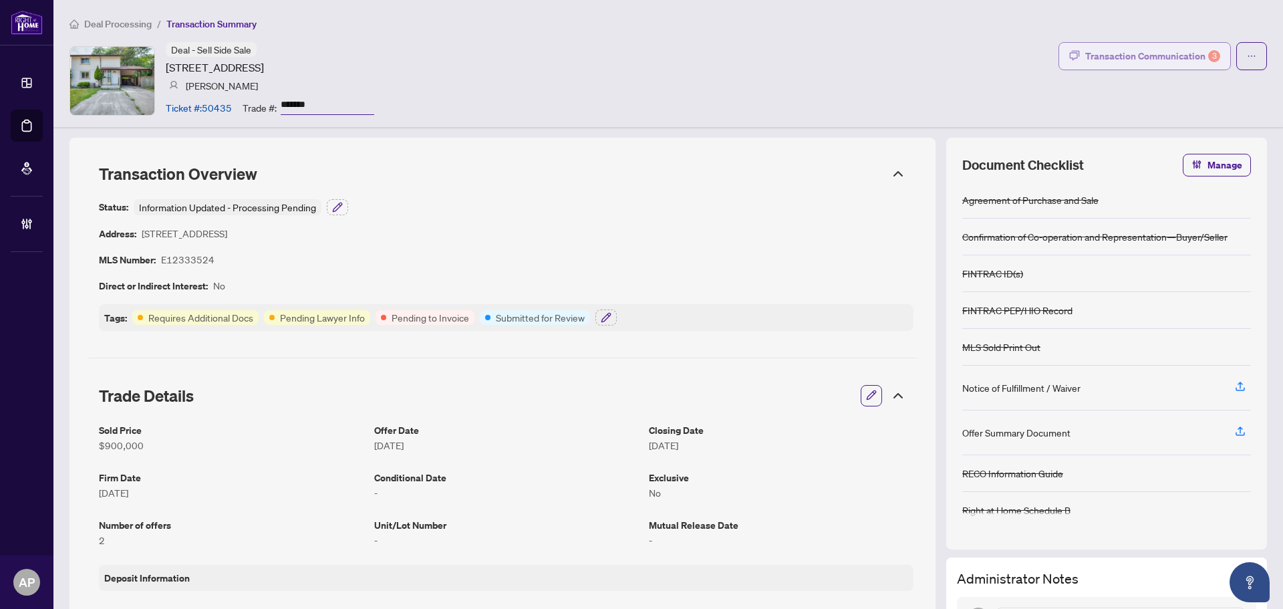
click at [1121, 57] on div "Transaction Communication 3" at bounding box center [1152, 55] width 135 height 21
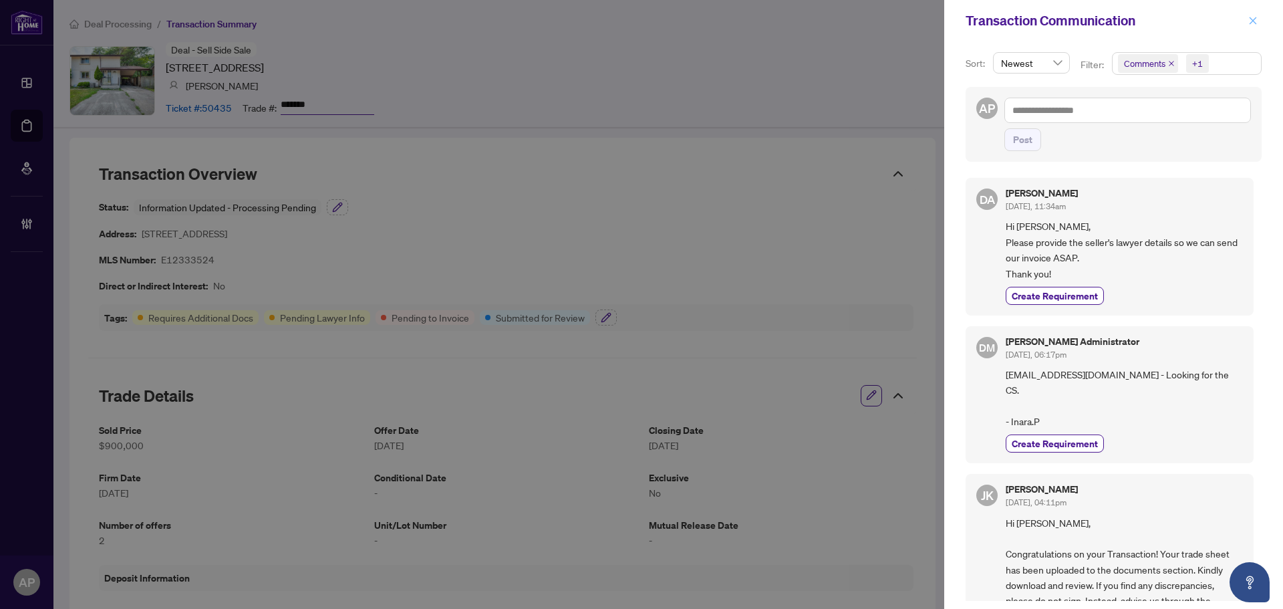
click at [1248, 20] on icon "close" at bounding box center [1252, 20] width 9 height 9
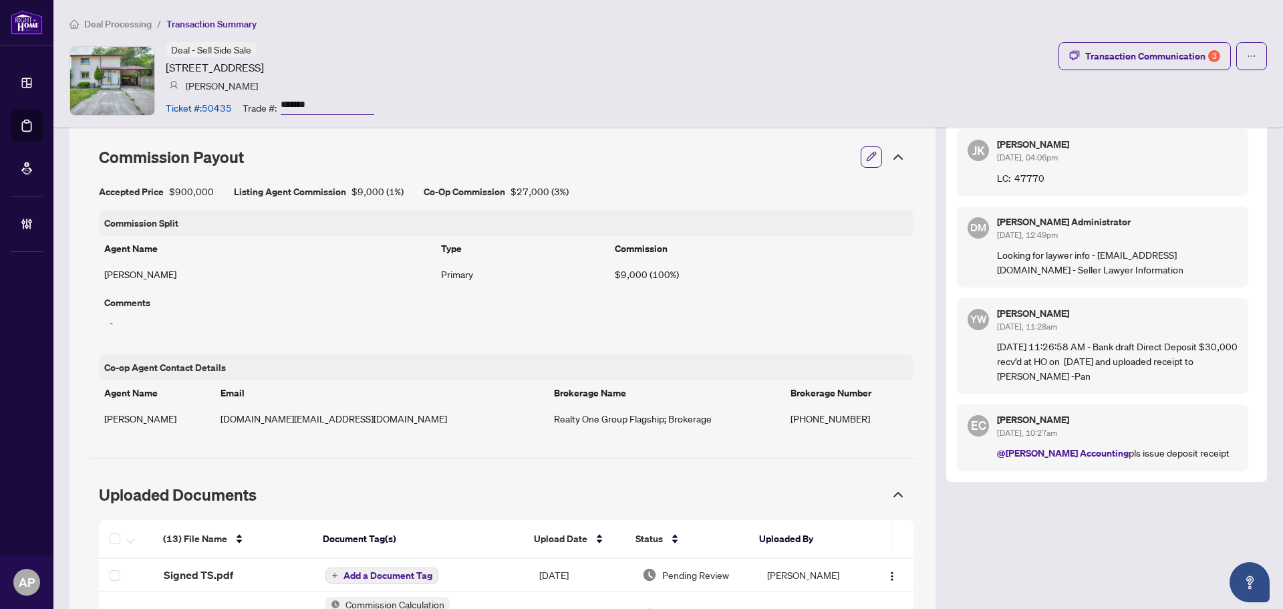
scroll to position [535, 0]
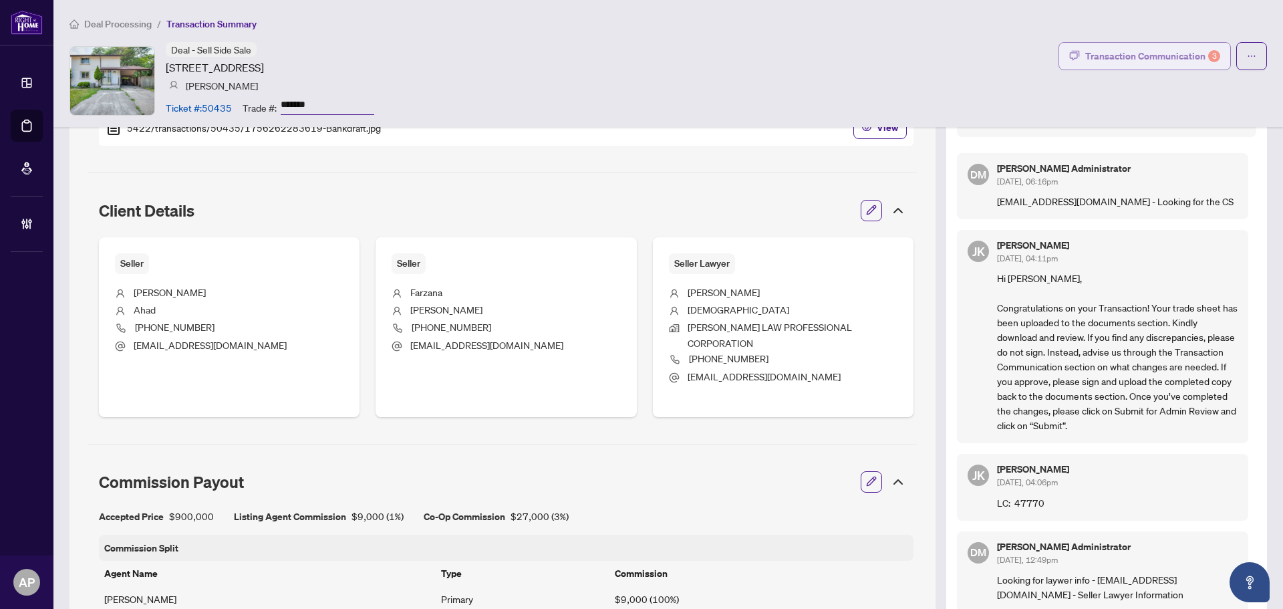
click at [1129, 57] on div "Transaction Communication 3" at bounding box center [1152, 55] width 135 height 21
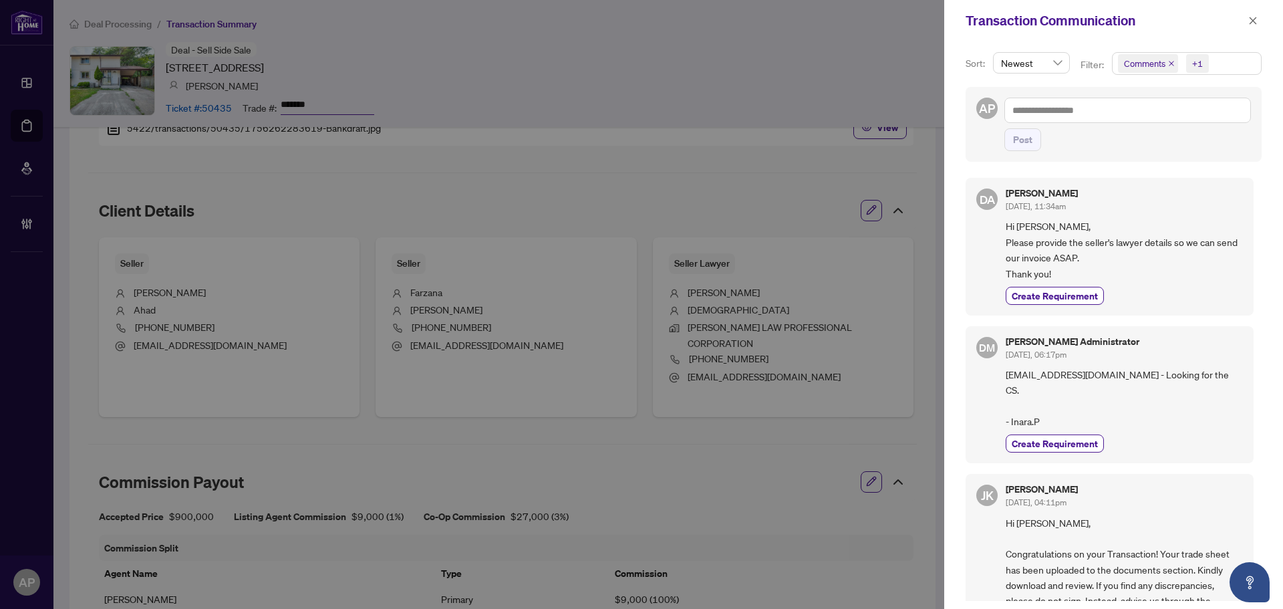
click at [1170, 63] on icon "close" at bounding box center [1171, 63] width 5 height 5
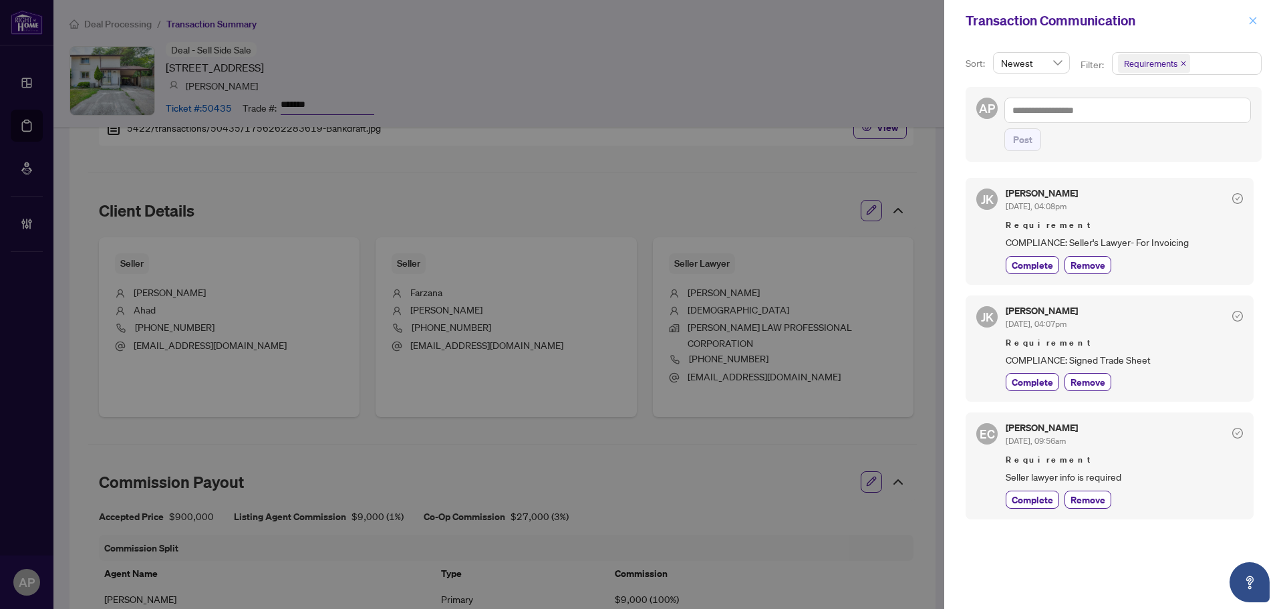
click at [1254, 19] on icon "close" at bounding box center [1252, 20] width 9 height 9
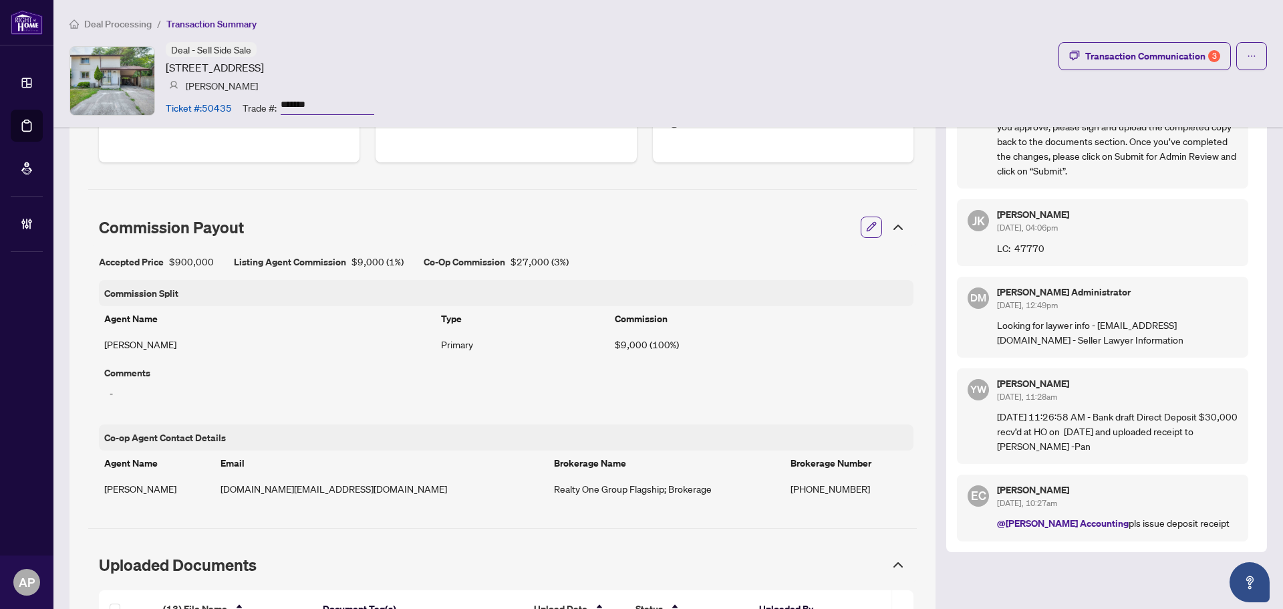
scroll to position [1003, 0]
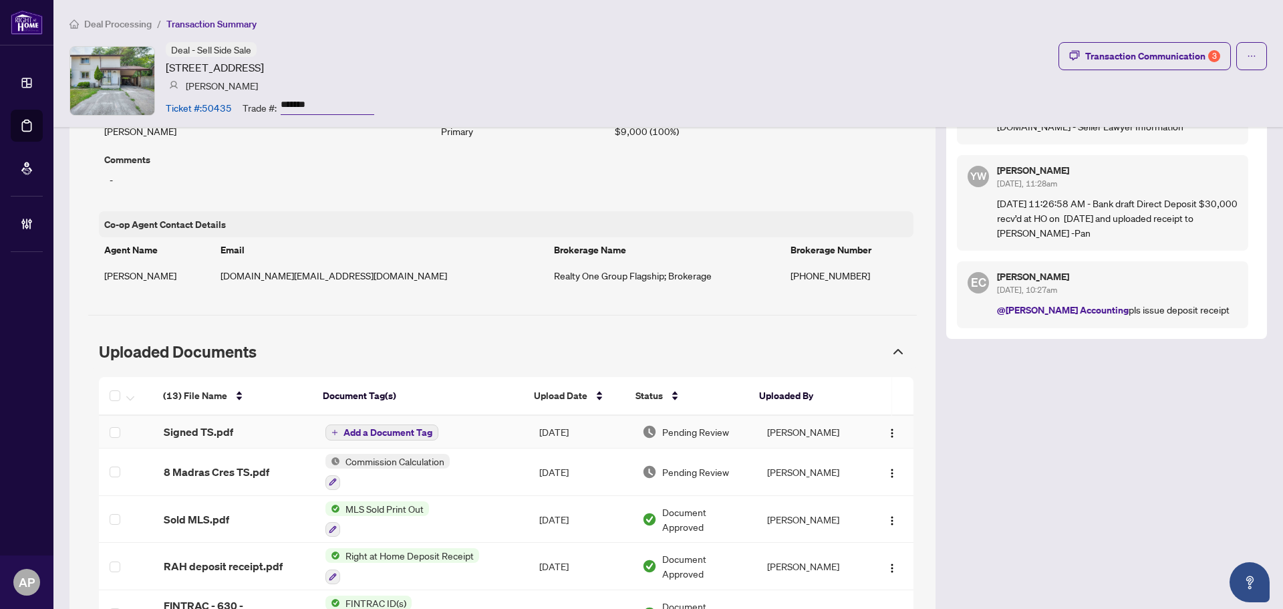
click at [258, 429] on div "Signed TS.pdf" at bounding box center [234, 432] width 140 height 16
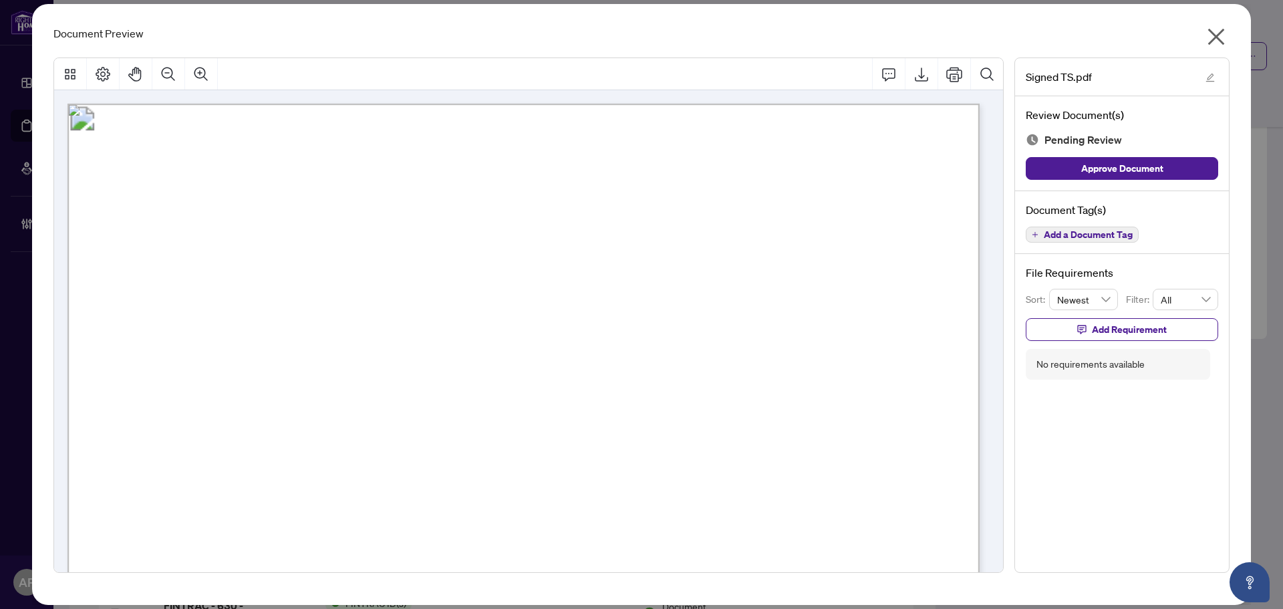
click at [1218, 30] on icon "close" at bounding box center [1216, 36] width 21 height 21
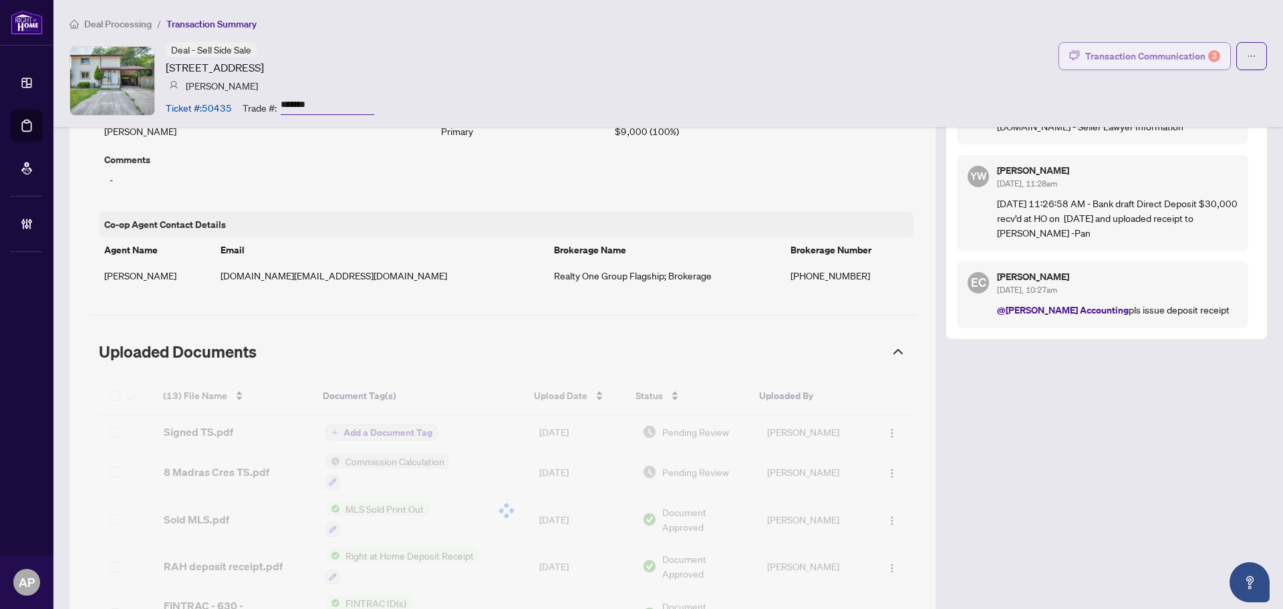
click at [1175, 51] on div "Transaction Communication 3" at bounding box center [1152, 55] width 135 height 21
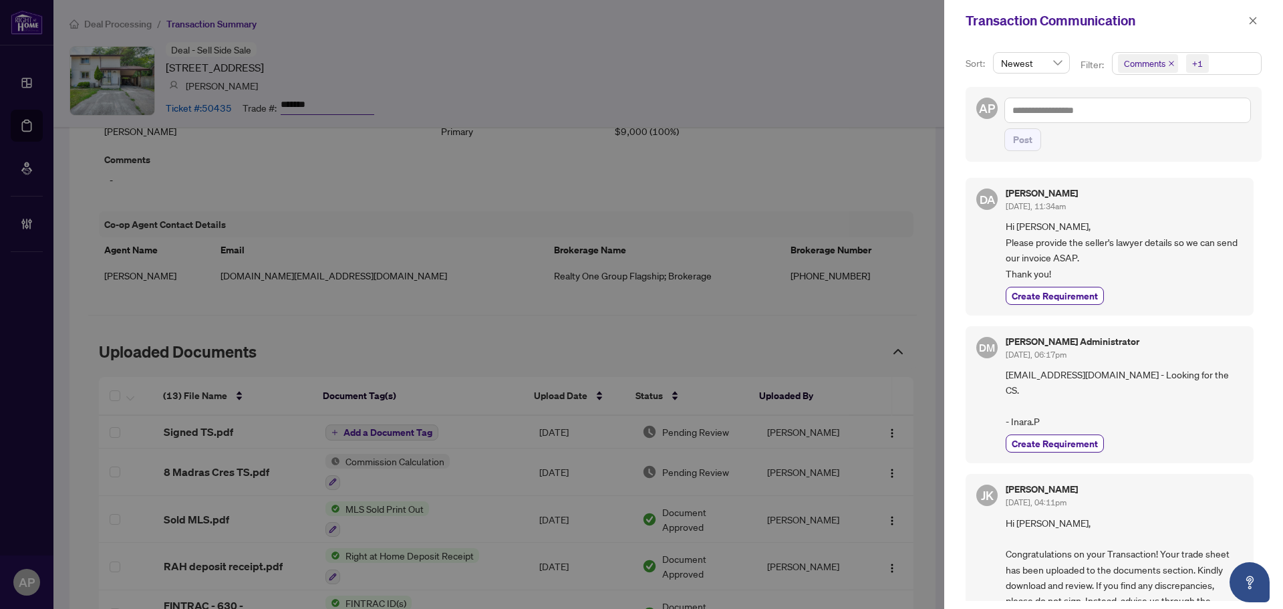
click at [1170, 61] on icon "close" at bounding box center [1171, 63] width 7 height 7
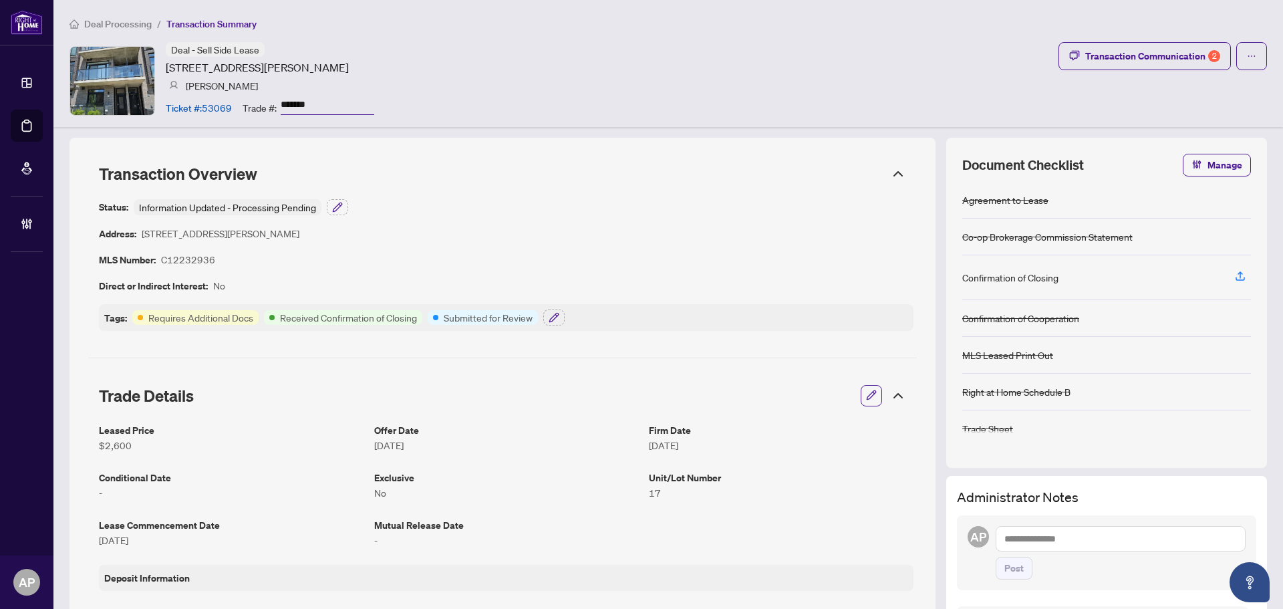
click at [1176, 51] on div "Transaction Communication 2" at bounding box center [1152, 55] width 135 height 21
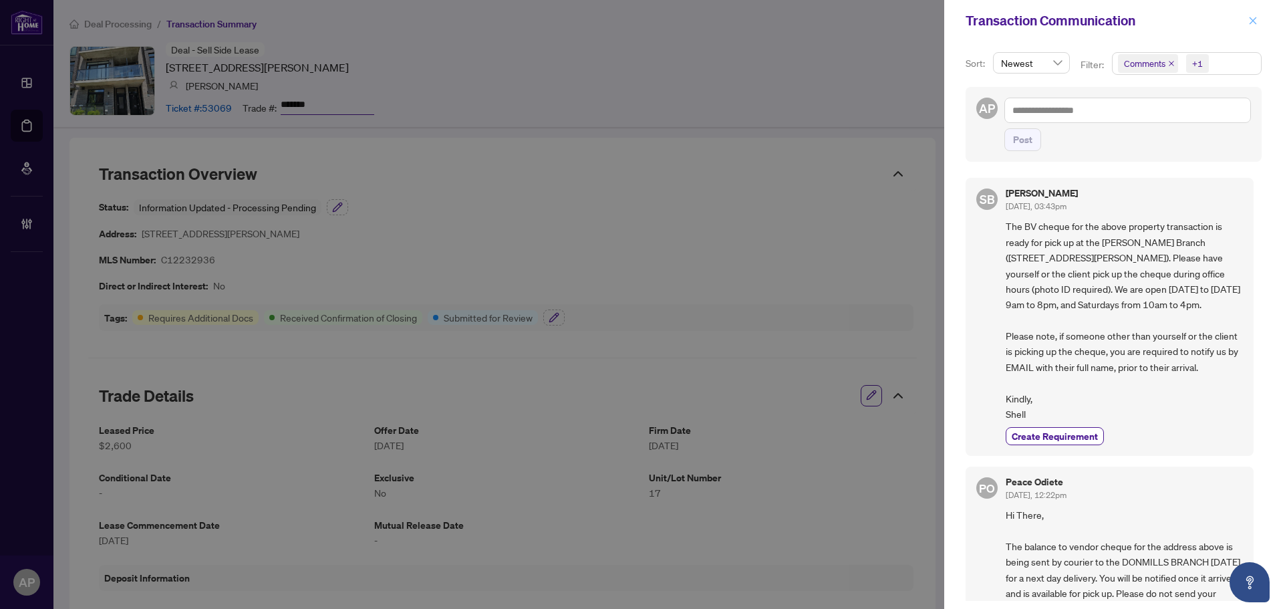
click at [1259, 22] on button "button" at bounding box center [1252, 21] width 17 height 16
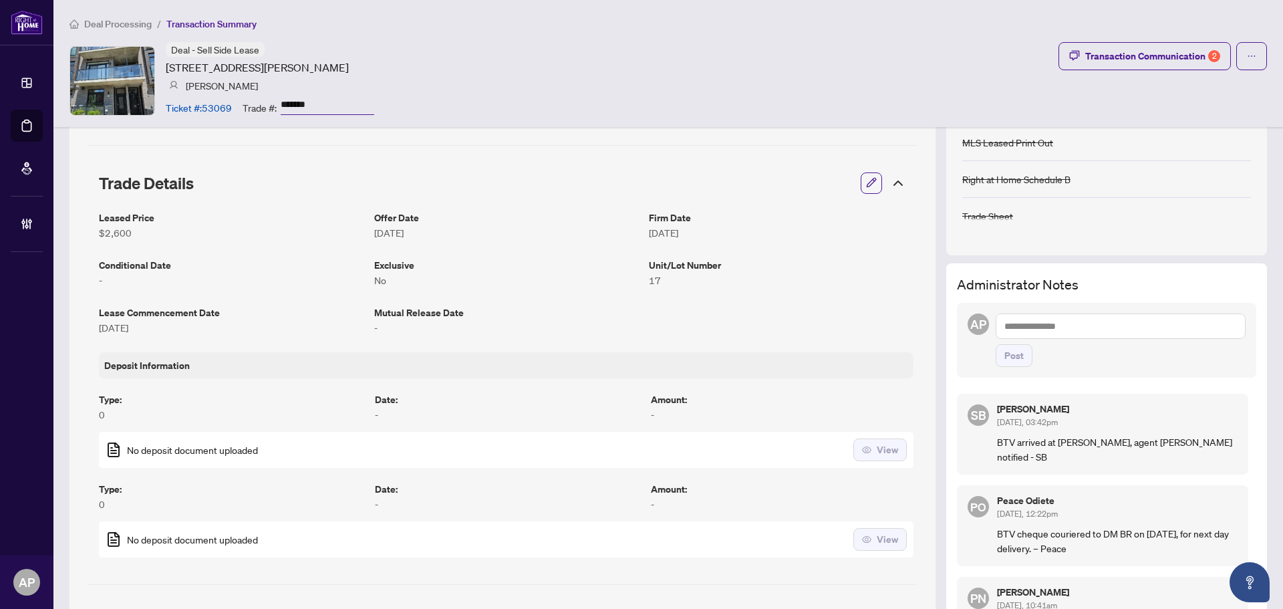
scroll to position [334, 0]
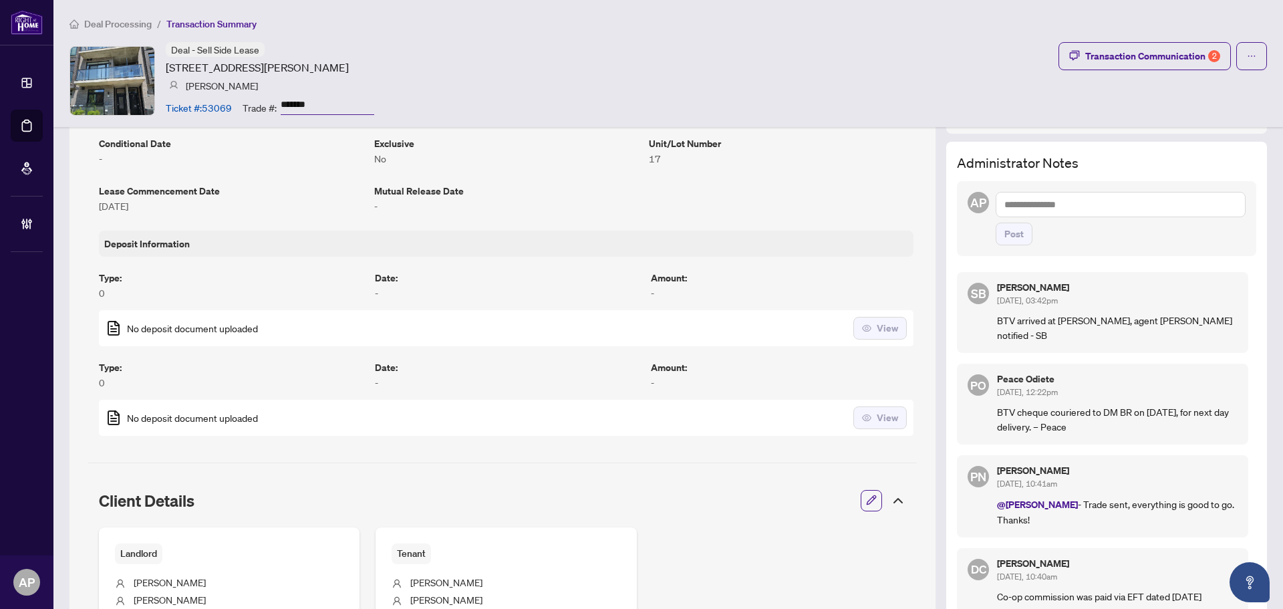
click at [1108, 211] on textarea at bounding box center [1121, 204] width 250 height 25
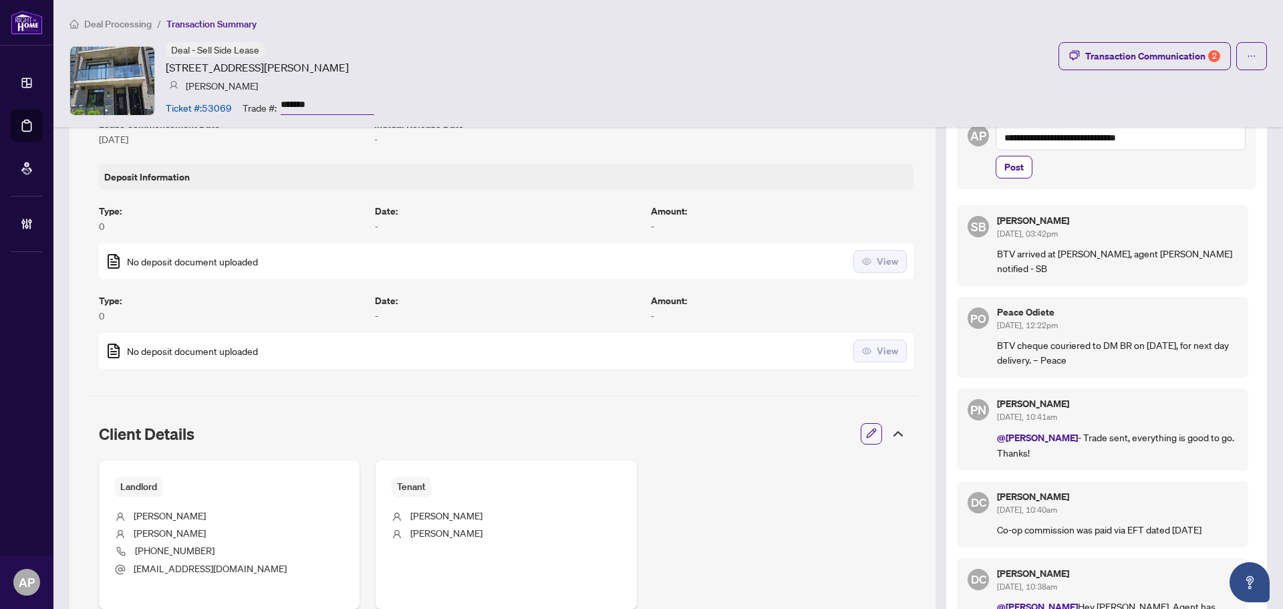
scroll to position [134, 0]
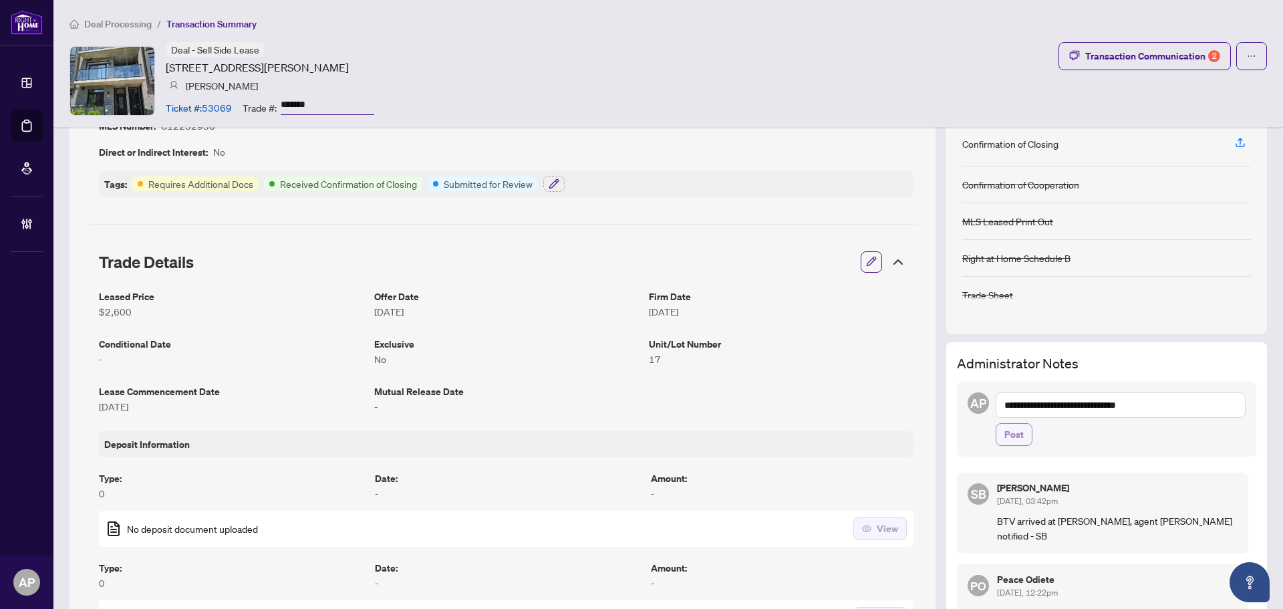
type textarea "**********"
click at [1013, 435] on span "Post" at bounding box center [1014, 434] width 19 height 21
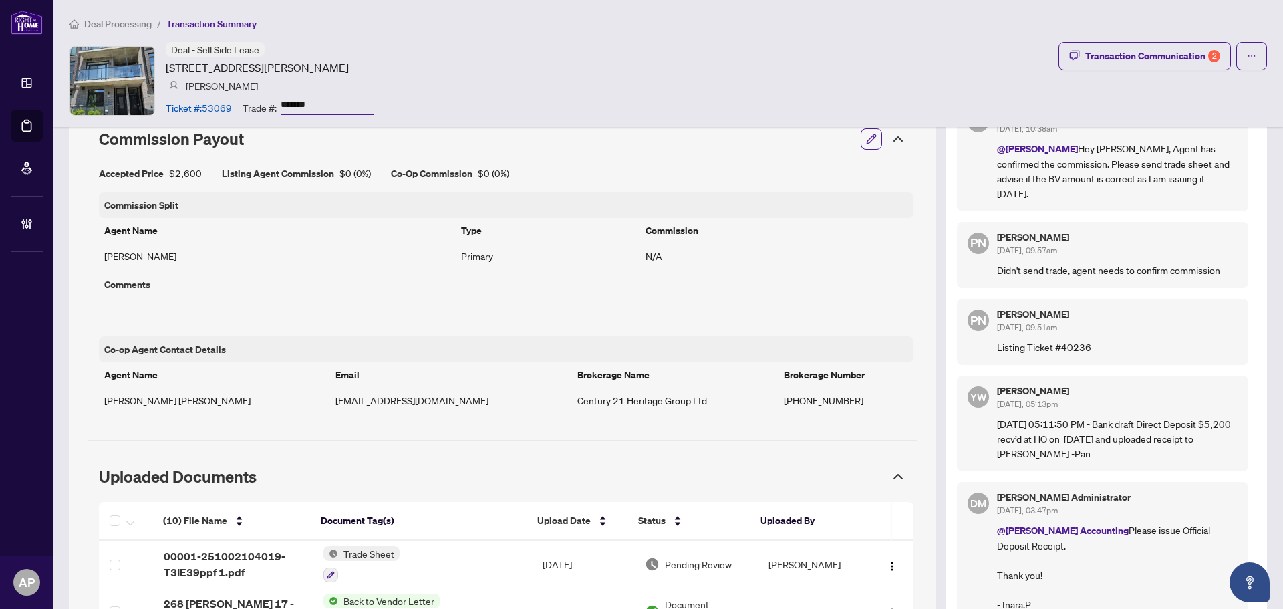
scroll to position [1136, 0]
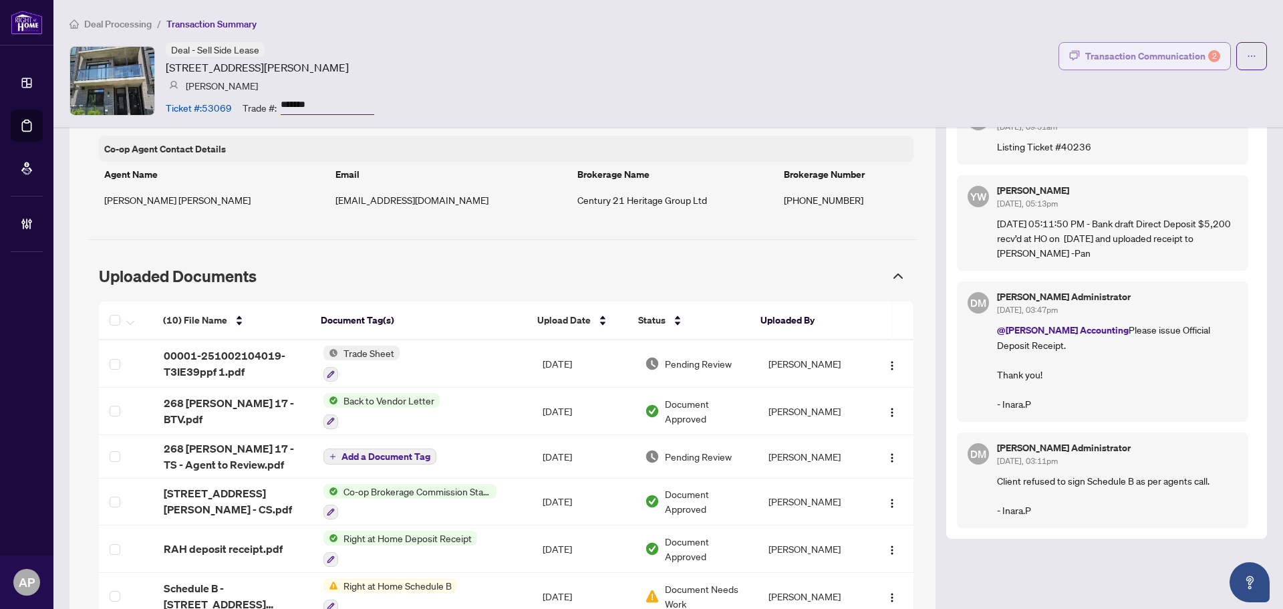
click at [1097, 65] on div "Transaction Communication 2" at bounding box center [1152, 55] width 135 height 21
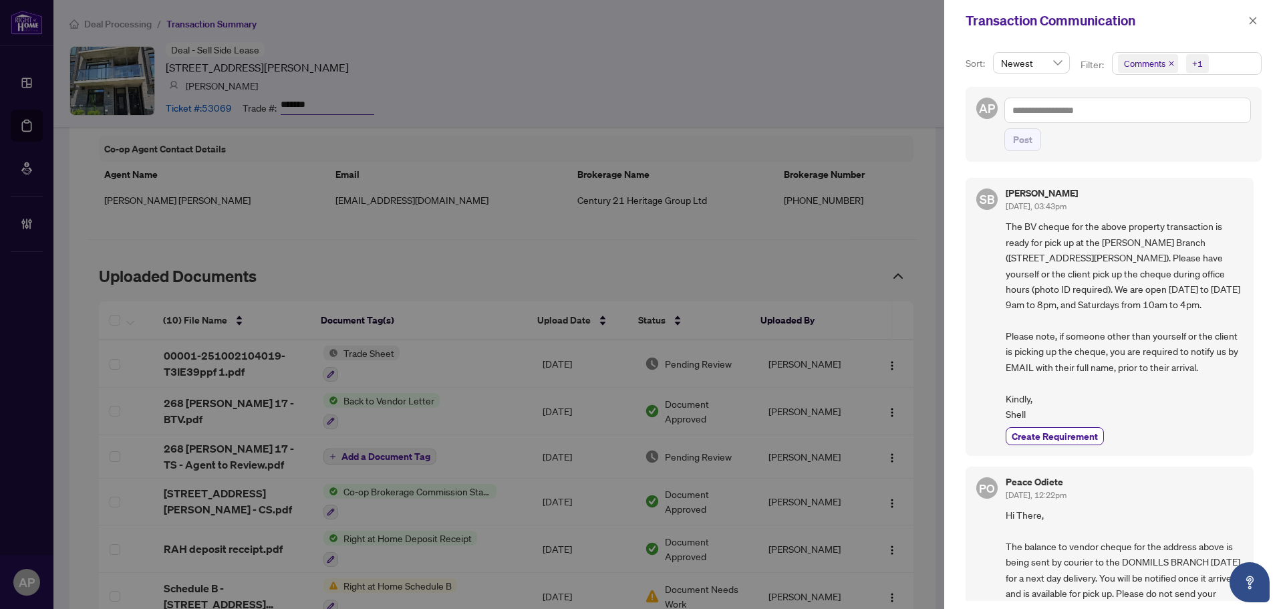
click at [1168, 67] on icon "close" at bounding box center [1171, 63] width 7 height 7
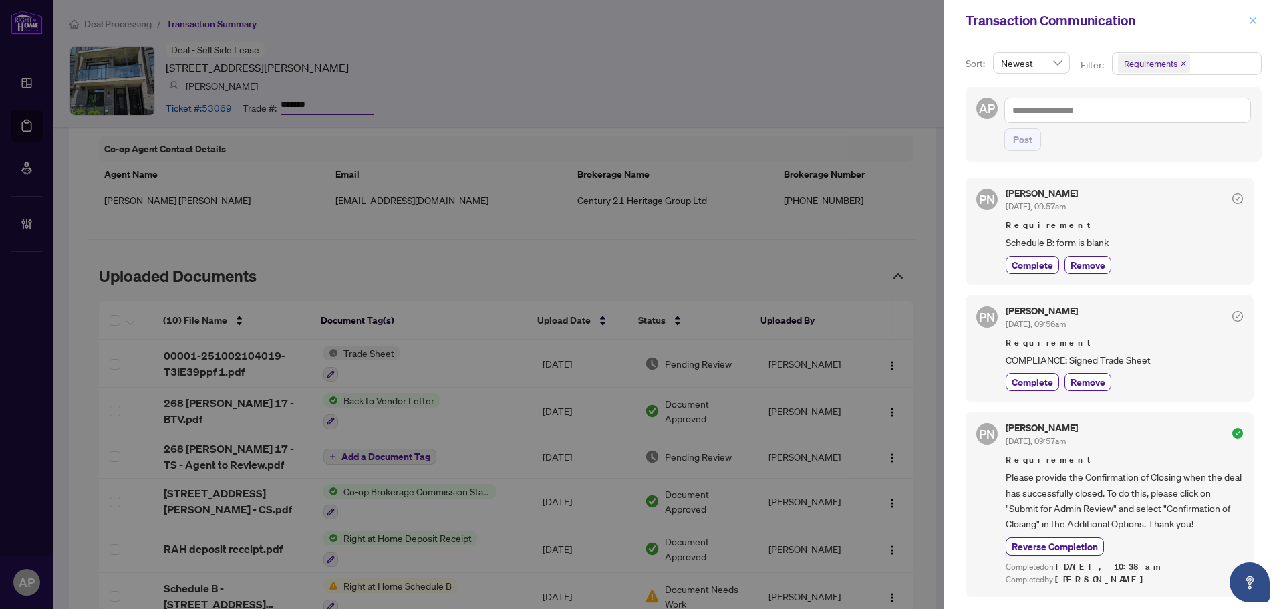
click at [1250, 11] on span "button" at bounding box center [1252, 20] width 9 height 21
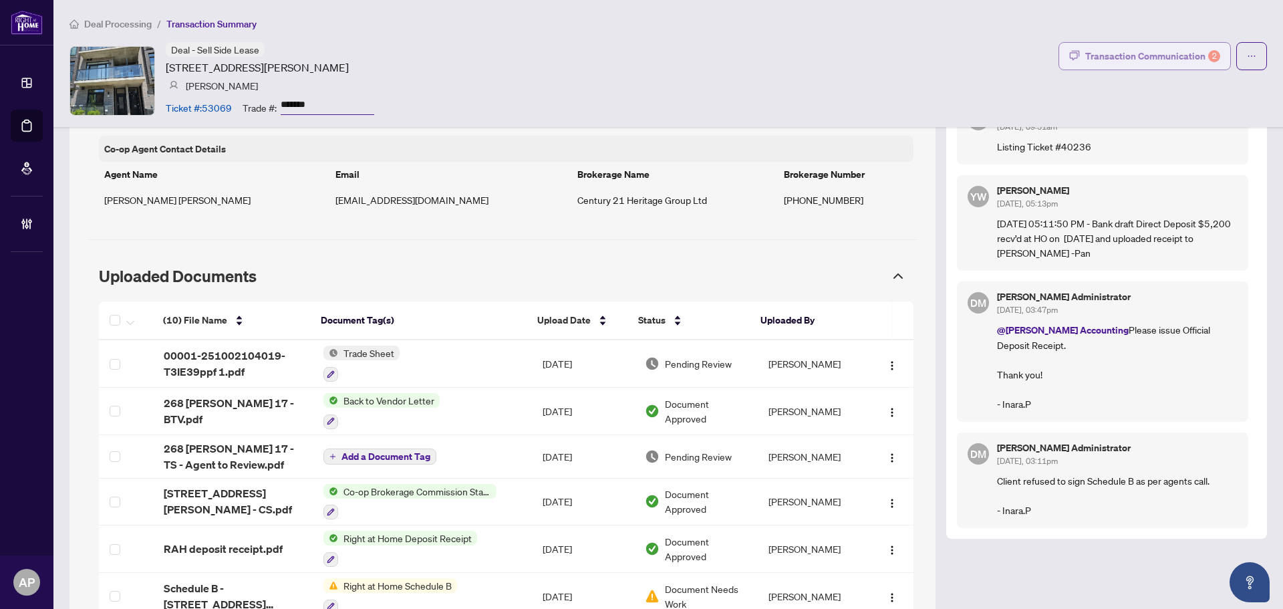
click at [1113, 55] on div "Transaction Communication 2" at bounding box center [1152, 55] width 135 height 21
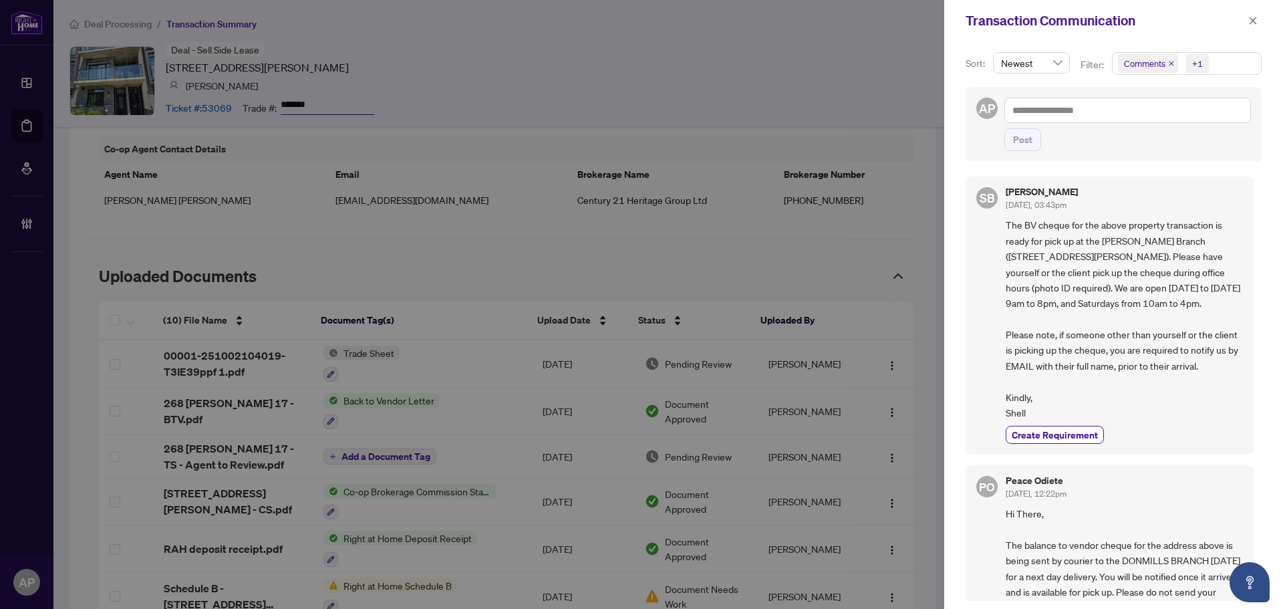
scroll to position [0, 0]
click at [1252, 22] on icon "close" at bounding box center [1253, 20] width 7 height 7
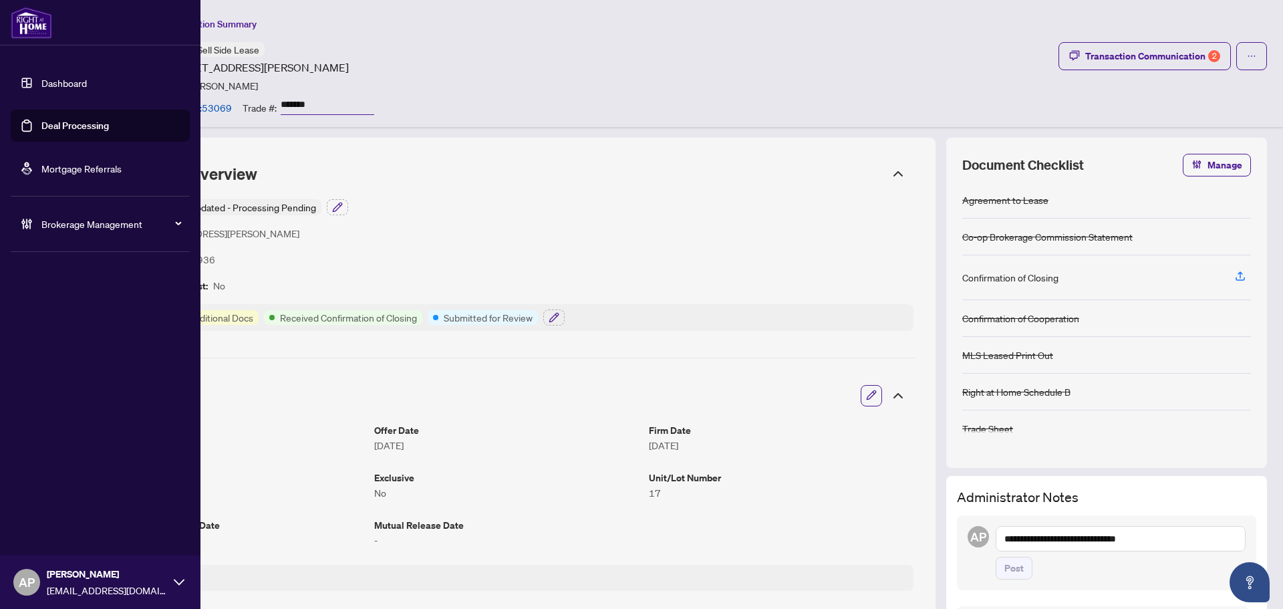
click at [43, 124] on link "Deal Processing" at bounding box center [75, 126] width 68 height 12
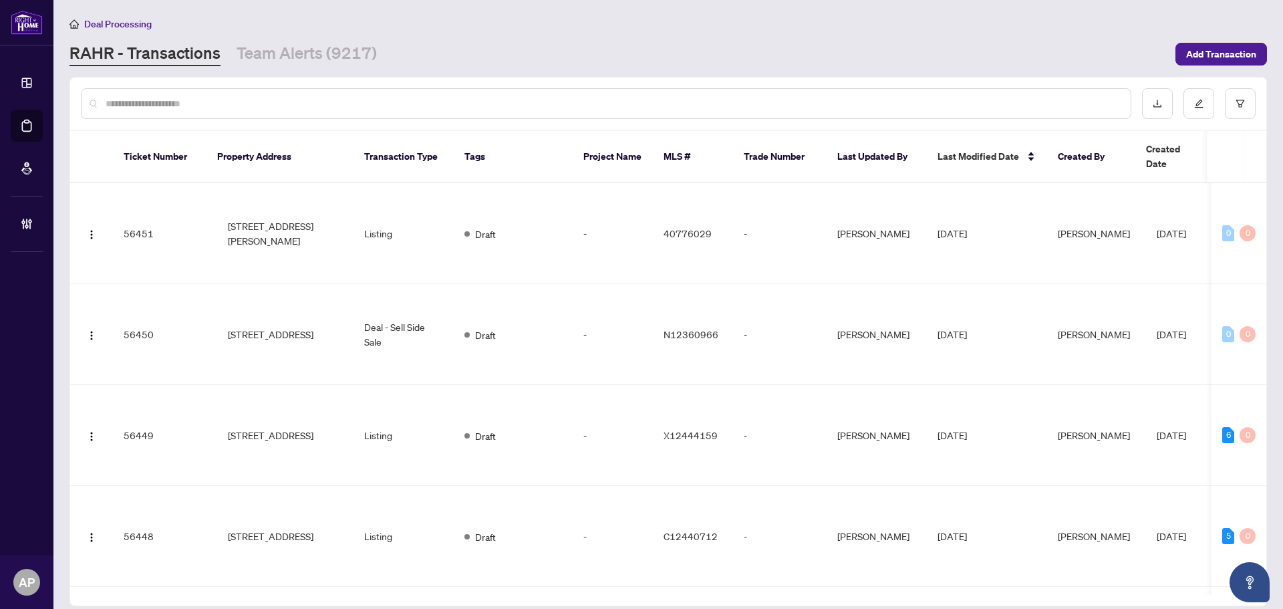
click at [217, 96] on input "text" at bounding box center [613, 103] width 1015 height 15
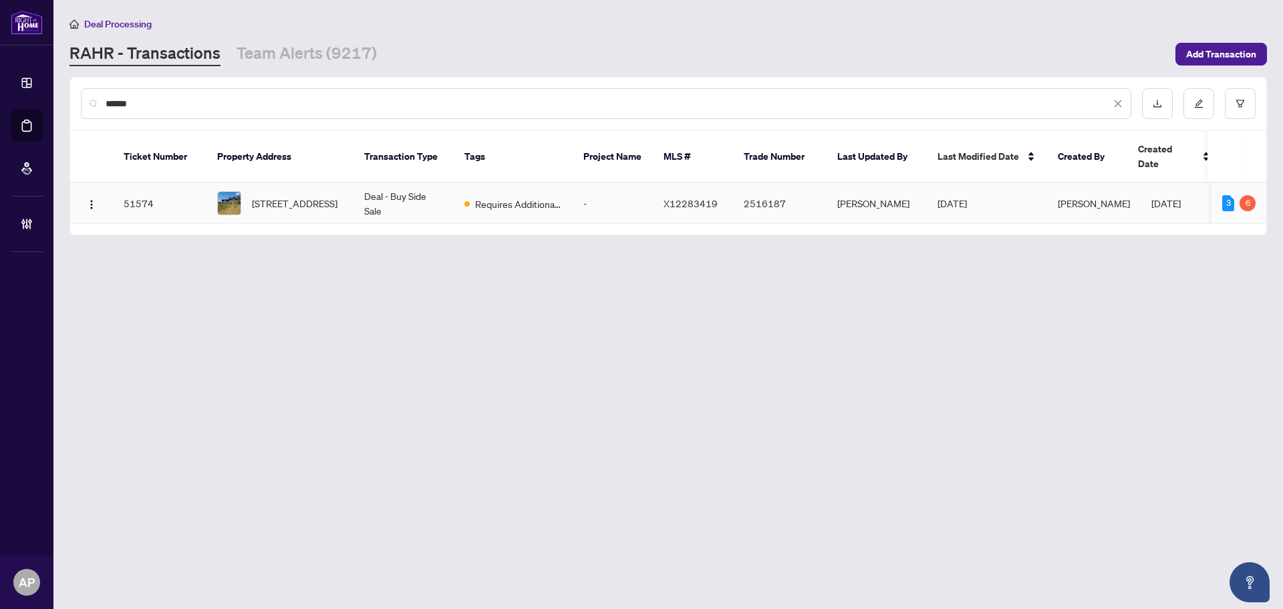
click at [367, 187] on td "Deal - Buy Side Sale" at bounding box center [404, 203] width 100 height 41
click at [122, 102] on input "******" at bounding box center [608, 103] width 1005 height 15
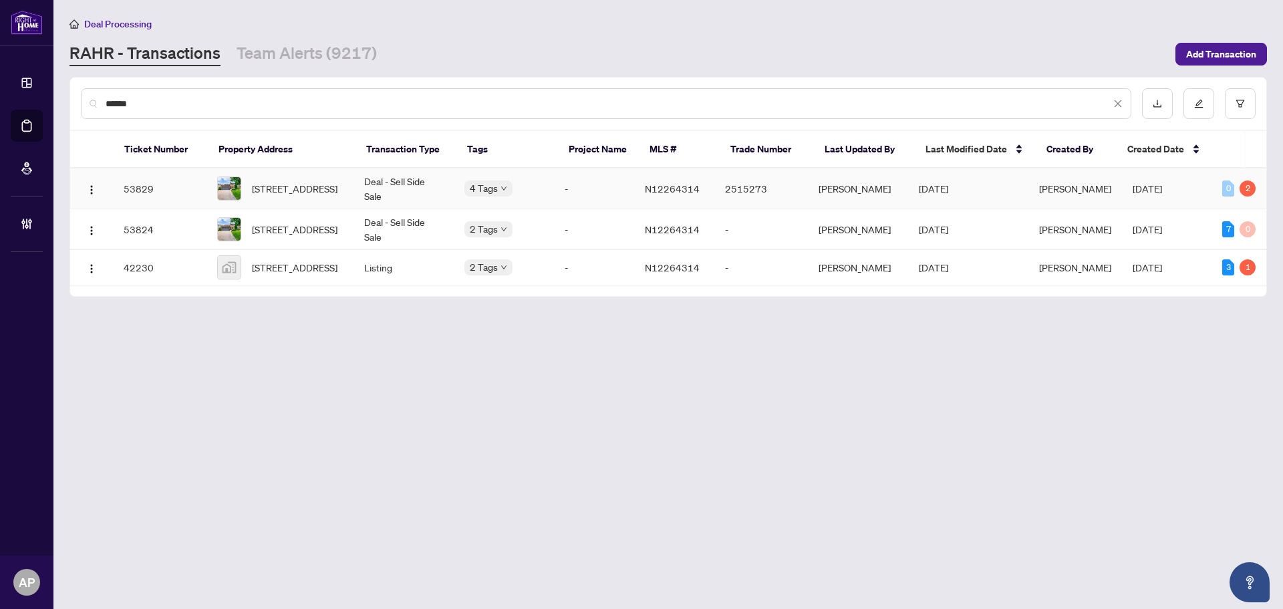
type input "******"
click at [368, 189] on td "Deal - Sell Side Sale" at bounding box center [404, 188] width 100 height 41
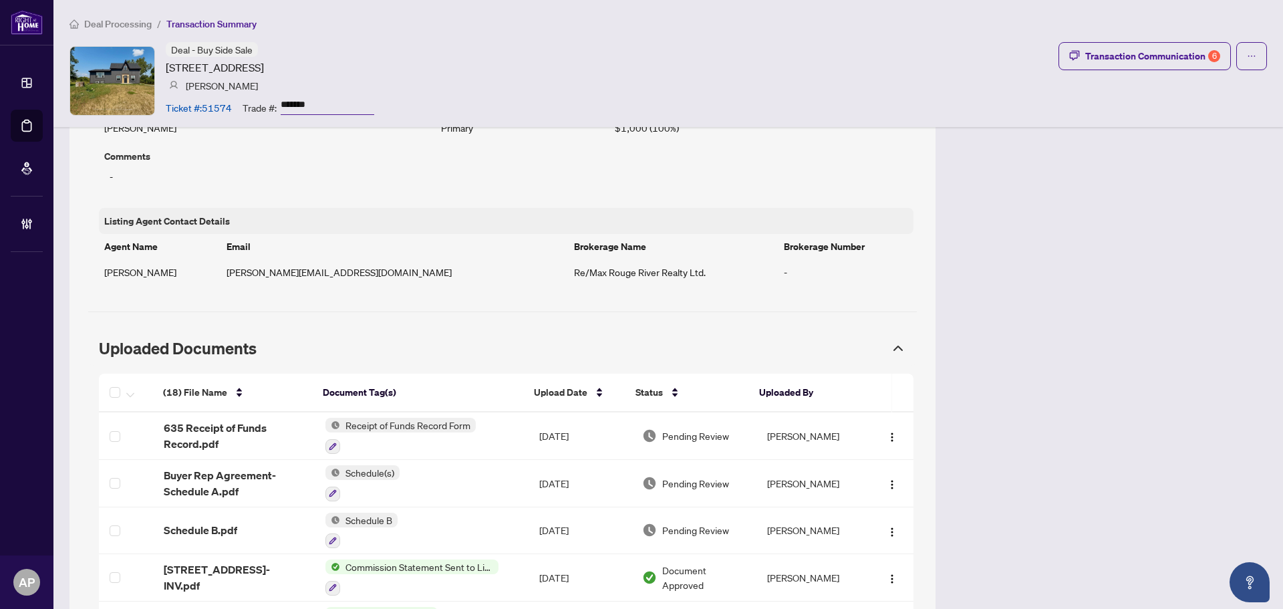
scroll to position [1203, 0]
click at [1167, 59] on div "Transaction Communication 6" at bounding box center [1152, 55] width 135 height 21
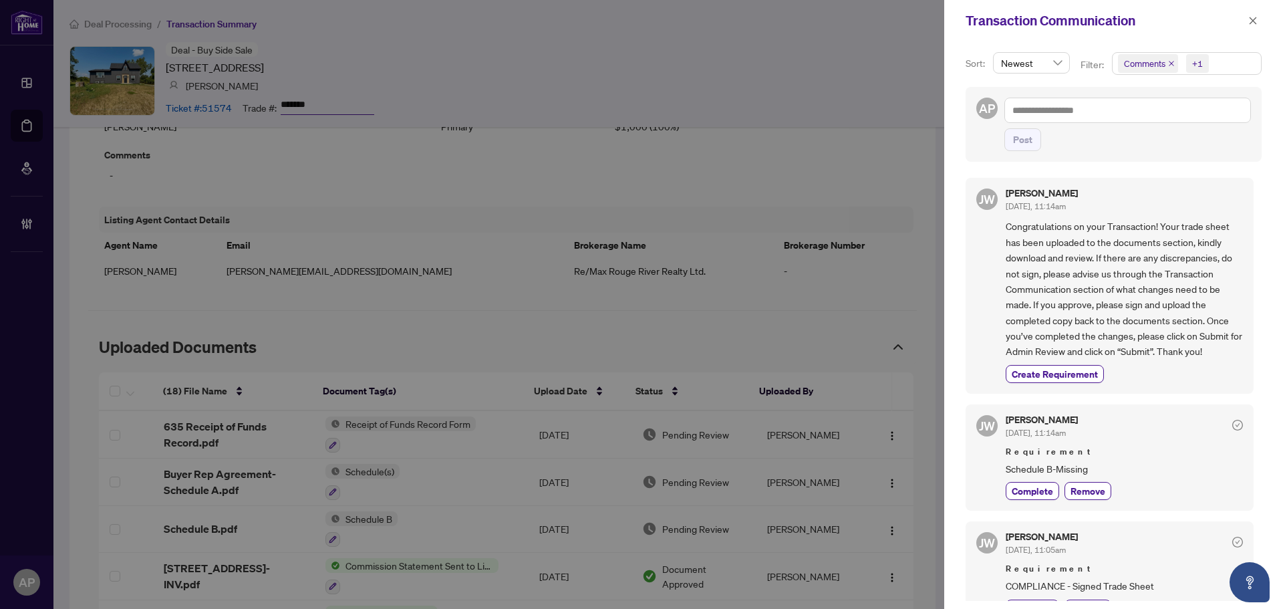
click at [1172, 61] on icon "close" at bounding box center [1171, 63] width 5 height 5
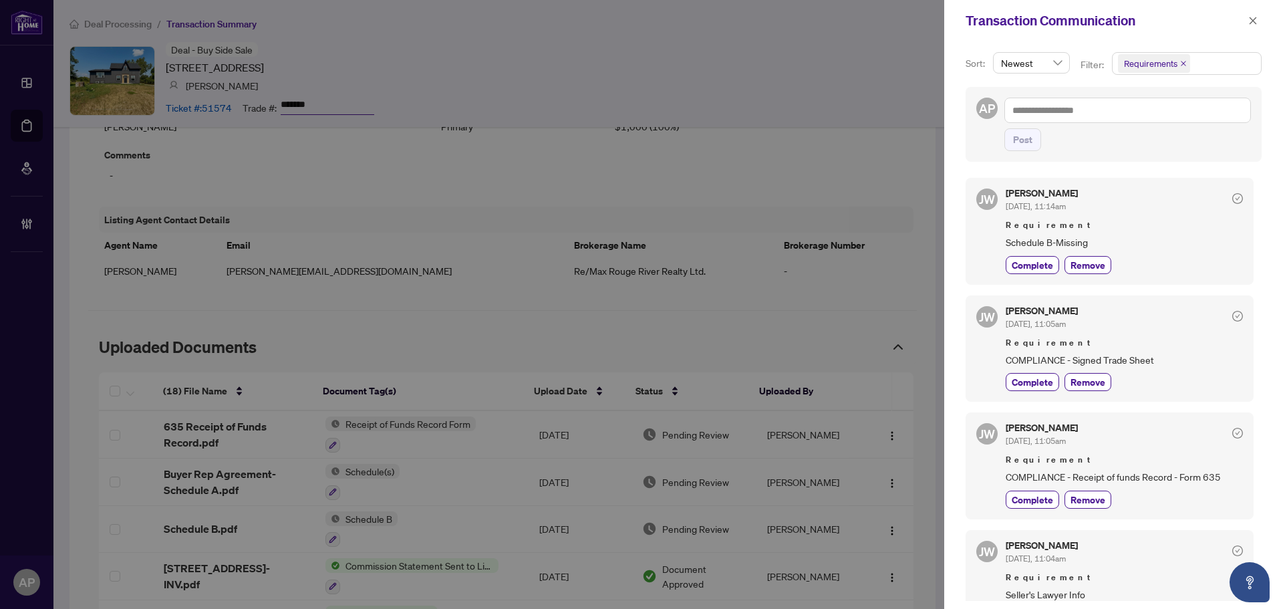
click at [847, 209] on div at bounding box center [641, 304] width 1283 height 609
drag, startPoint x: 1247, startPoint y: 21, endPoint x: 850, endPoint y: 189, distance: 431.0
click at [1247, 22] on button "button" at bounding box center [1252, 21] width 17 height 16
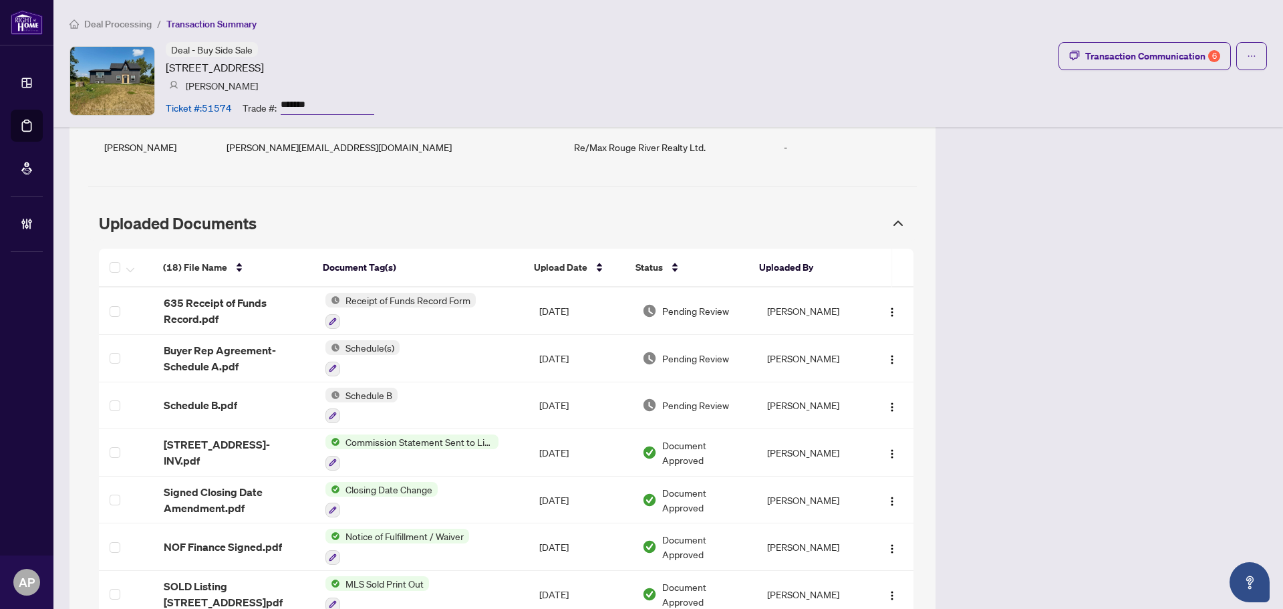
scroll to position [1327, 0]
click at [1118, 68] on button "Transaction Communication 6" at bounding box center [1145, 56] width 172 height 28
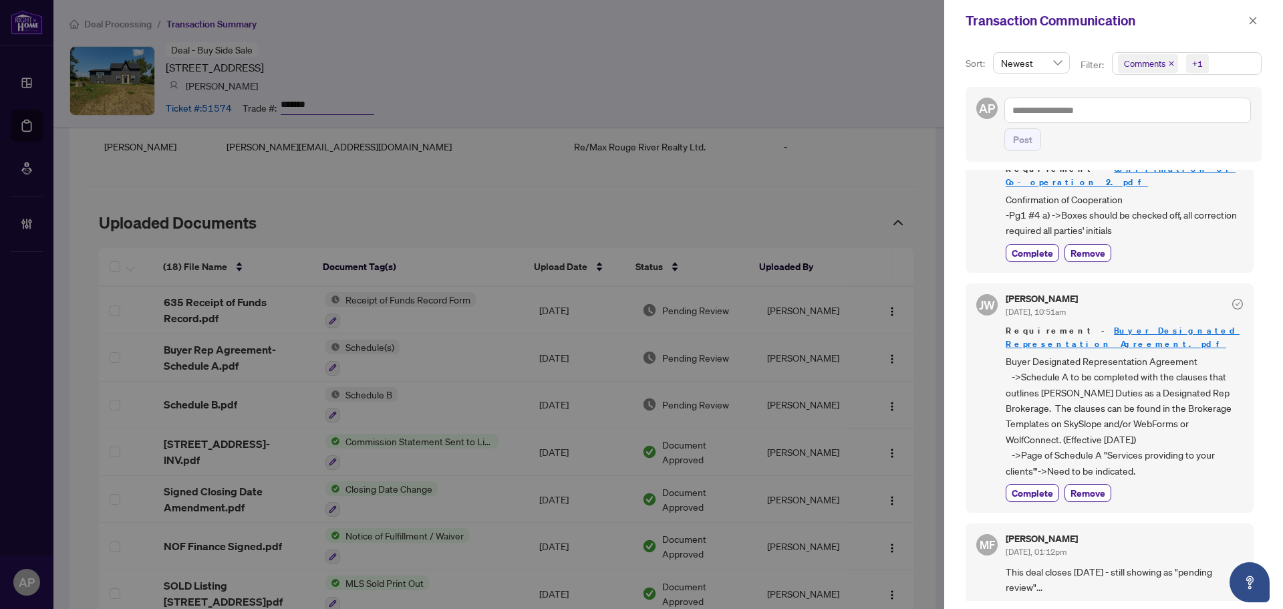
scroll to position [767, 0]
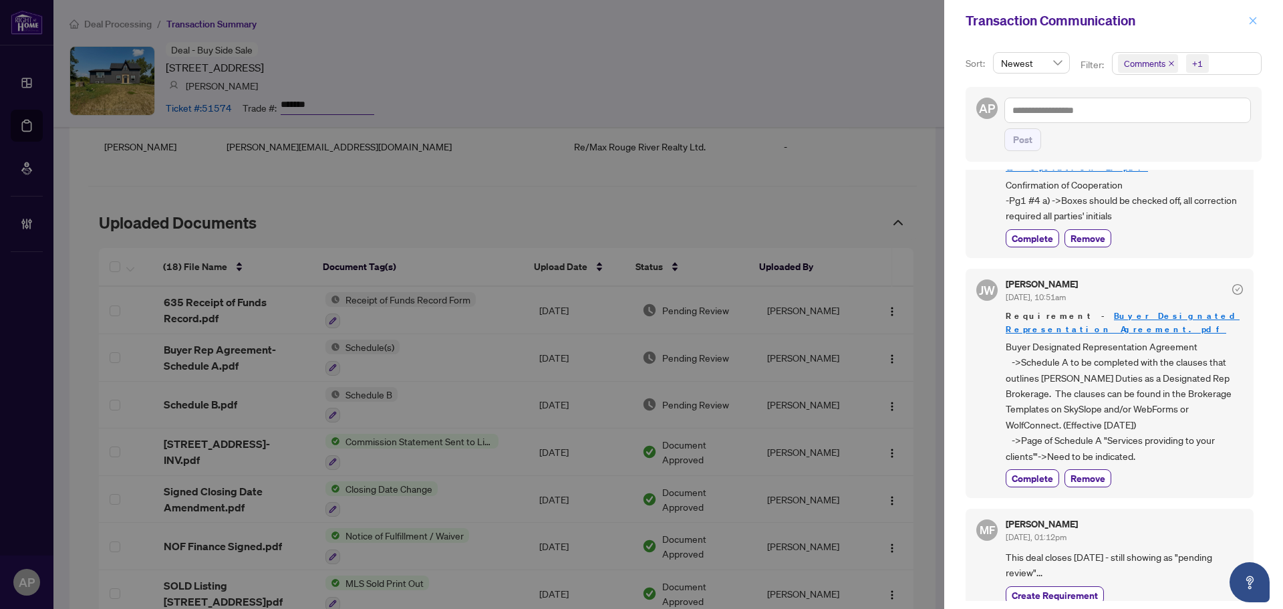
click at [1254, 19] on icon "close" at bounding box center [1252, 20] width 9 height 9
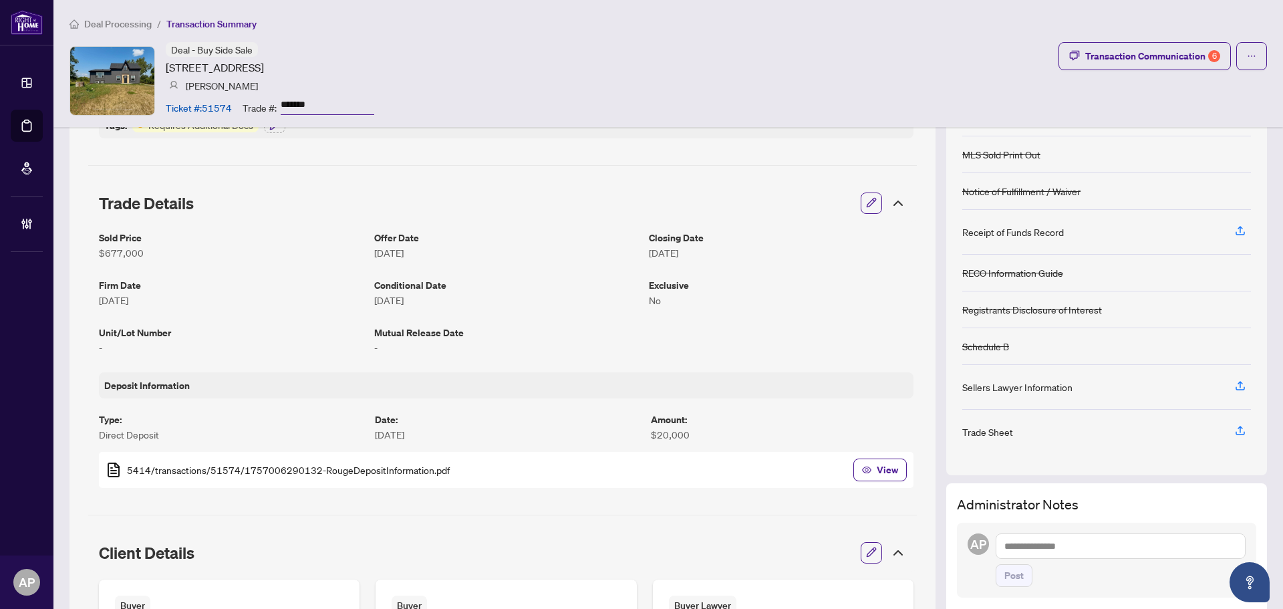
scroll to position [191, 0]
drag, startPoint x: 167, startPoint y: 68, endPoint x: 231, endPoint y: 71, distance: 63.6
click at [231, 71] on article "663 Sweet Rd, Limoges, Ontario K0K 2M0, Canada" at bounding box center [215, 67] width 98 height 16
copy article "663 Sweet Rd"
click at [219, 110] on article "Ticket #: 51574" at bounding box center [199, 107] width 66 height 15
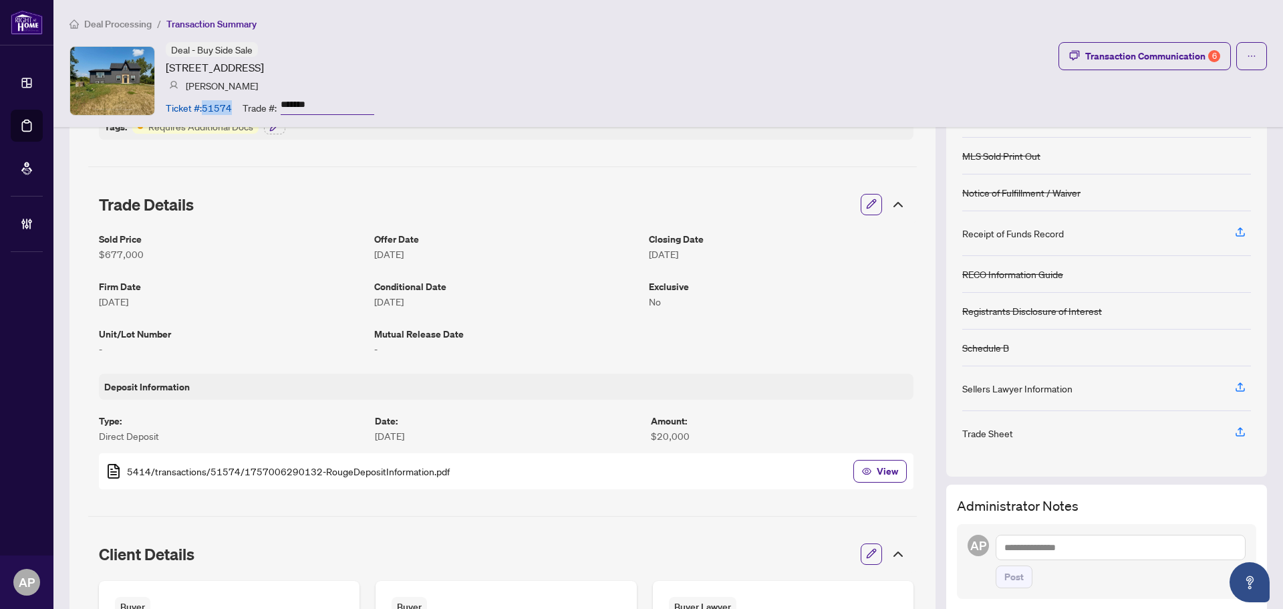
click at [219, 110] on article "Ticket #: 51574" at bounding box center [199, 107] width 66 height 15
copy article "51574"
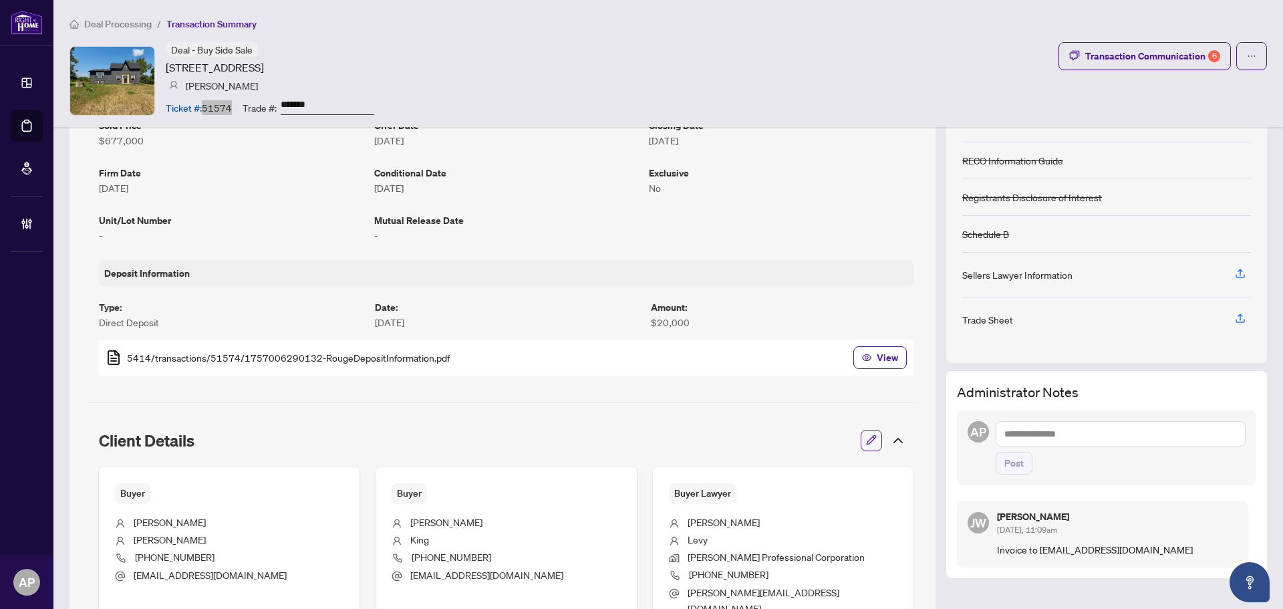
scroll to position [392, 0]
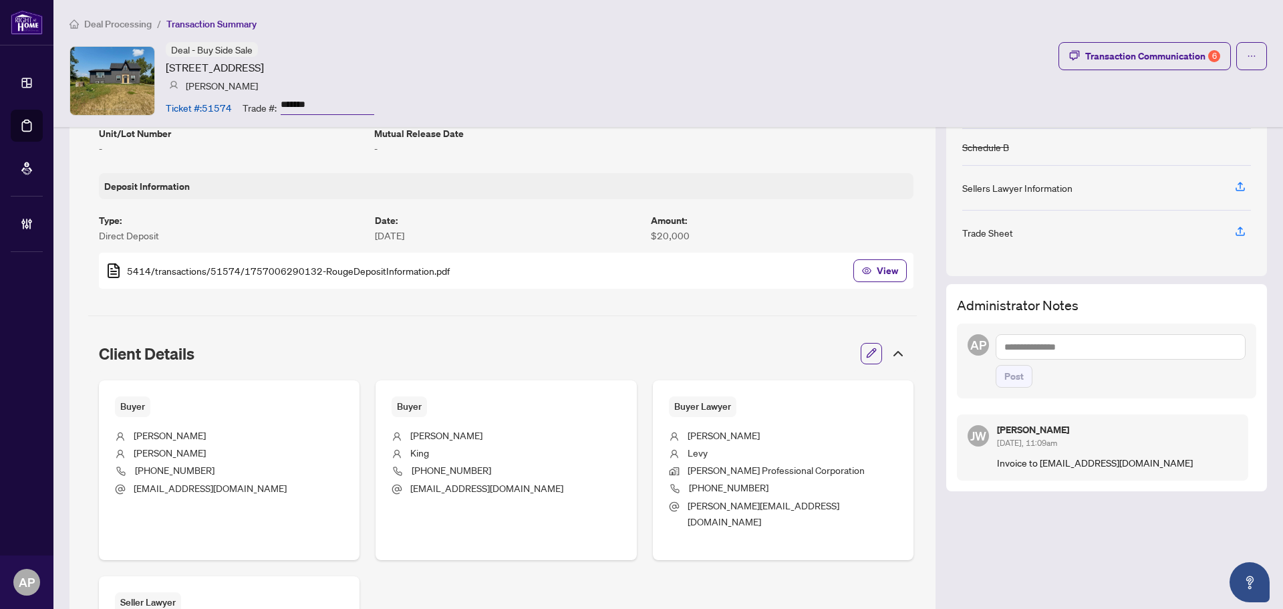
click at [1057, 346] on textarea at bounding box center [1121, 346] width 250 height 25
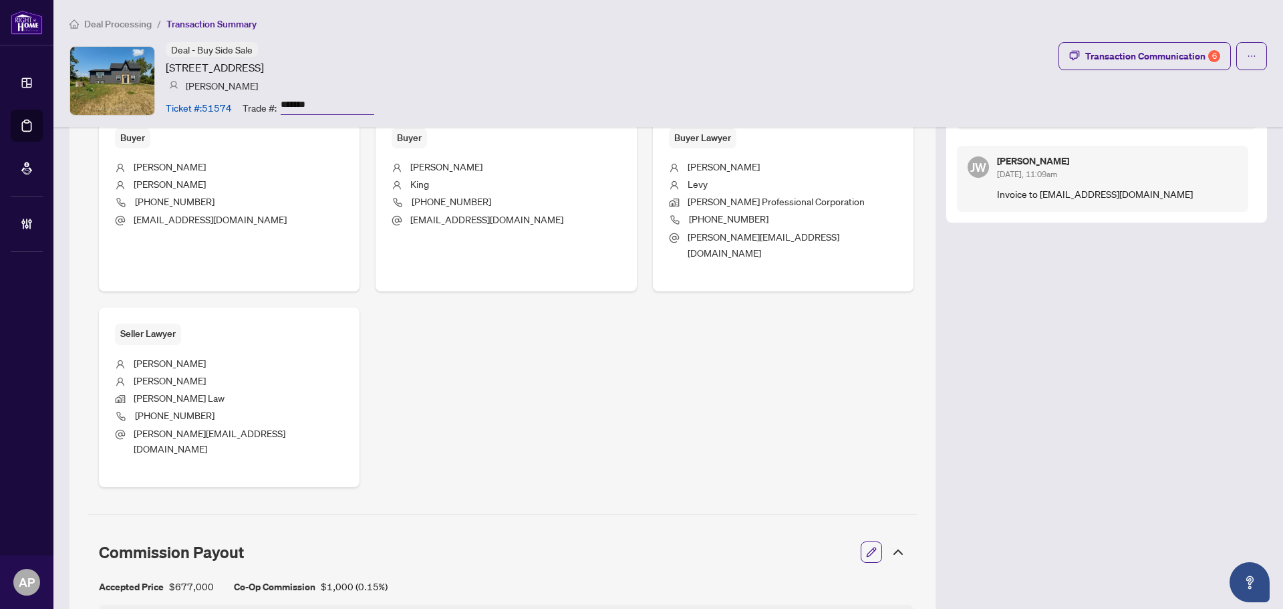
scroll to position [659, 0]
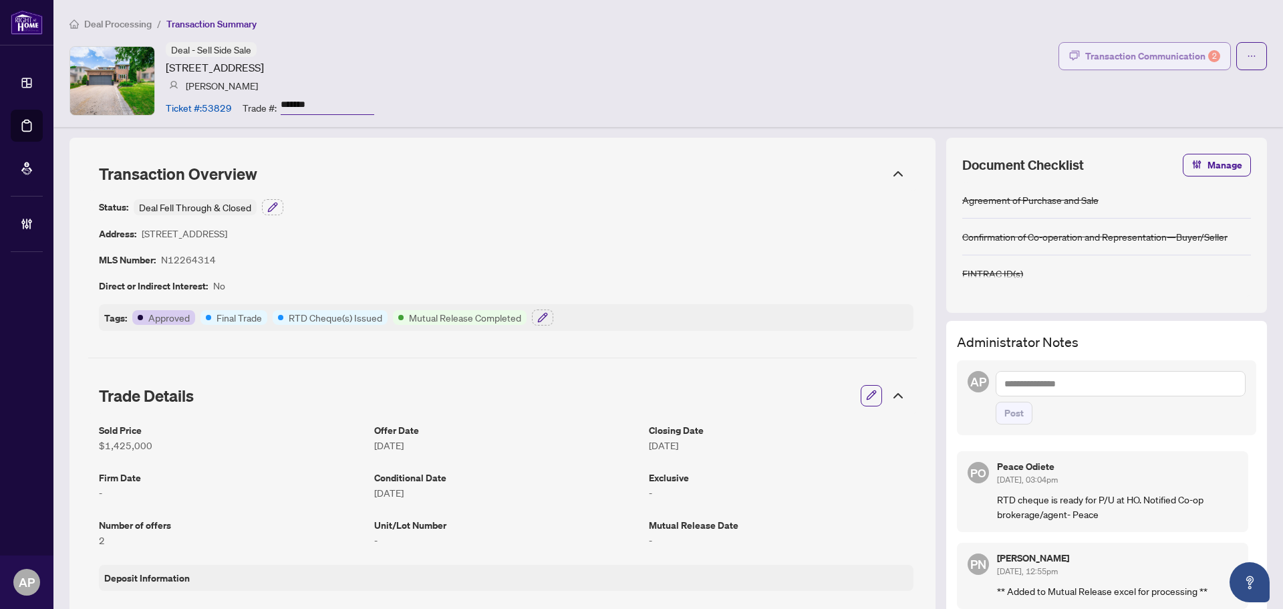
click at [1135, 69] on button "Transaction Communication 2" at bounding box center [1145, 56] width 172 height 28
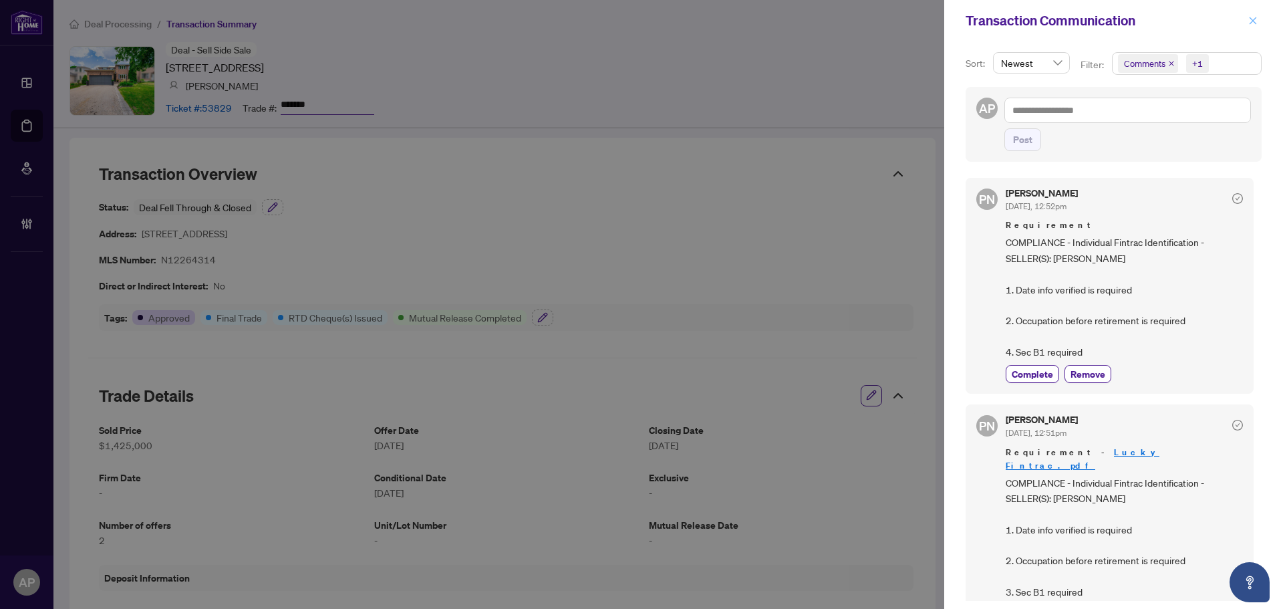
click at [1250, 21] on icon "close" at bounding box center [1252, 20] width 9 height 9
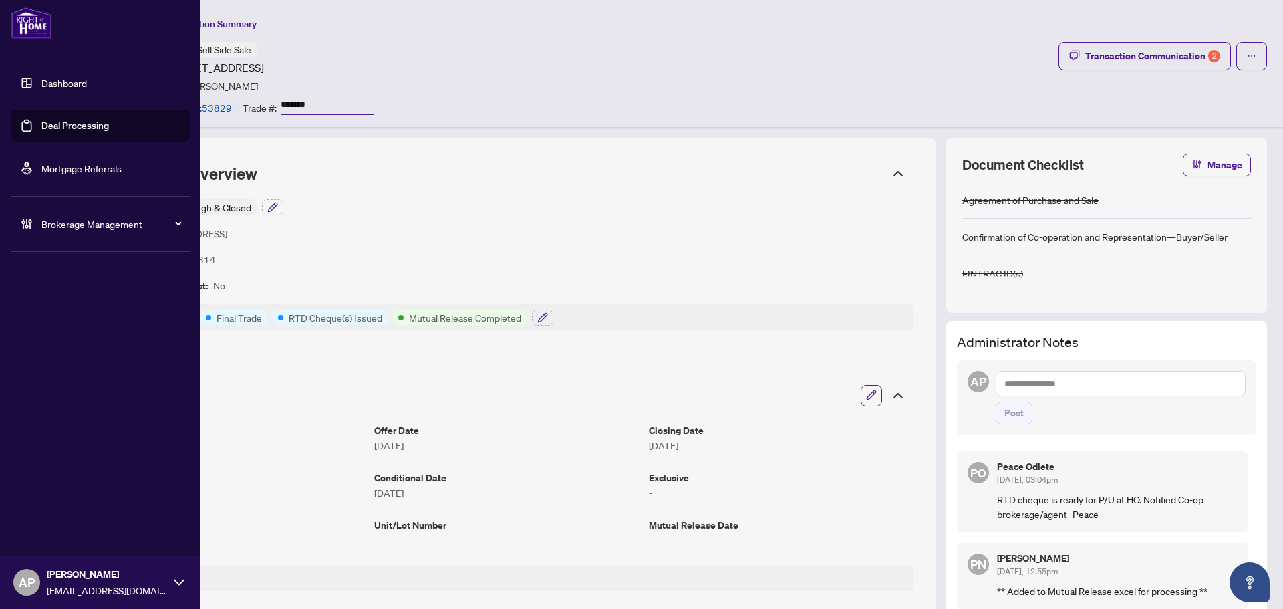
click at [53, 131] on link "Deal Processing" at bounding box center [75, 126] width 68 height 12
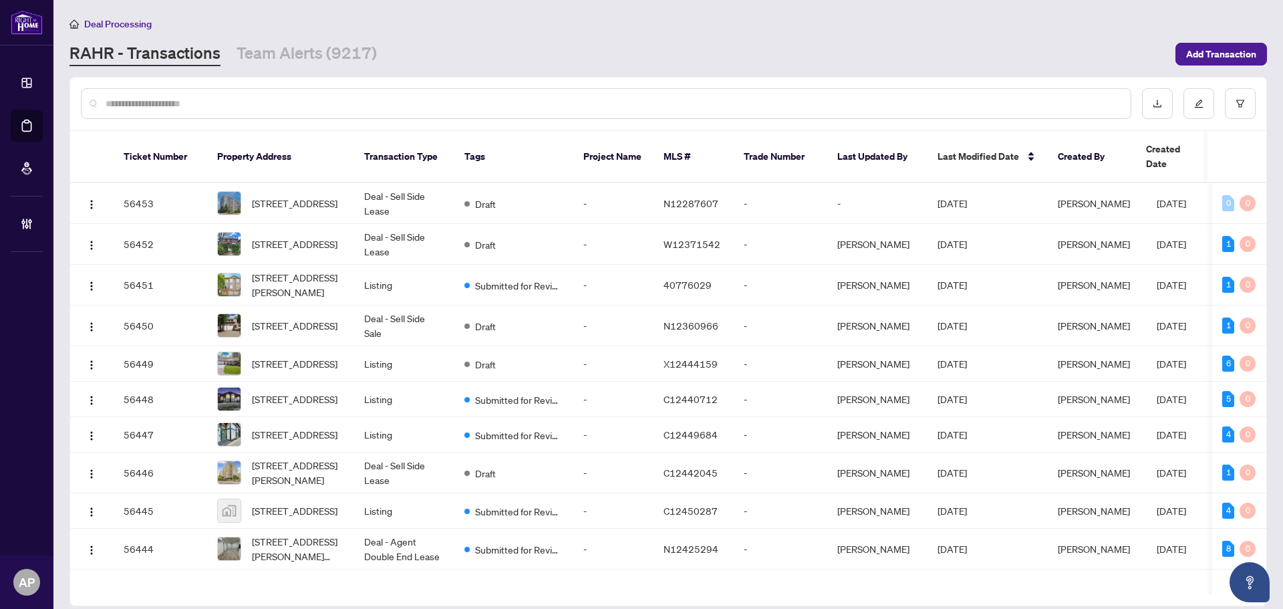
click at [257, 100] on input "text" at bounding box center [613, 103] width 1015 height 15
click at [338, 196] on span "624-25 Austin Dr, Markham, Ontario L3R 8H4, Canada" at bounding box center [295, 203] width 86 height 15
click at [413, 104] on input "text" at bounding box center [613, 103] width 1015 height 15
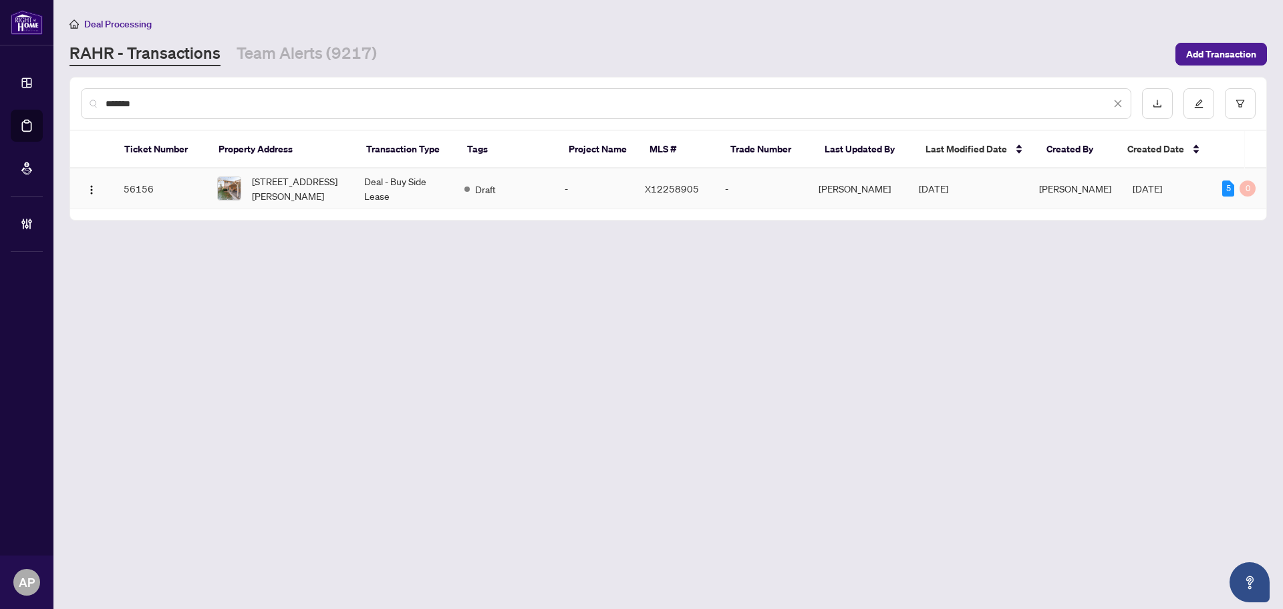
type input "*******"
click at [419, 194] on td "Deal - Buy Side Lease" at bounding box center [404, 188] width 100 height 41
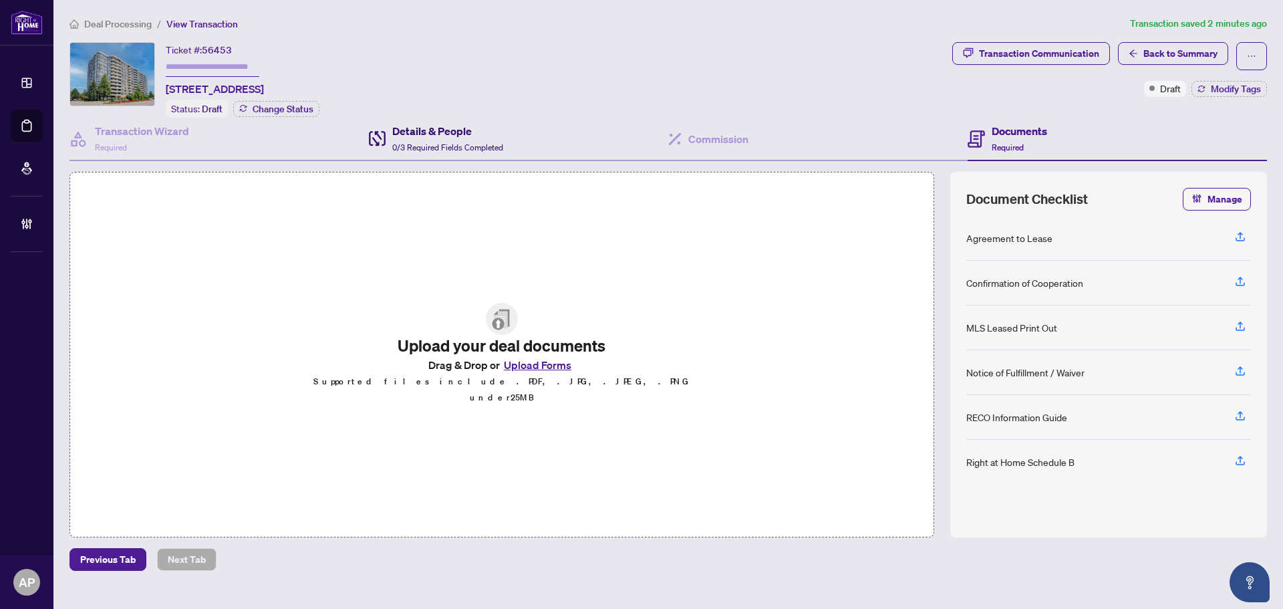
click at [475, 142] on span "0/3 Required Fields Completed" at bounding box center [447, 147] width 111 height 10
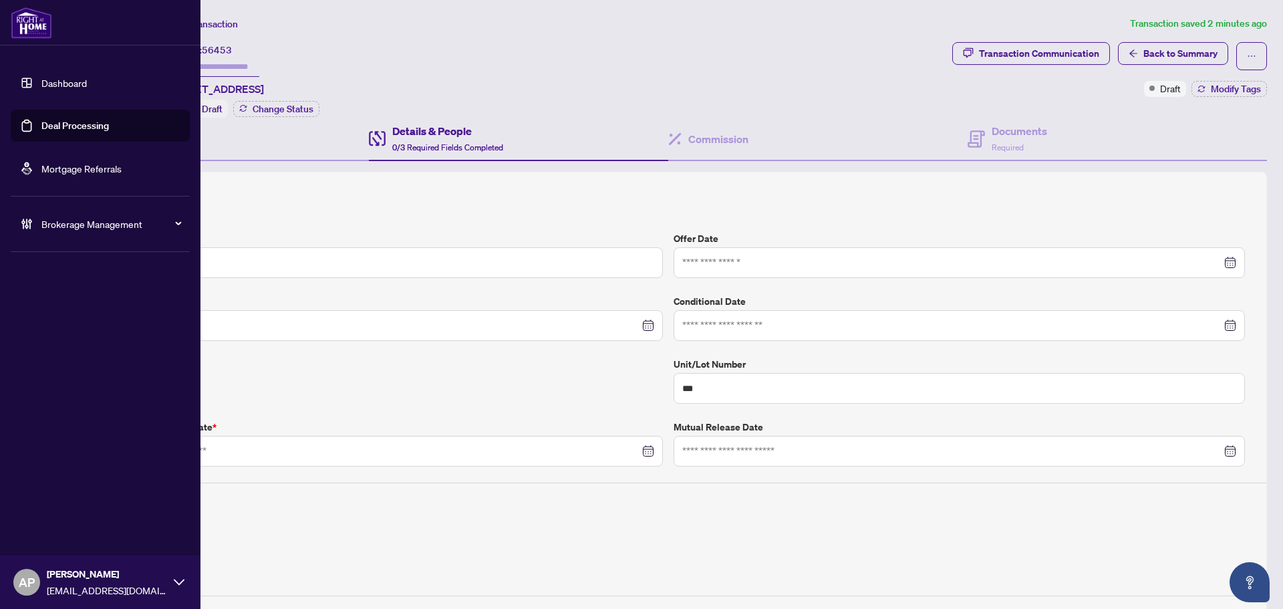
click at [80, 126] on link "Deal Processing" at bounding box center [75, 126] width 68 height 12
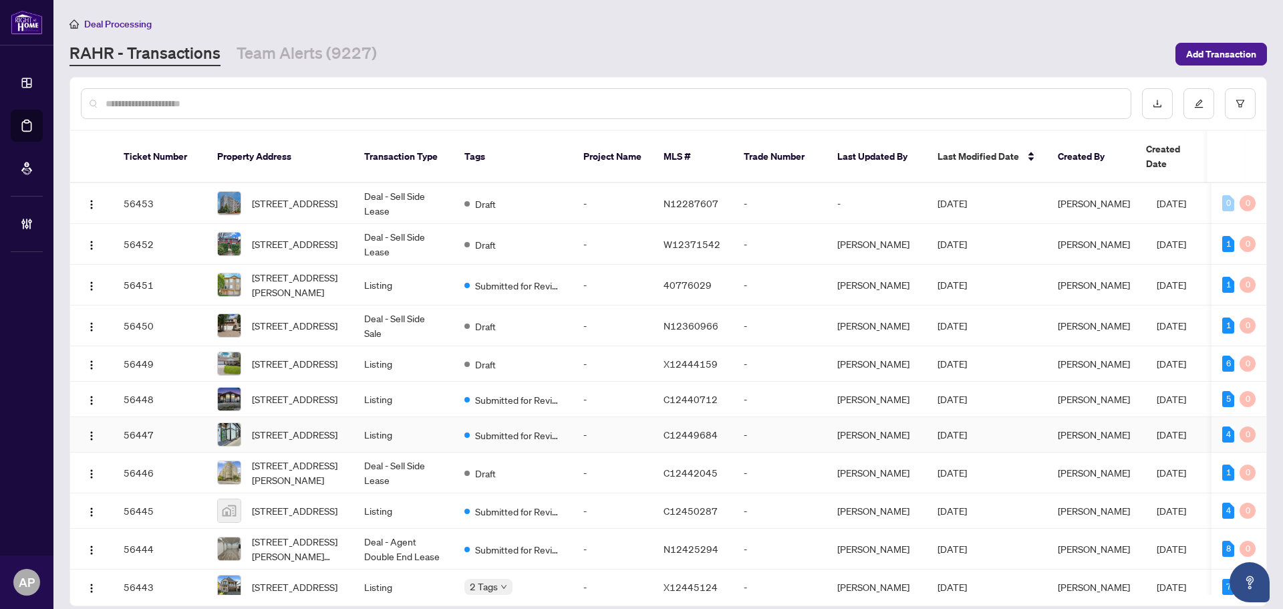
scroll to position [201, 0]
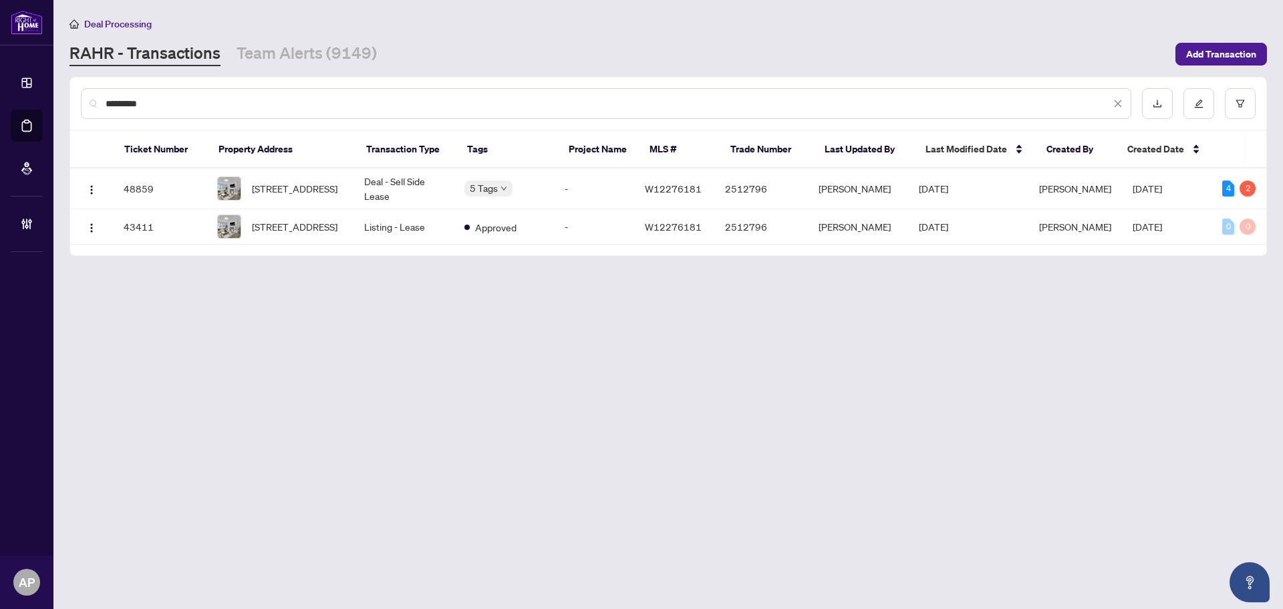
click at [126, 104] on input "*********" at bounding box center [608, 103] width 1005 height 15
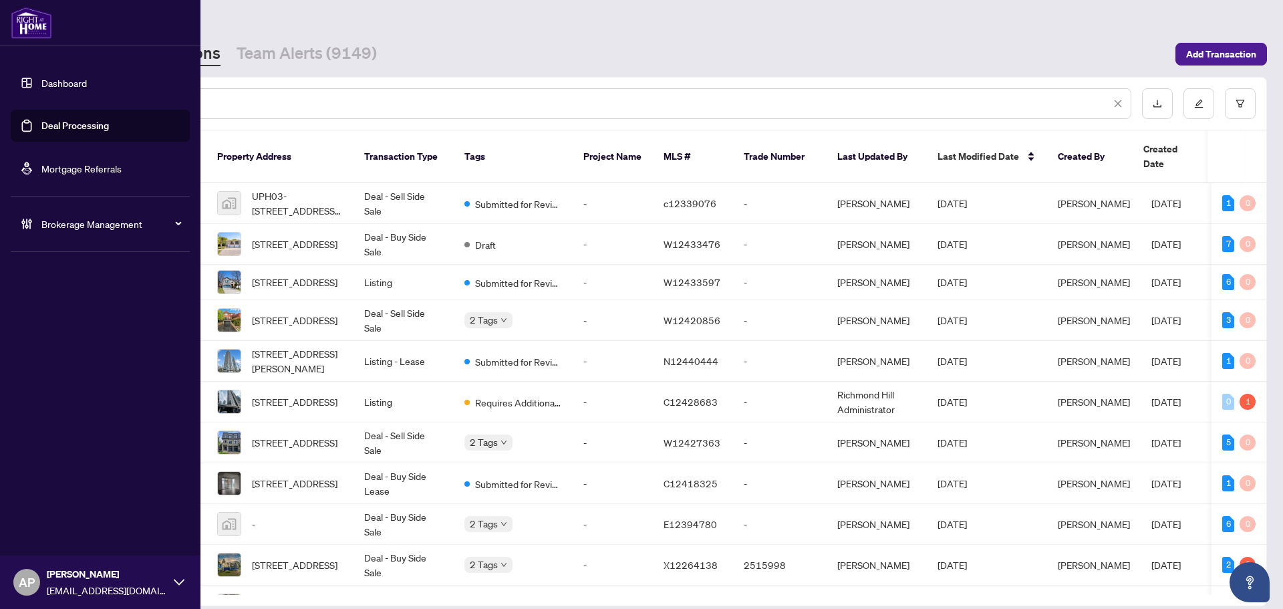
type input "*"
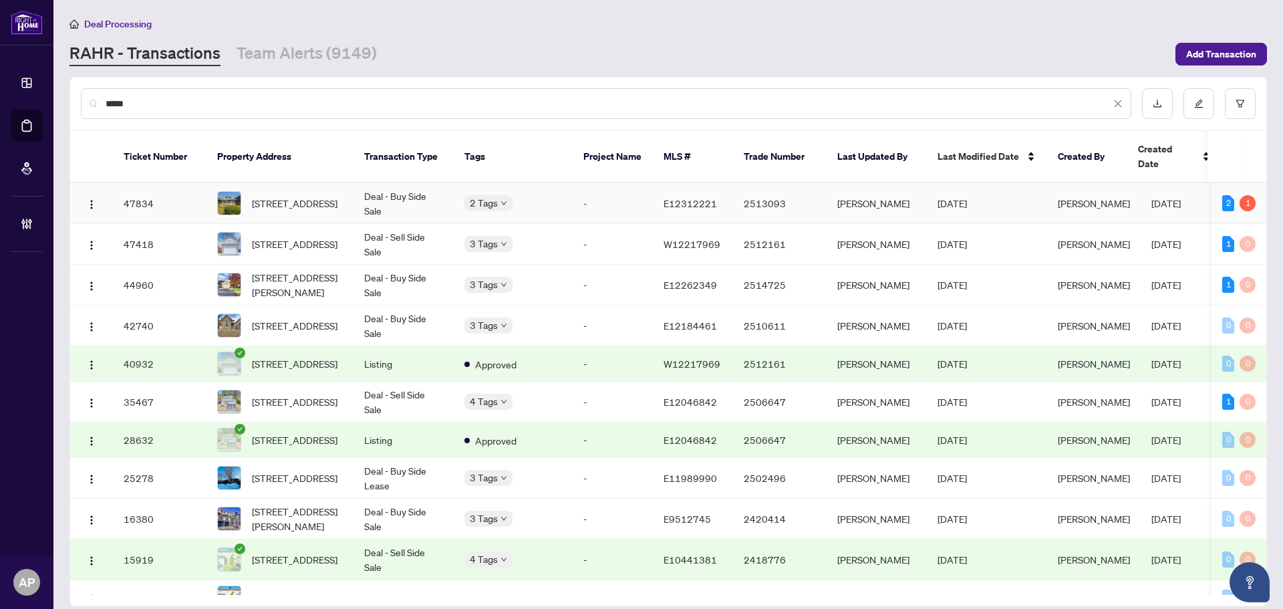
type input "*****"
click at [350, 187] on td "95 Wishing Well Dr, Toronto, Ontario M1T 1J2, Canada" at bounding box center [280, 203] width 147 height 41
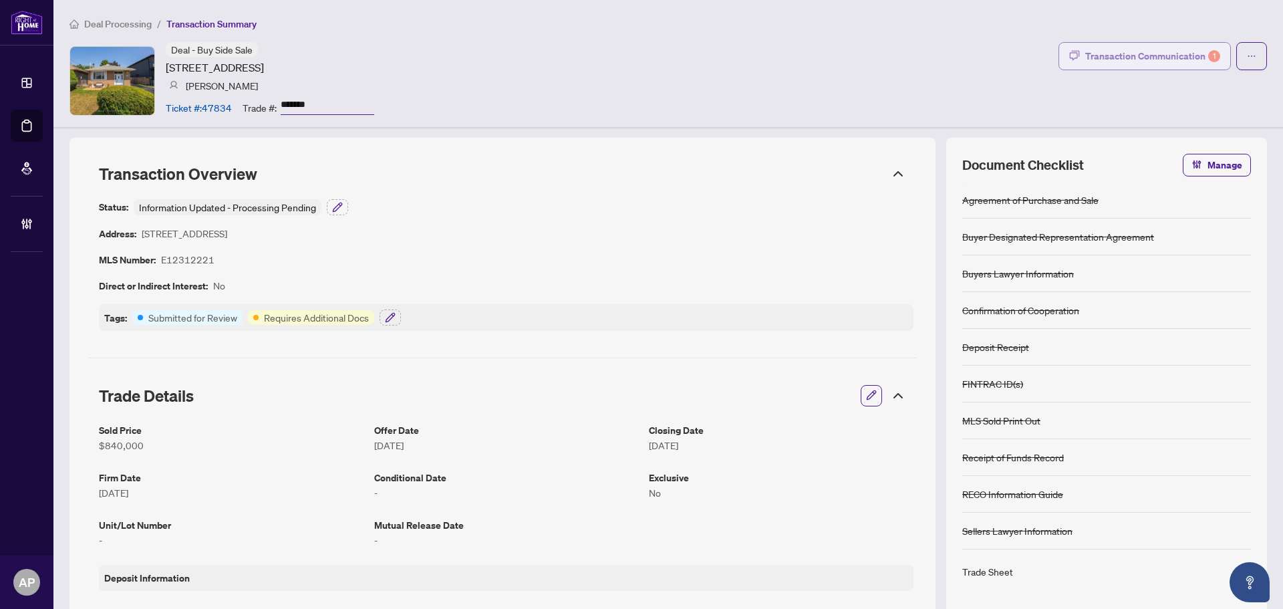
click at [1119, 60] on div "Transaction Communication 1" at bounding box center [1152, 55] width 135 height 21
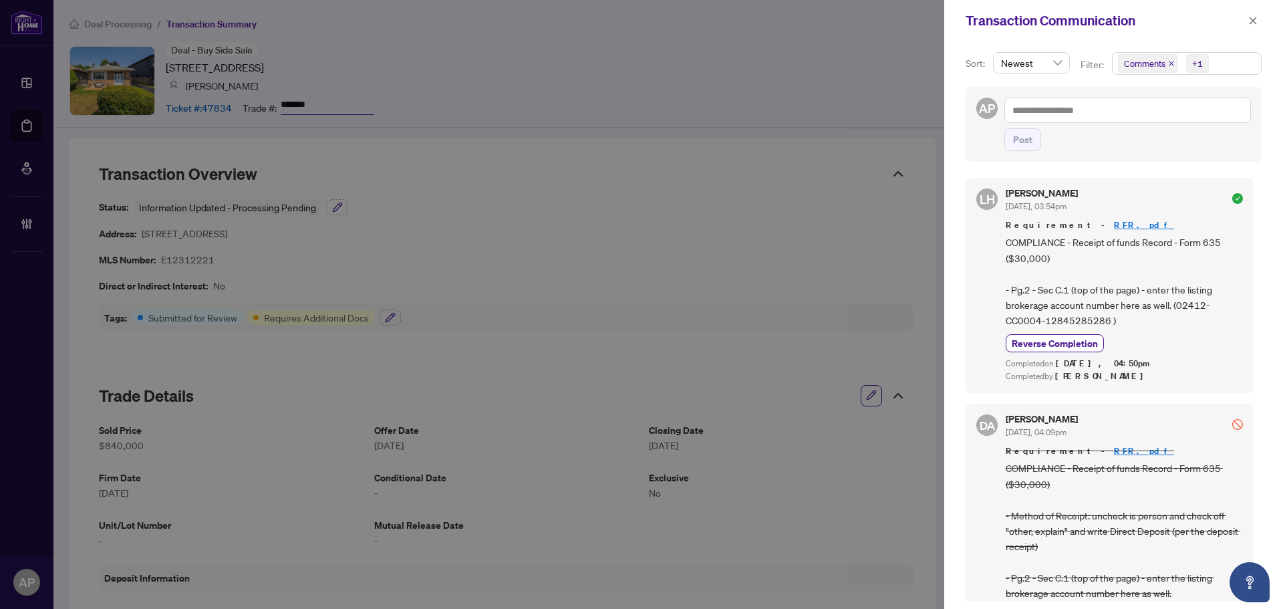
click at [1172, 65] on icon "close" at bounding box center [1171, 63] width 7 height 7
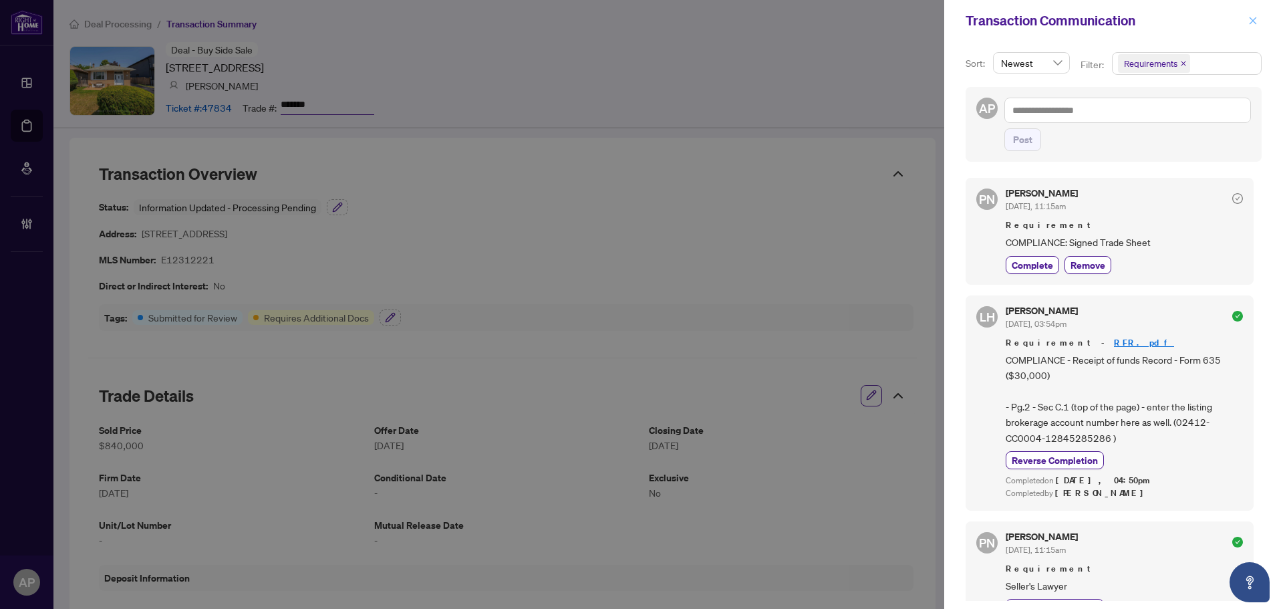
click at [1256, 21] on icon "close" at bounding box center [1252, 20] width 9 height 9
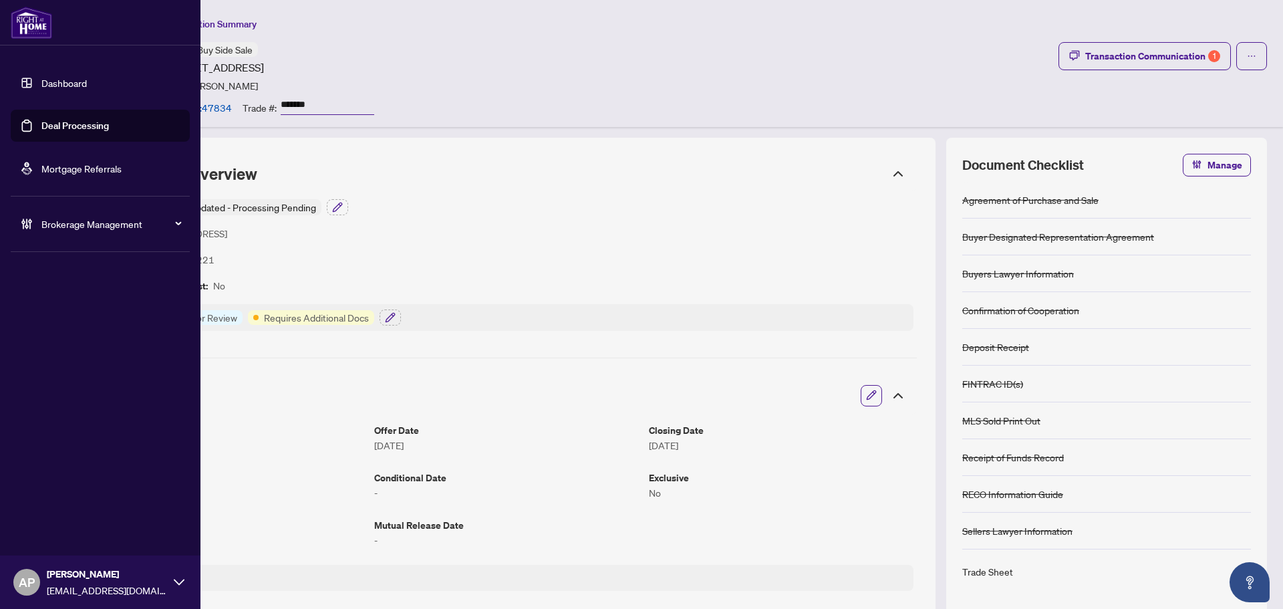
click at [41, 120] on link "Deal Processing" at bounding box center [75, 126] width 68 height 12
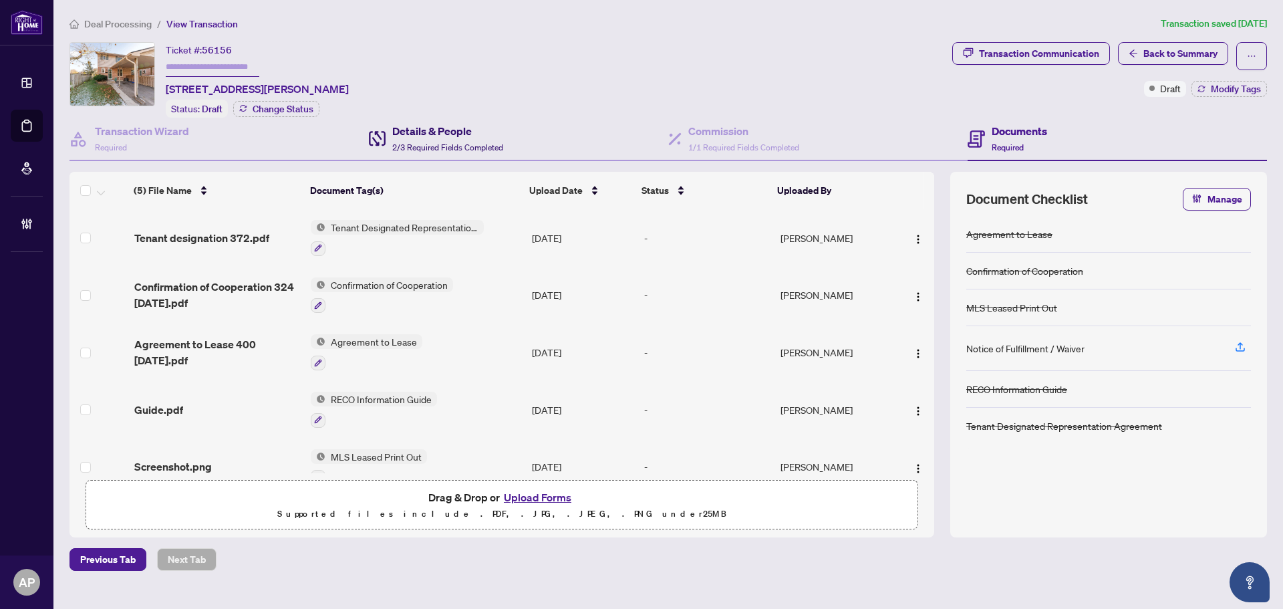
click at [462, 127] on h4 "Details & People" at bounding box center [447, 131] width 111 height 16
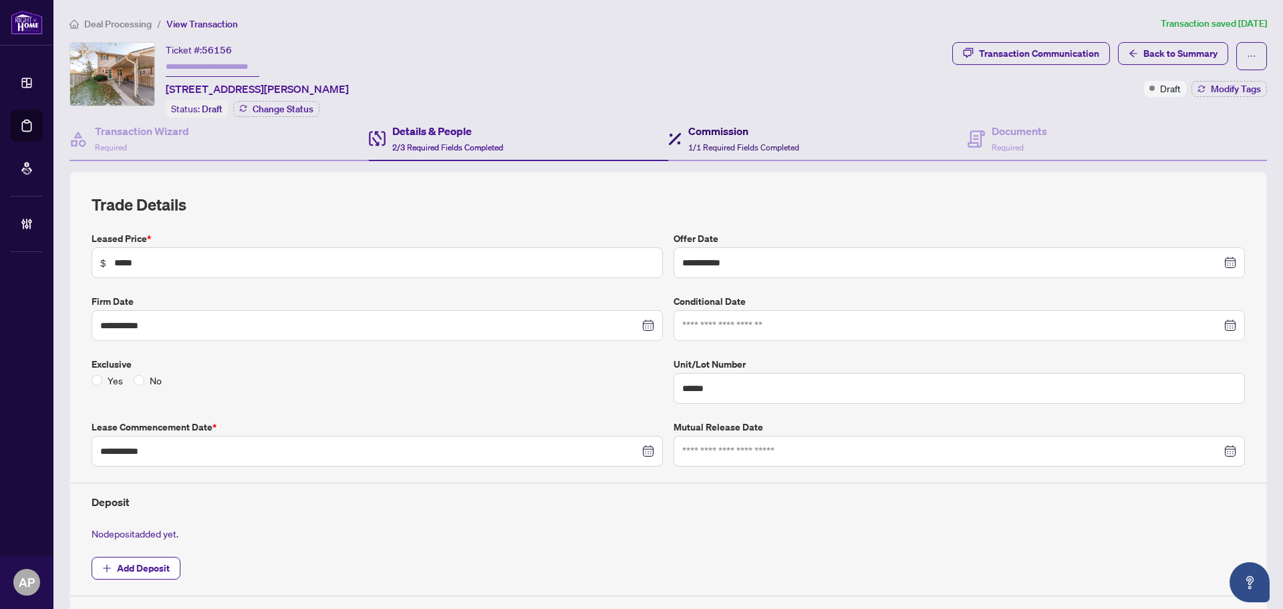
click at [793, 144] on span "1/1 Required Fields Completed" at bounding box center [743, 147] width 111 height 10
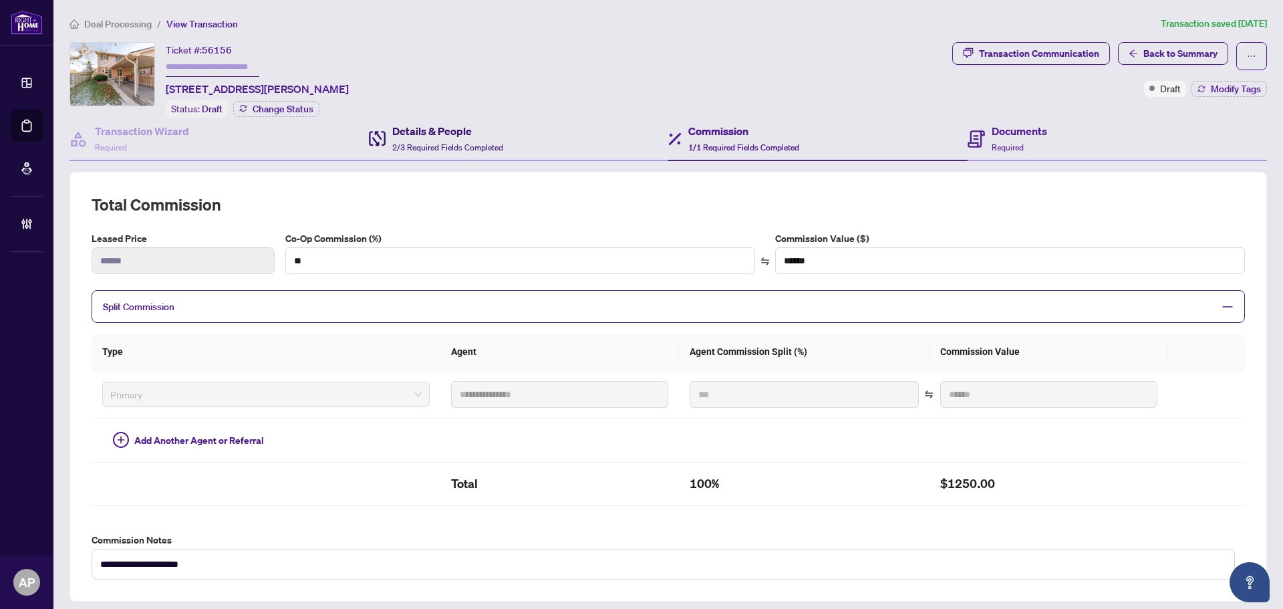
drag, startPoint x: 471, startPoint y: 146, endPoint x: 1252, endPoint y: 152, distance: 781.3
click at [580, 152] on div "Details & People 2/3 Required Fields Completed" at bounding box center [518, 139] width 299 height 43
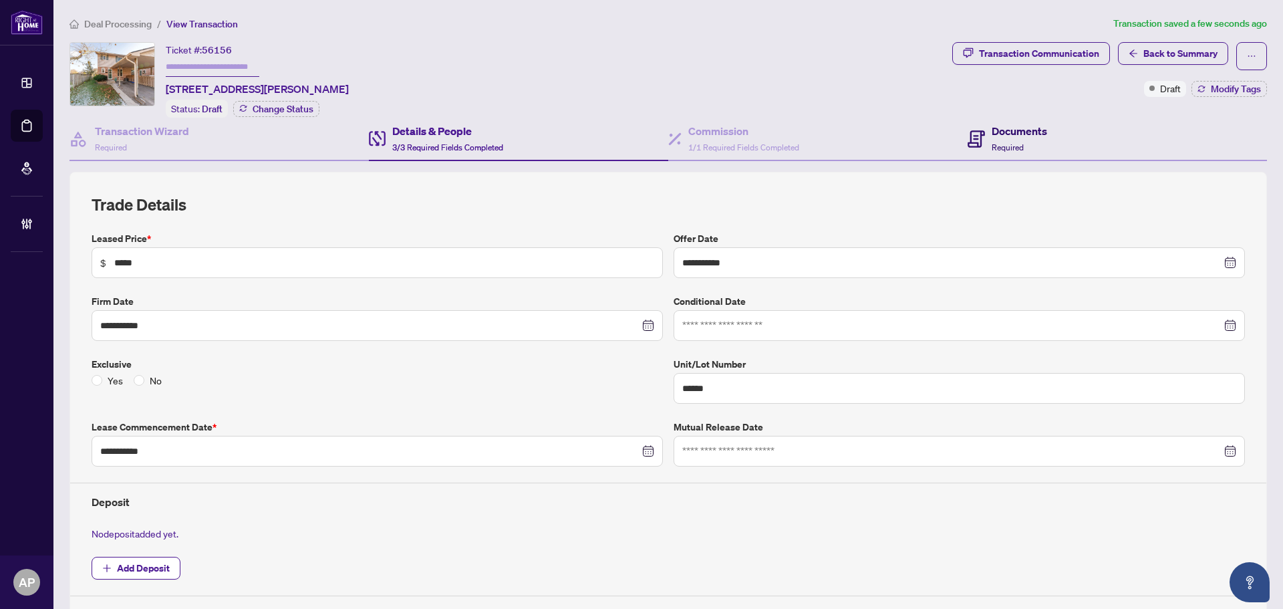
click at [1002, 142] on span "Required" at bounding box center [1008, 147] width 32 height 10
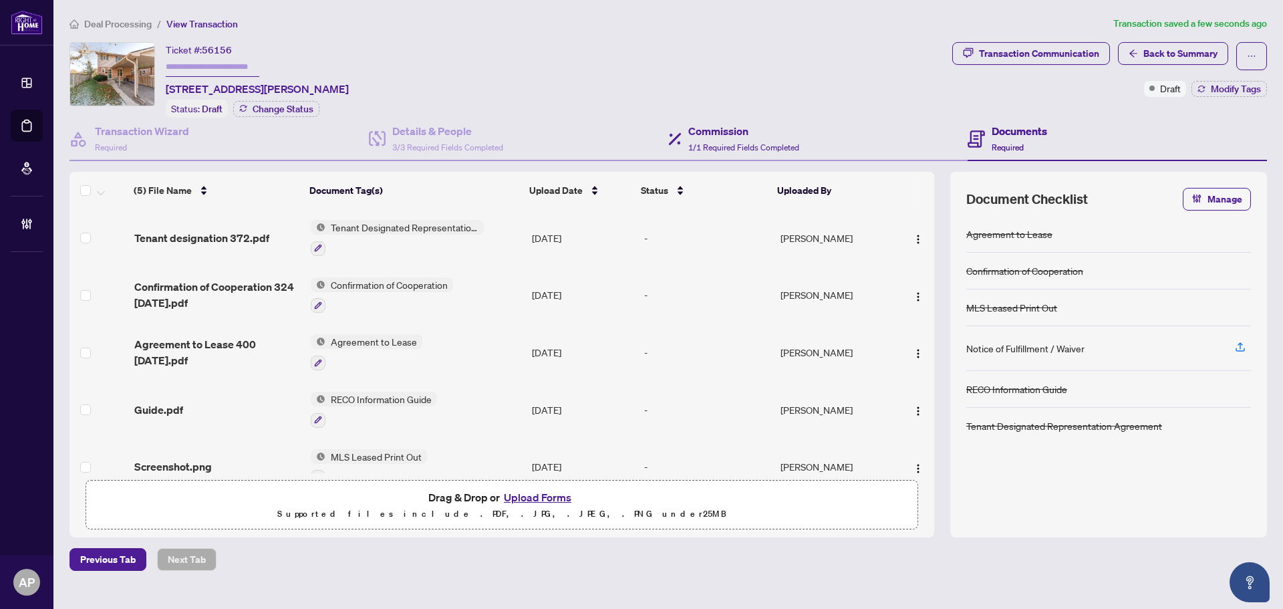
click at [779, 155] on div "Commission 1/1 Required Fields Completed" at bounding box center [817, 139] width 299 height 43
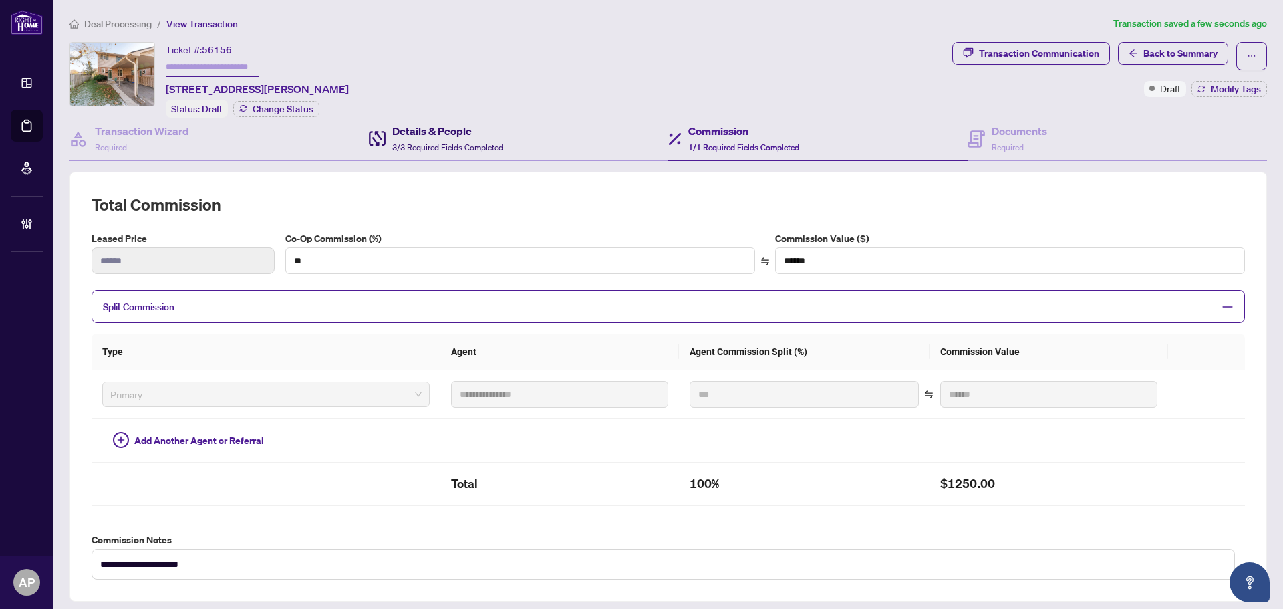
click at [464, 142] on span "3/3 Required Fields Completed" at bounding box center [447, 147] width 111 height 10
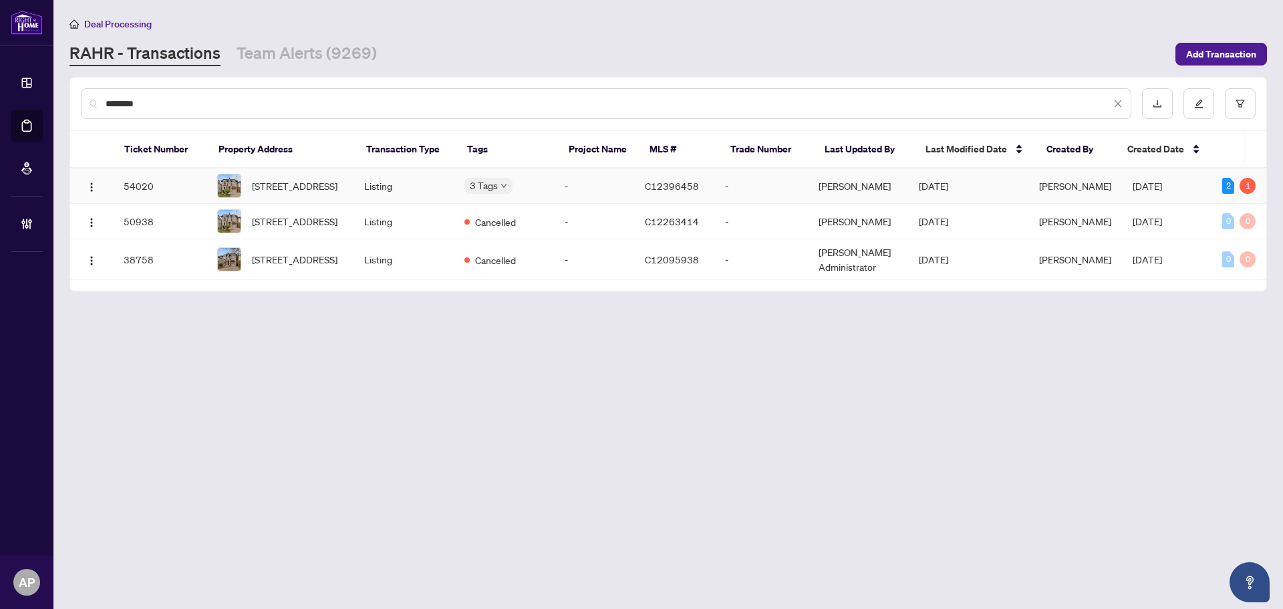
type input "********"
click at [394, 176] on td "Listing" at bounding box center [404, 185] width 100 height 35
click at [350, 182] on td "[STREET_ADDRESS]" at bounding box center [280, 185] width 147 height 35
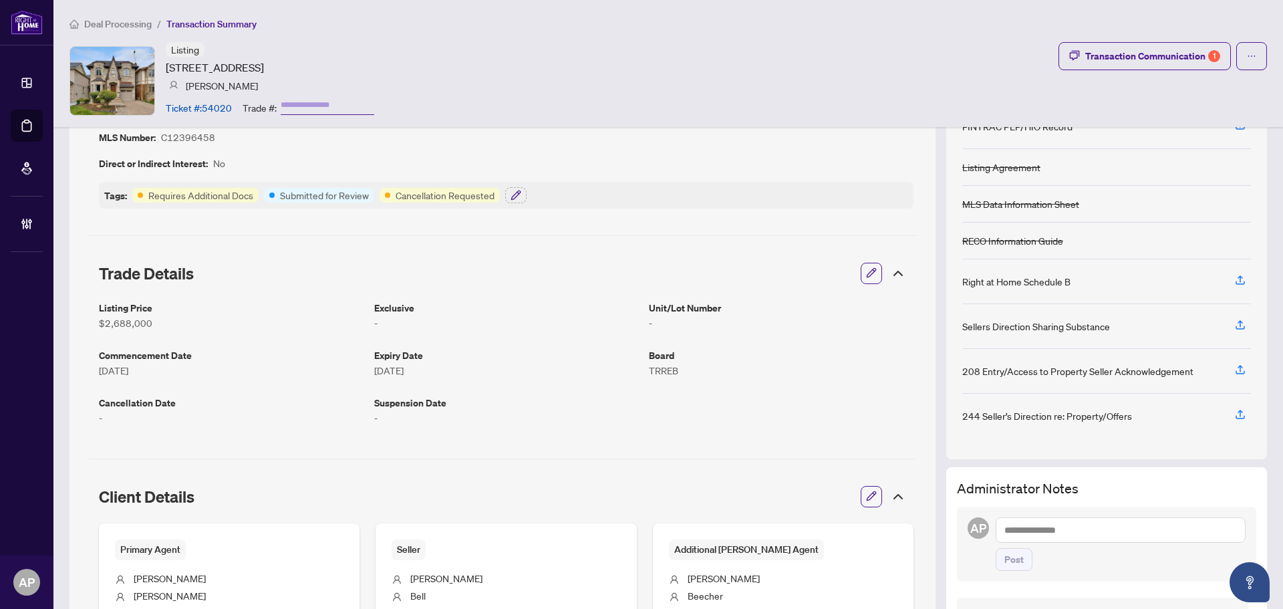
scroll to position [120, 0]
click at [1159, 43] on button "Transaction Communication 1" at bounding box center [1145, 56] width 172 height 28
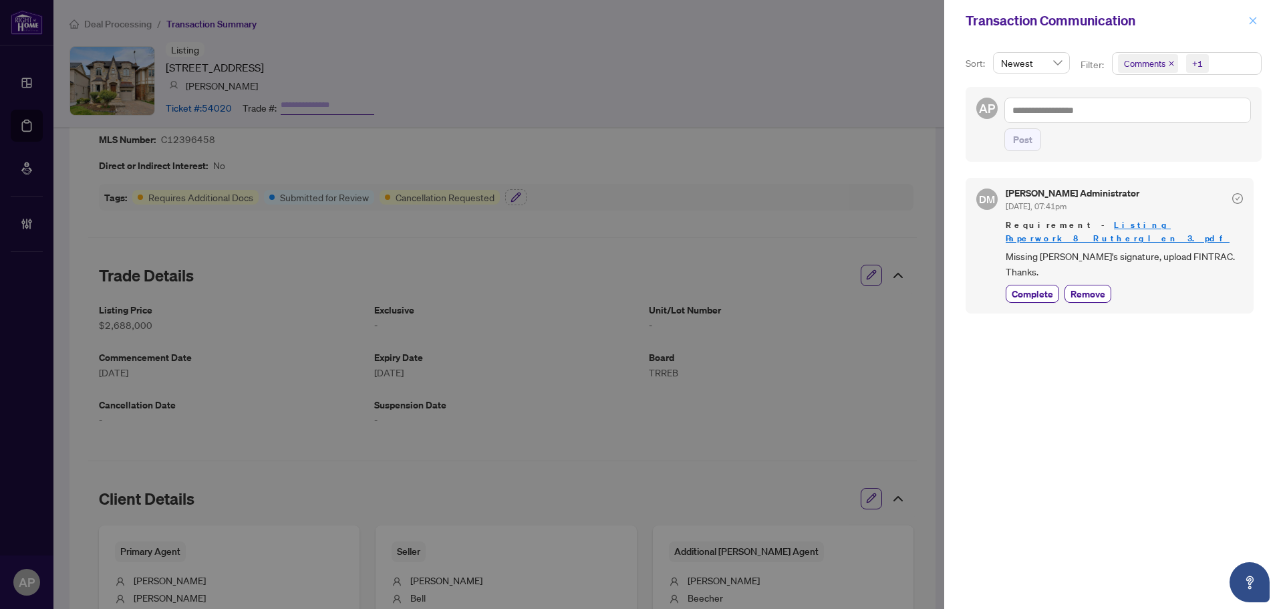
click at [1252, 23] on icon "close" at bounding box center [1253, 20] width 7 height 7
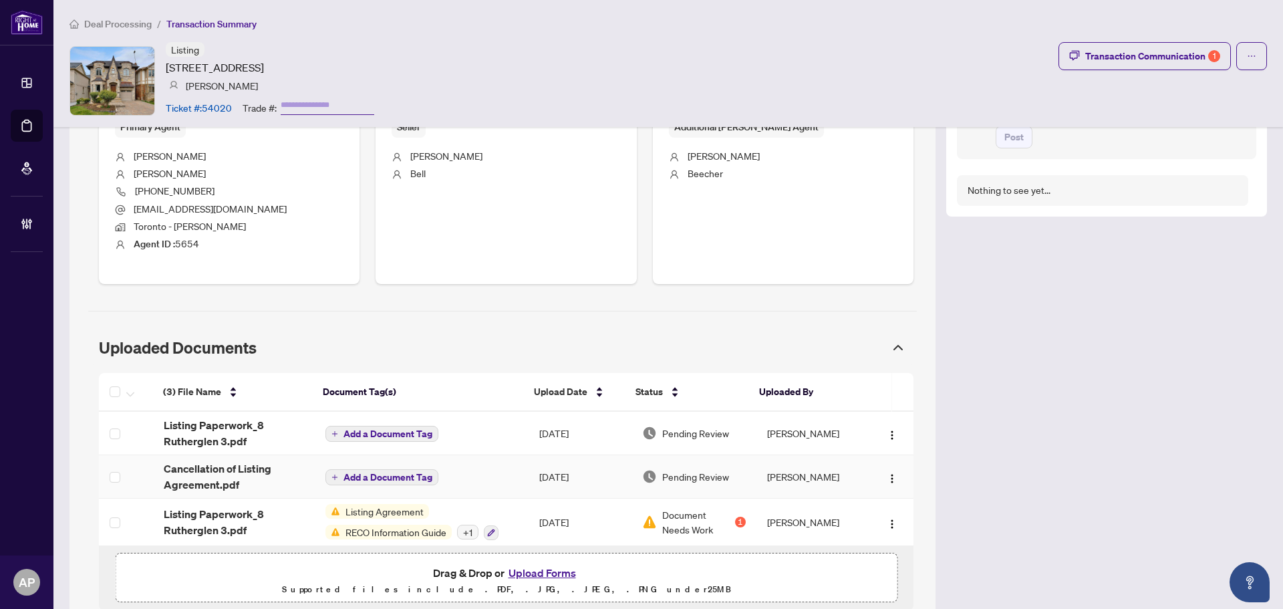
scroll to position [521, 0]
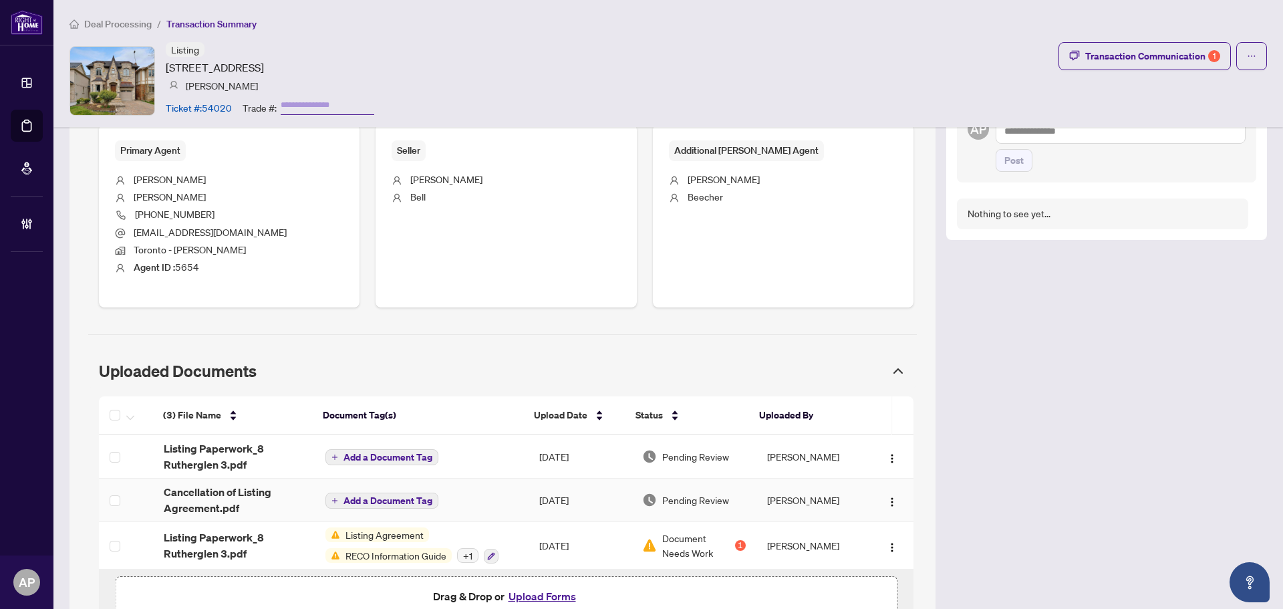
click at [491, 501] on td "Add a Document Tag" at bounding box center [422, 500] width 214 height 43
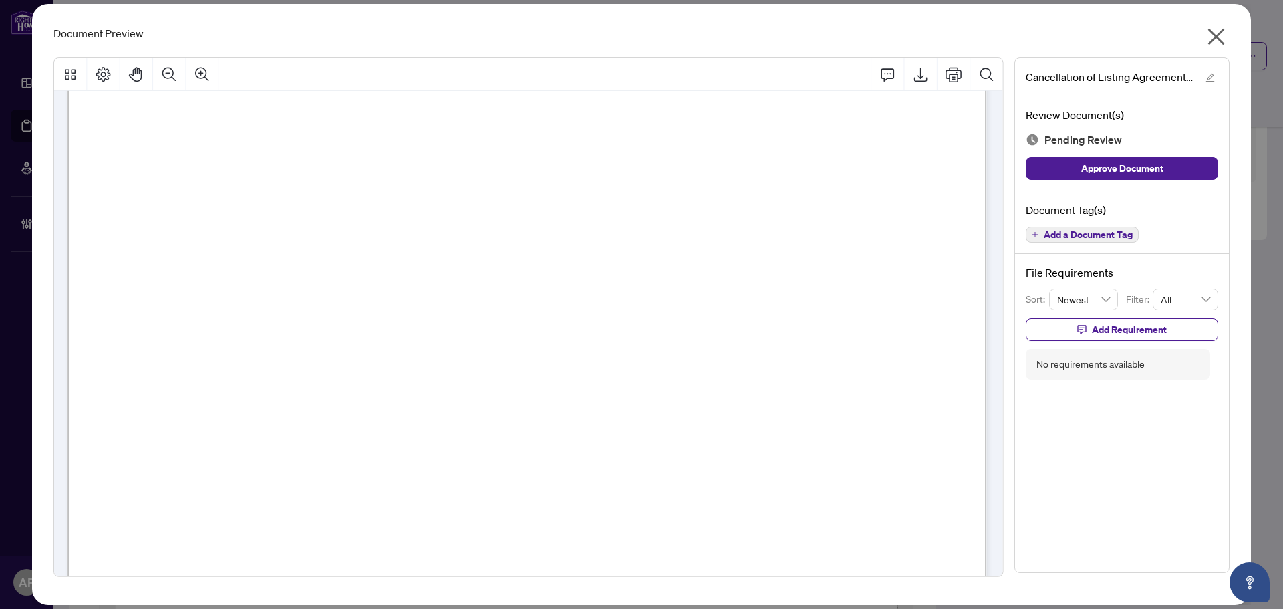
scroll to position [401, 0]
click at [991, 30] on div "Document Preview" at bounding box center [641, 33] width 1176 height 16
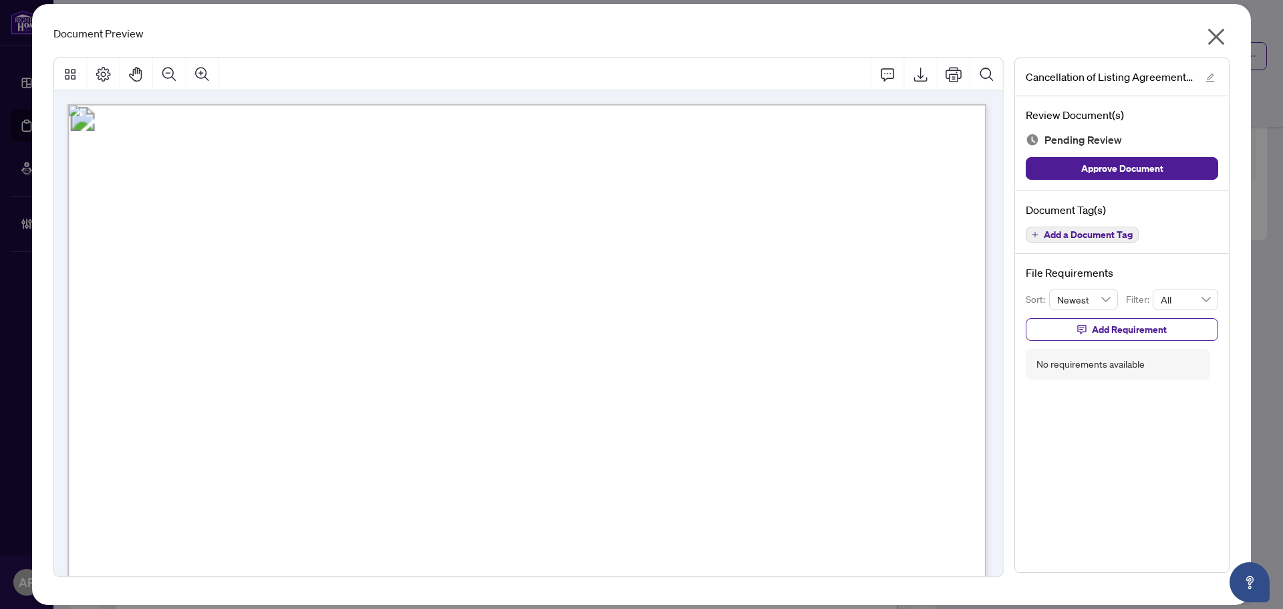
click at [1219, 41] on icon "close" at bounding box center [1216, 37] width 17 height 17
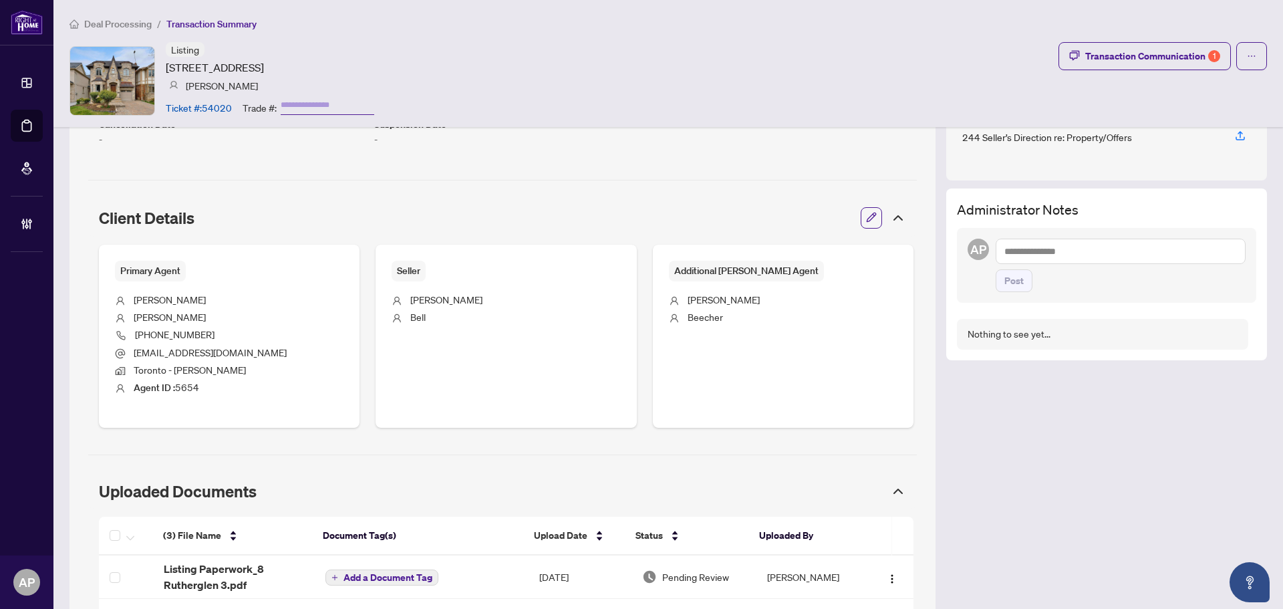
scroll to position [588, 0]
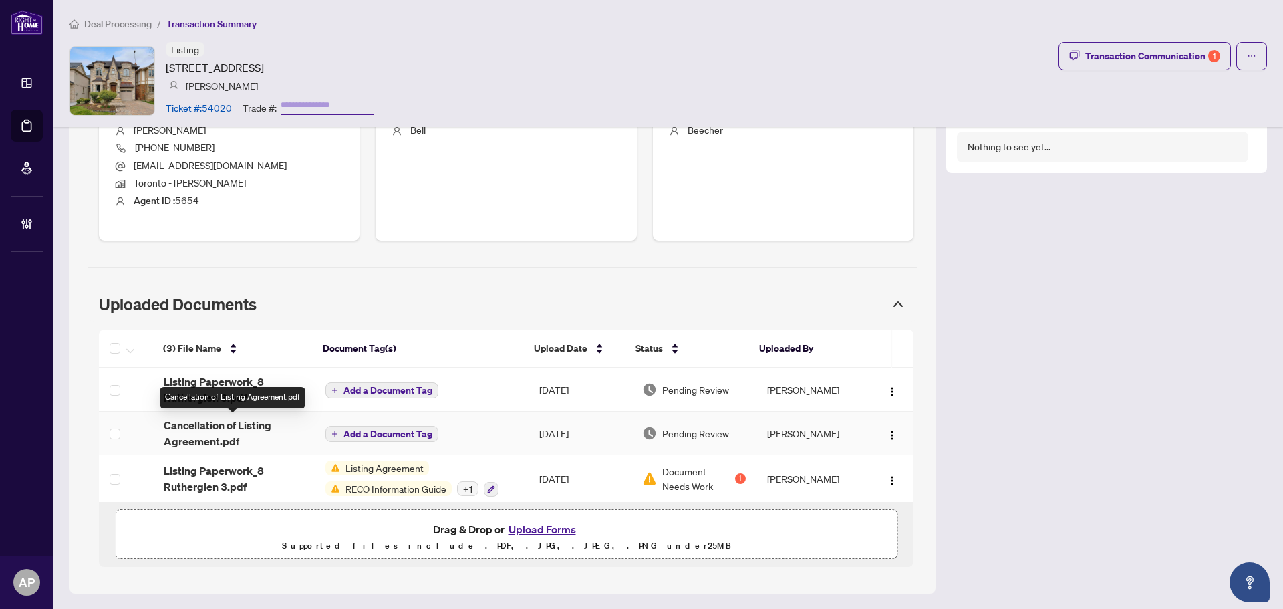
click at [293, 433] on span "Cancellation of Listing Agreement.pdf" at bounding box center [234, 433] width 140 height 32
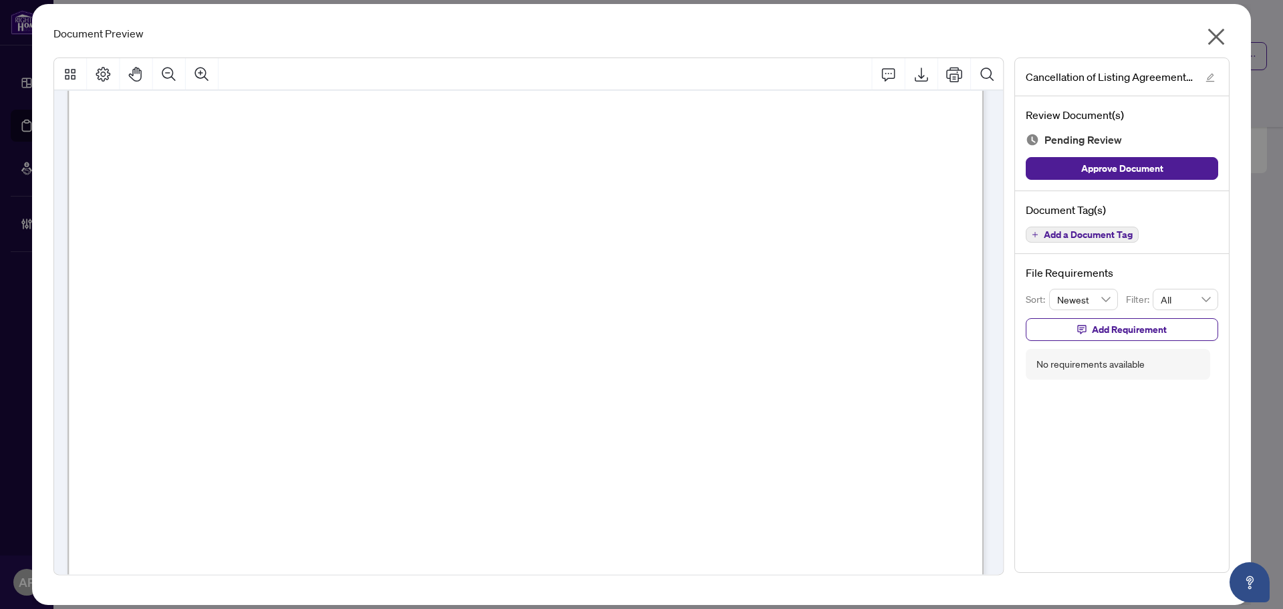
scroll to position [468, 0]
click at [924, 76] on icon "Export" at bounding box center [921, 74] width 16 height 16
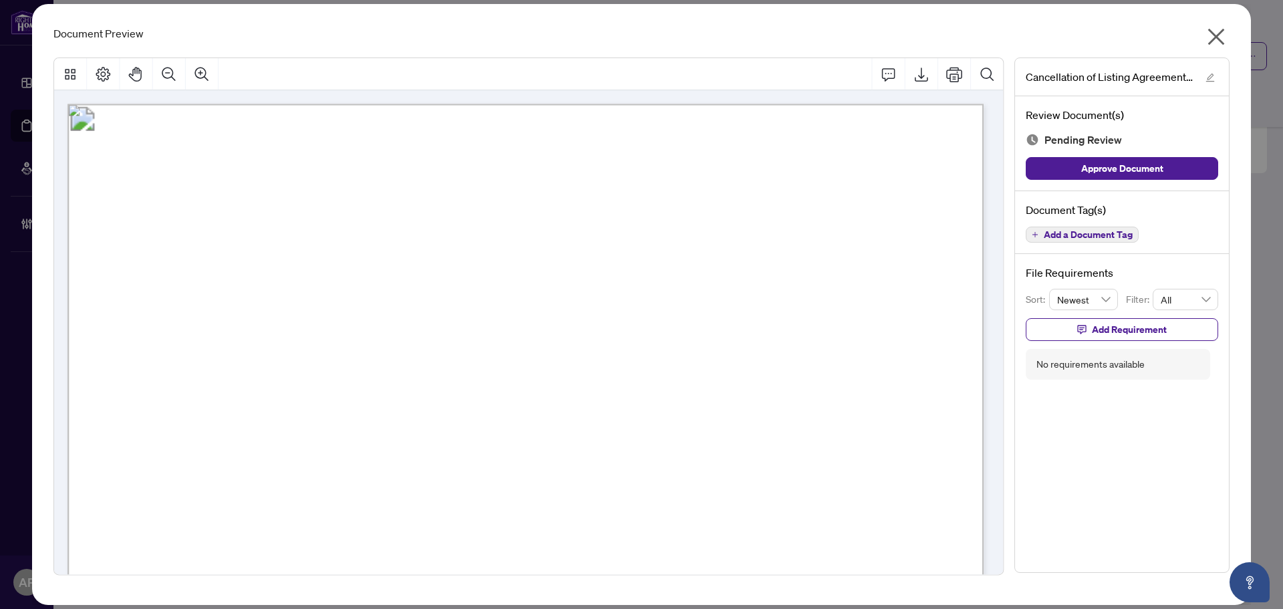
click at [1226, 35] on icon "close" at bounding box center [1216, 36] width 21 height 21
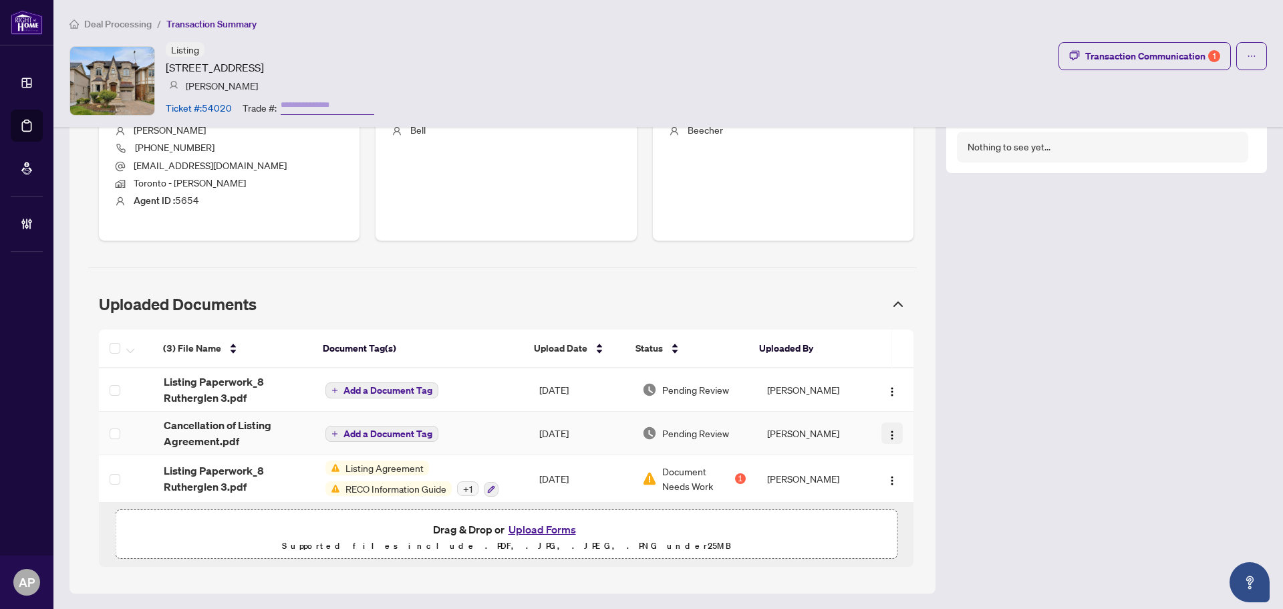
click at [887, 431] on img "button" at bounding box center [892, 435] width 11 height 11
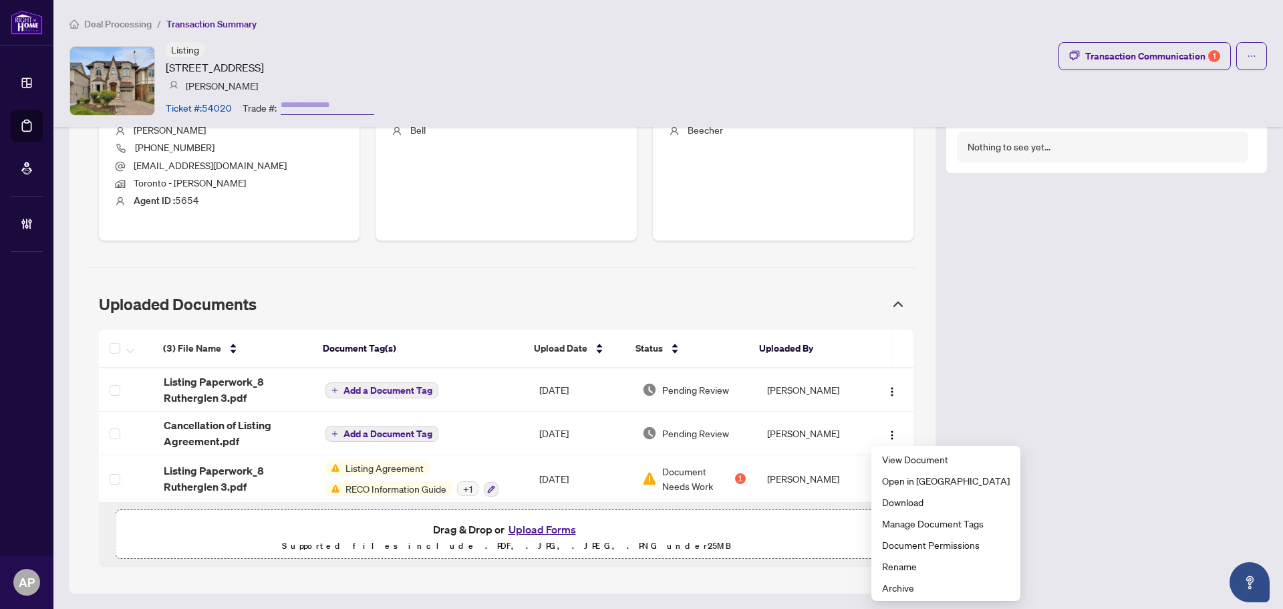
click at [920, 311] on div "Transaction Overview Status: Information Updated - Processing Pending Address: …" at bounding box center [503, 72] width 866 height 1044
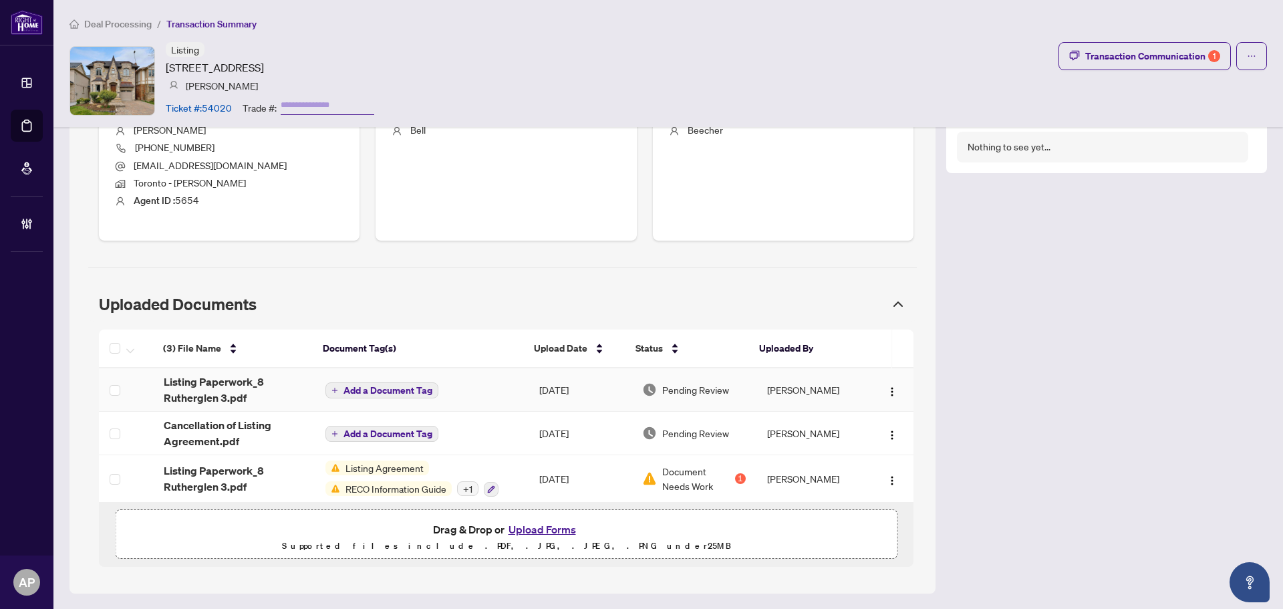
click at [270, 390] on span "Listing Paperwork_8 Rutherglen 3.pdf" at bounding box center [234, 390] width 140 height 32
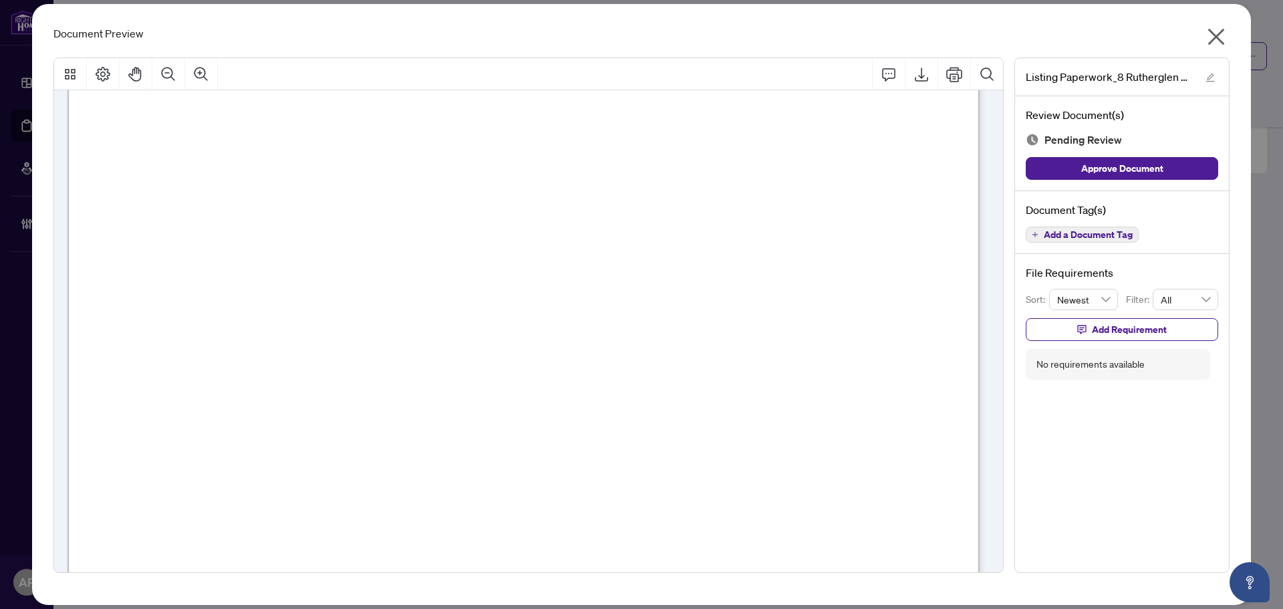
scroll to position [15891, 0]
drag, startPoint x: 1218, startPoint y: 37, endPoint x: 1180, endPoint y: 91, distance: 65.7
click at [1219, 37] on icon "close" at bounding box center [1216, 36] width 21 height 21
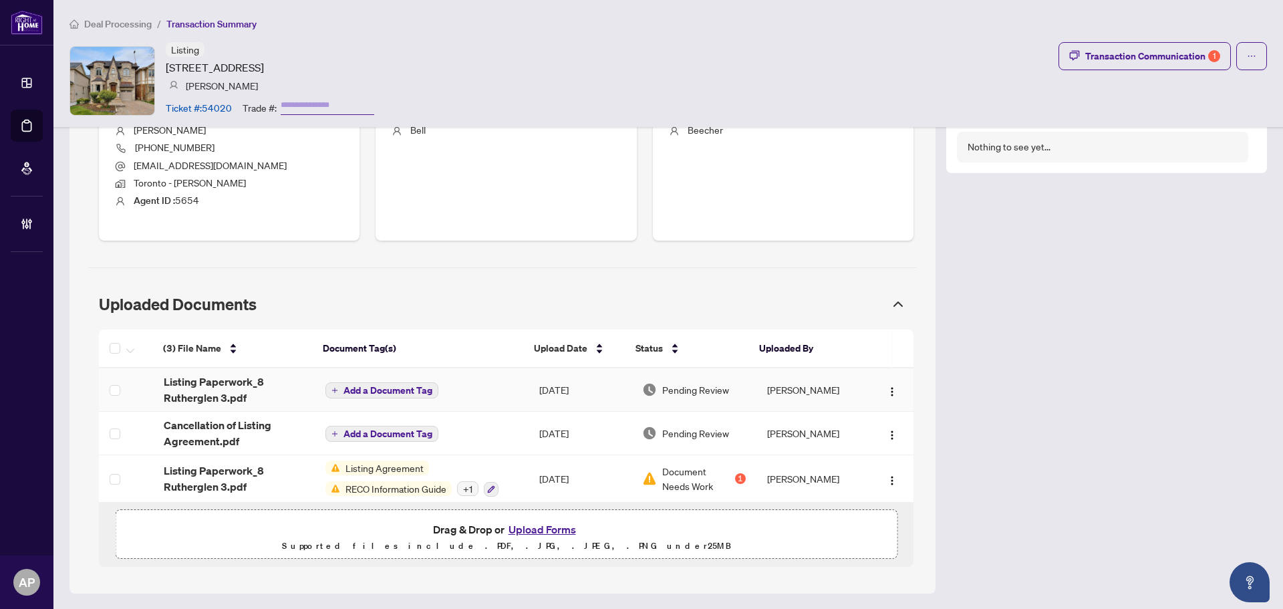
click at [390, 388] on span "Add a Document Tag" at bounding box center [388, 390] width 89 height 9
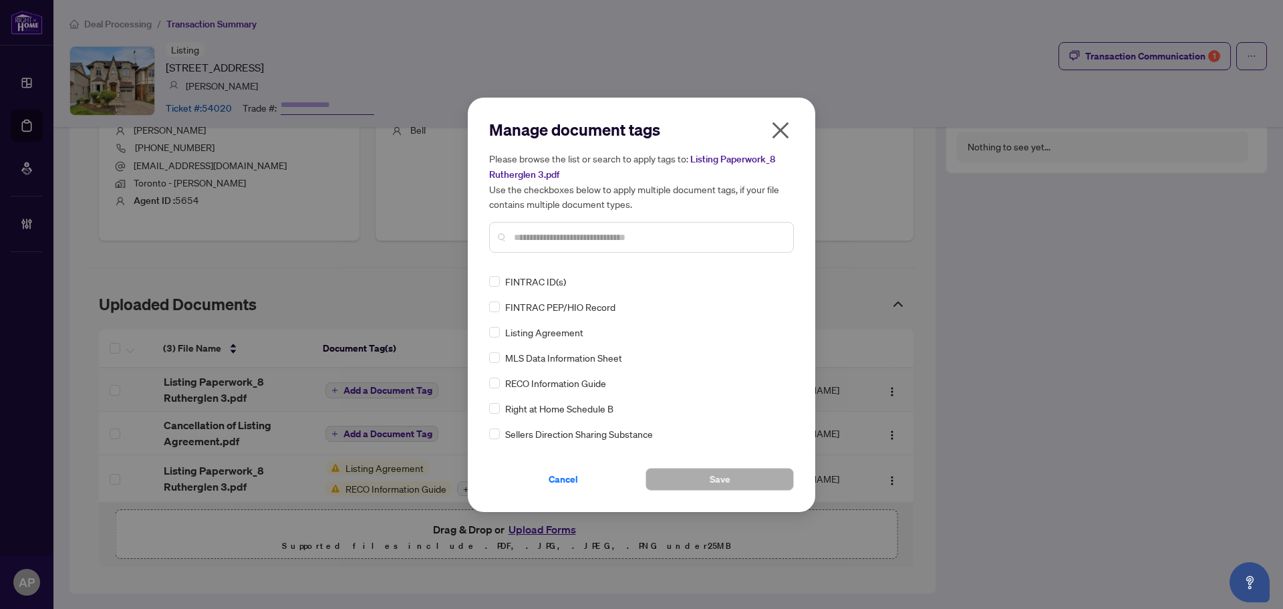
click at [669, 232] on input "text" at bounding box center [648, 237] width 269 height 15
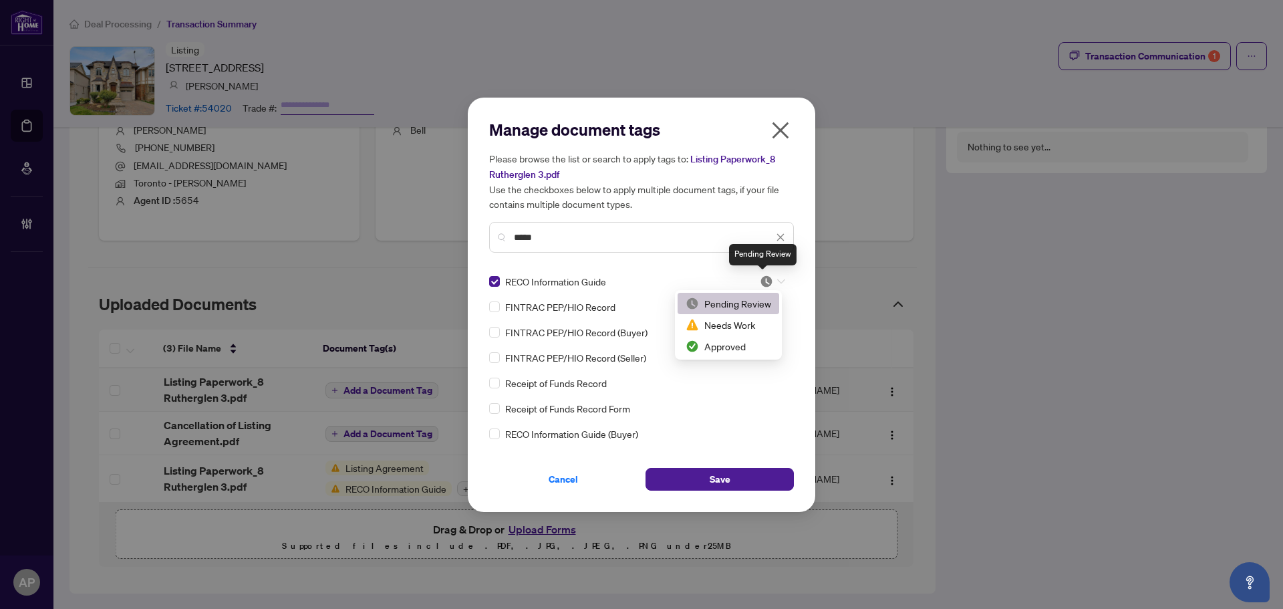
click at [764, 275] on img at bounding box center [766, 281] width 13 height 13
click at [760, 349] on div "Approved" at bounding box center [729, 346] width 86 height 15
click at [524, 231] on input "****" at bounding box center [643, 237] width 259 height 15
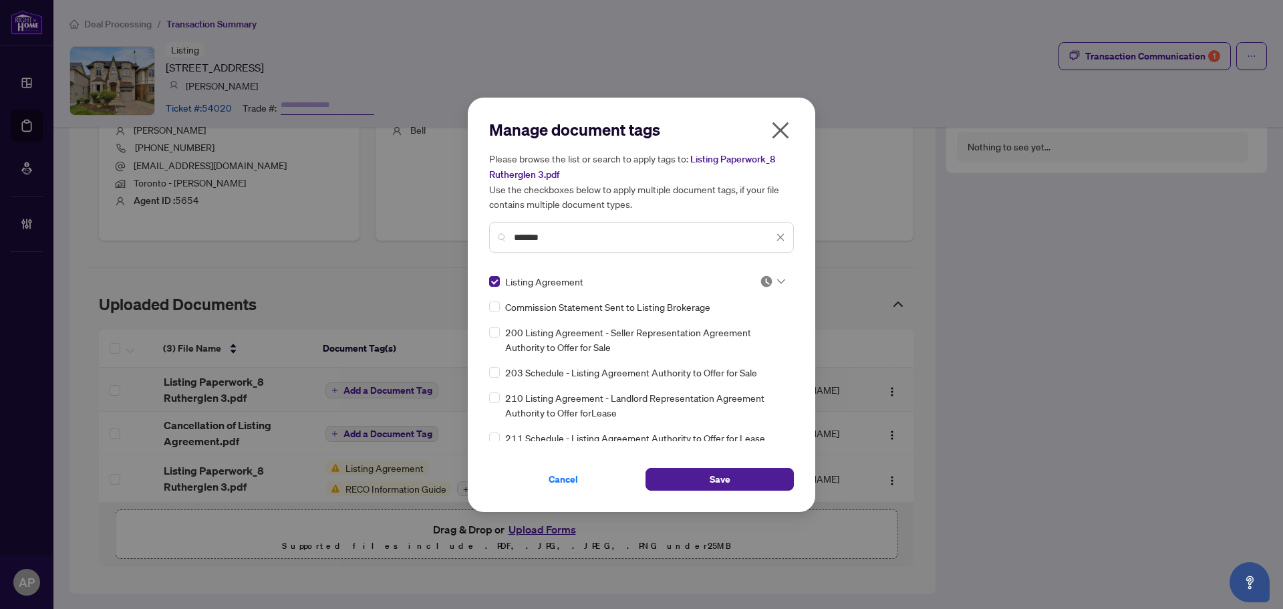
click at [761, 281] on img at bounding box center [766, 281] width 13 height 13
click at [758, 339] on div "Approved" at bounding box center [729, 346] width 86 height 15
click at [531, 233] on input "*******" at bounding box center [643, 237] width 259 height 15
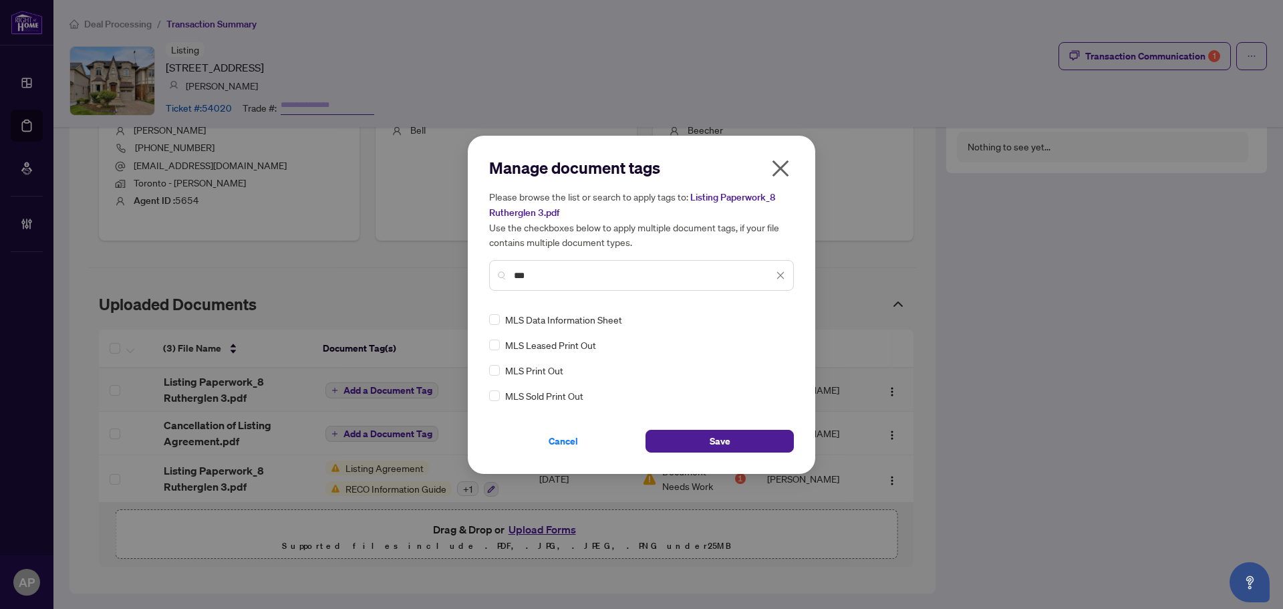
type input "***"
click at [770, 322] on img at bounding box center [766, 319] width 13 height 13
click at [751, 382] on div "Approved" at bounding box center [733, 384] width 86 height 15
click at [747, 433] on button "Save" at bounding box center [720, 441] width 148 height 23
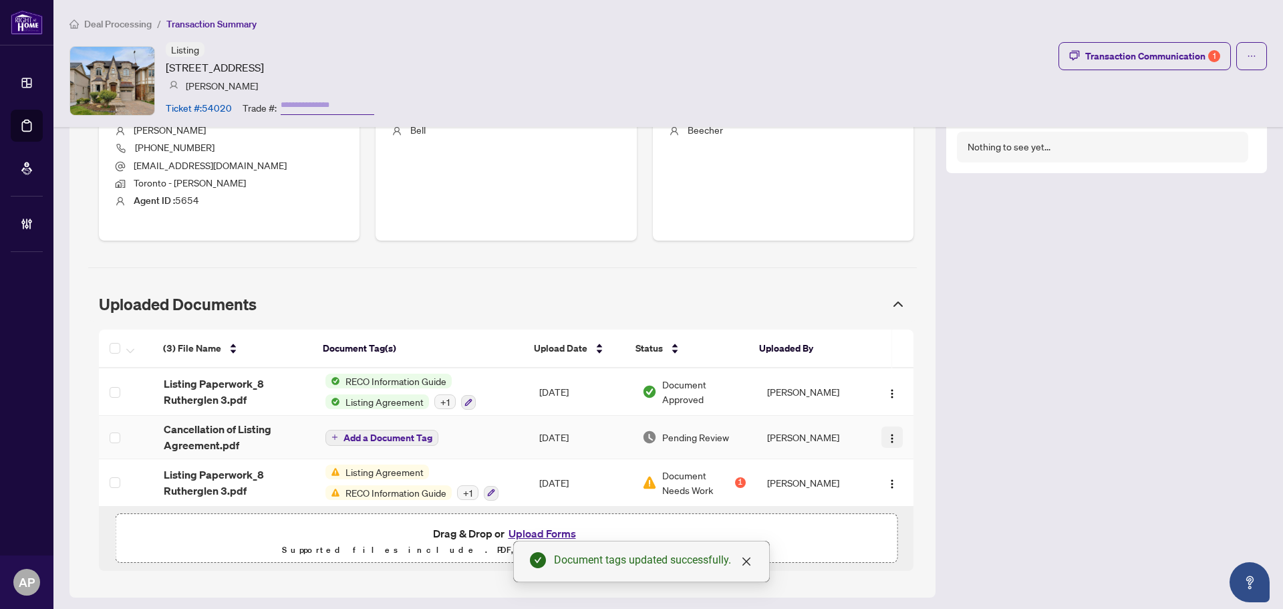
click at [887, 440] on img "button" at bounding box center [892, 438] width 11 height 11
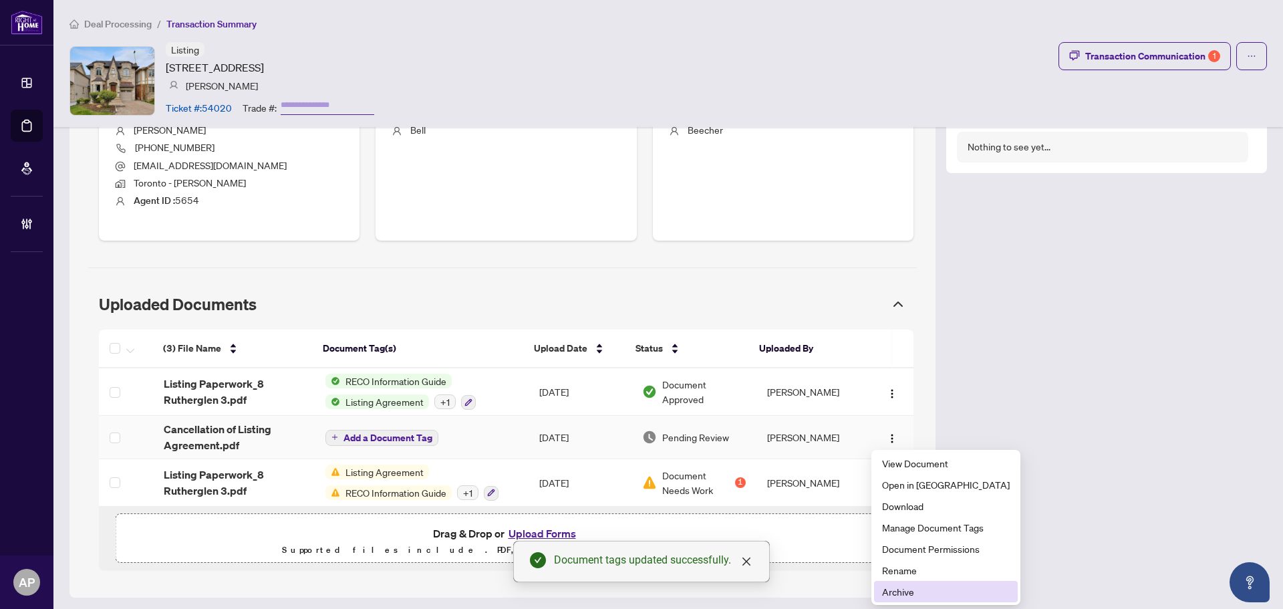
click at [922, 585] on span "Archive" at bounding box center [946, 591] width 128 height 15
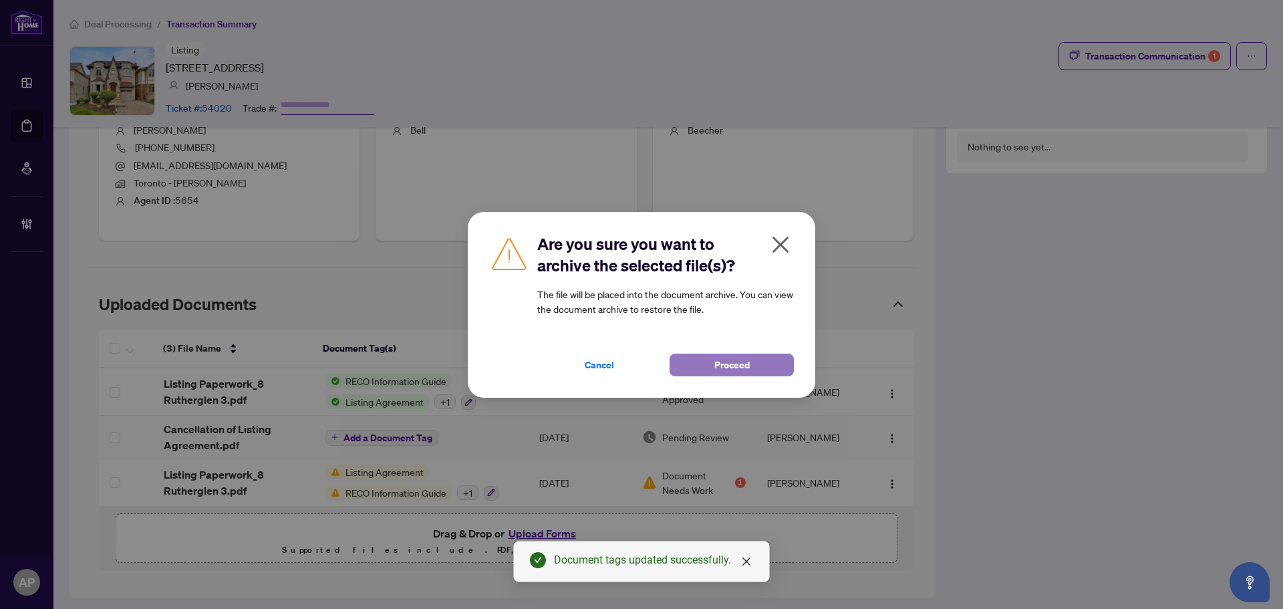
click at [722, 366] on span "Proceed" at bounding box center [731, 364] width 35 height 21
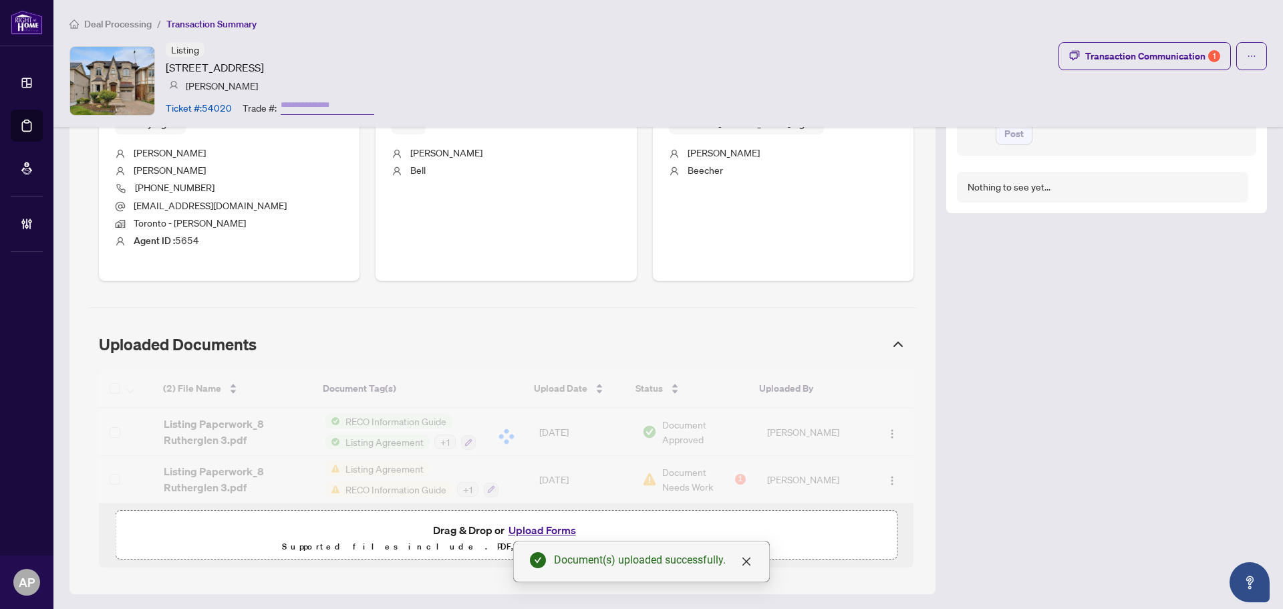
scroll to position [581, 0]
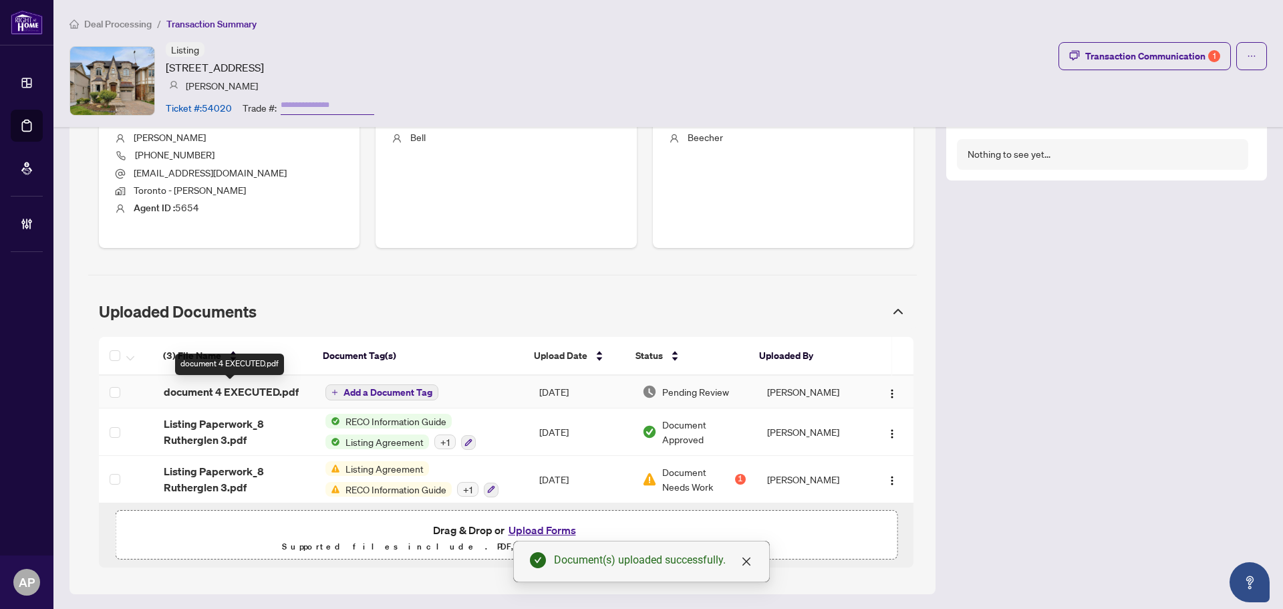
click at [274, 392] on span "document 4 EXECUTED.pdf" at bounding box center [231, 392] width 135 height 16
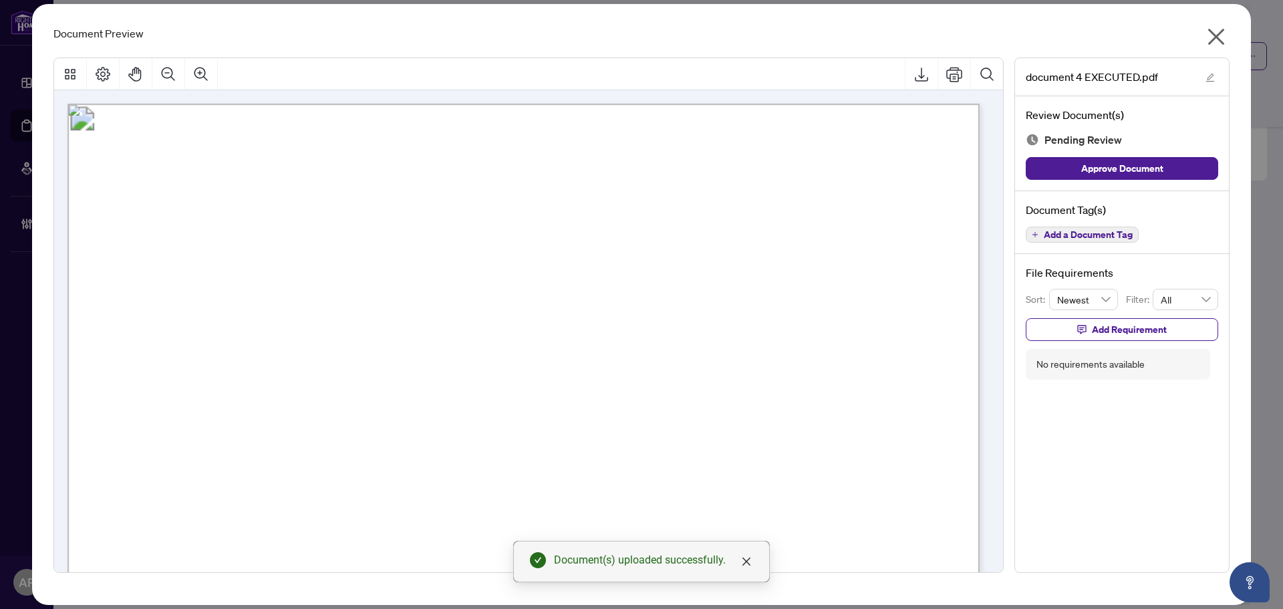
click at [1125, 237] on span "Add a Document Tag" at bounding box center [1088, 234] width 89 height 9
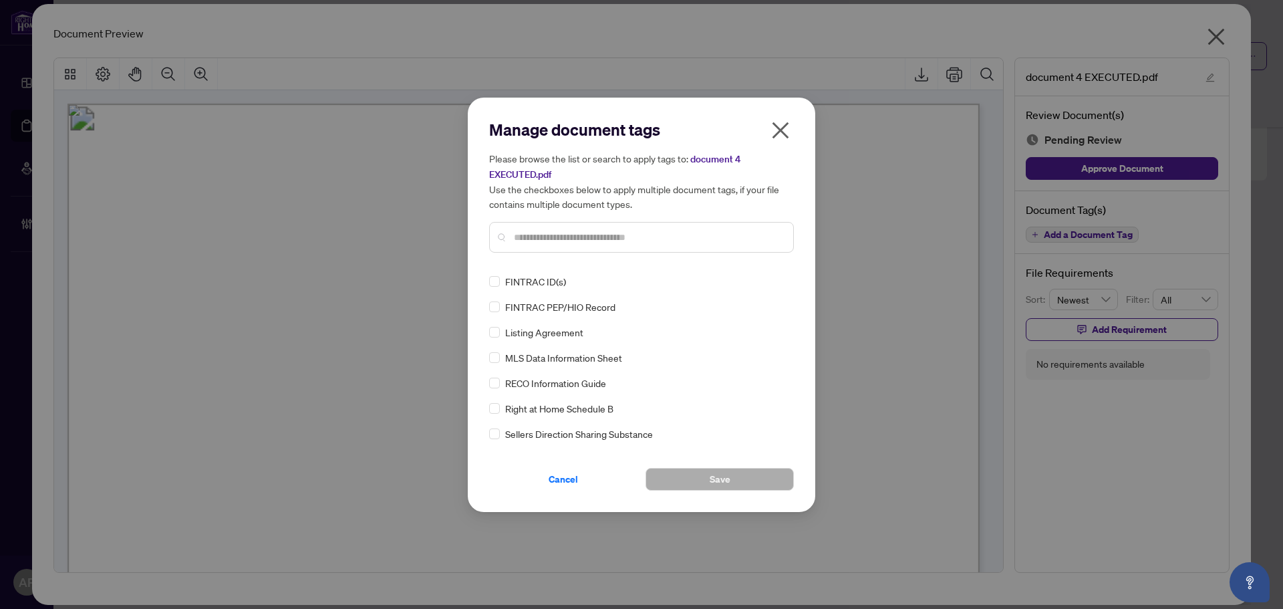
click at [602, 242] on input "text" at bounding box center [648, 237] width 269 height 15
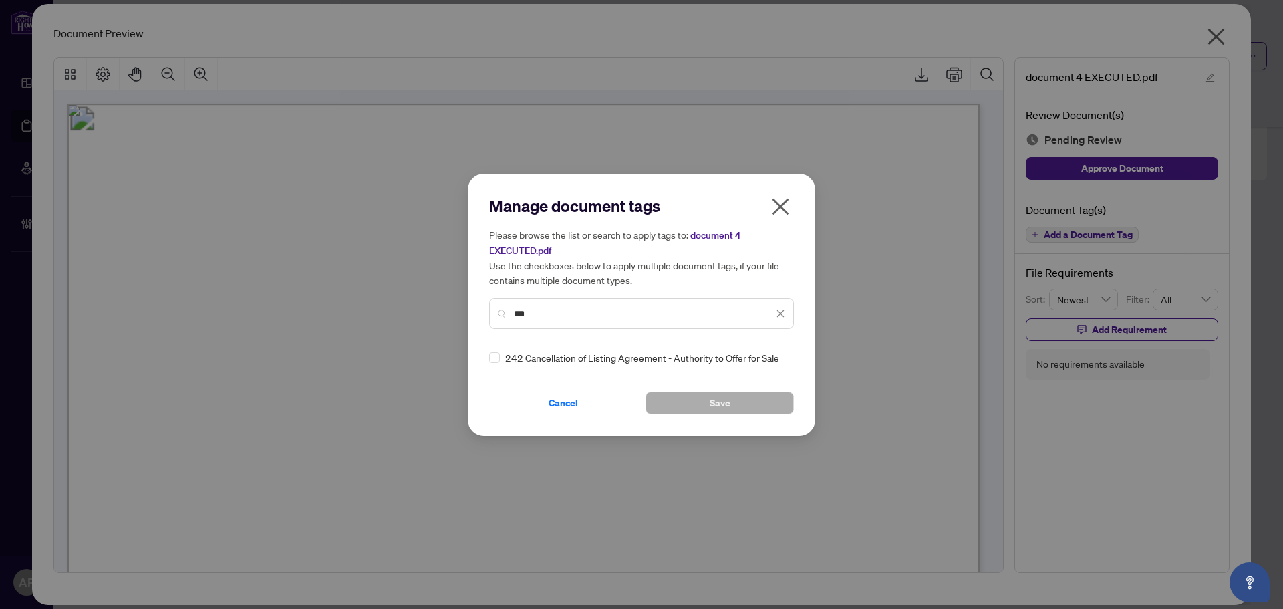
type input "***"
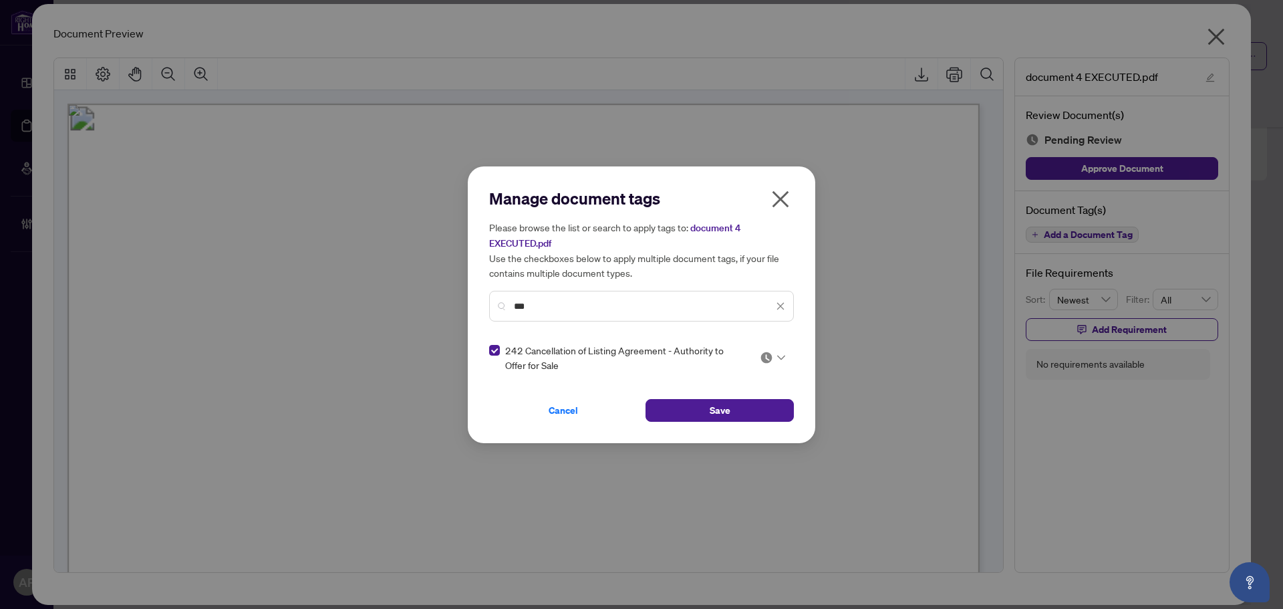
click at [773, 348] on input "search" at bounding box center [766, 358] width 13 height 20
click at [754, 420] on div "Approved" at bounding box center [733, 422] width 86 height 15
click at [759, 411] on button "Save" at bounding box center [720, 410] width 148 height 23
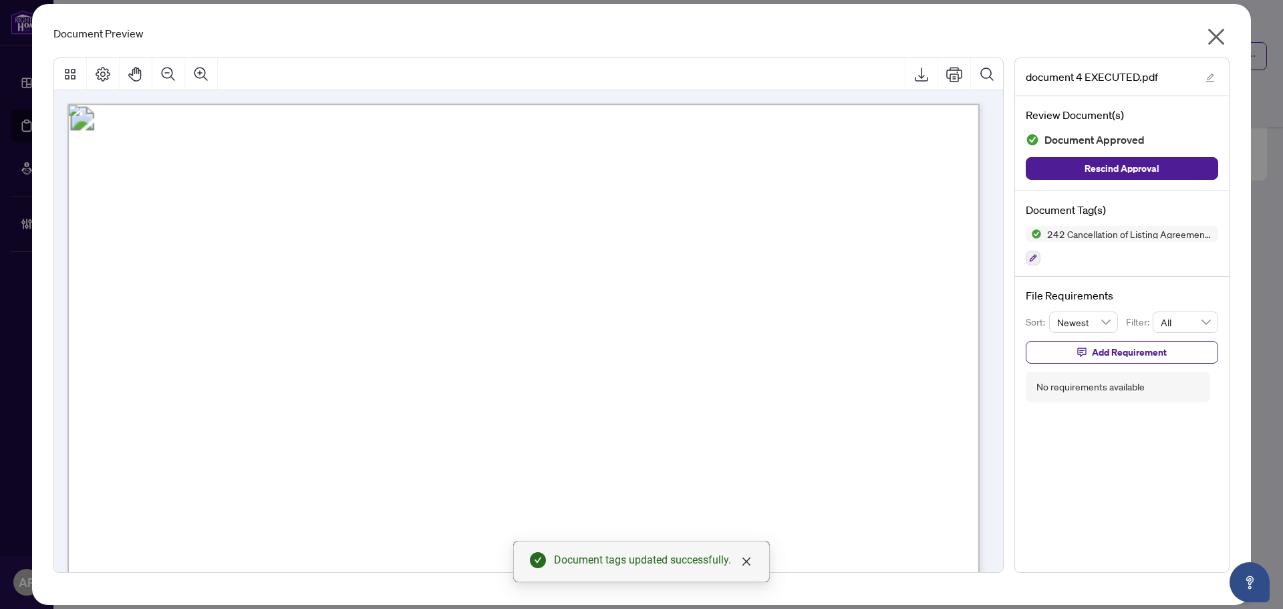
click at [1224, 43] on icon "close" at bounding box center [1216, 37] width 17 height 17
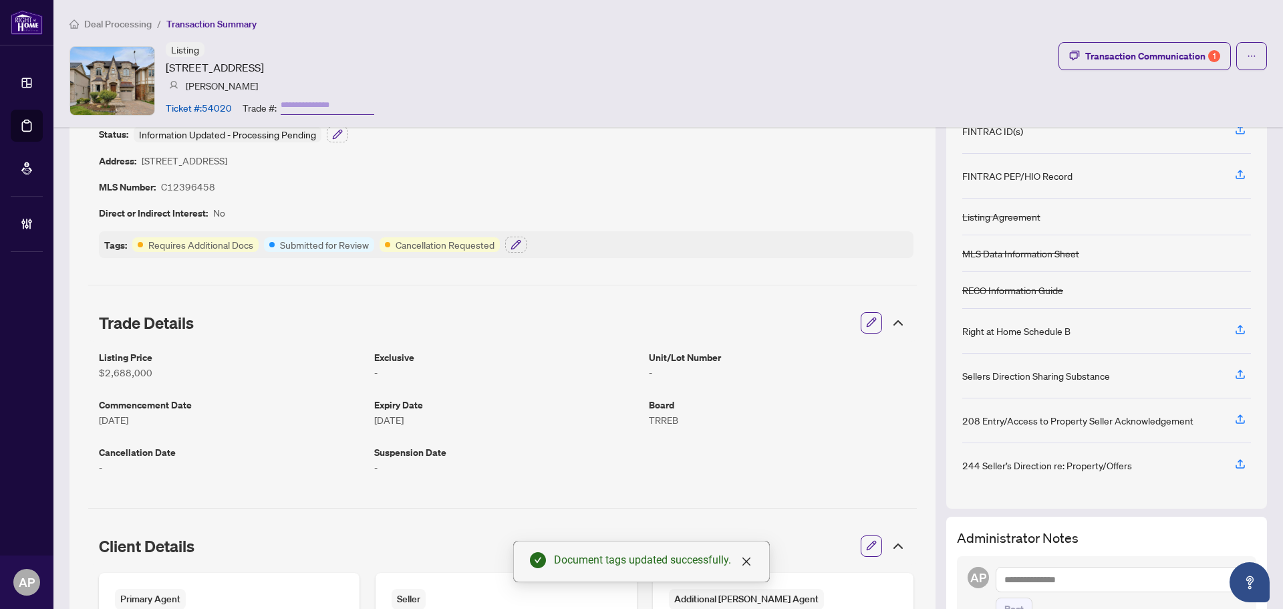
scroll to position [0, 0]
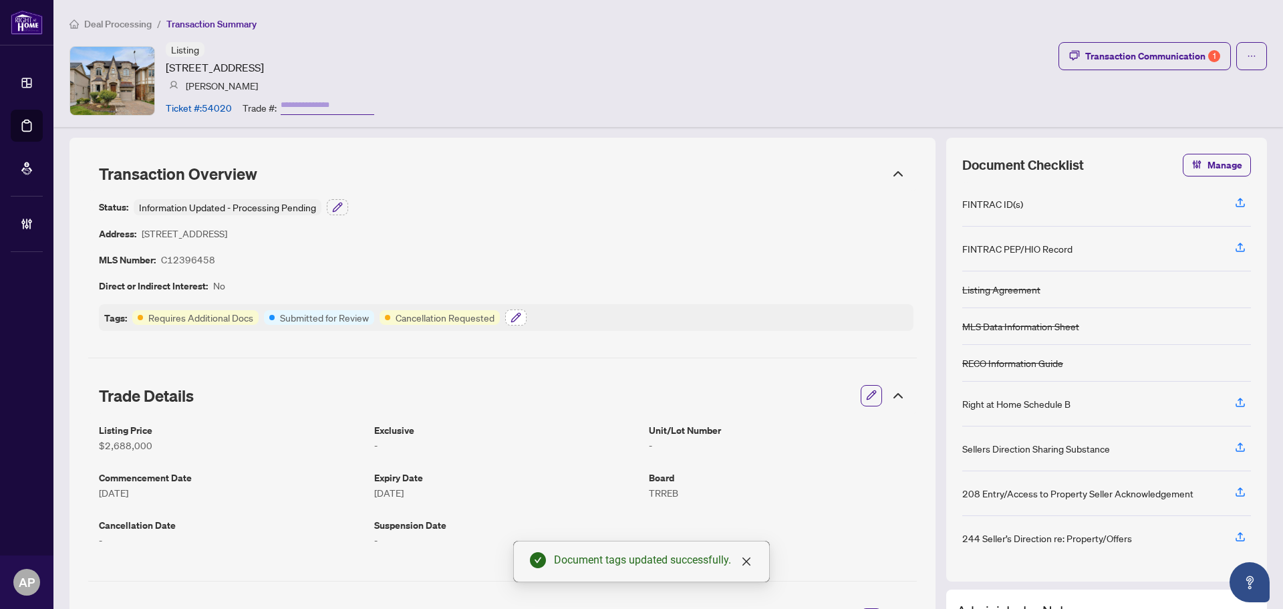
click at [525, 314] on button "button" at bounding box center [515, 317] width 21 height 16
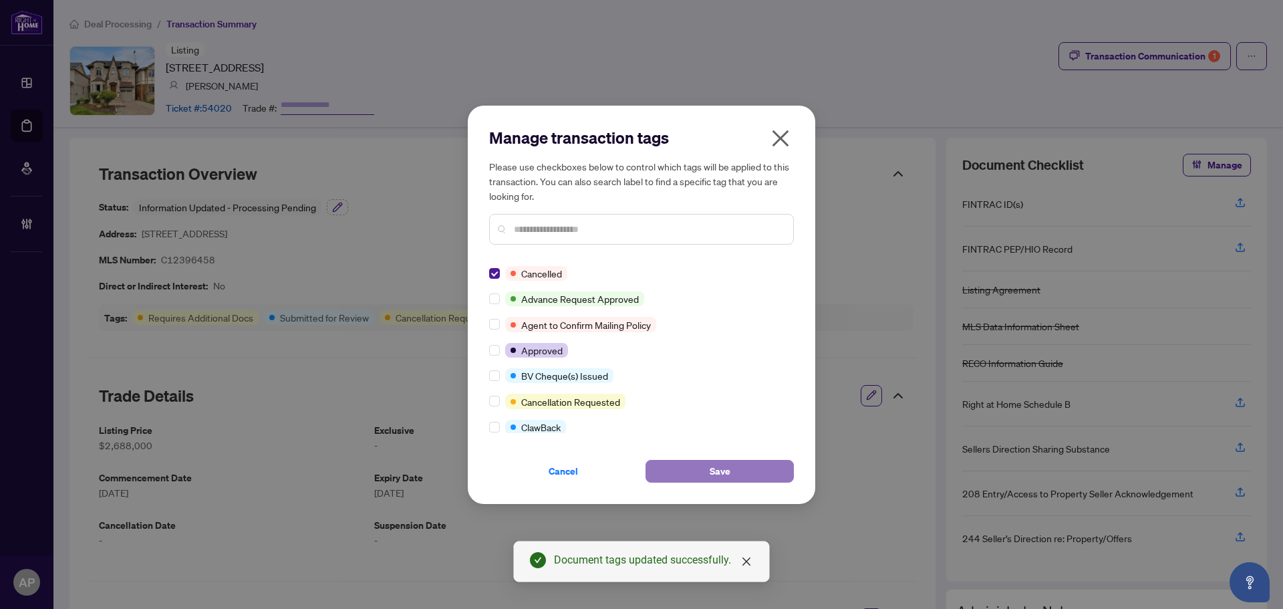
click at [737, 469] on button "Save" at bounding box center [720, 471] width 148 height 23
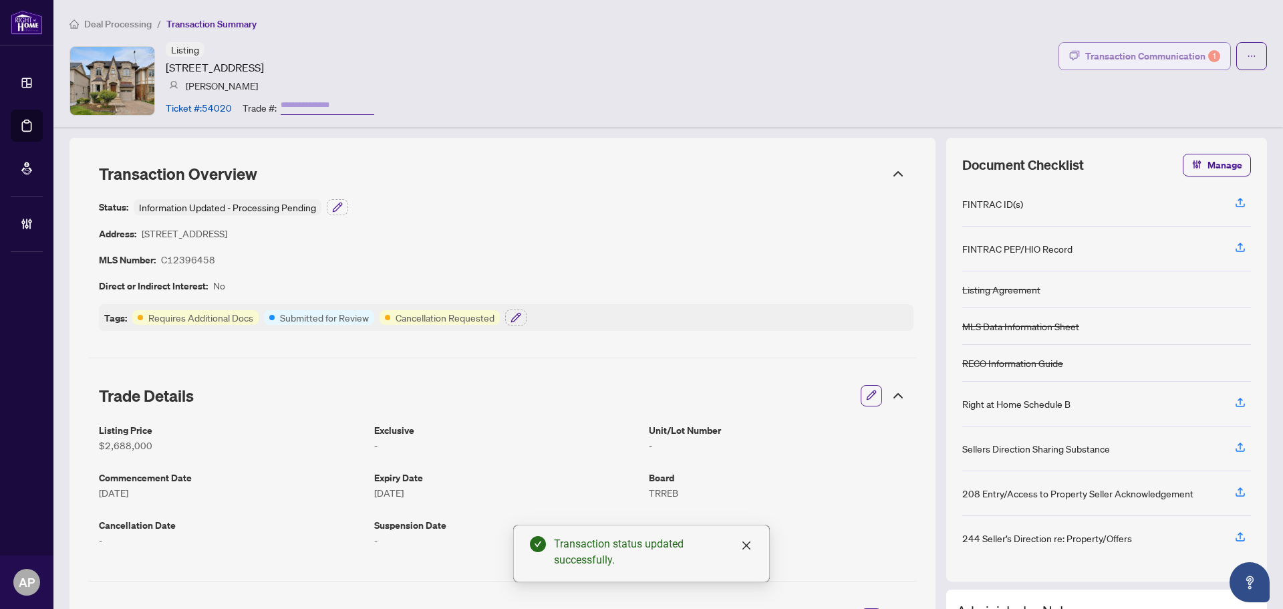
click at [1166, 51] on div "Transaction Communication 1" at bounding box center [1152, 55] width 135 height 21
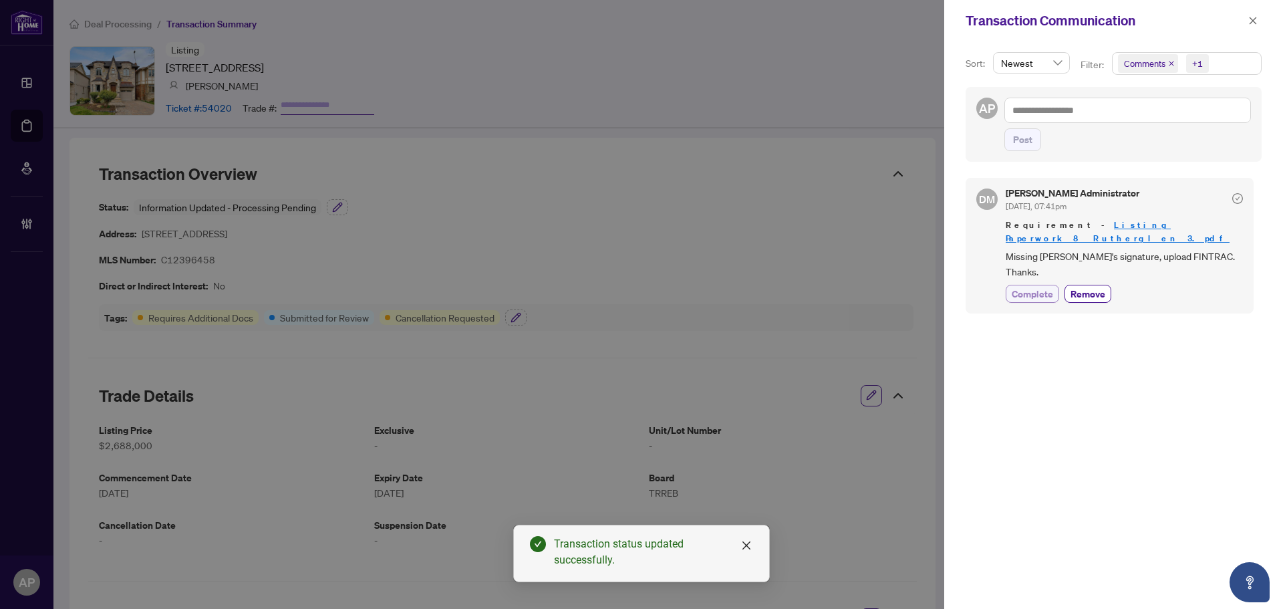
click at [1050, 287] on span "Complete" at bounding box center [1032, 294] width 41 height 14
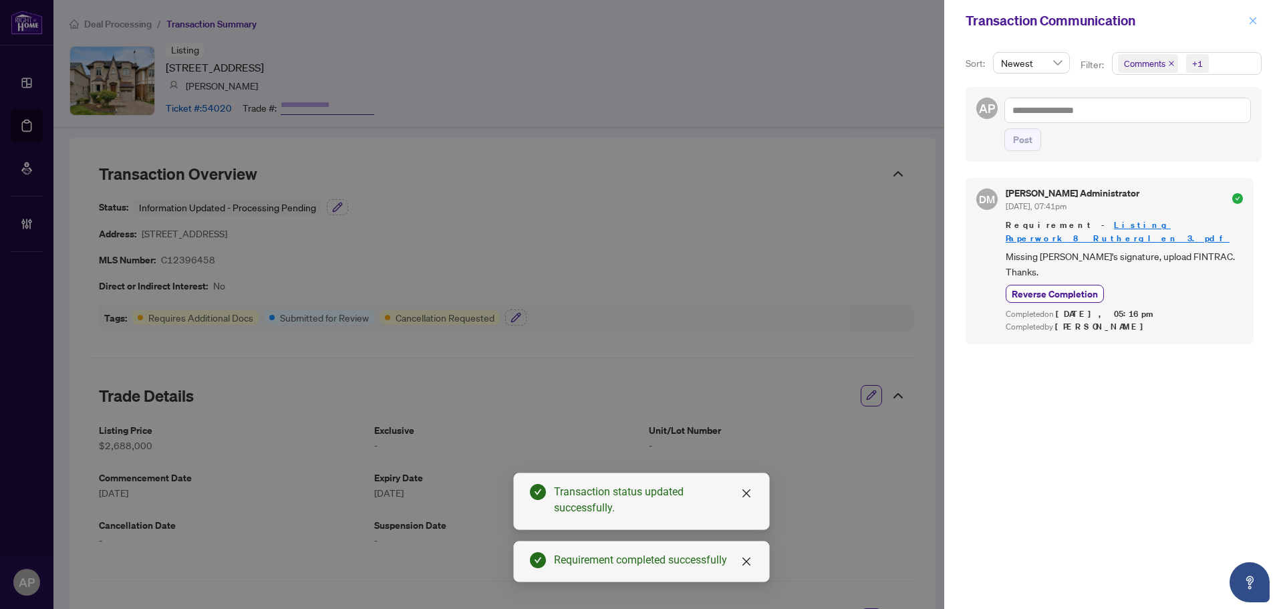
click at [1252, 20] on icon "close" at bounding box center [1253, 20] width 7 height 7
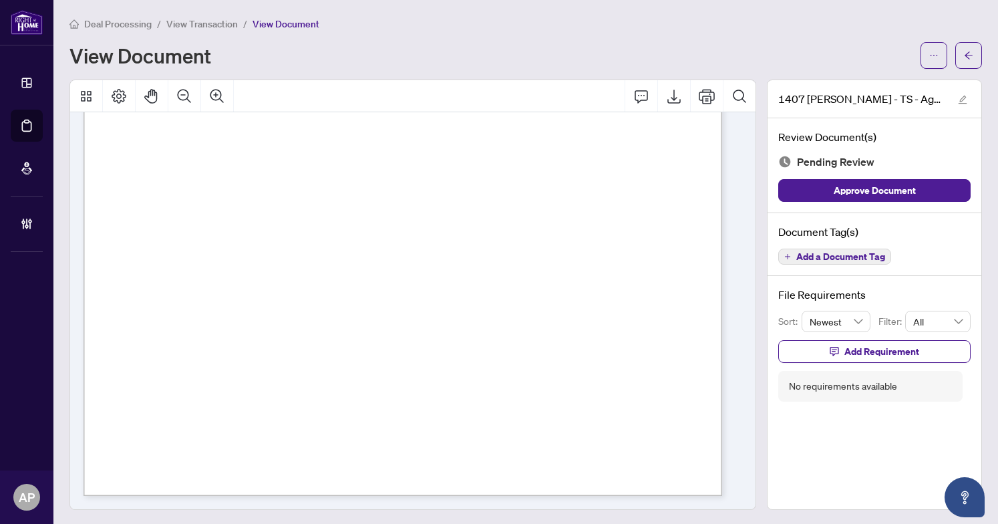
scroll to position [390, 0]
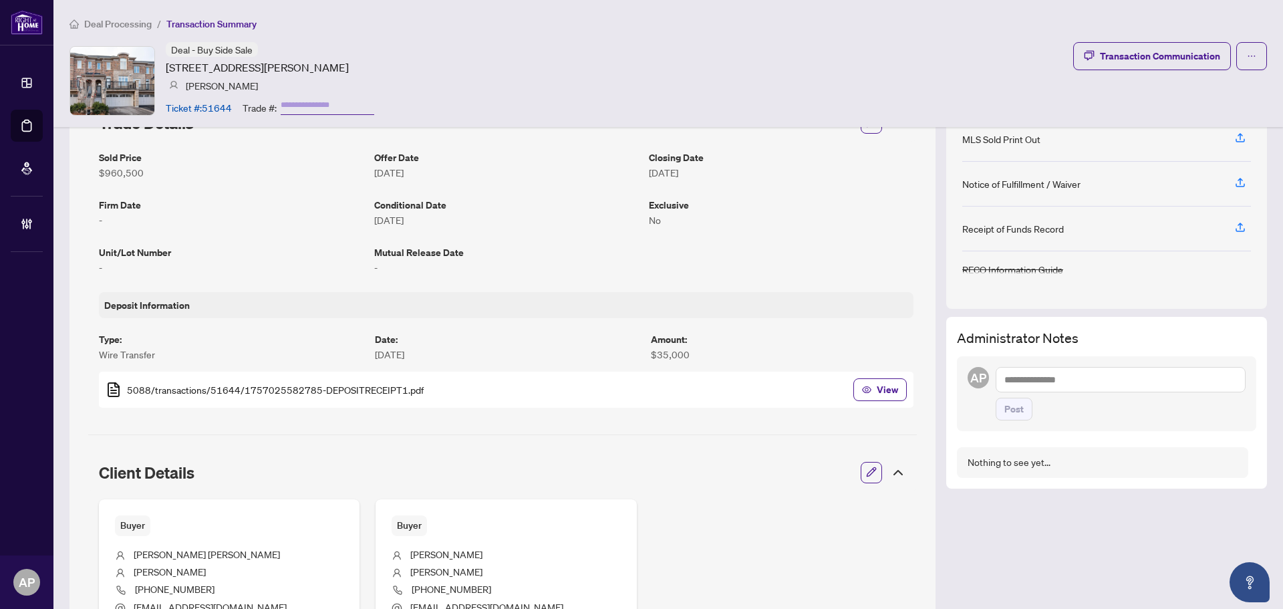
scroll to position [267, 0]
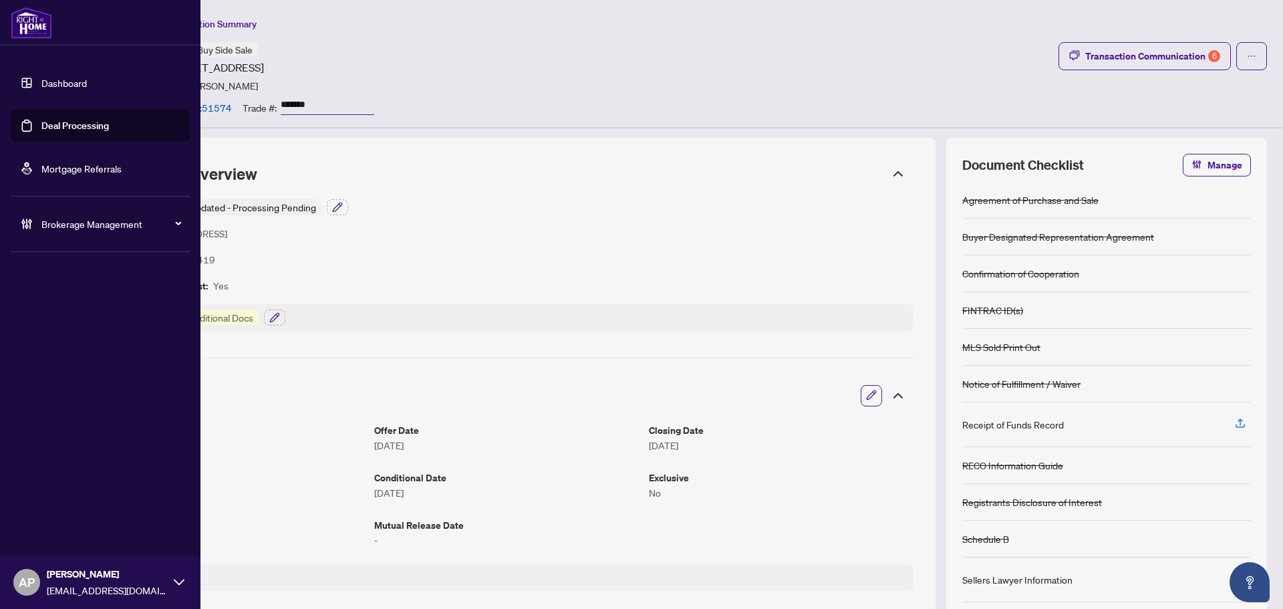
click at [41, 128] on link "Deal Processing" at bounding box center [75, 126] width 68 height 12
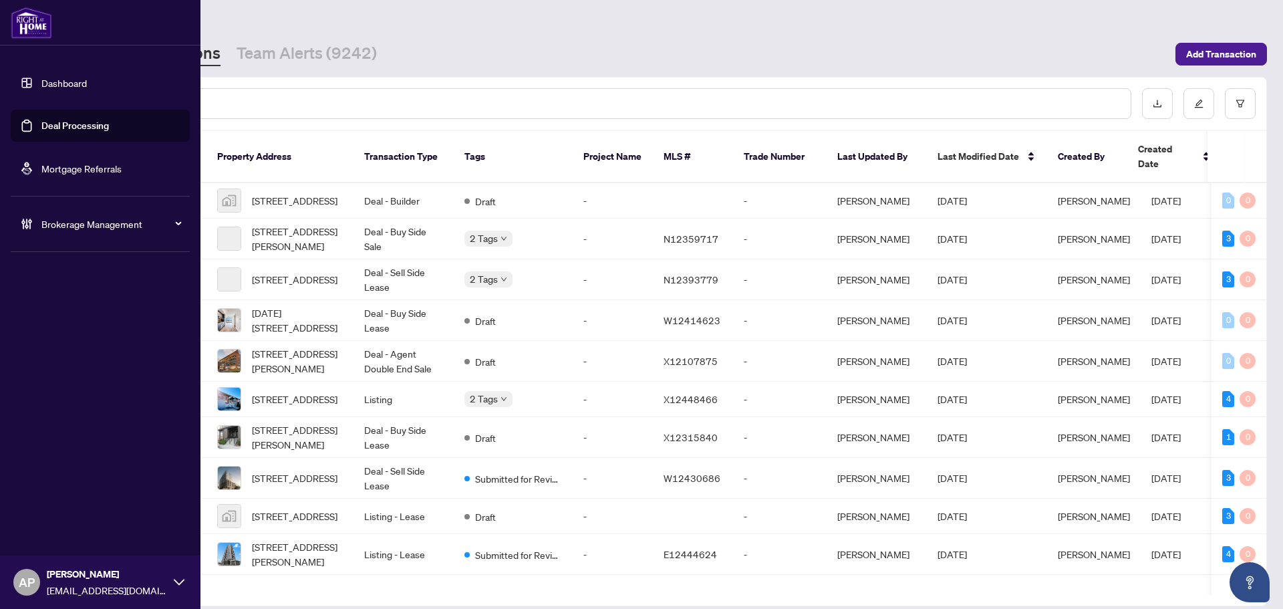
click at [112, 232] on div "Brokerage Management" at bounding box center [100, 224] width 179 height 32
click at [77, 322] on link "Manage Agents" at bounding box center [61, 320] width 66 height 12
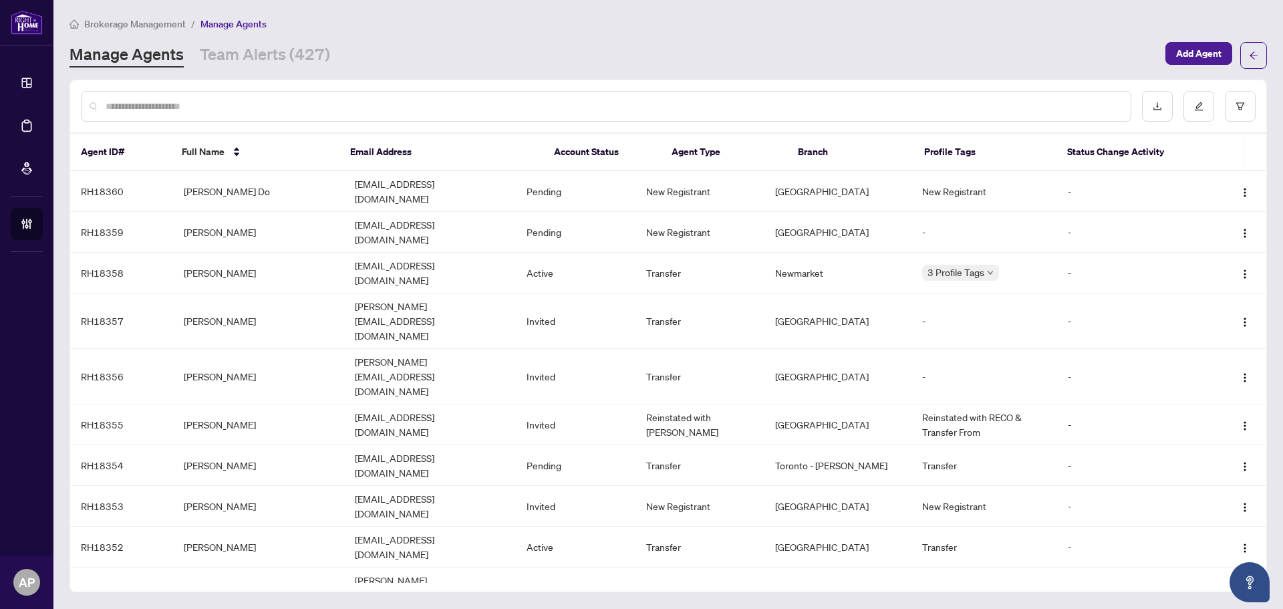
click at [264, 112] on input "text" at bounding box center [613, 106] width 1015 height 15
click at [186, 107] on input "text" at bounding box center [613, 106] width 1015 height 15
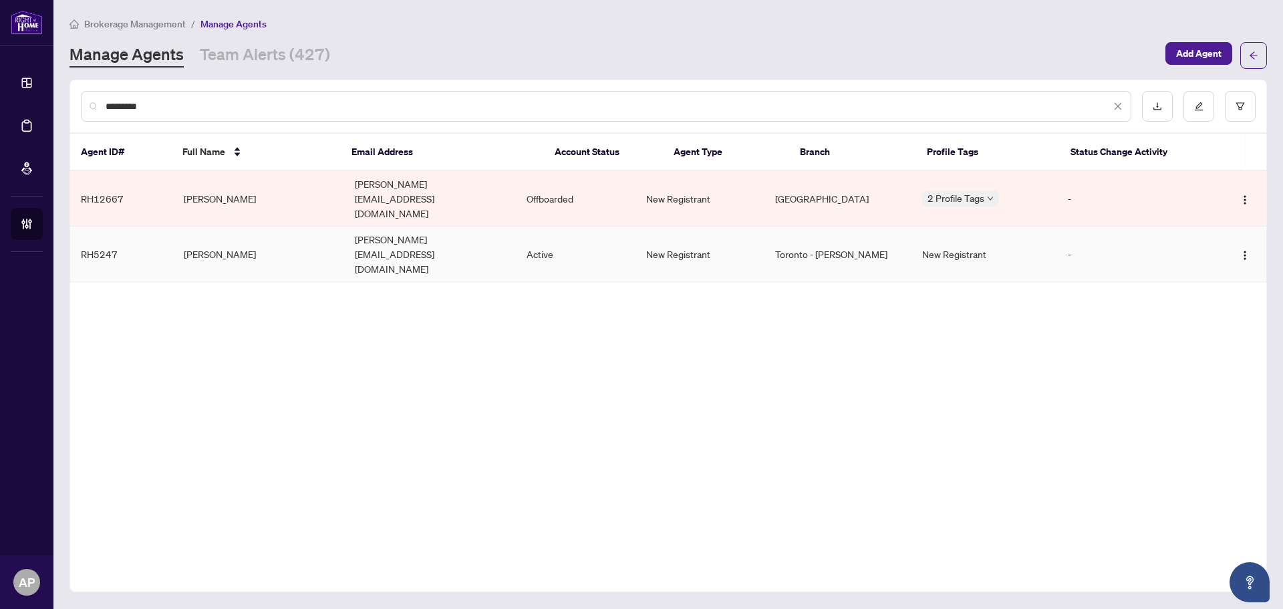
type input "*********"
click at [239, 227] on td "John Christodoulou" at bounding box center [258, 254] width 171 height 55
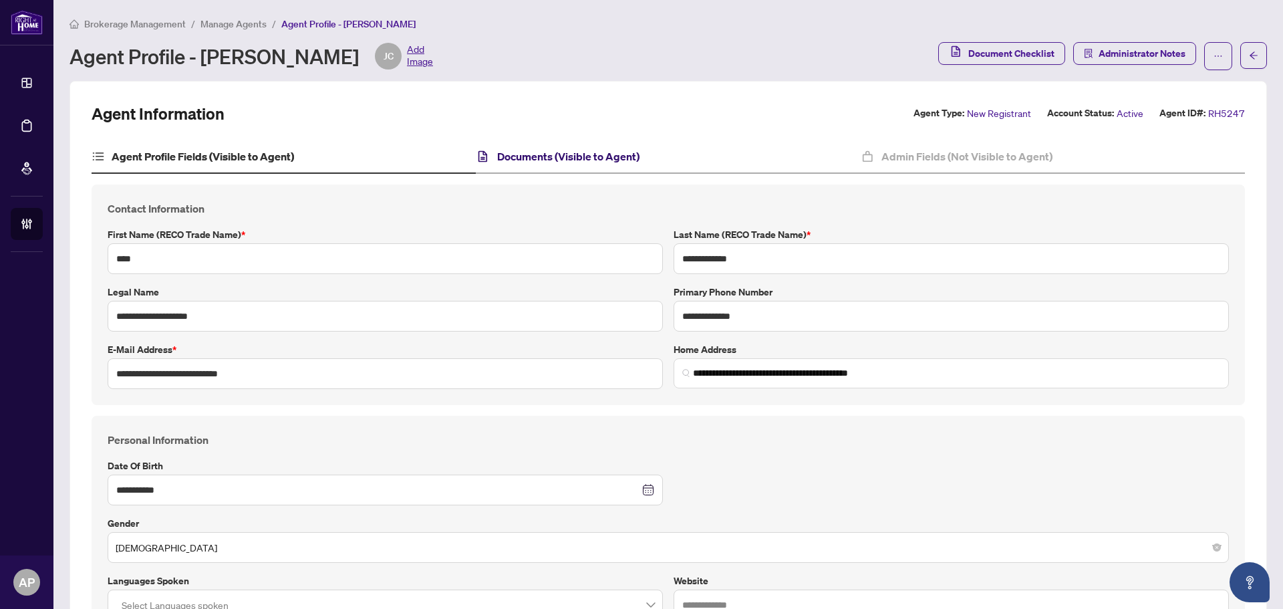
click at [619, 162] on h4 "Documents (Visible to Agent)" at bounding box center [568, 156] width 142 height 16
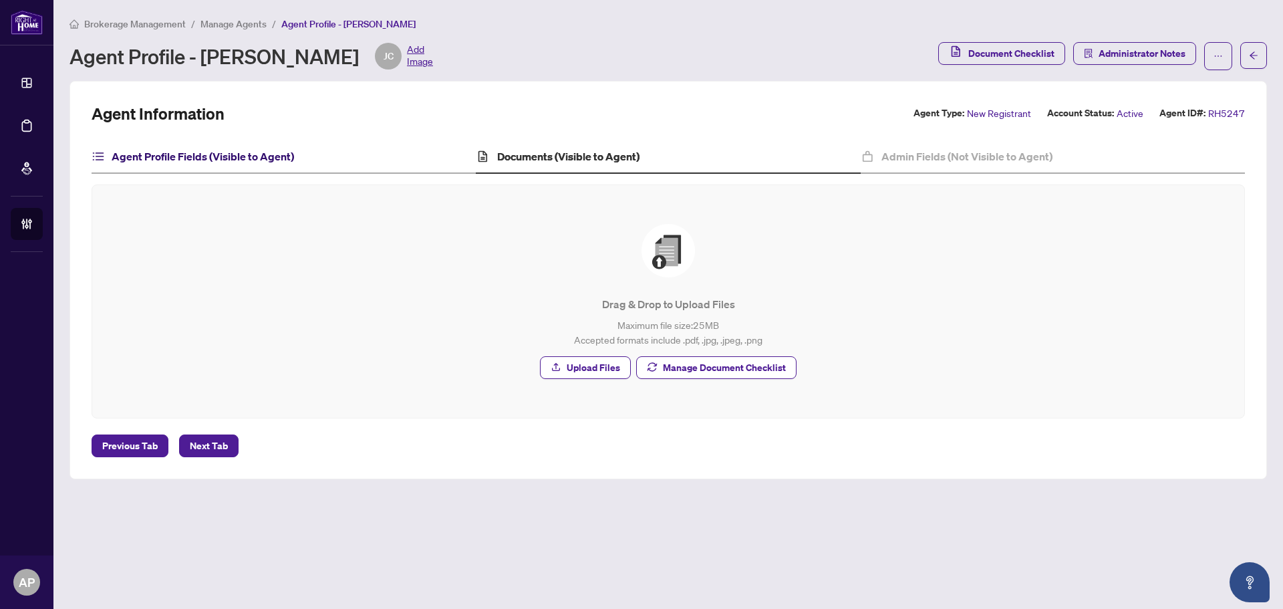
click at [221, 154] on h4 "Agent Profile Fields (Visible to Agent)" at bounding box center [203, 156] width 182 height 16
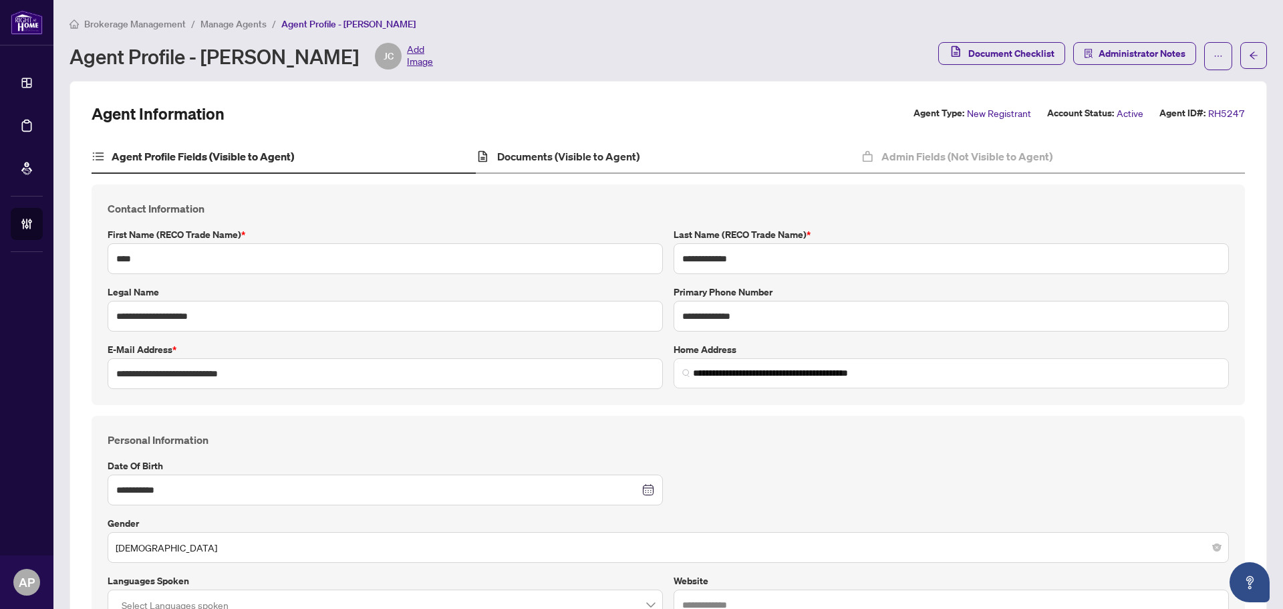
click at [667, 150] on div "Documents (Visible to Agent)" at bounding box center [668, 156] width 384 height 33
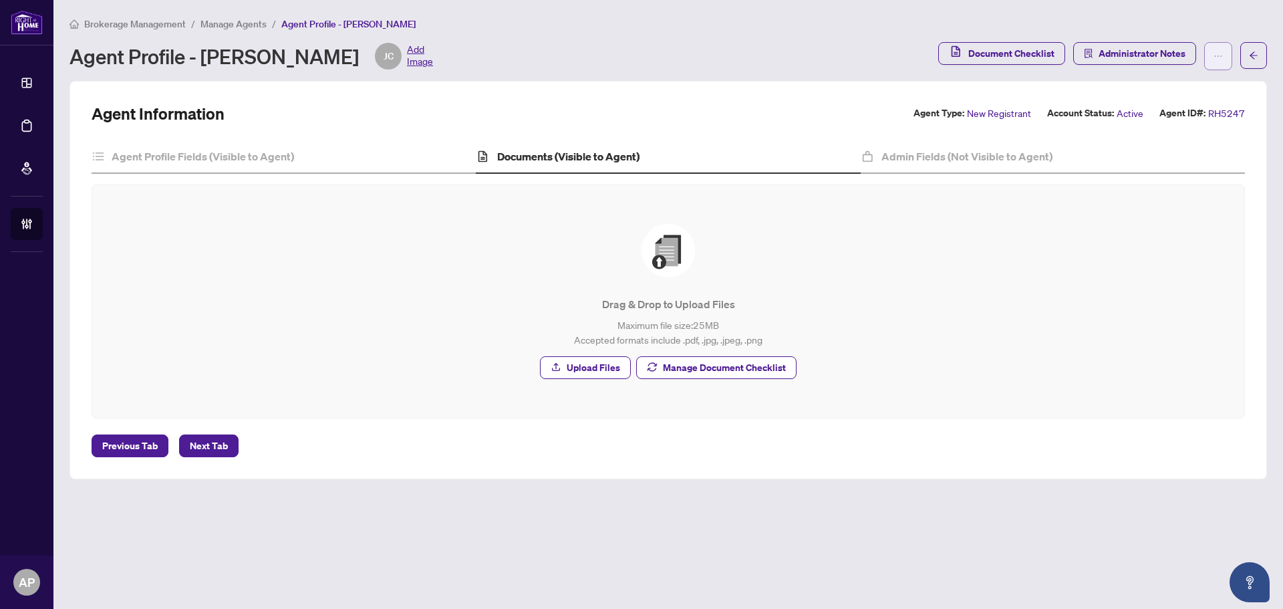
click at [1212, 53] on button "button" at bounding box center [1218, 56] width 28 height 28
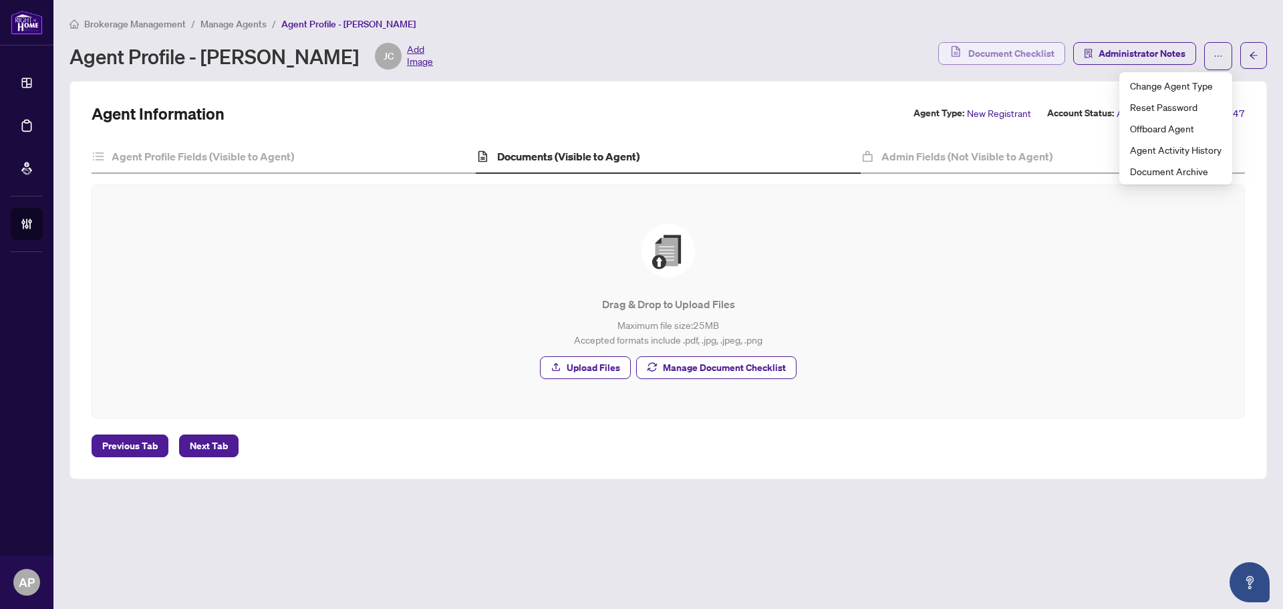
click at [1013, 58] on span "Document Checklist" at bounding box center [1011, 53] width 86 height 21
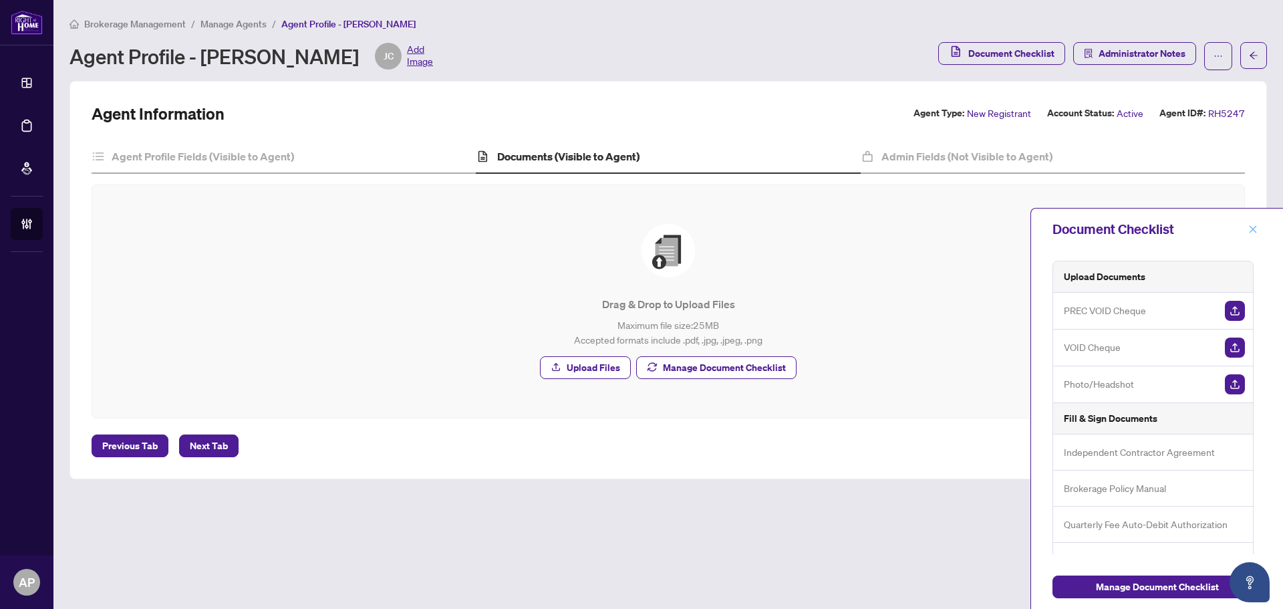
click at [1250, 229] on icon "close" at bounding box center [1252, 229] width 9 height 9
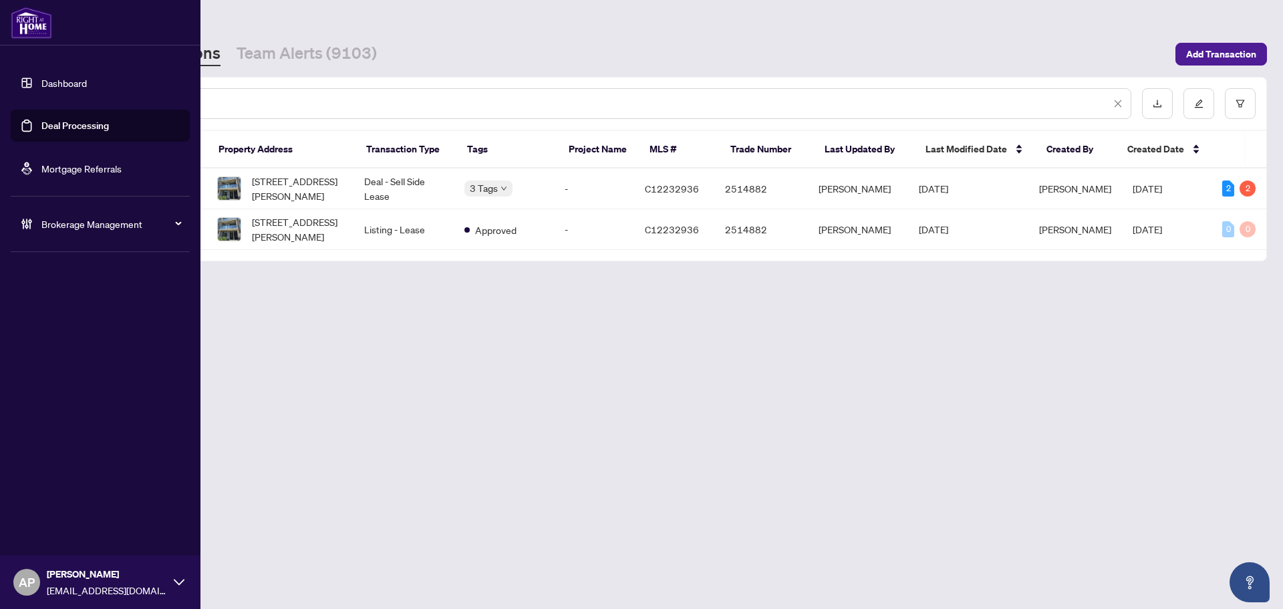
click at [166, 222] on span "Brokerage Management" at bounding box center [110, 224] width 139 height 15
click at [82, 320] on link "Manage Agents" at bounding box center [61, 320] width 66 height 12
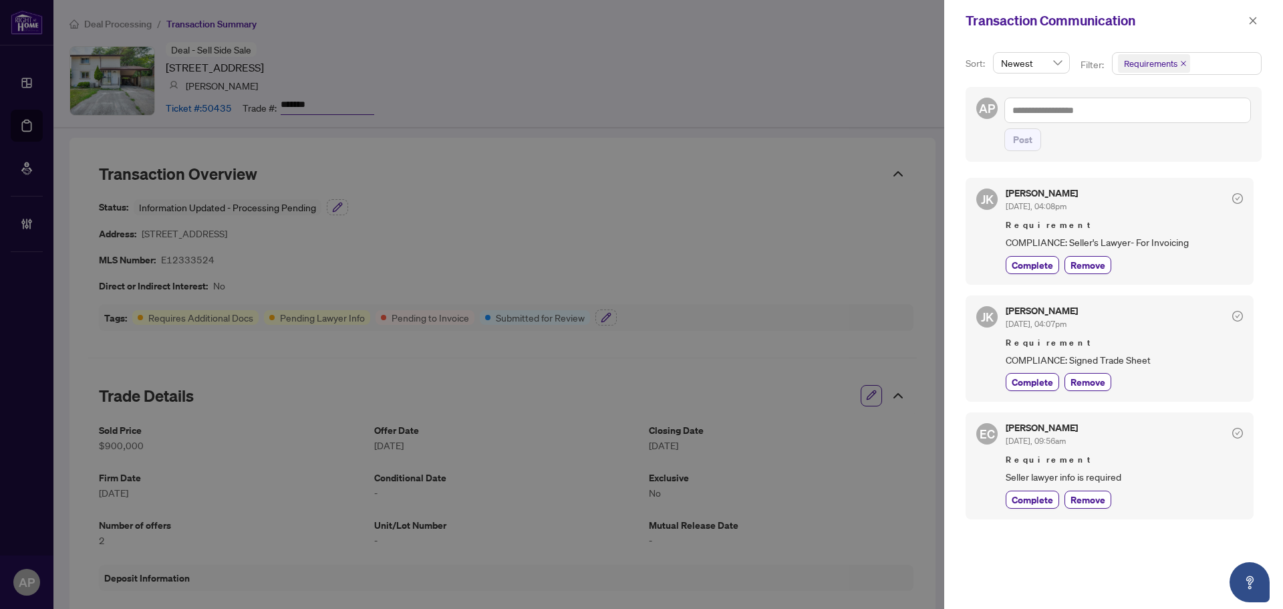
scroll to position [1003, 0]
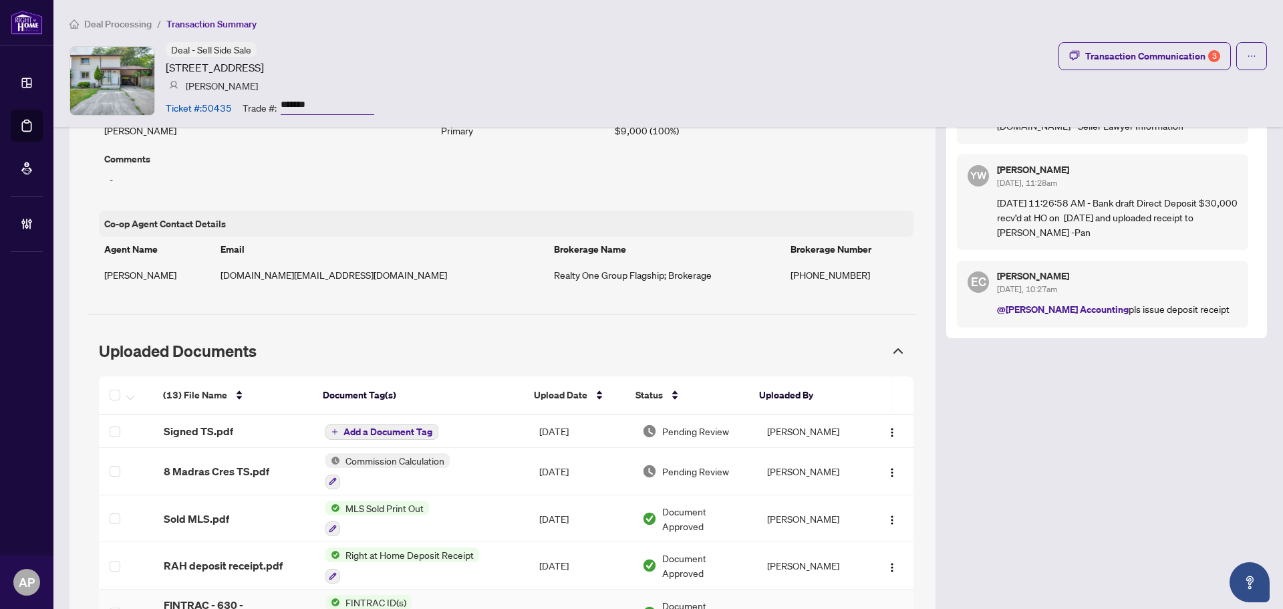
scroll to position [802, 0]
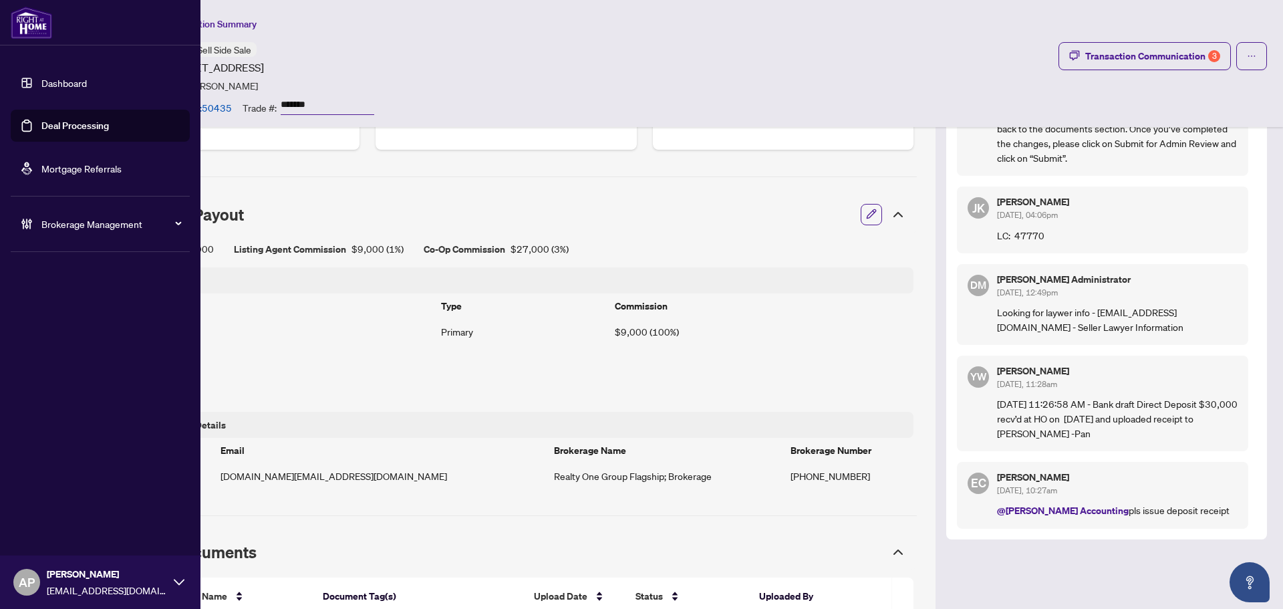
click at [41, 128] on link "Deal Processing" at bounding box center [75, 126] width 68 height 12
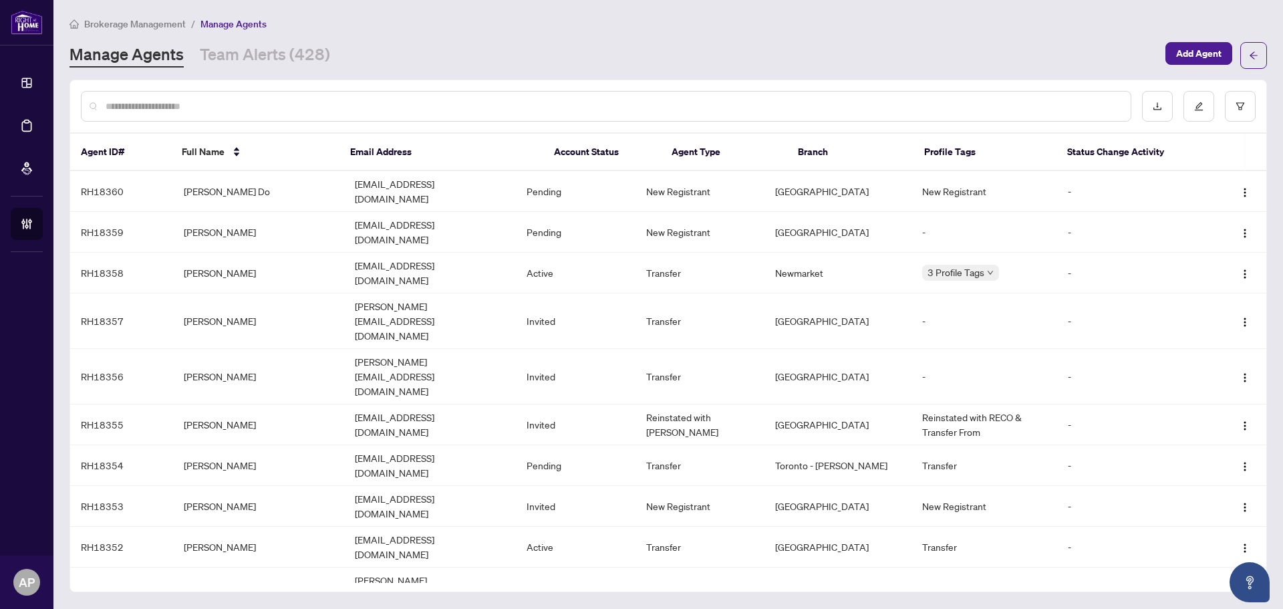
click at [279, 109] on input "text" at bounding box center [613, 106] width 1015 height 15
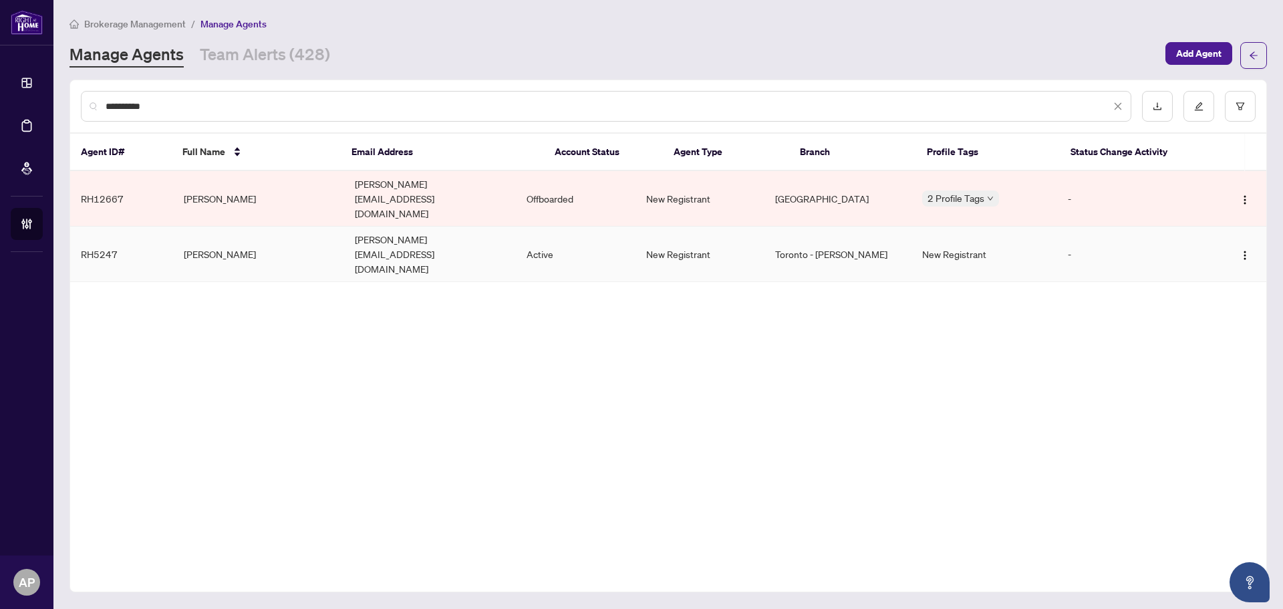
type input "**********"
click at [271, 227] on td "[PERSON_NAME]" at bounding box center [258, 254] width 171 height 55
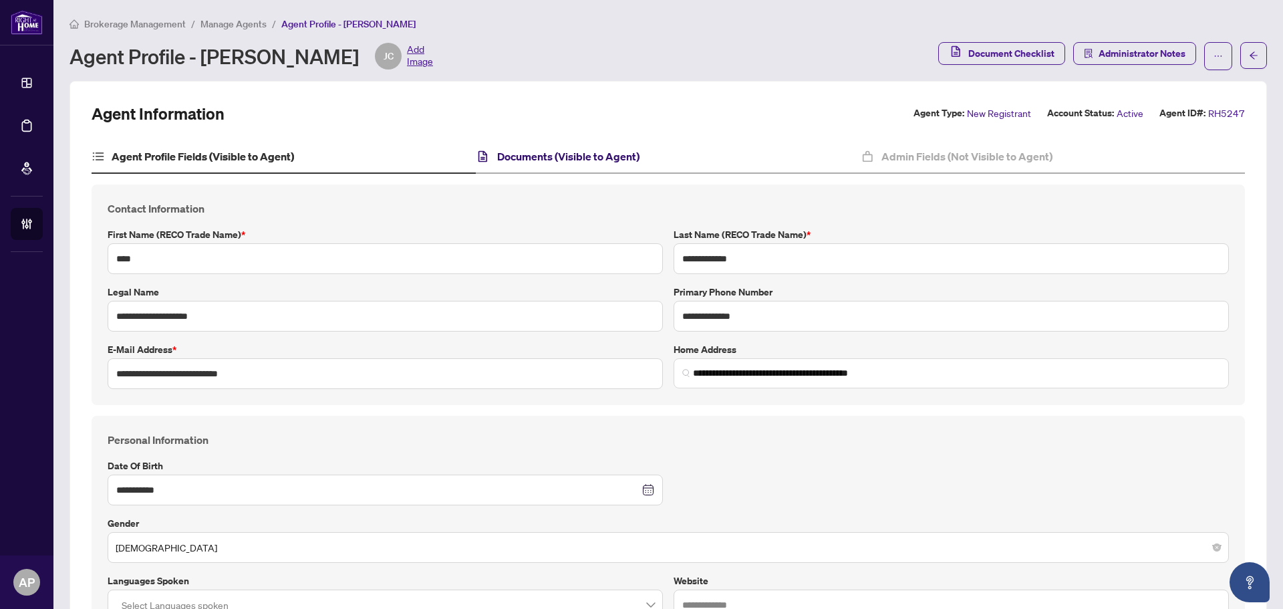
click at [549, 160] on h4 "Documents (Visible to Agent)" at bounding box center [568, 156] width 142 height 16
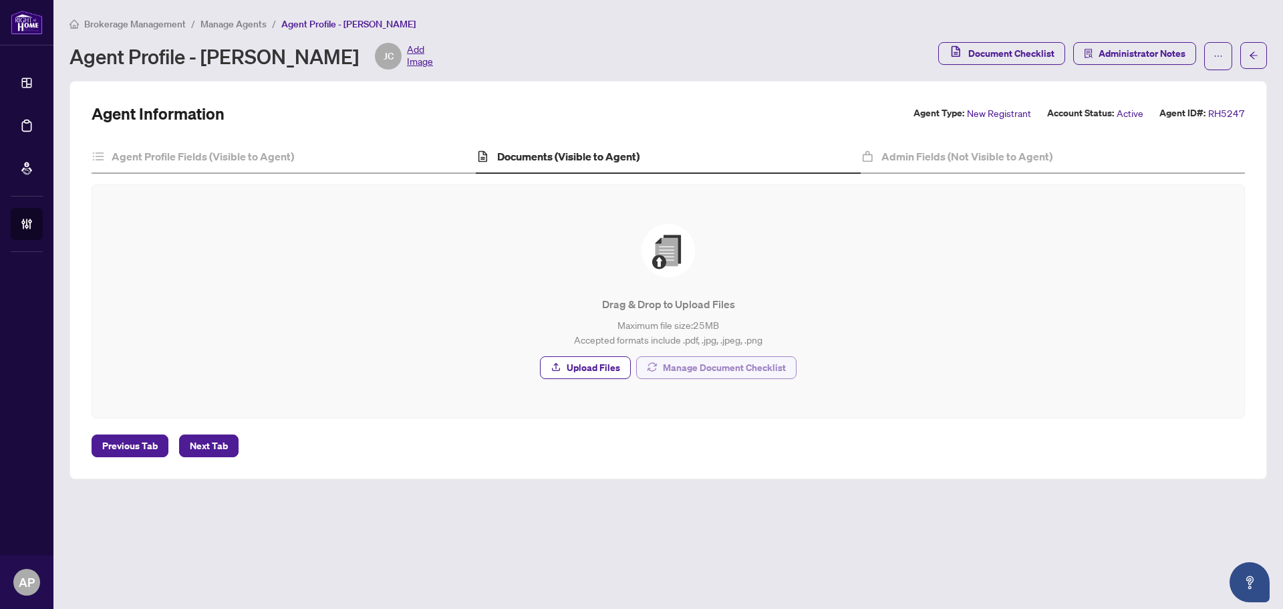
click at [697, 365] on span "Manage Document Checklist" at bounding box center [724, 367] width 123 height 21
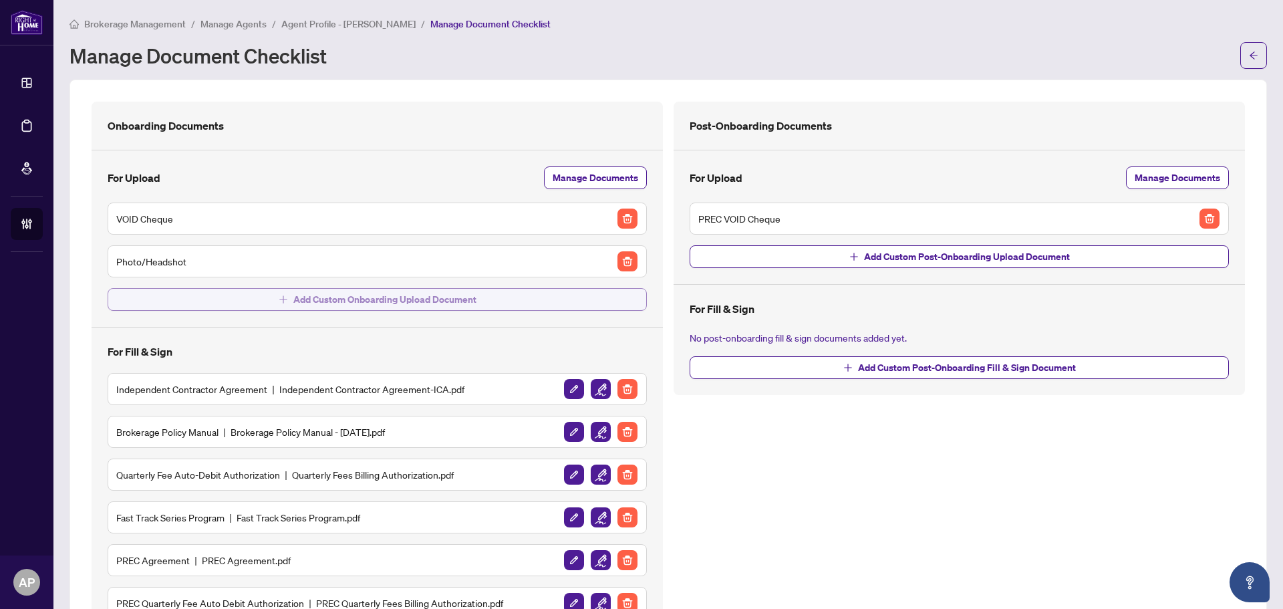
click at [469, 305] on span "Add Custom Onboarding Upload Document" at bounding box center [384, 299] width 183 height 21
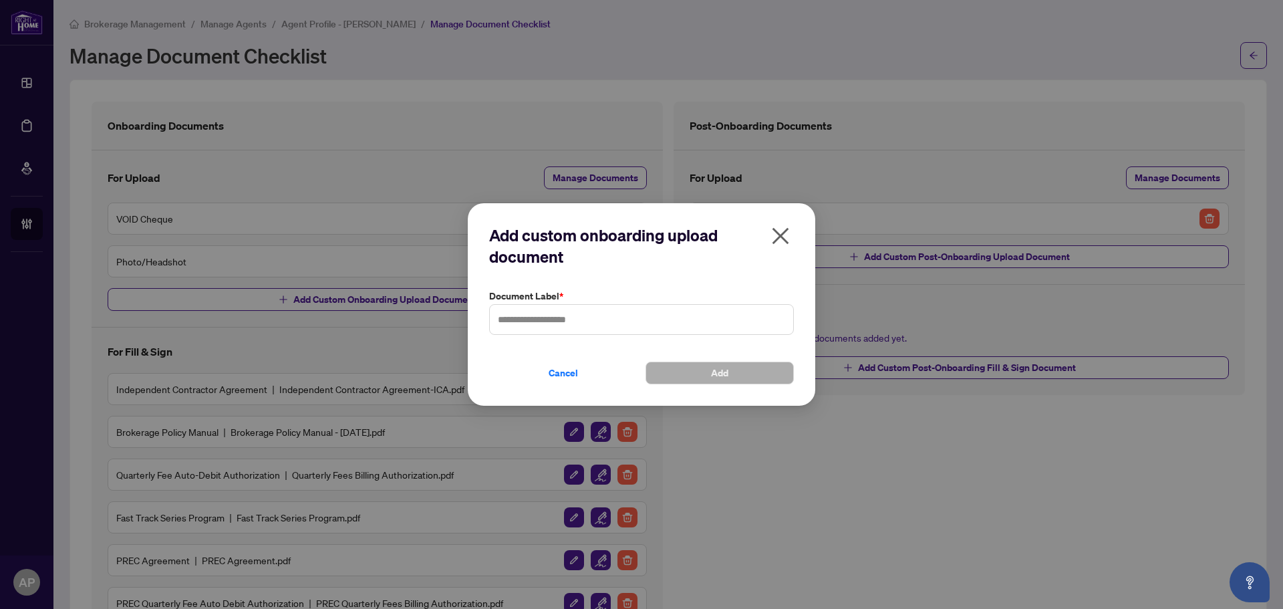
click at [784, 240] on icon "close" at bounding box center [781, 235] width 17 height 17
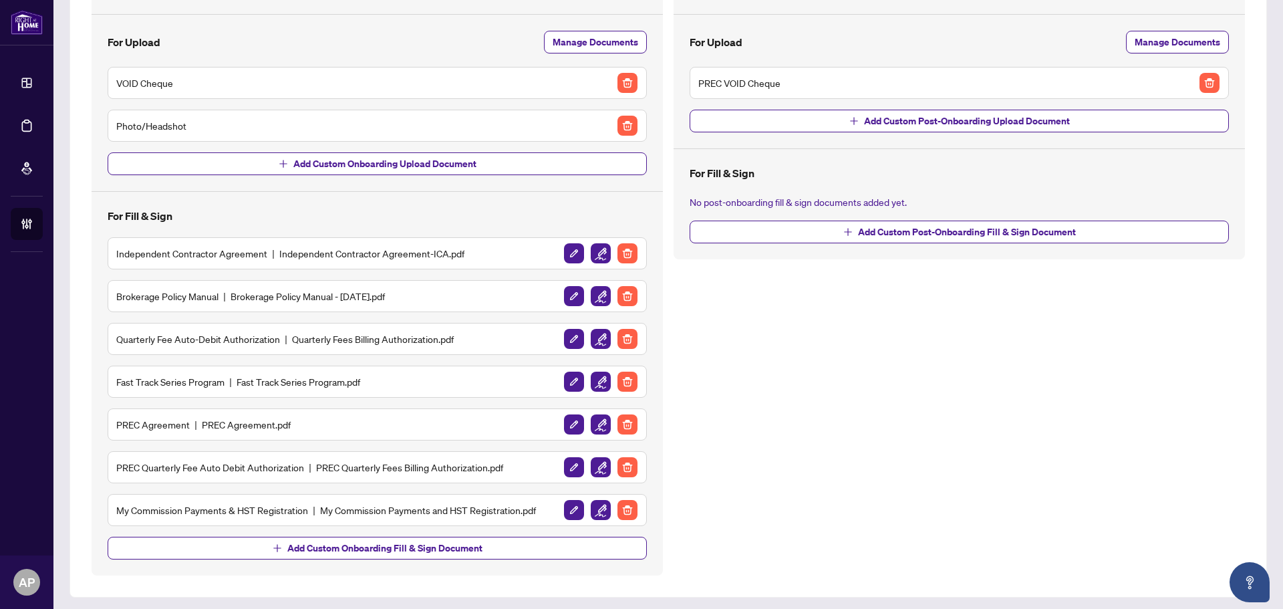
scroll to position [140, 0]
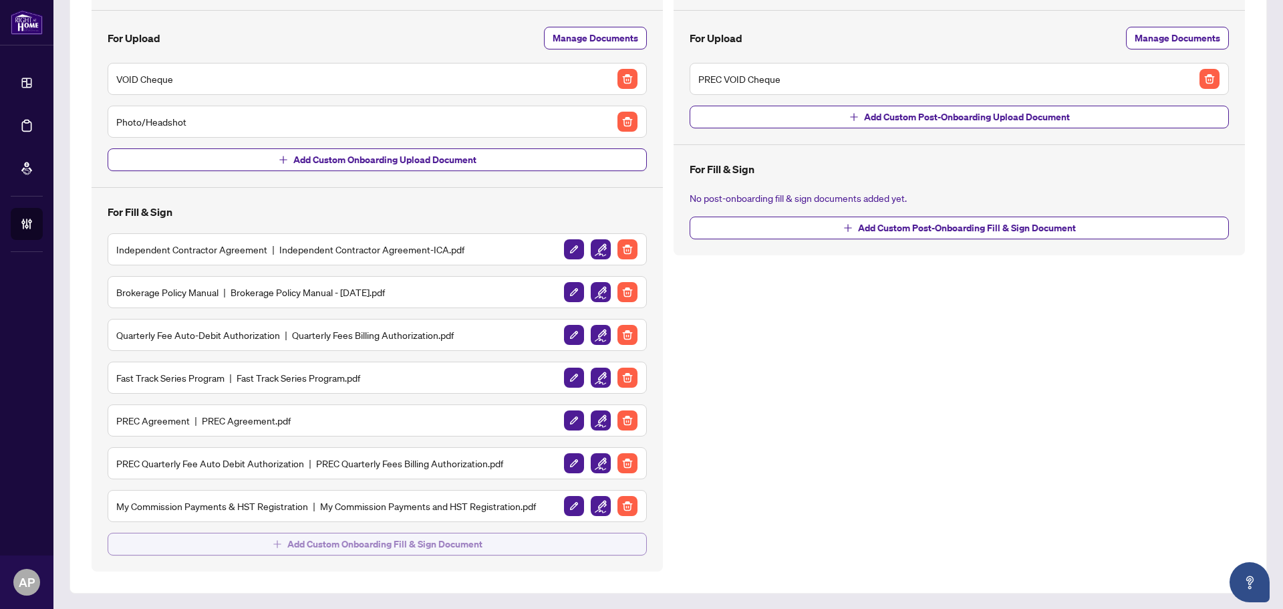
click at [536, 547] on button "Add Custom Onboarding Fill & Sign Document" at bounding box center [377, 544] width 539 height 23
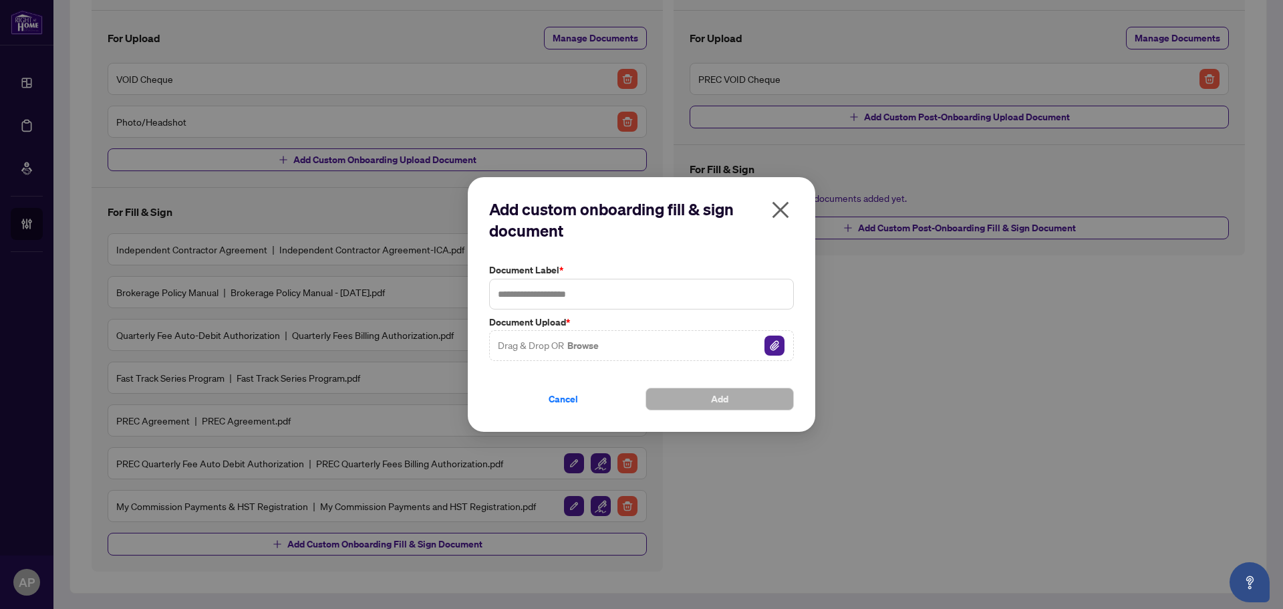
click at [786, 211] on icon "close" at bounding box center [780, 209] width 21 height 21
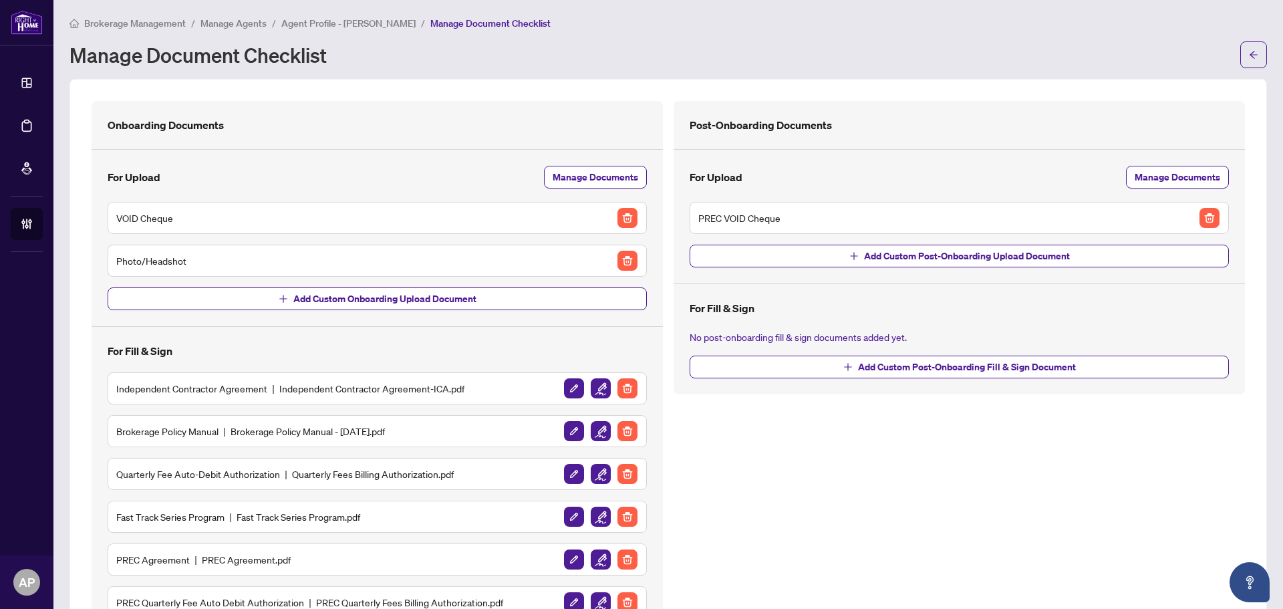
scroll to position [0, 0]
click at [606, 182] on span "Manage Documents" at bounding box center [596, 177] width 86 height 21
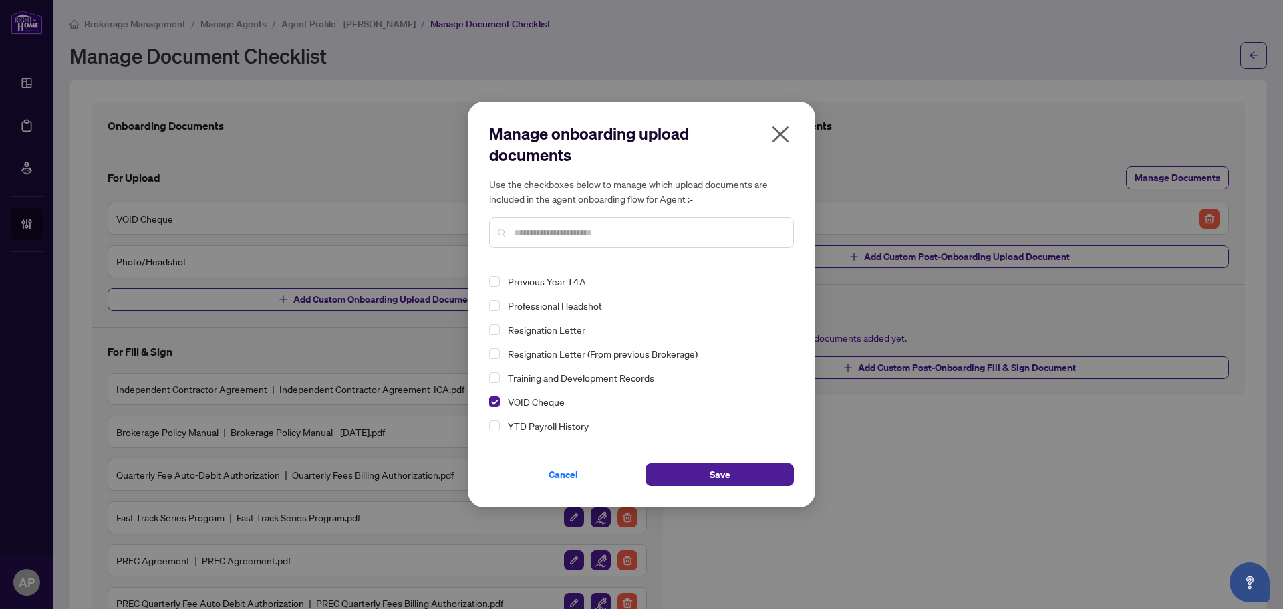
scroll to position [60, 0]
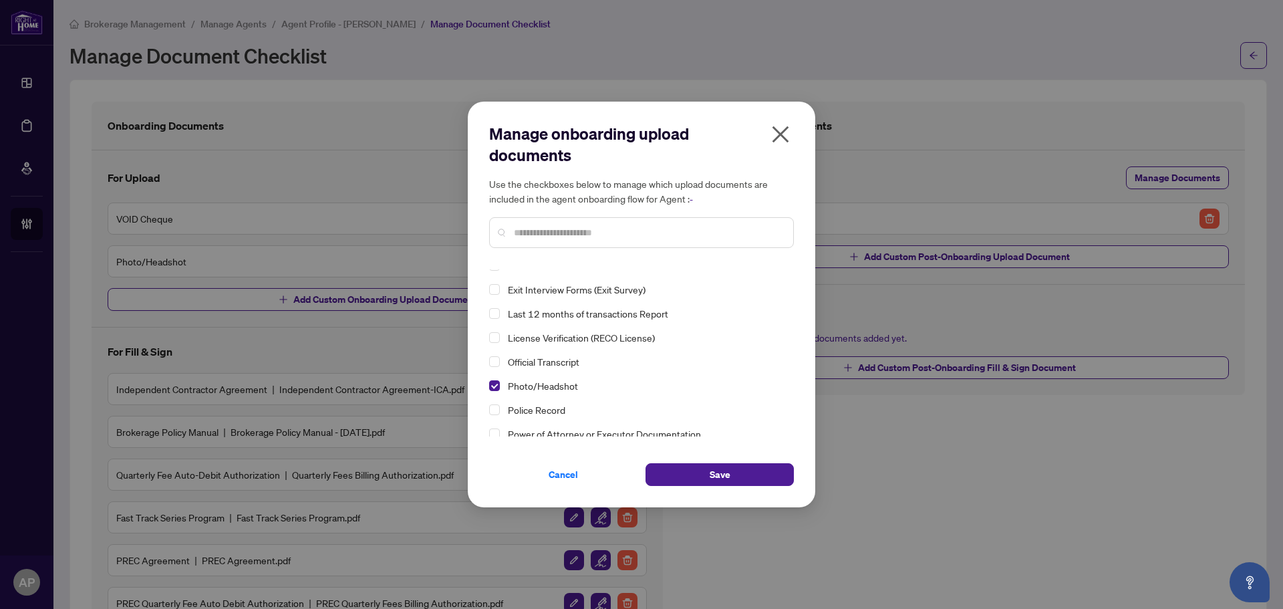
click at [789, 144] on icon "close" at bounding box center [780, 134] width 21 height 21
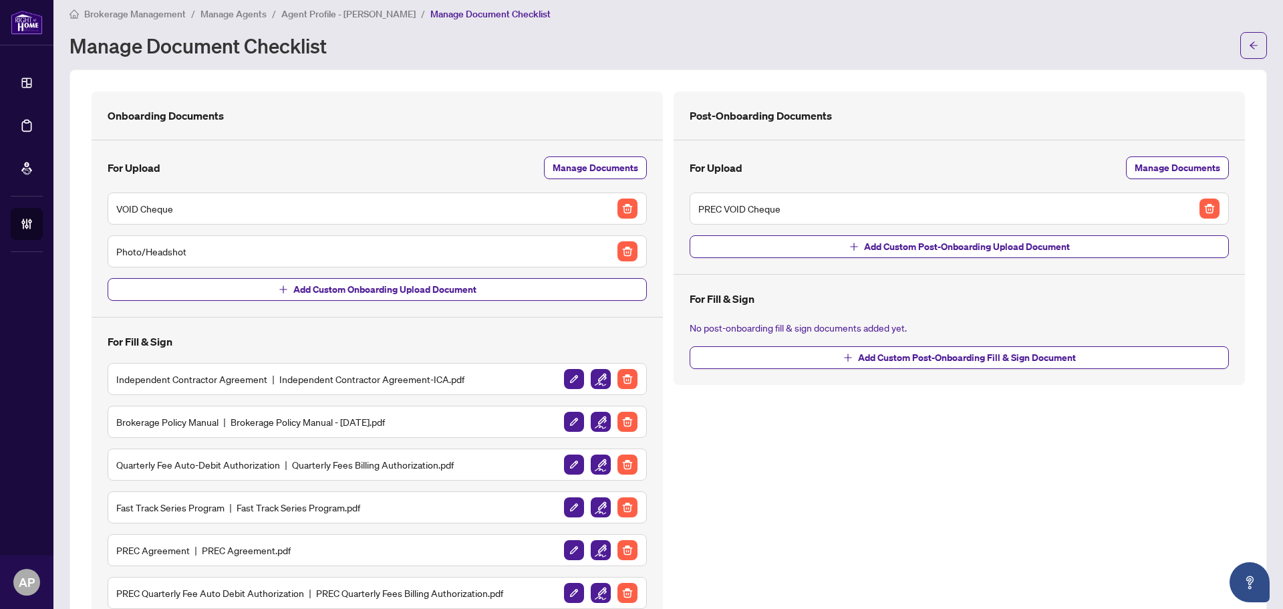
scroll to position [6, 0]
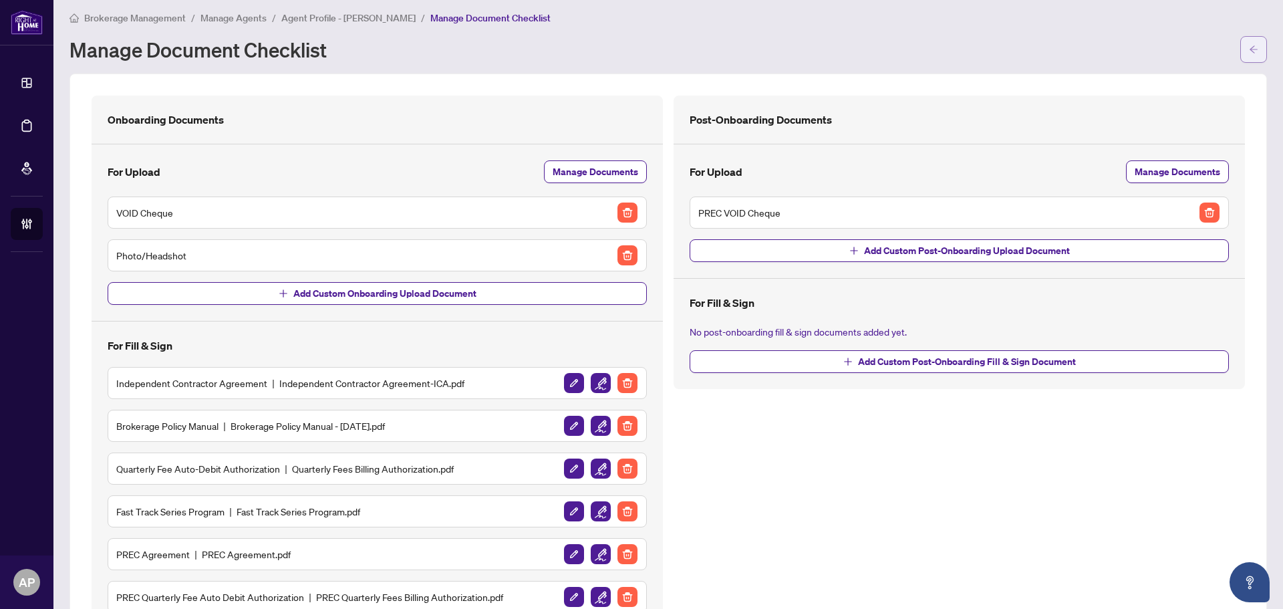
click at [1249, 47] on icon "arrow-left" at bounding box center [1253, 49] width 9 height 9
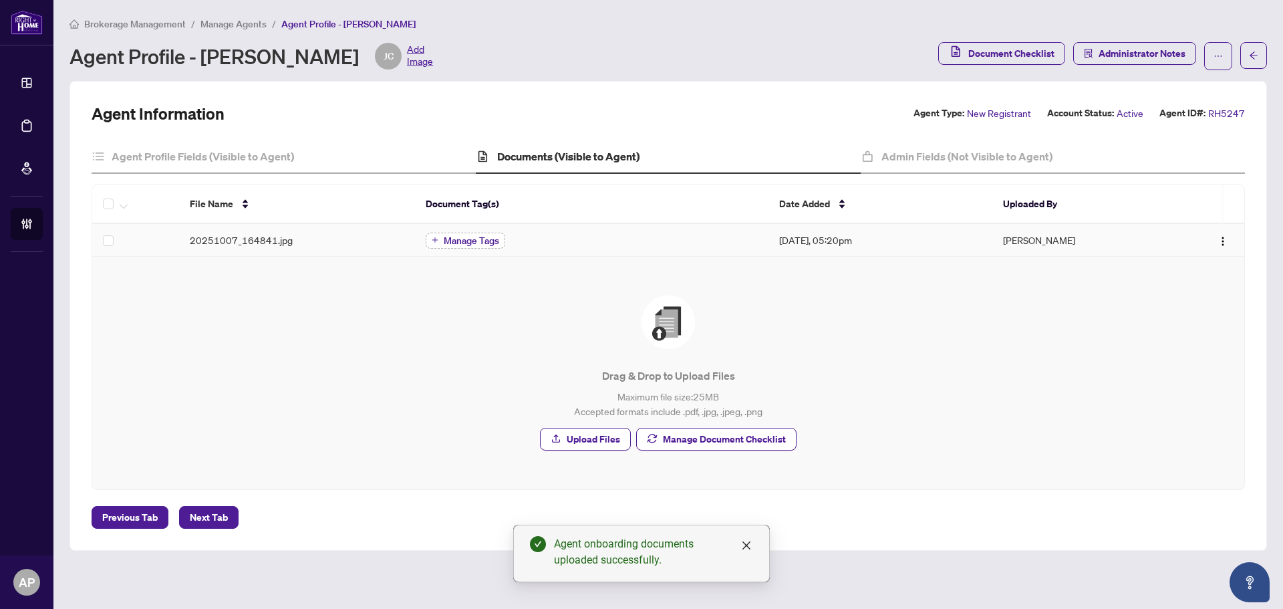
click at [497, 245] on span "Manage Tags" at bounding box center [471, 240] width 55 height 9
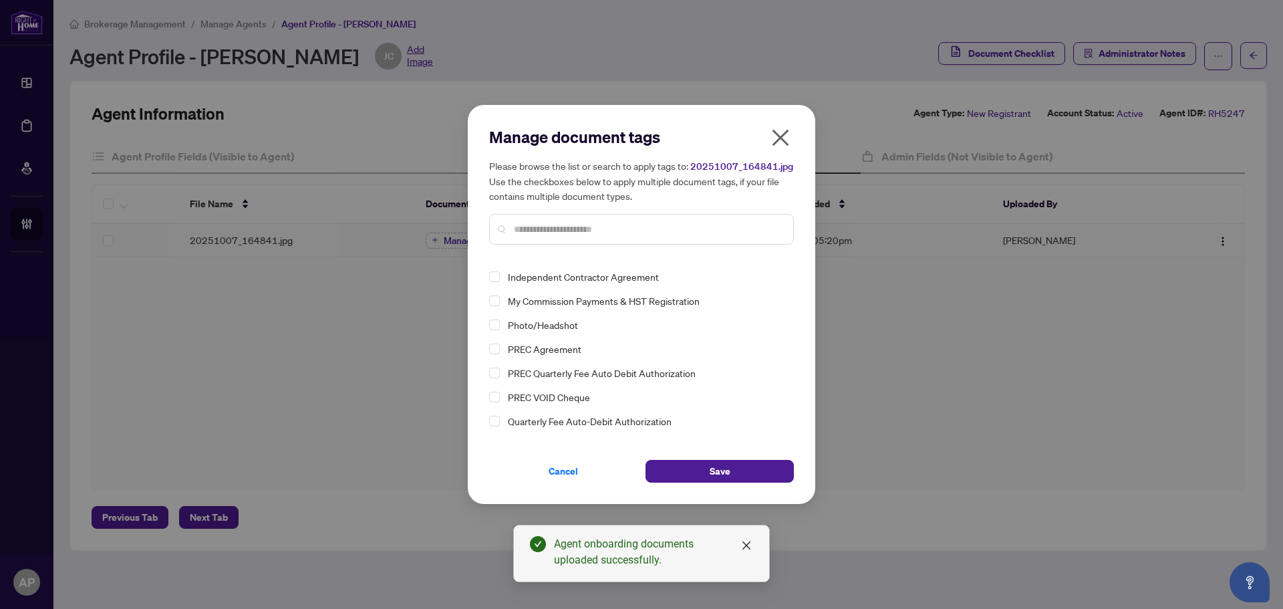
scroll to position [67, 0]
click at [495, 399] on span "Select Quarterly Fee Auto-Debit Authorization" at bounding box center [494, 399] width 11 height 11
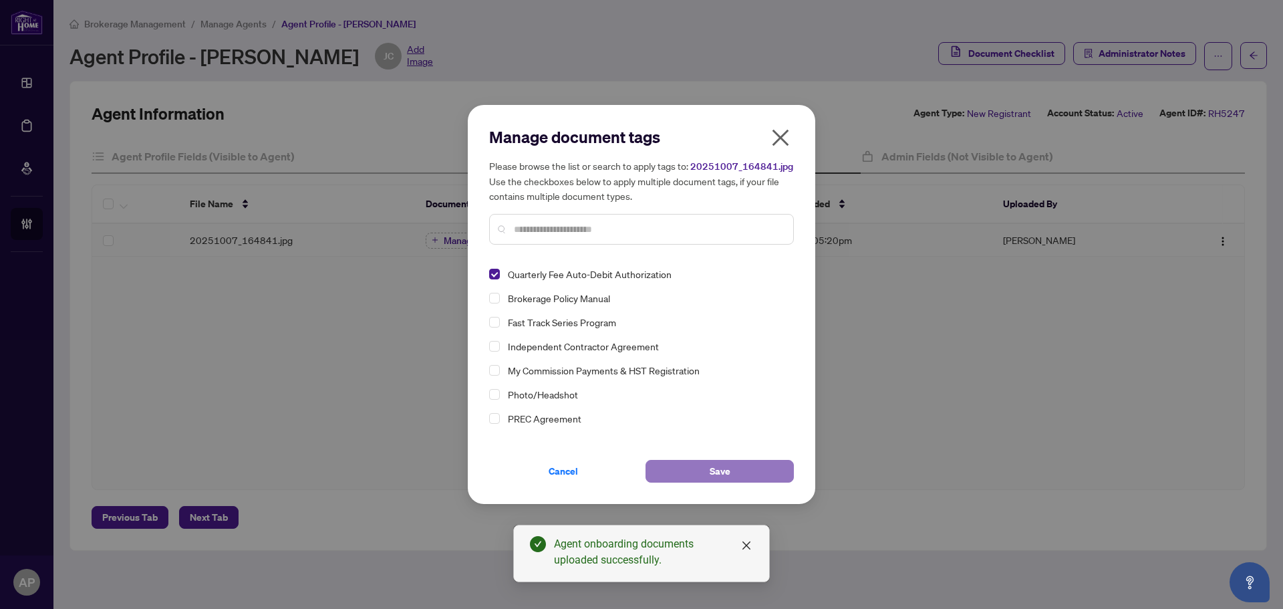
click at [737, 471] on button "Save" at bounding box center [720, 471] width 148 height 23
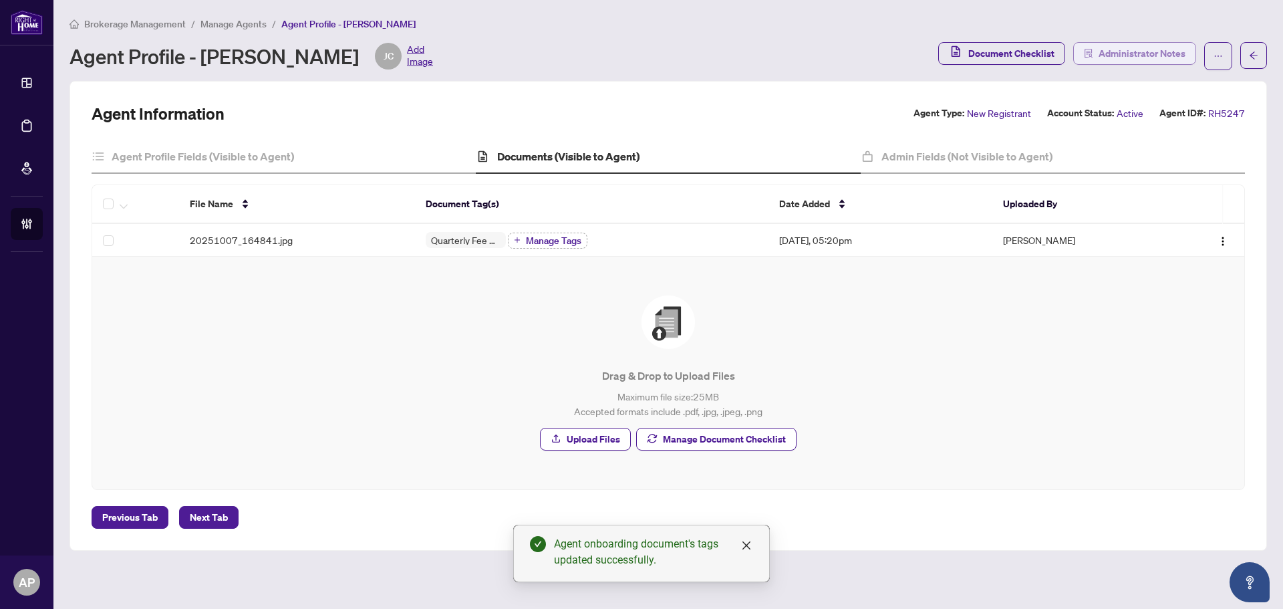
click at [1146, 58] on span "Administrator Notes" at bounding box center [1142, 53] width 87 height 21
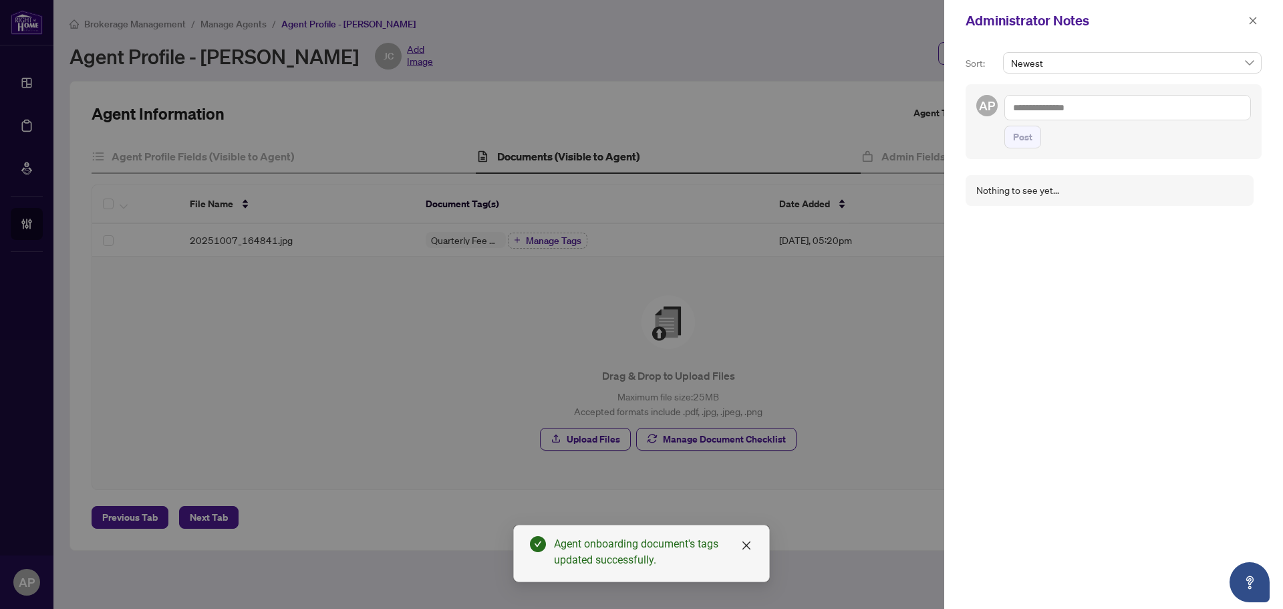
click at [1127, 104] on textarea at bounding box center [1128, 107] width 247 height 25
click at [1099, 111] on b "[PERSON_NAME]" at bounding box center [1107, 117] width 72 height 12
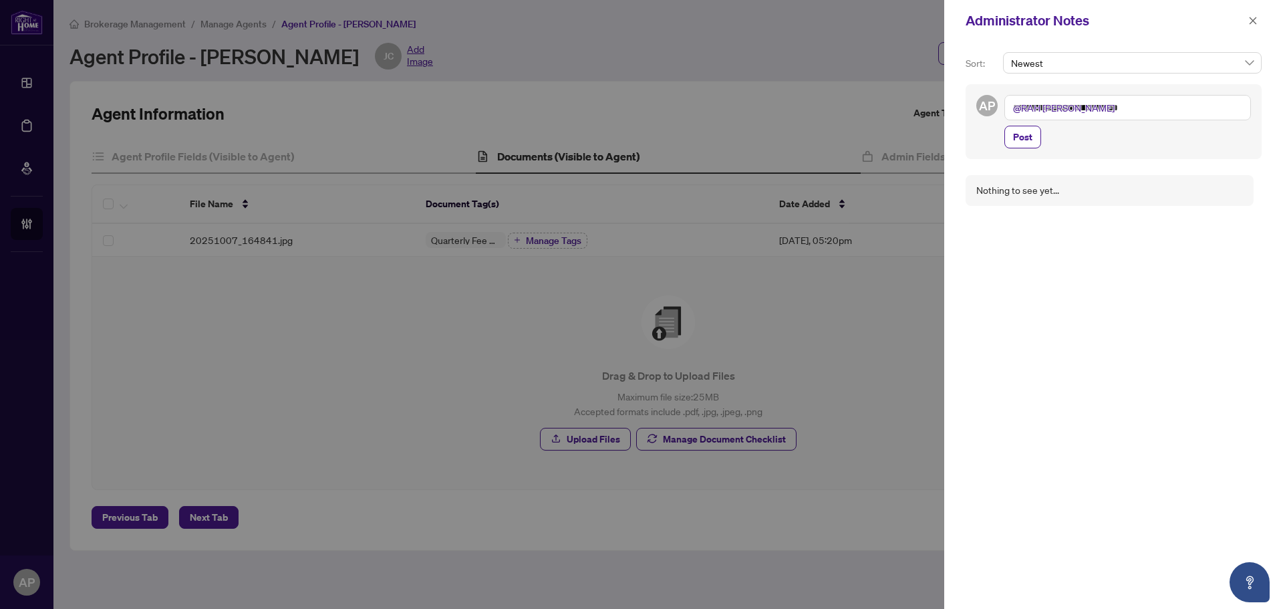
drag, startPoint x: 1186, startPoint y: 107, endPoint x: 1196, endPoint y: 110, distance: 10.6
click at [1186, 107] on textarea "**********" at bounding box center [1128, 107] width 247 height 25
type textarea "**********"
click at [1021, 162] on span "Post" at bounding box center [1022, 163] width 19 height 21
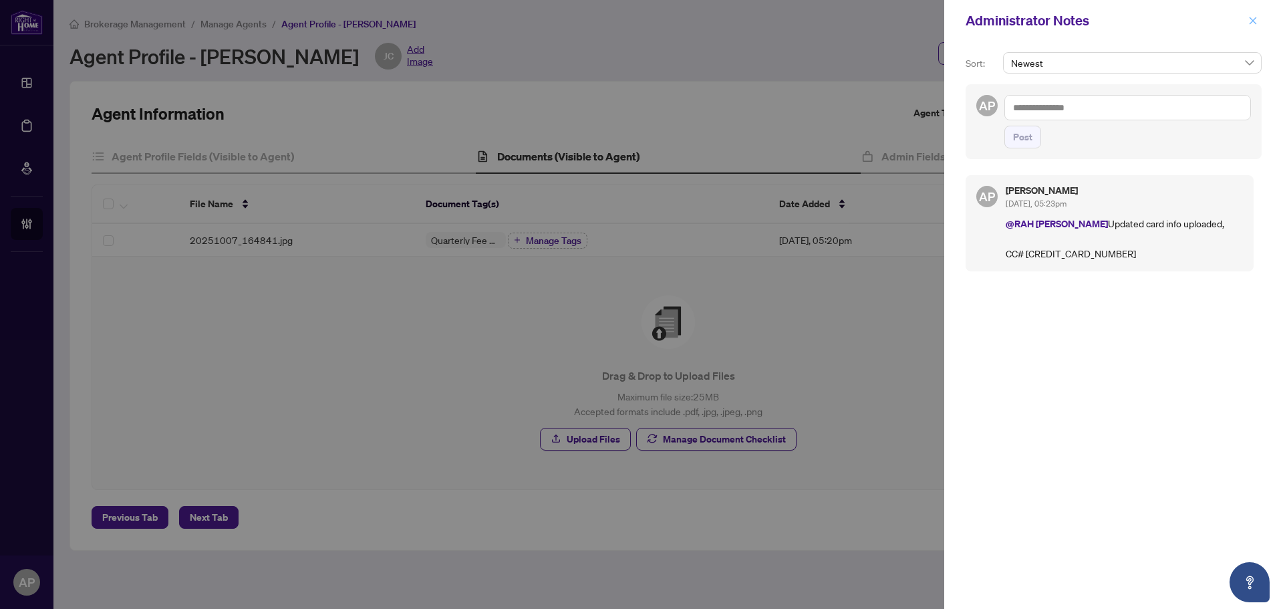
click at [1250, 21] on icon "close" at bounding box center [1252, 20] width 9 height 9
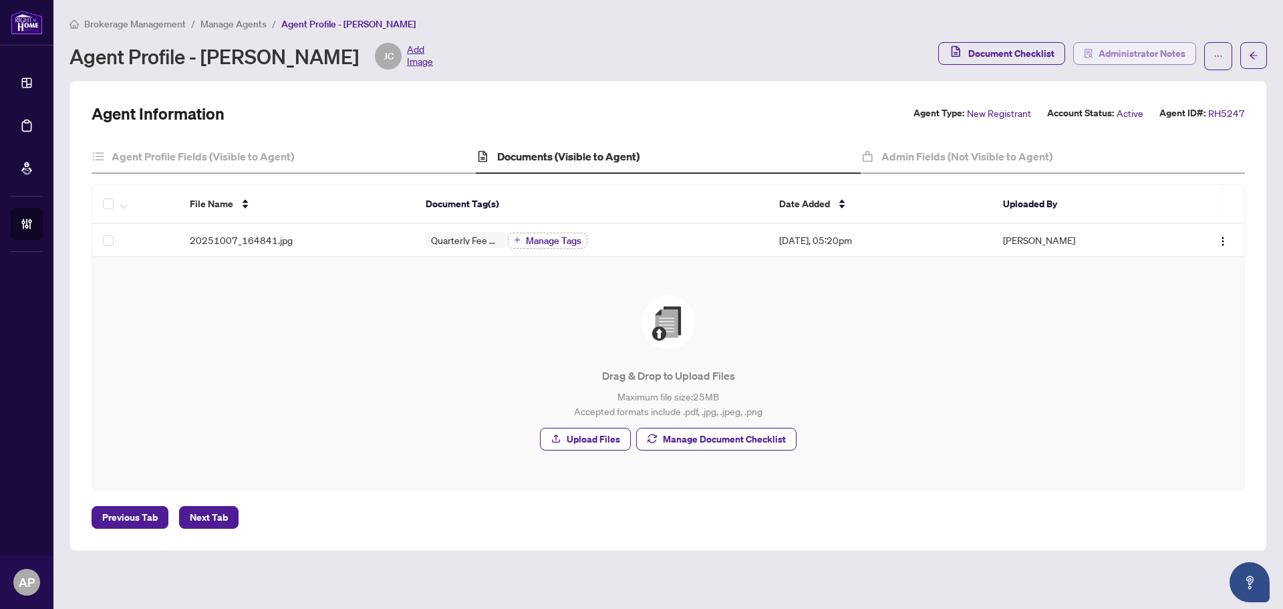
click at [1172, 53] on span "Administrator Notes" at bounding box center [1142, 53] width 87 height 21
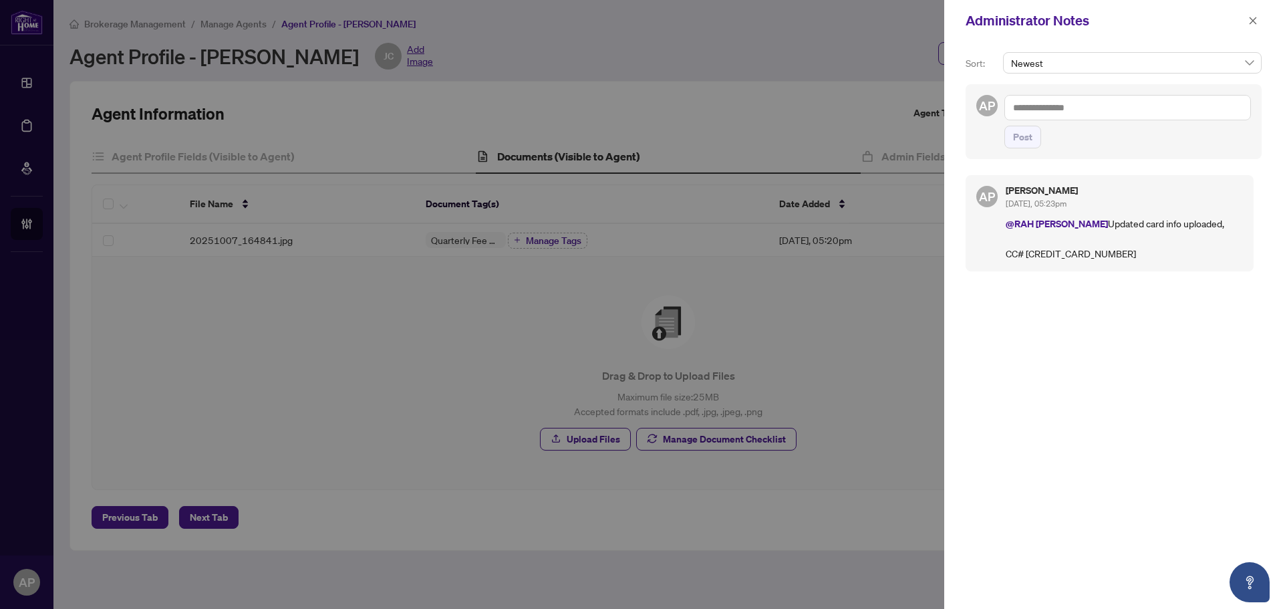
click at [1153, 106] on textarea at bounding box center [1128, 107] width 247 height 25
click at [1085, 116] on b "[PERSON_NAME]" at bounding box center [1107, 117] width 72 height 12
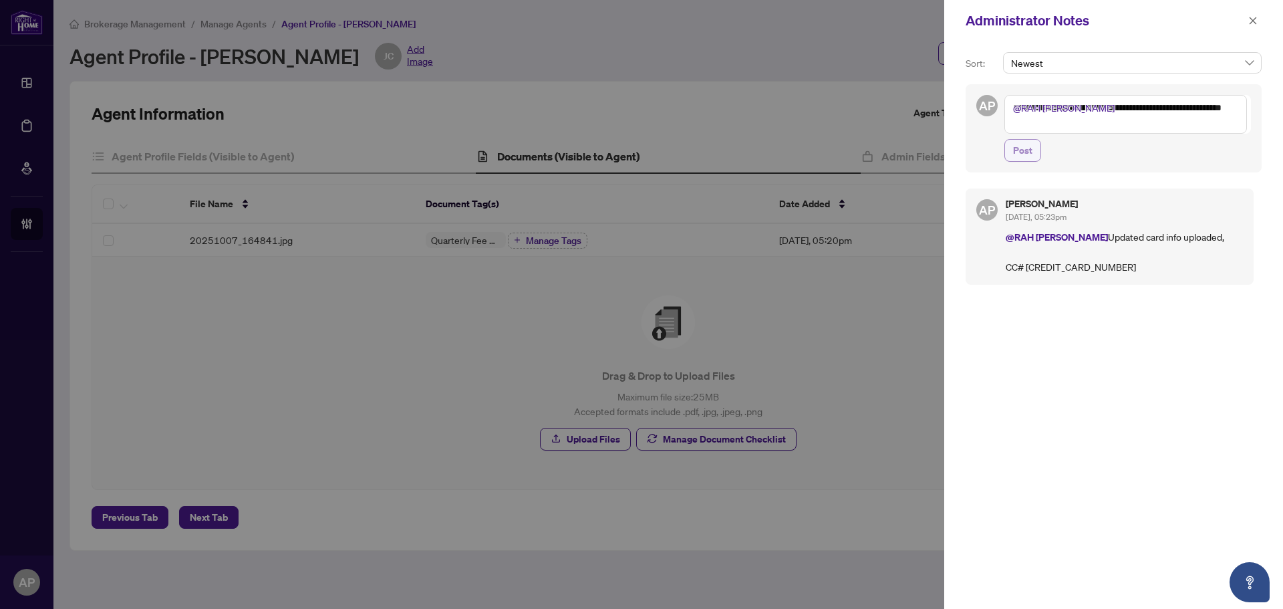
type textarea "**********"
click at [1039, 146] on button "Post" at bounding box center [1023, 150] width 37 height 23
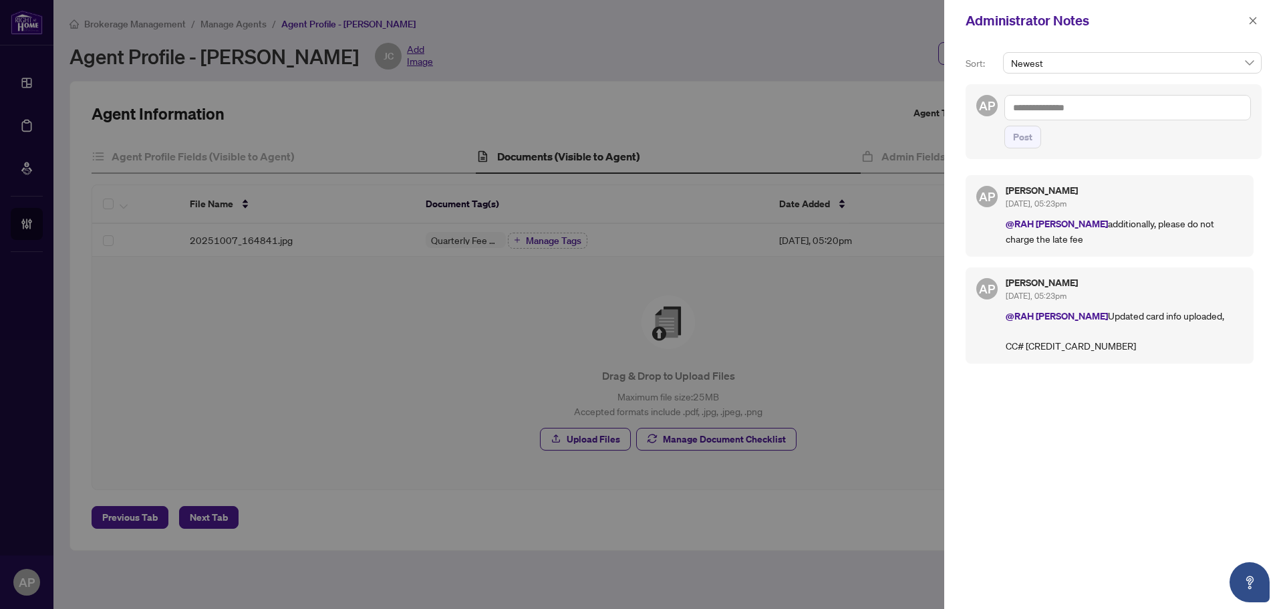
click at [700, 42] on div at bounding box center [641, 304] width 1283 height 609
click at [1254, 20] on icon "close" at bounding box center [1253, 20] width 7 height 7
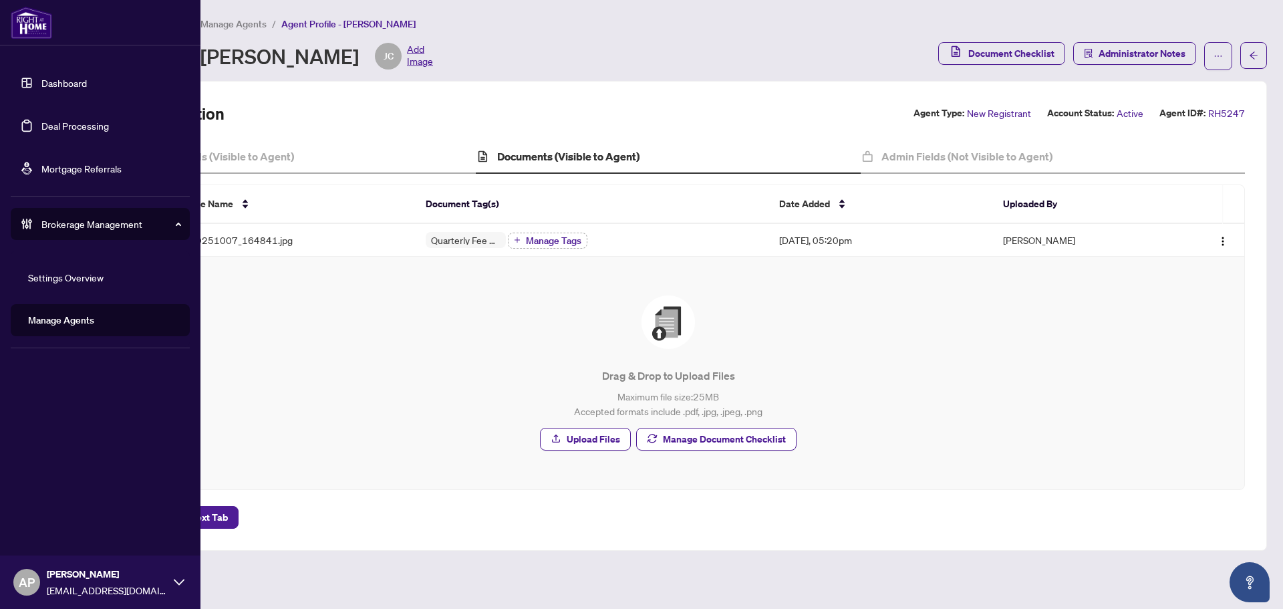
click at [78, 314] on link "Manage Agents" at bounding box center [61, 320] width 66 height 12
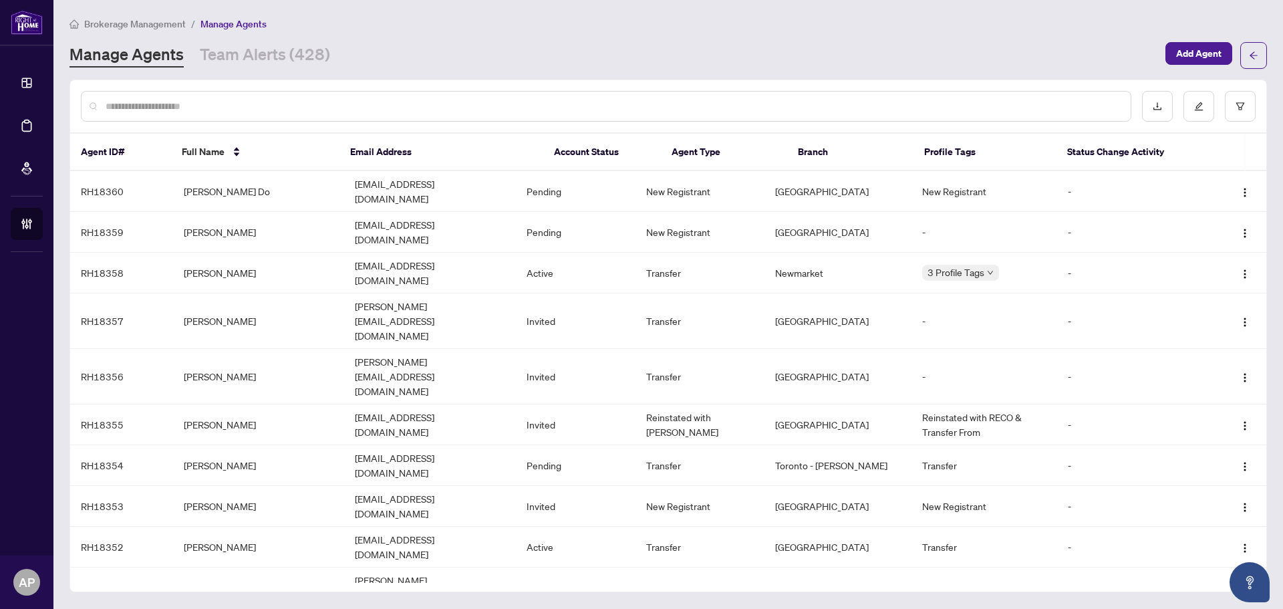
click at [171, 101] on input "text" at bounding box center [613, 106] width 1015 height 15
click at [216, 111] on input "text" at bounding box center [613, 106] width 1015 height 15
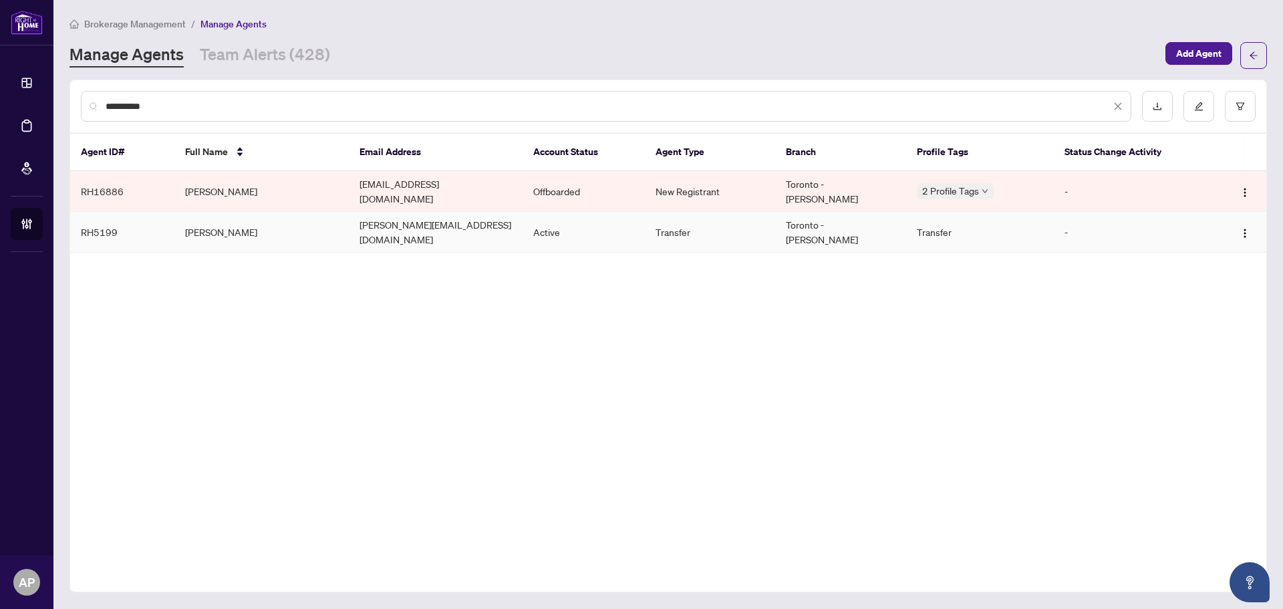
type input "**********"
click at [246, 230] on td "[PERSON_NAME]" at bounding box center [261, 232] width 174 height 41
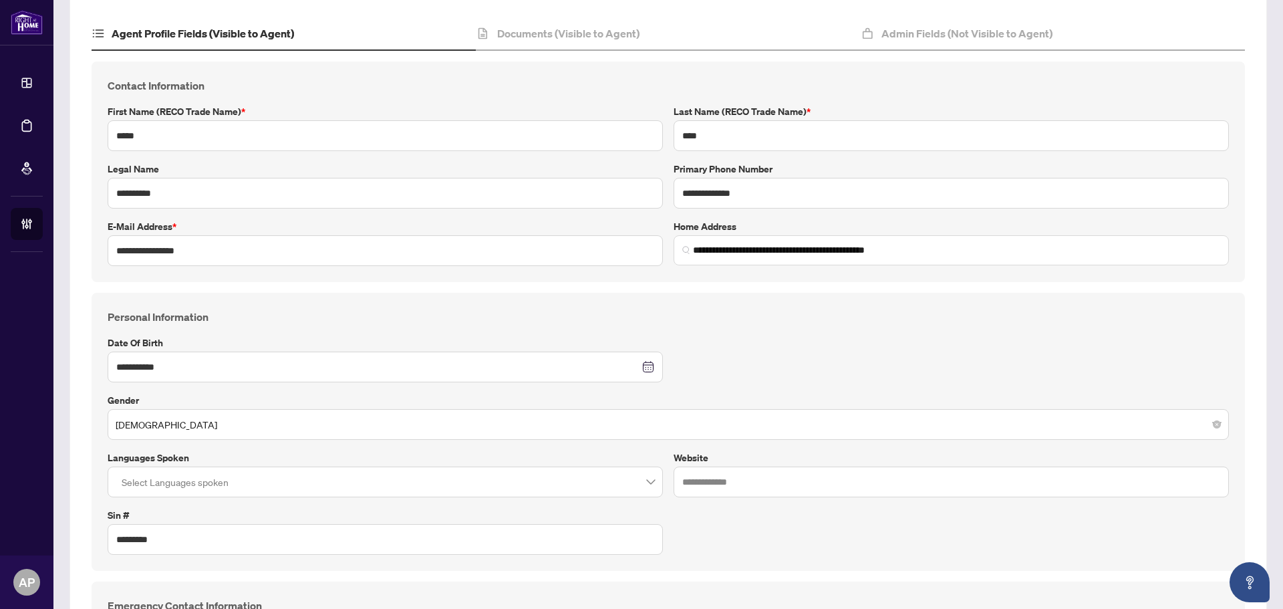
scroll to position [31, 0]
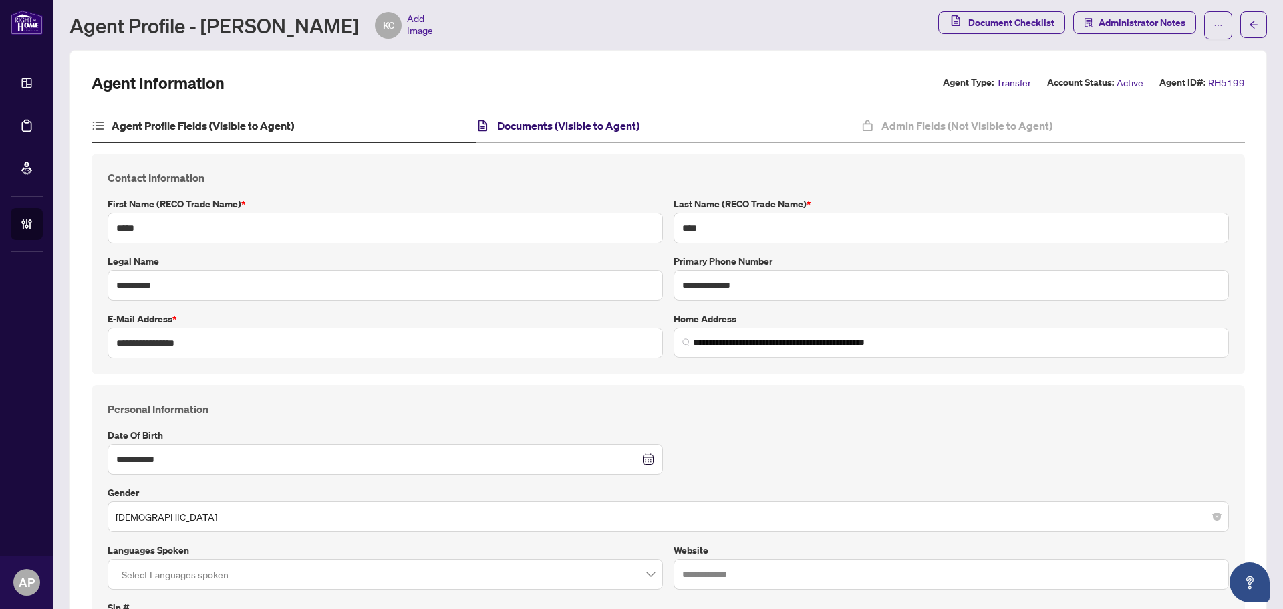
click at [634, 128] on h4 "Documents (Visible to Agent)" at bounding box center [568, 126] width 142 height 16
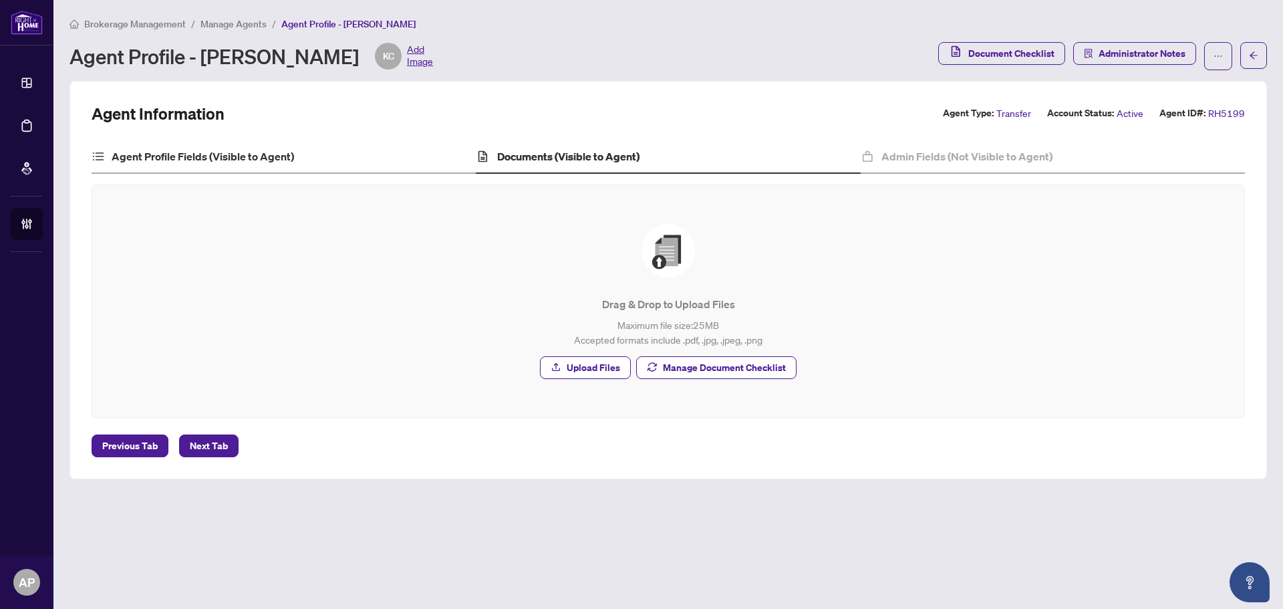
click at [324, 161] on div "Agent Profile Fields (Visible to Agent)" at bounding box center [284, 156] width 384 height 33
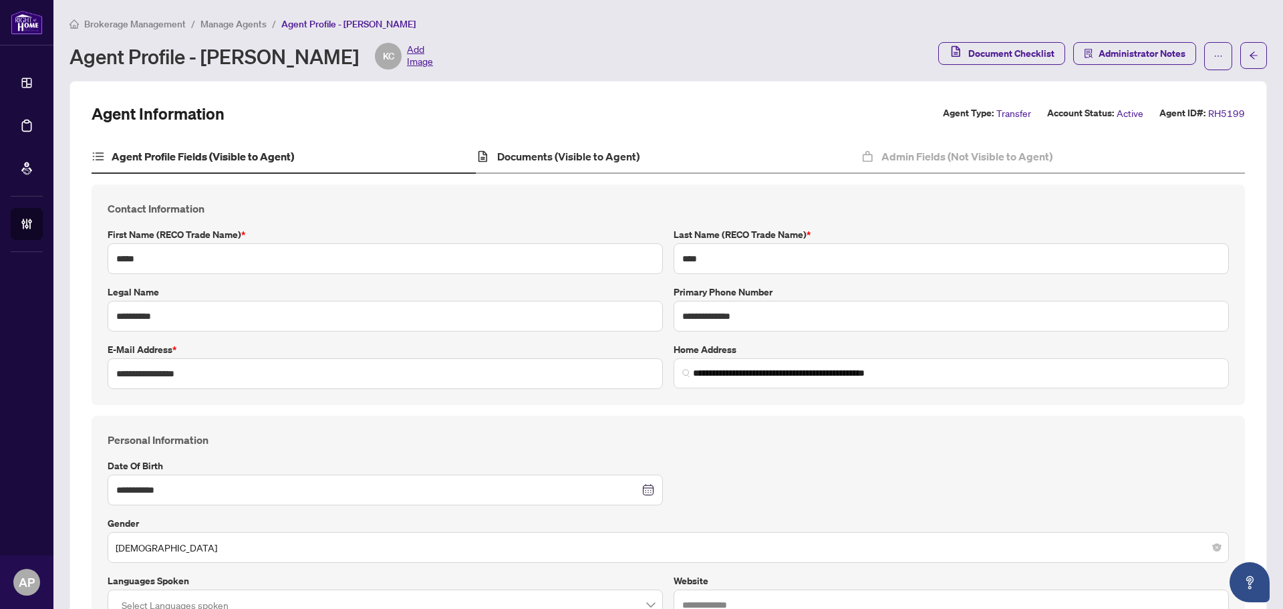
click at [622, 166] on div "Documents (Visible to Agent)" at bounding box center [668, 156] width 384 height 33
